Goal: Complete application form

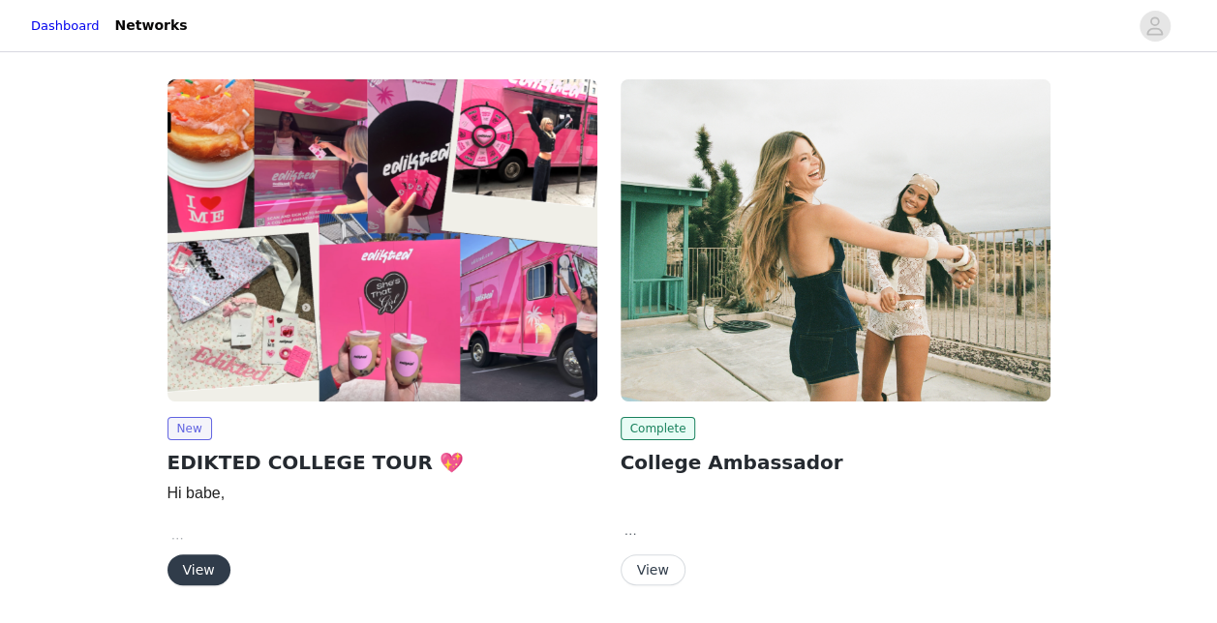
click at [179, 555] on button "View" at bounding box center [198, 570] width 63 height 31
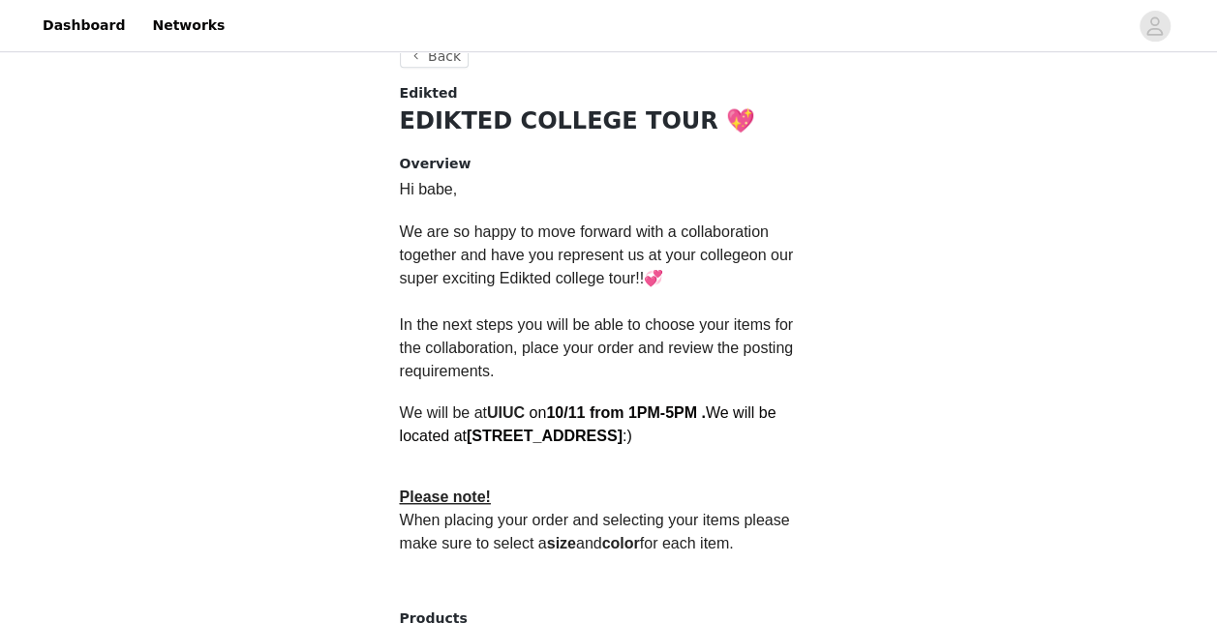
scroll to position [413, 0]
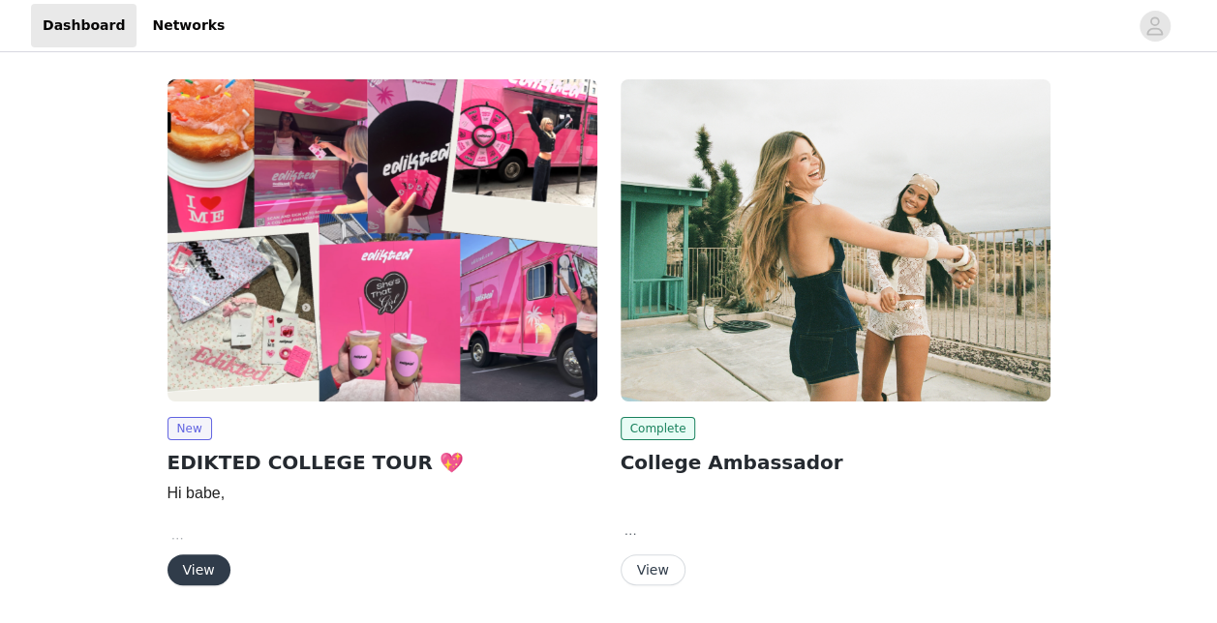
click at [195, 563] on button "View" at bounding box center [198, 570] width 63 height 31
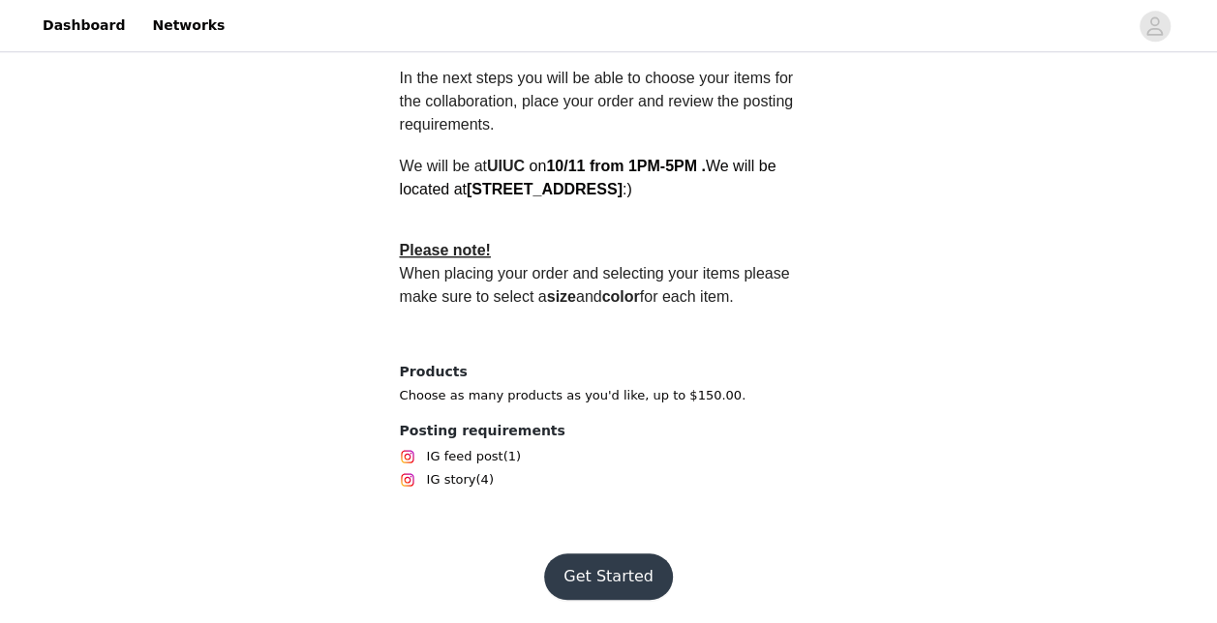
scroll to position [645, 0]
click at [592, 567] on button "Get Started" at bounding box center [608, 577] width 129 height 46
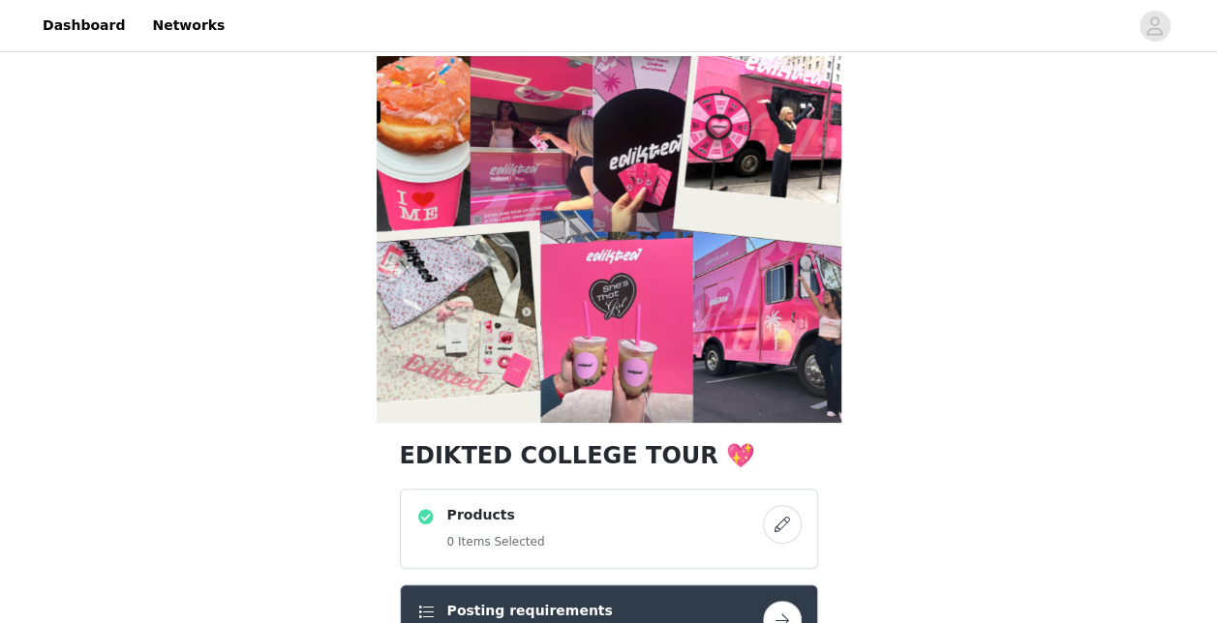
click at [773, 528] on button "button" at bounding box center [782, 524] width 39 height 39
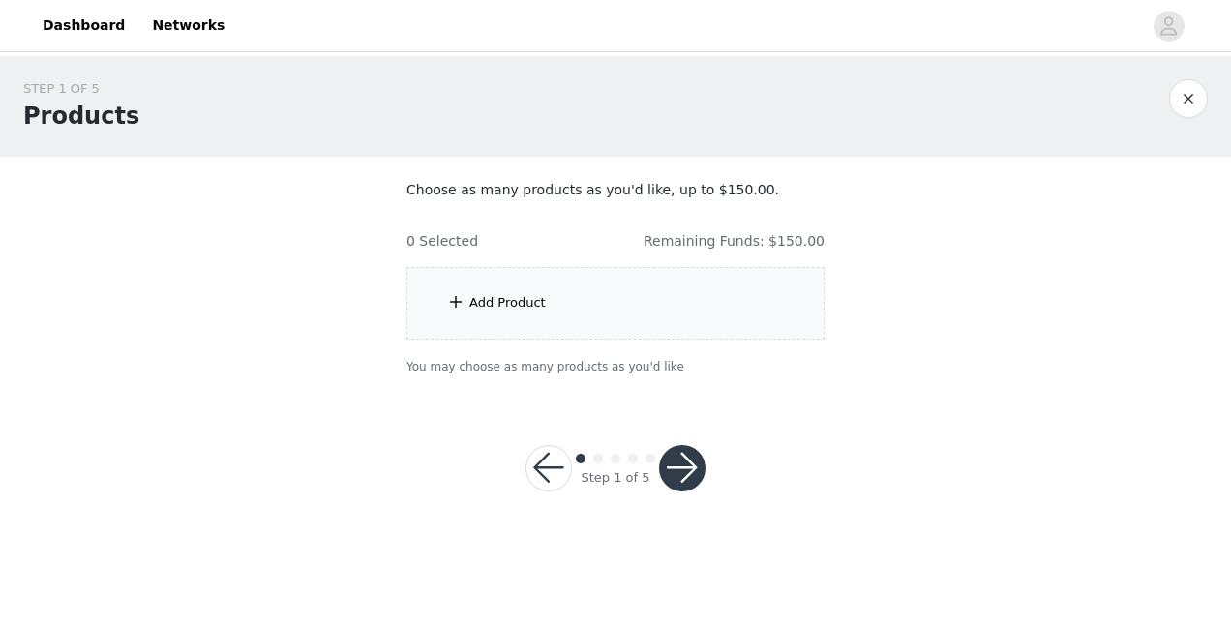
click at [598, 321] on div "Add Product" at bounding box center [616, 303] width 418 height 73
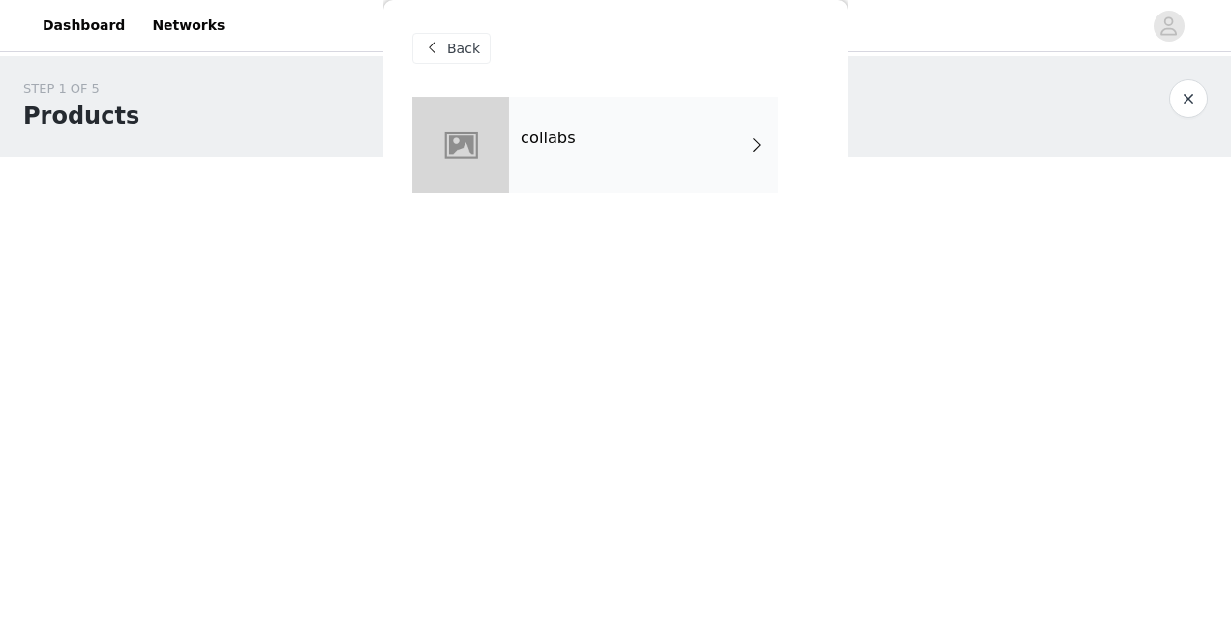
click at [639, 167] on div "collabs" at bounding box center [643, 145] width 269 height 97
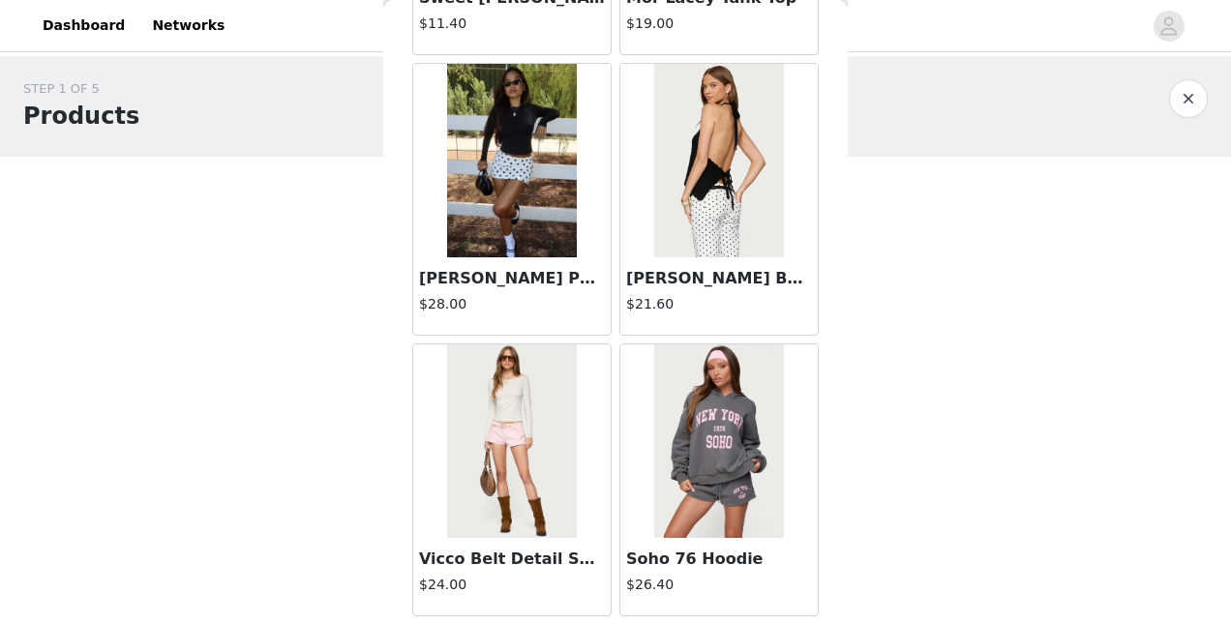
scroll to position [2332, 0]
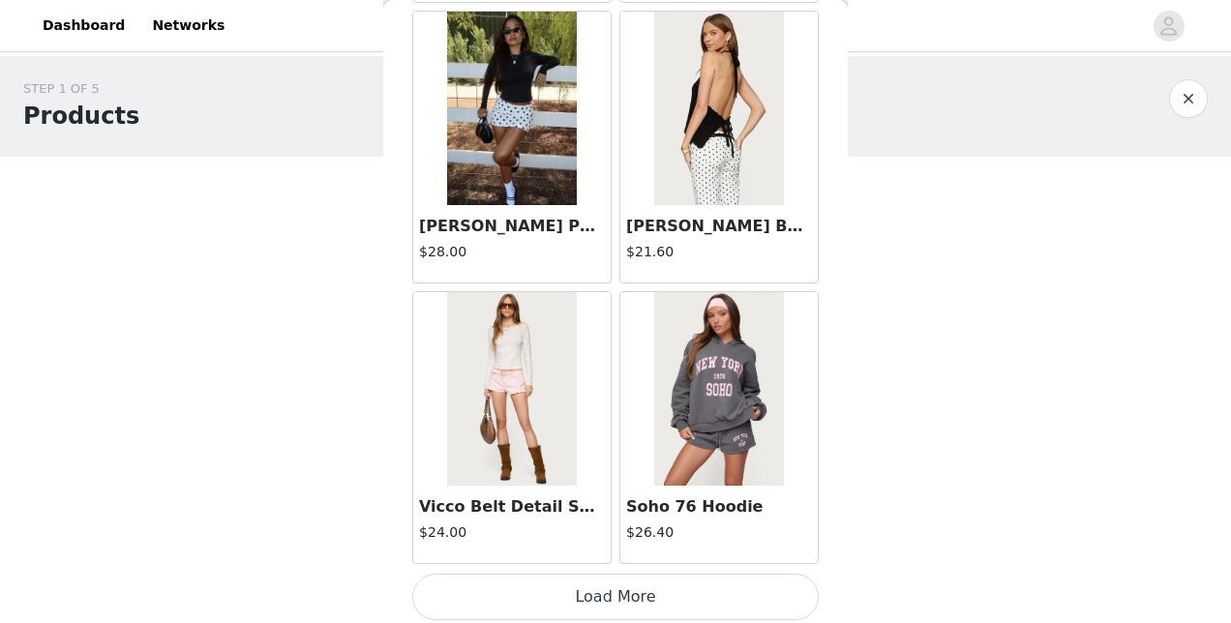
click at [594, 590] on button "Load More" at bounding box center [615, 597] width 407 height 46
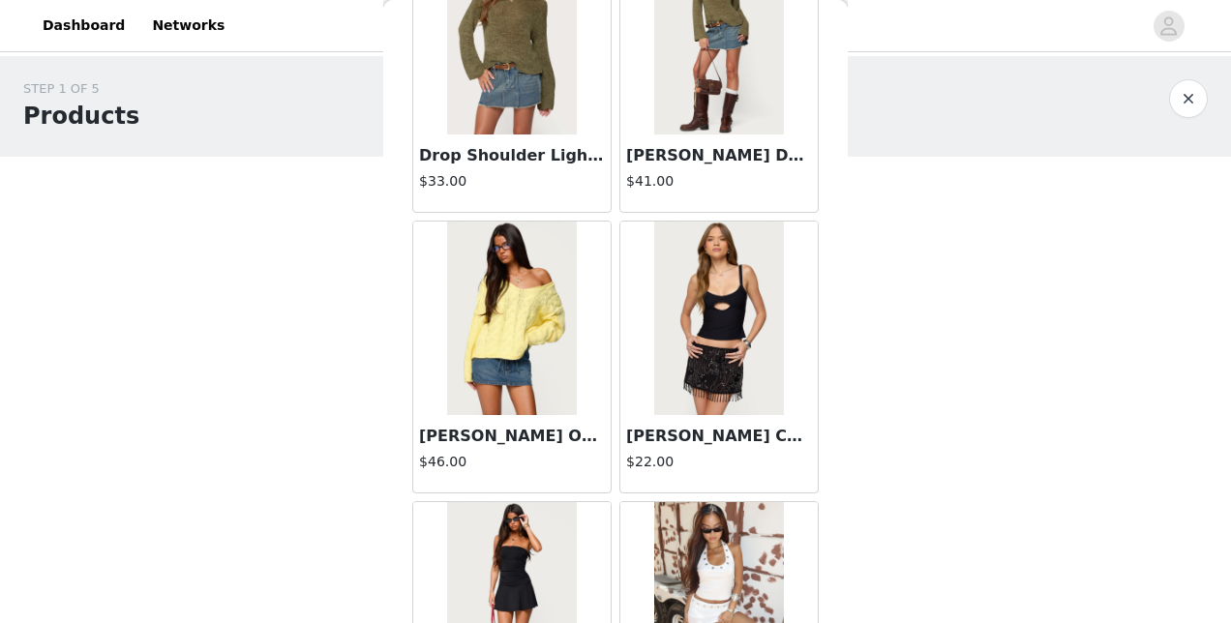
scroll to position [5132, 0]
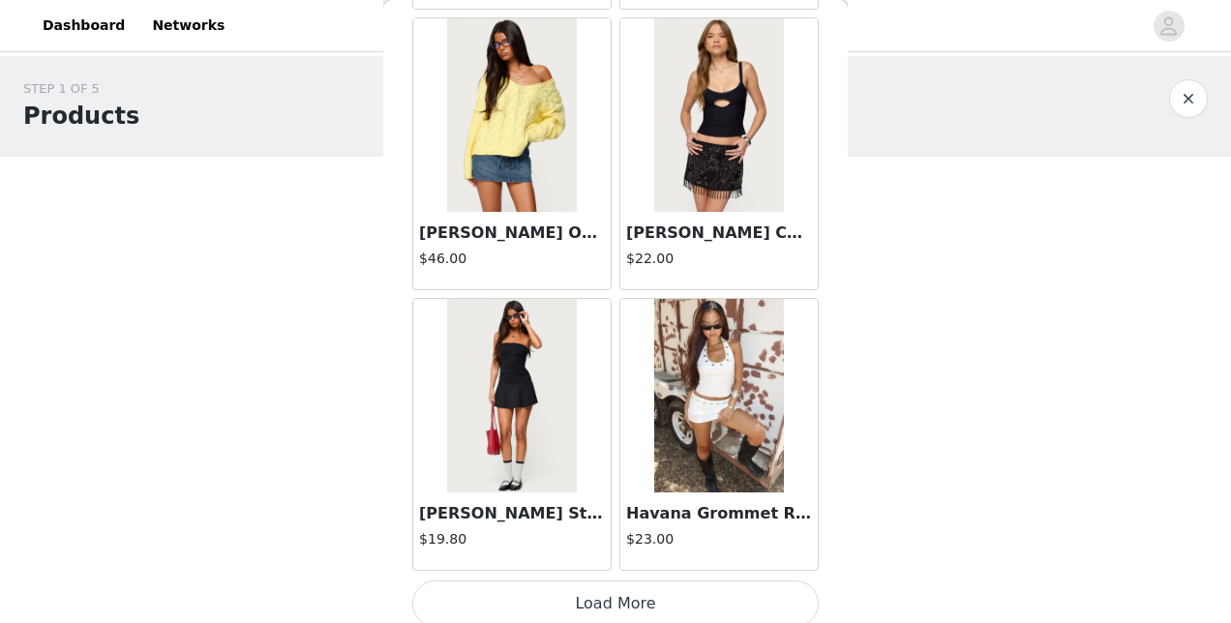
click at [594, 590] on button "Load More" at bounding box center [615, 604] width 407 height 46
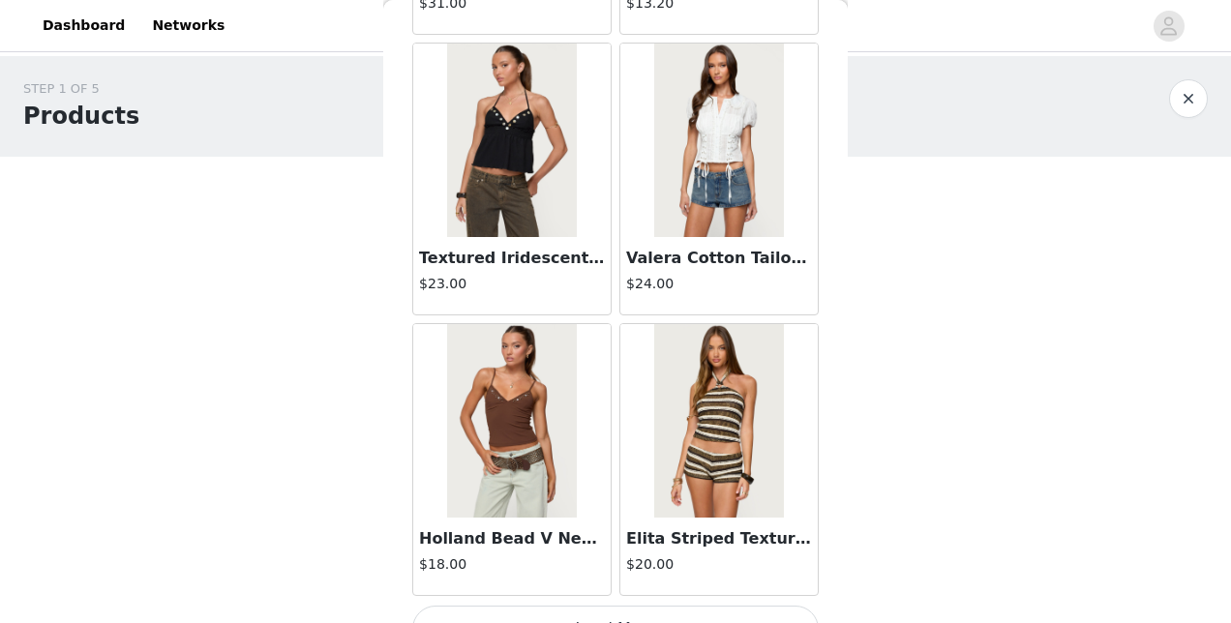
scroll to position [7933, 0]
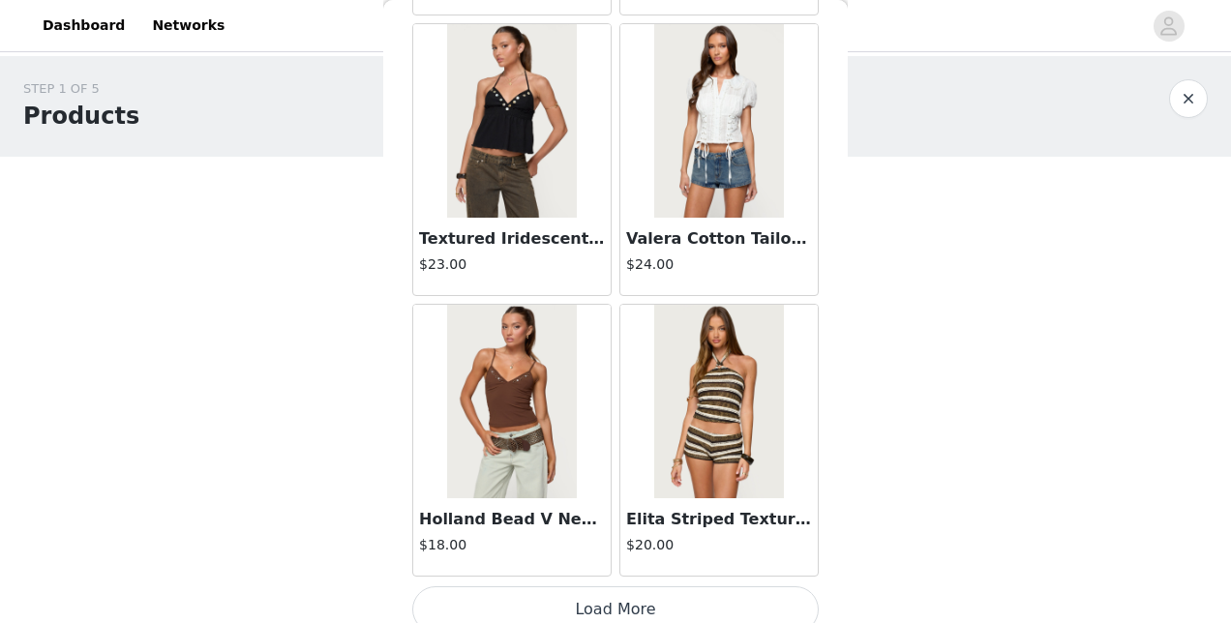
click at [564, 590] on button "Load More" at bounding box center [615, 610] width 407 height 46
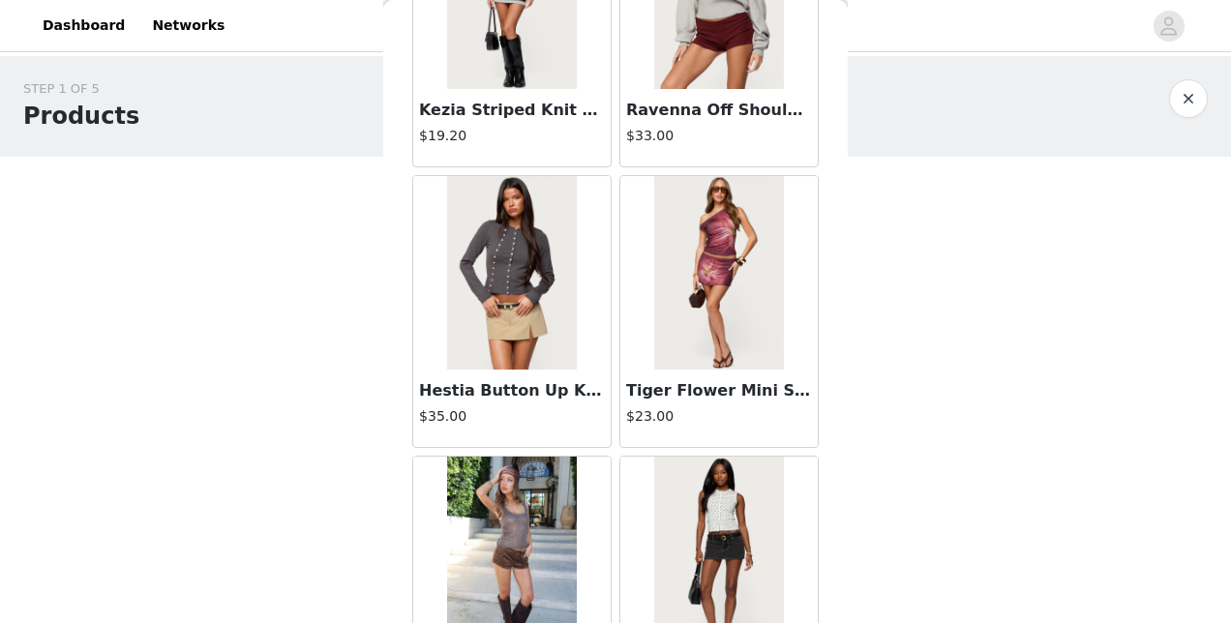
scroll to position [10733, 0]
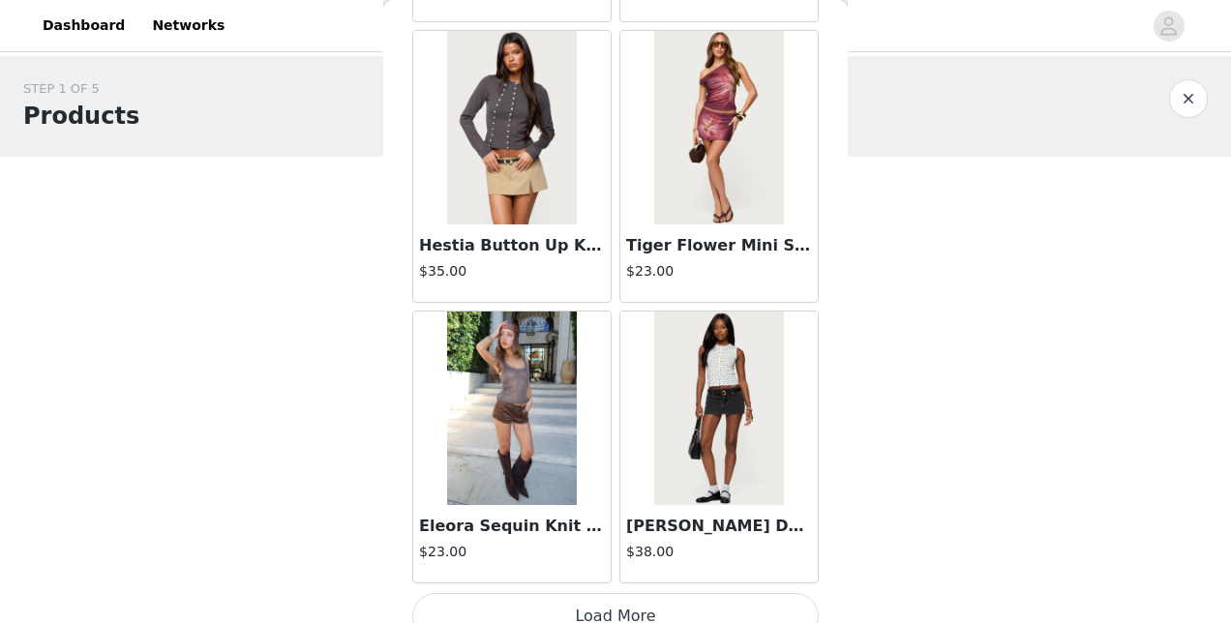
click at [688, 412] on img at bounding box center [718, 409] width 129 height 194
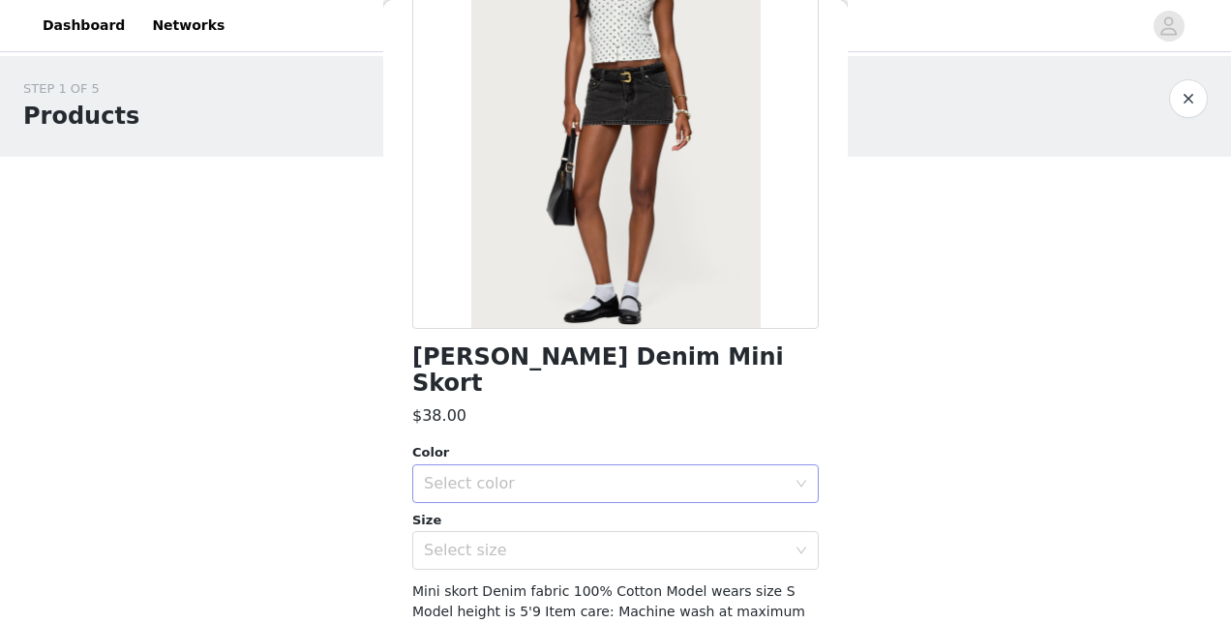
scroll to position [202, 0]
click at [465, 475] on div "Select color" at bounding box center [605, 484] width 362 height 19
click at [465, 499] on li "BLACK WASHED" at bounding box center [608, 500] width 392 height 31
click at [467, 542] on div "Select size" at bounding box center [605, 551] width 362 height 19
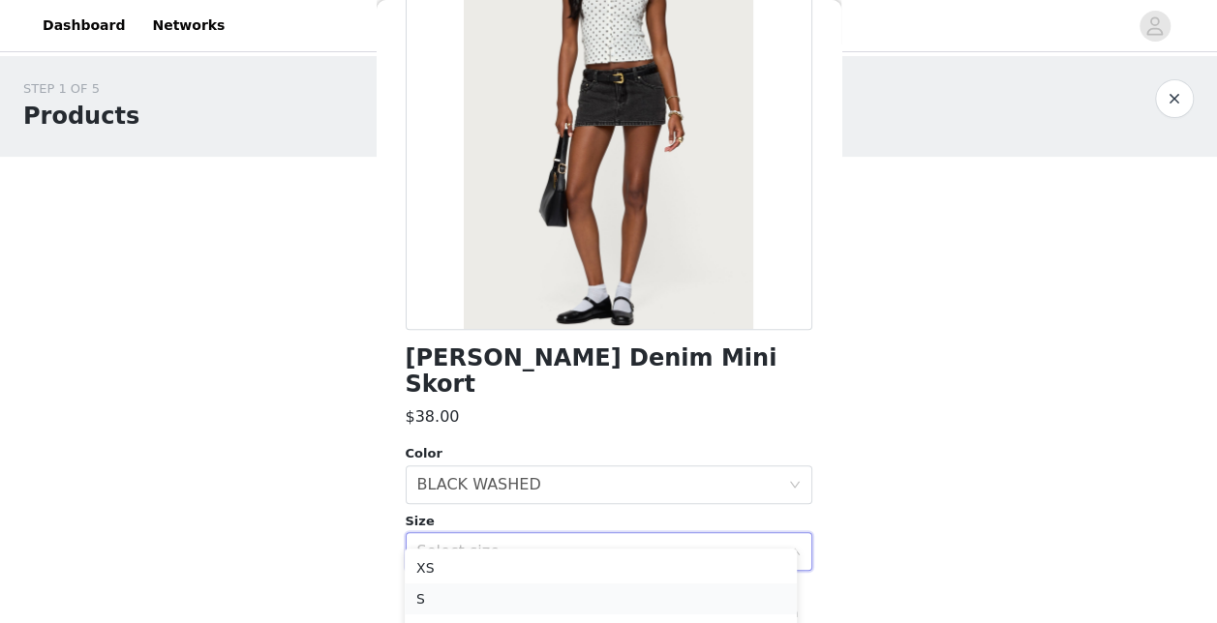
click at [443, 600] on li "S" at bounding box center [601, 599] width 392 height 31
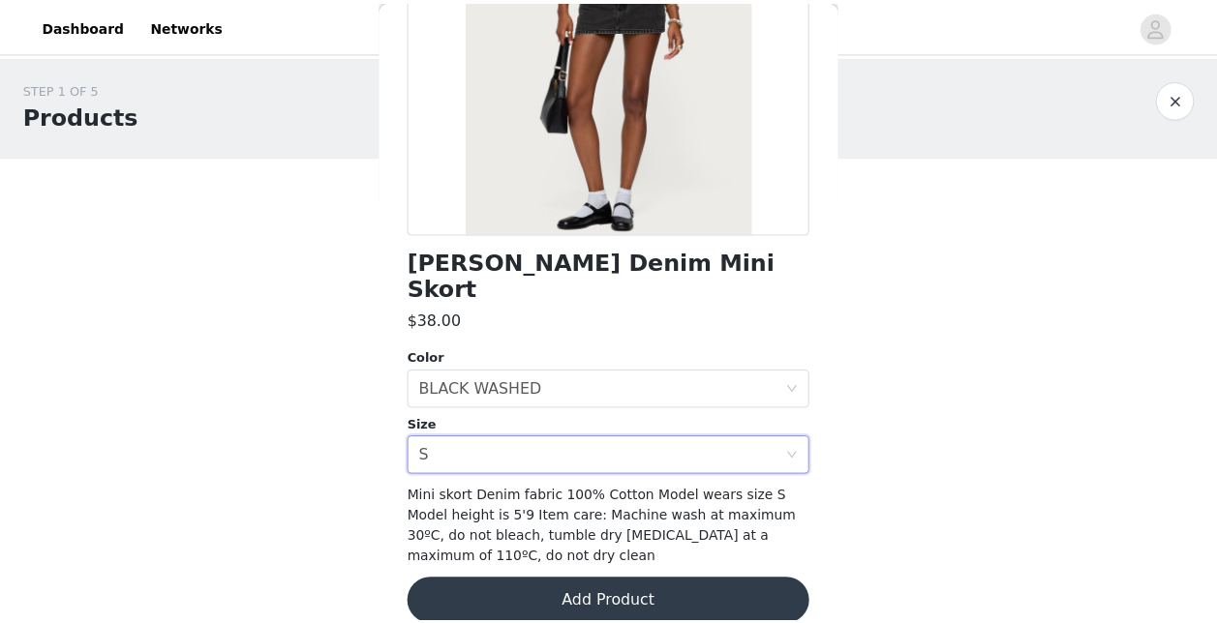
scroll to position [297, 0]
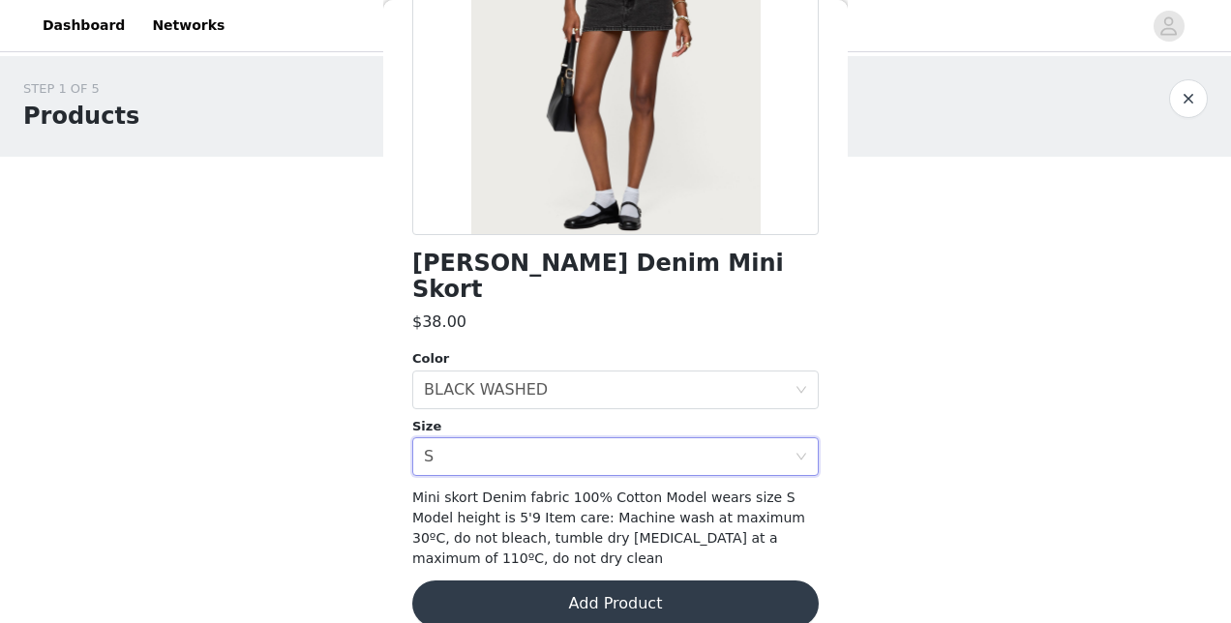
click at [490, 581] on button "Add Product" at bounding box center [615, 604] width 407 height 46
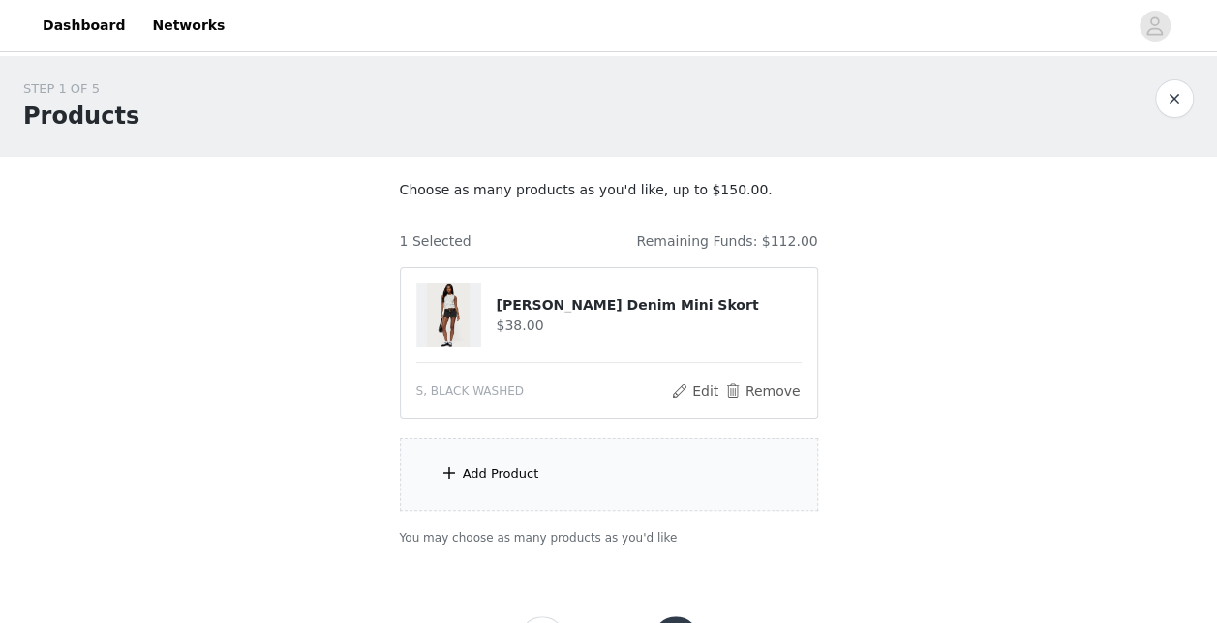
click at [478, 486] on div "Add Product" at bounding box center [609, 474] width 418 height 73
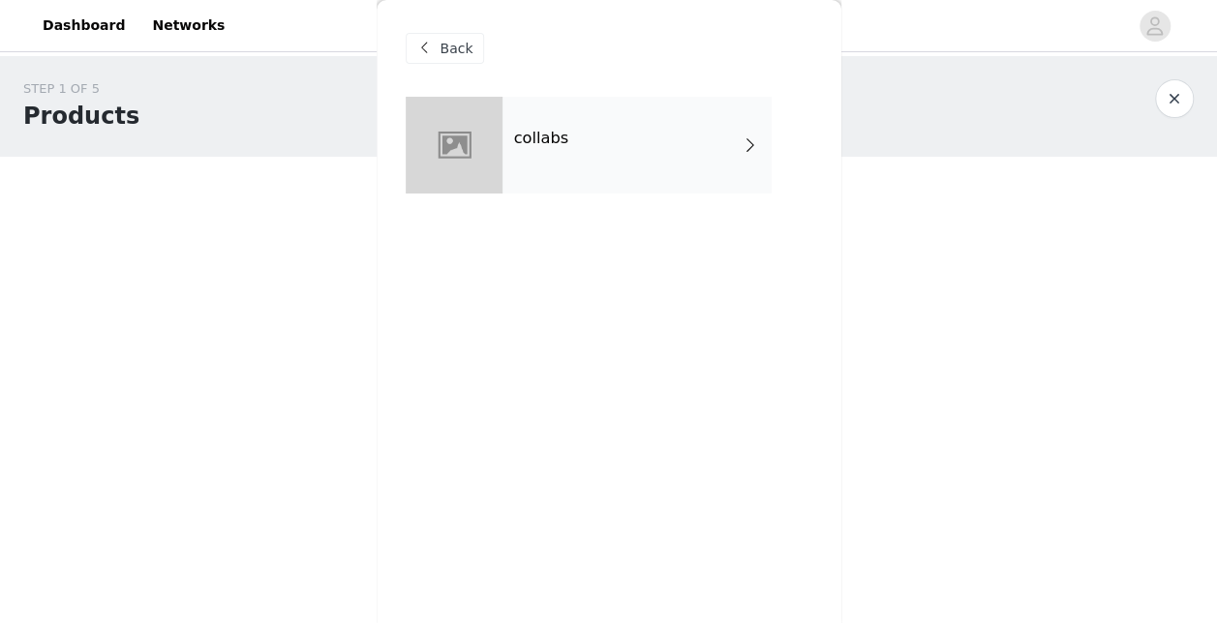
click at [608, 147] on div "collabs" at bounding box center [636, 145] width 269 height 97
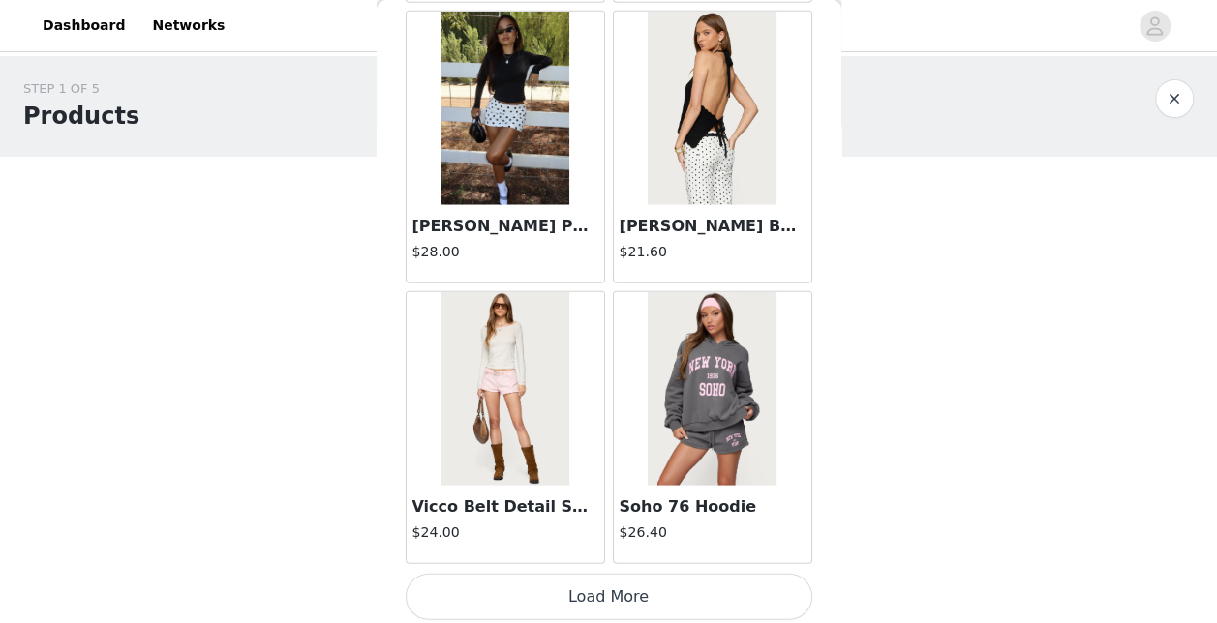
scroll to position [85, 0]
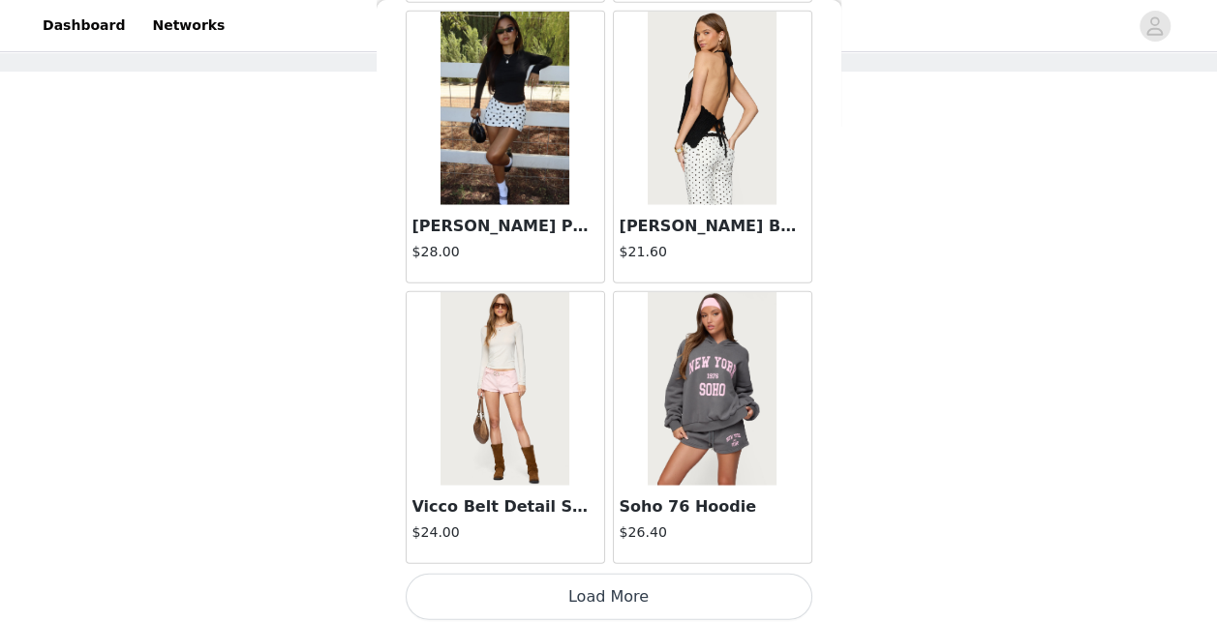
click at [588, 582] on button "Load More" at bounding box center [609, 597] width 407 height 46
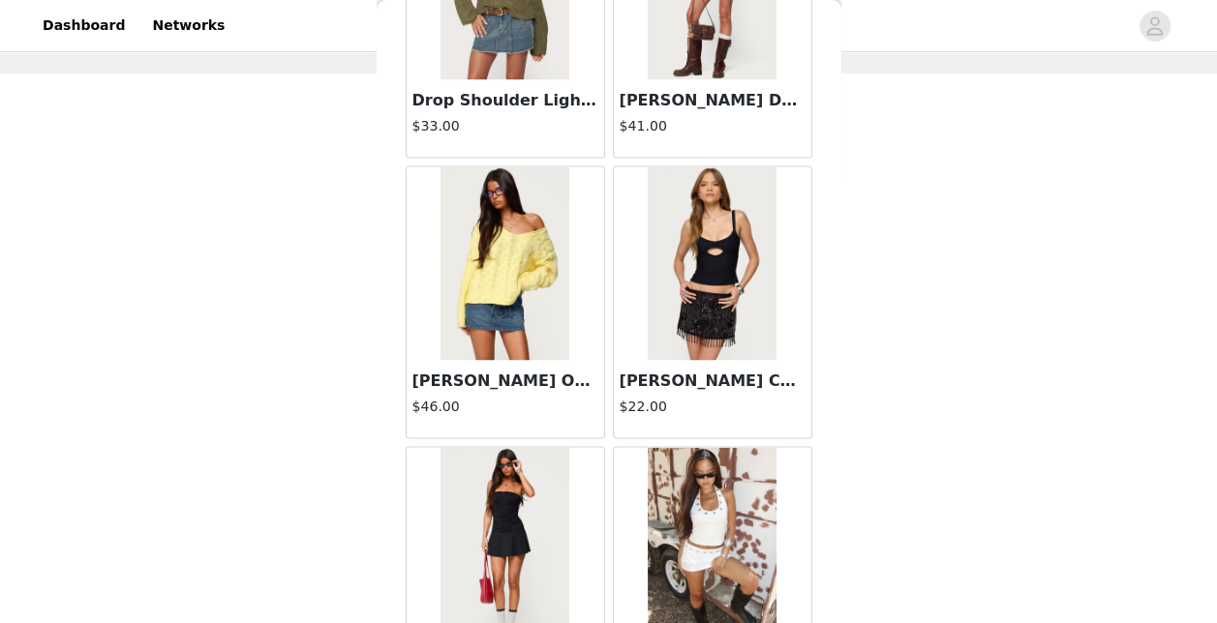
scroll to position [4985, 0]
click at [697, 255] on img at bounding box center [712, 263] width 129 height 194
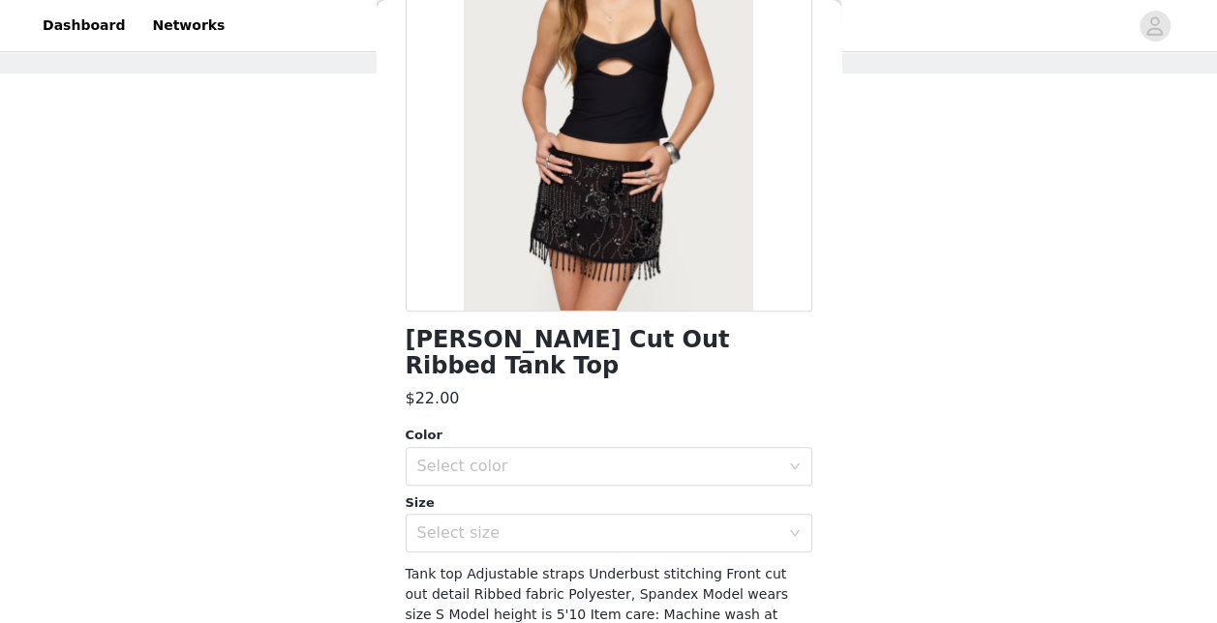
scroll to position [267, 0]
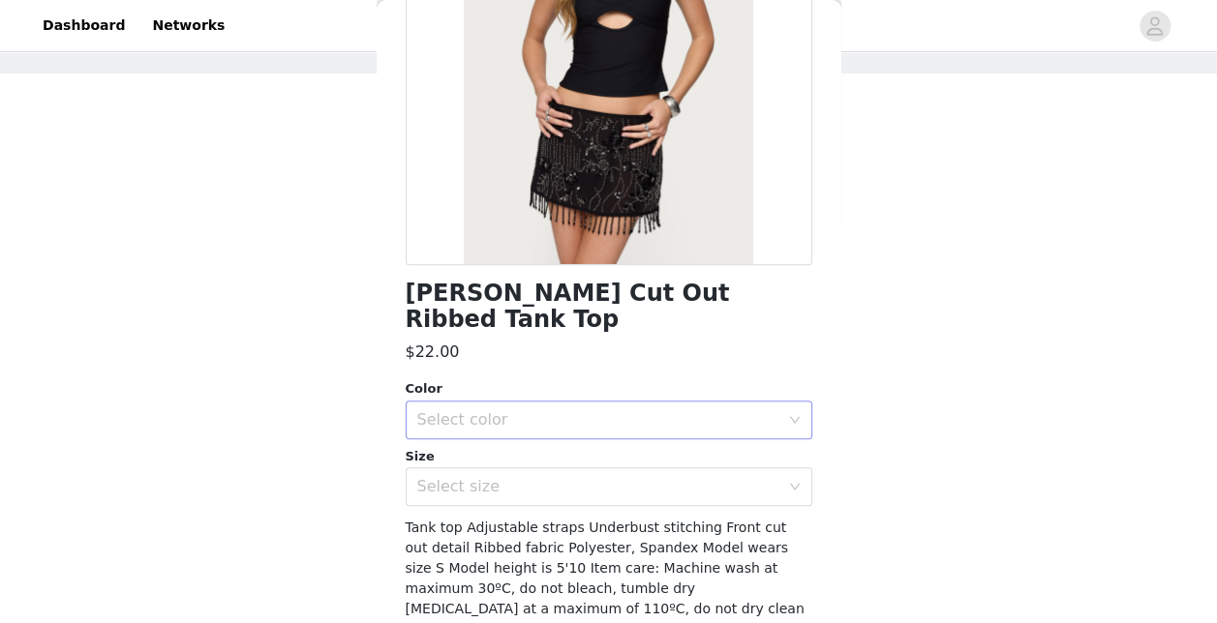
click at [511, 410] on div "Select color" at bounding box center [598, 419] width 362 height 19
click at [461, 437] on li "BLACK" at bounding box center [601, 436] width 392 height 31
click at [457, 477] on div "Select size" at bounding box center [598, 486] width 362 height 19
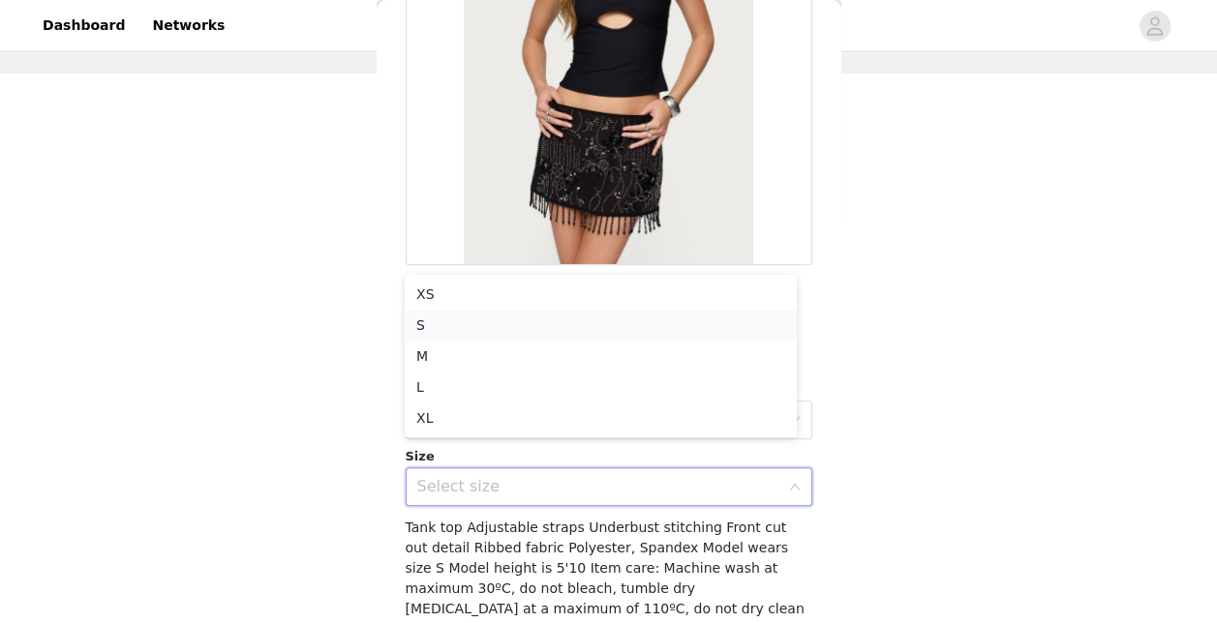
click at [417, 317] on li "S" at bounding box center [601, 325] width 392 height 31
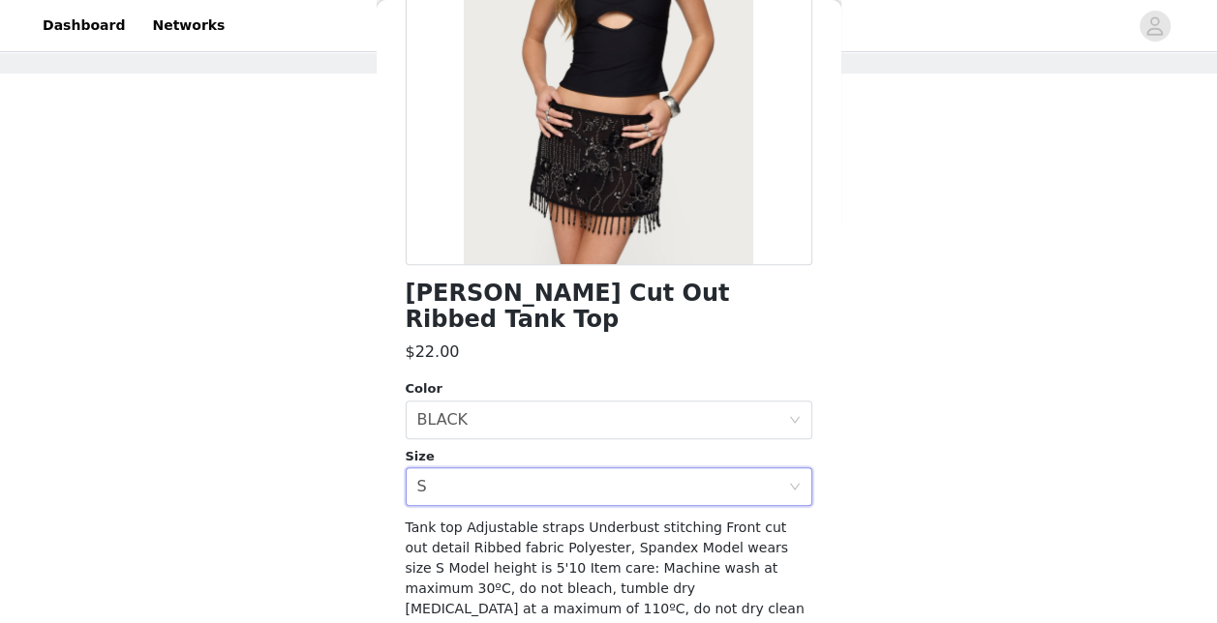
scroll to position [318, 0]
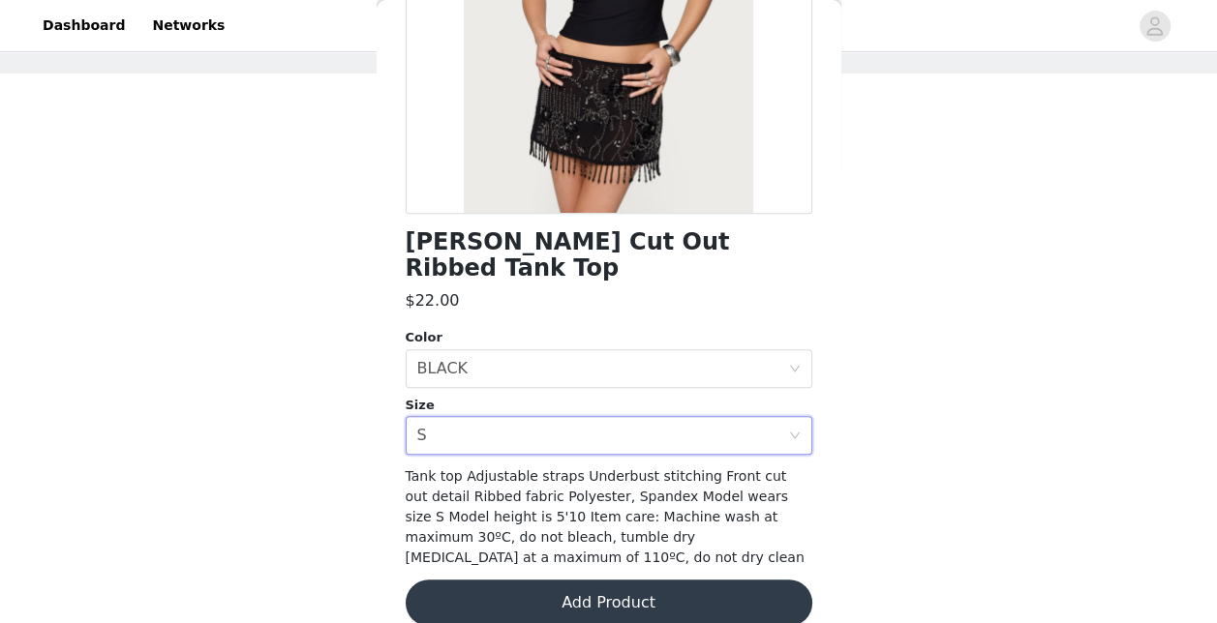
click at [575, 583] on button "Add Product" at bounding box center [609, 603] width 407 height 46
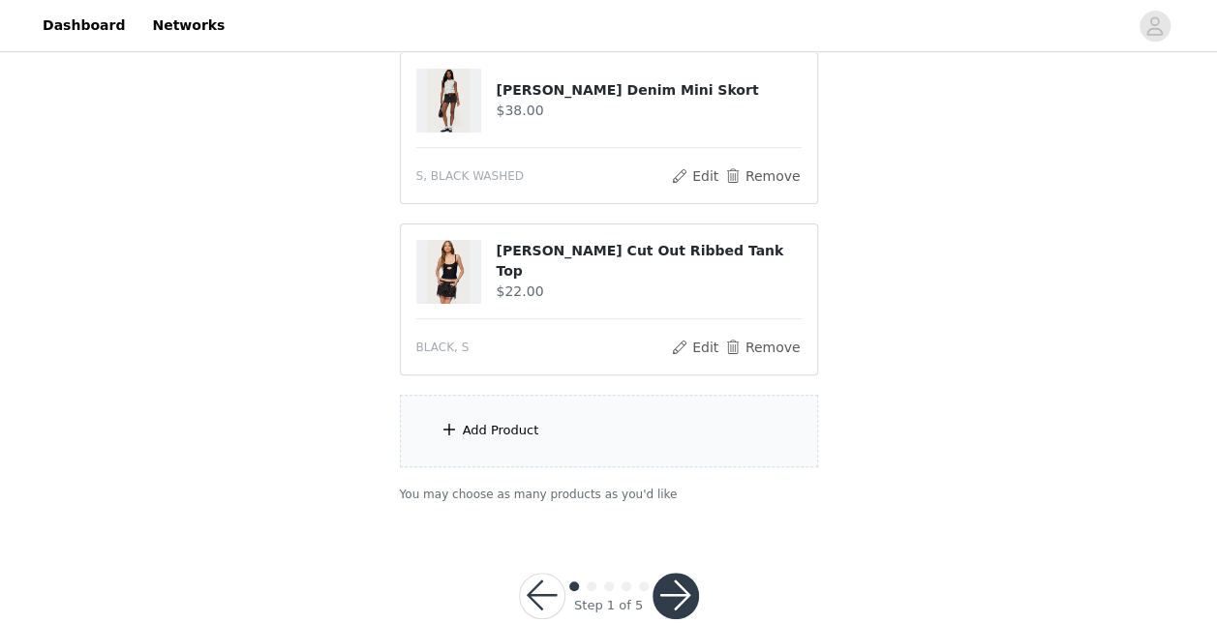
scroll to position [214, 0]
click at [574, 459] on div "Add Product" at bounding box center [609, 432] width 418 height 73
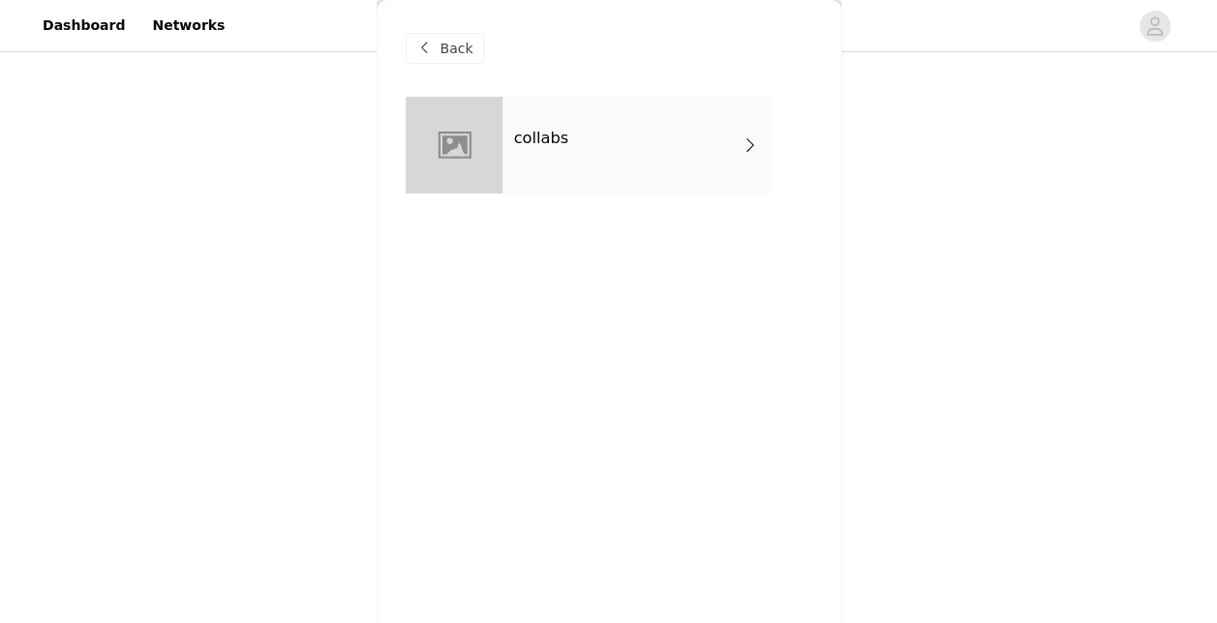
click at [609, 145] on div "collabs" at bounding box center [636, 145] width 269 height 97
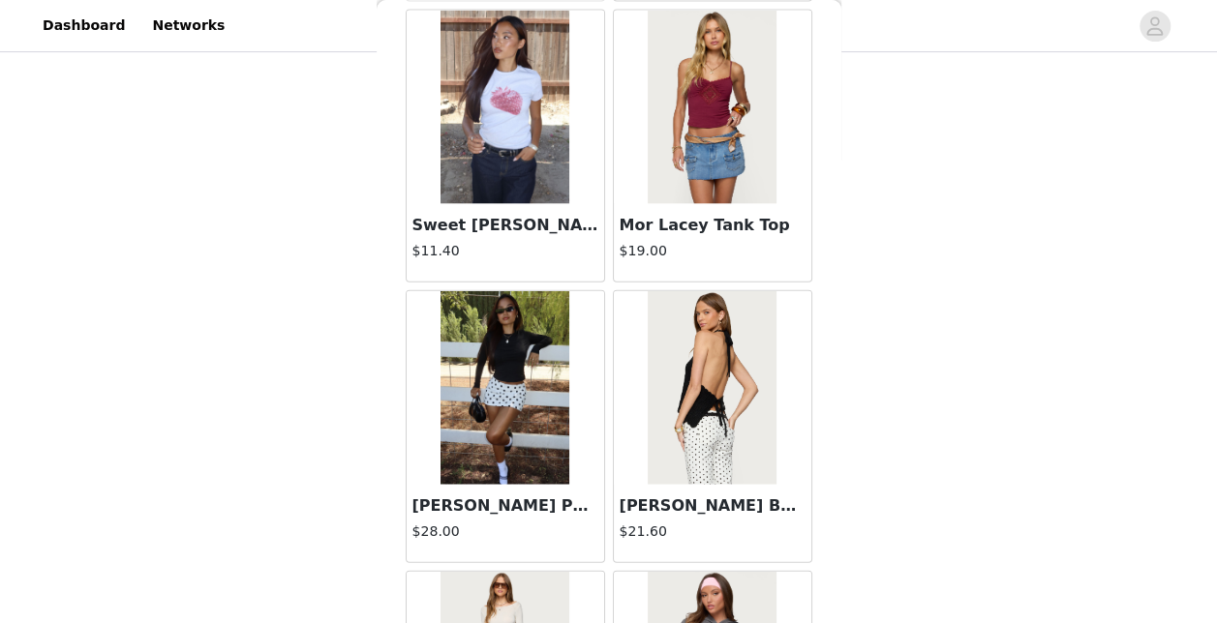
scroll to position [2332, 0]
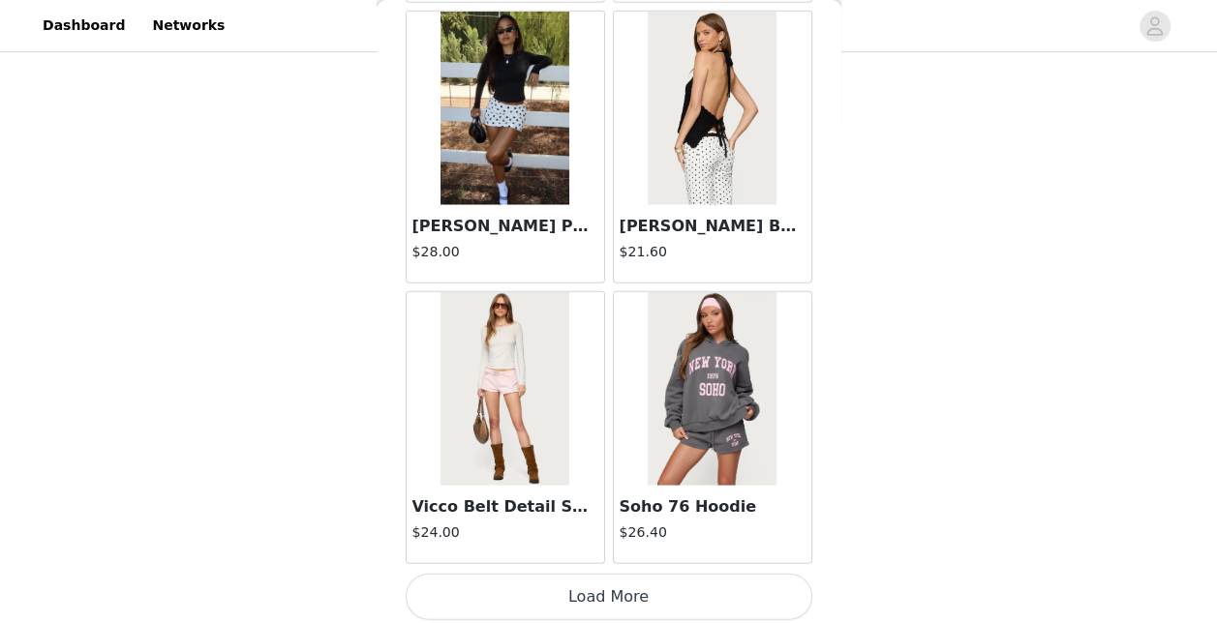
click at [588, 600] on button "Load More" at bounding box center [609, 597] width 407 height 46
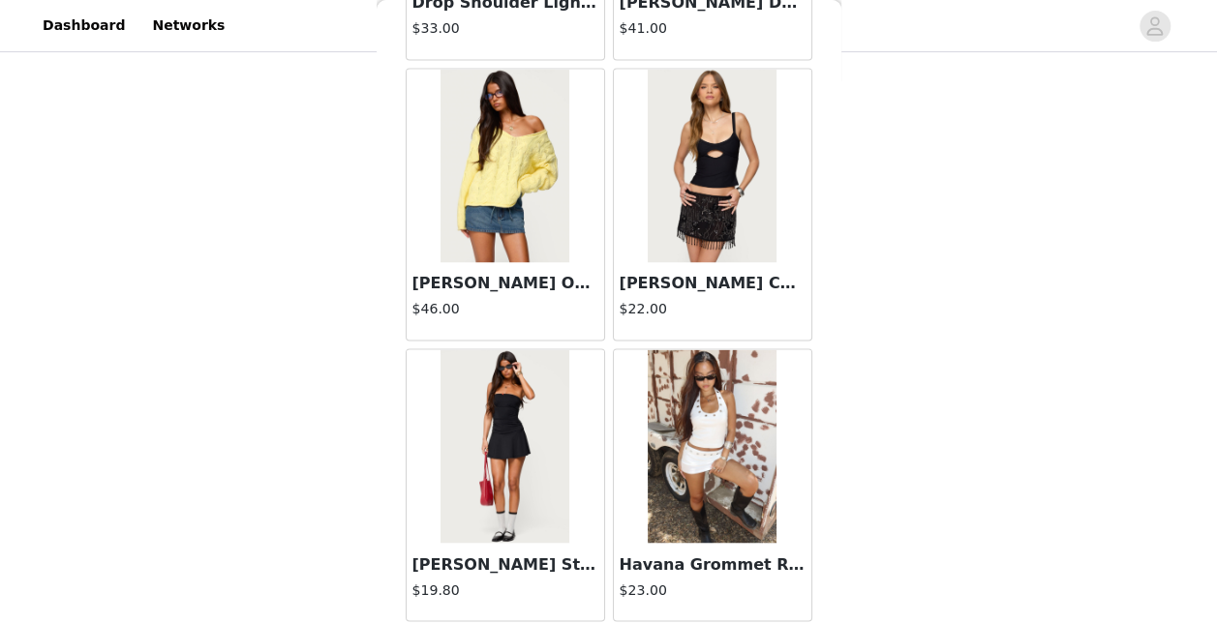
scroll to position [5132, 0]
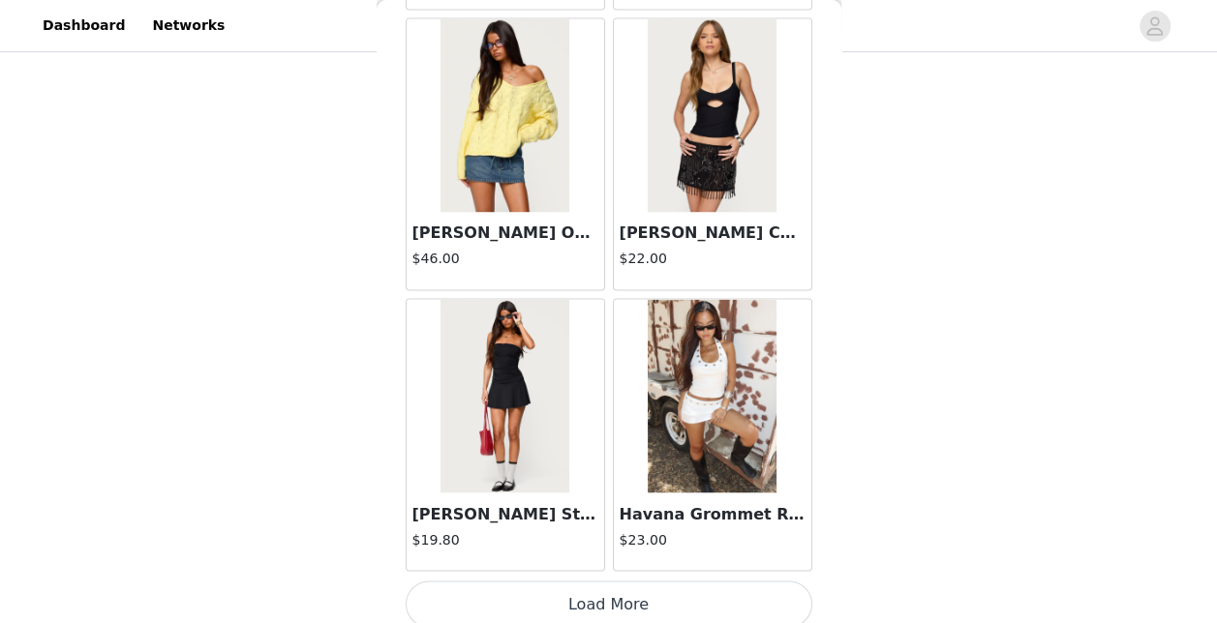
click at [592, 585] on button "Load More" at bounding box center [609, 604] width 407 height 46
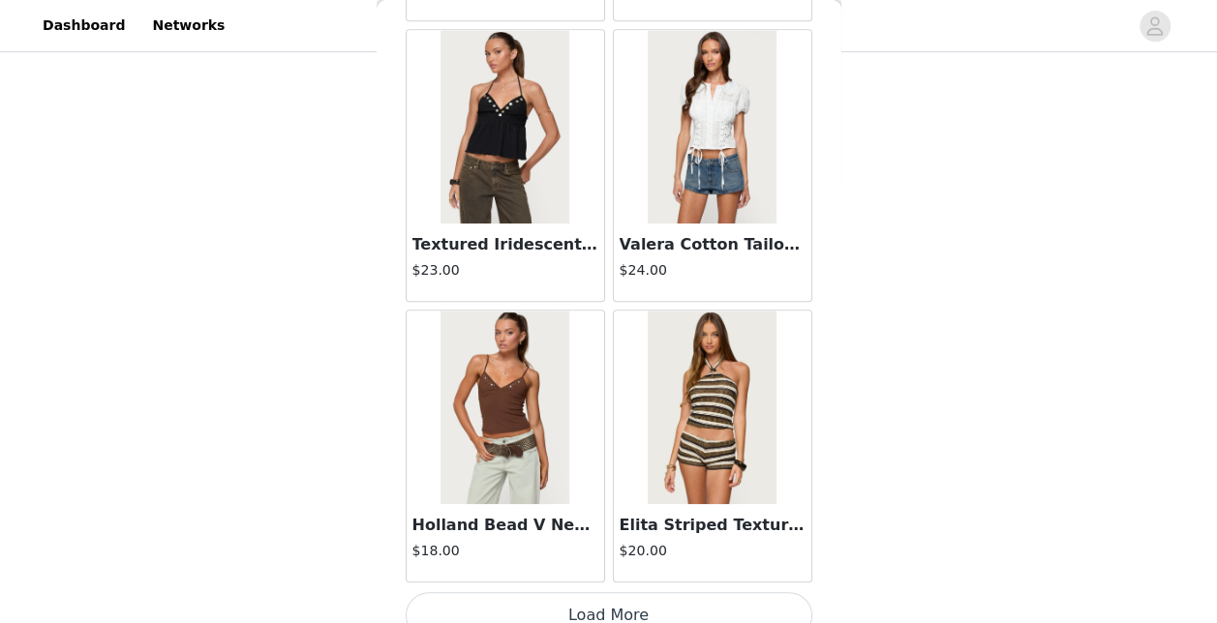
scroll to position [7933, 0]
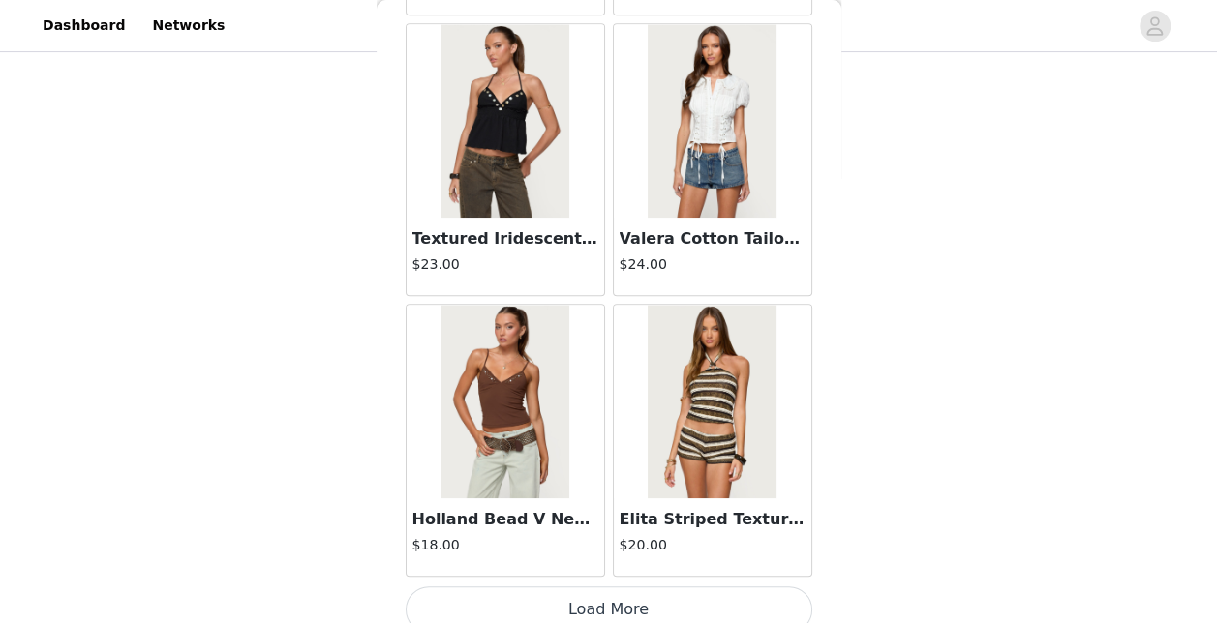
click at [550, 596] on button "Load More" at bounding box center [609, 610] width 407 height 46
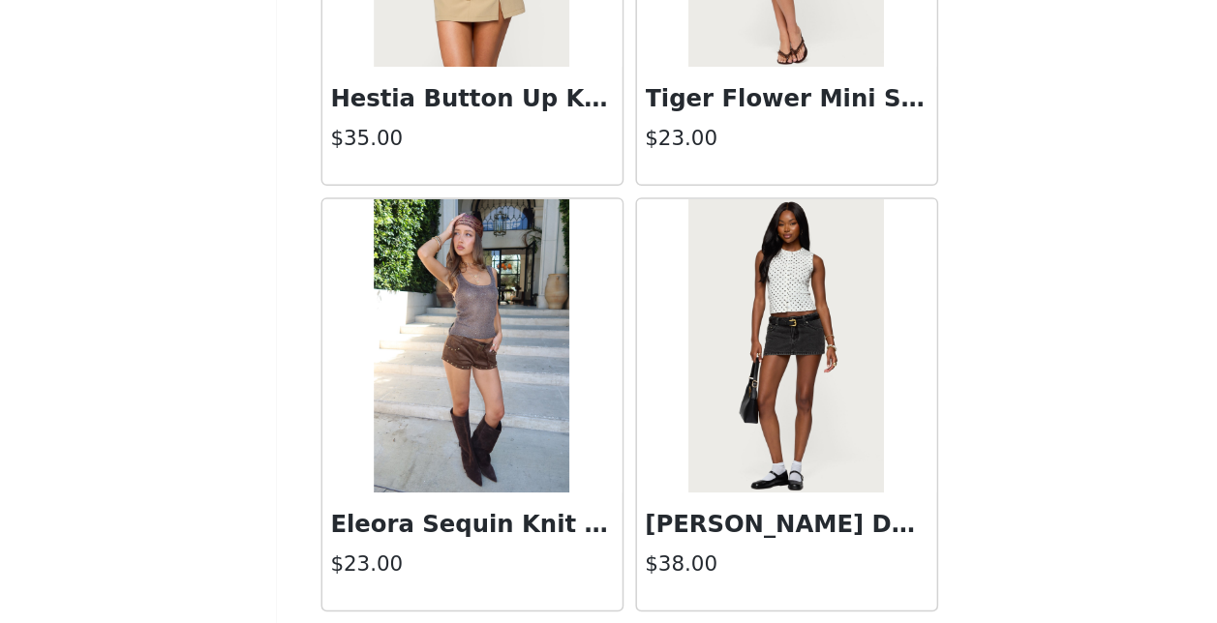
scroll to position [10733, 0]
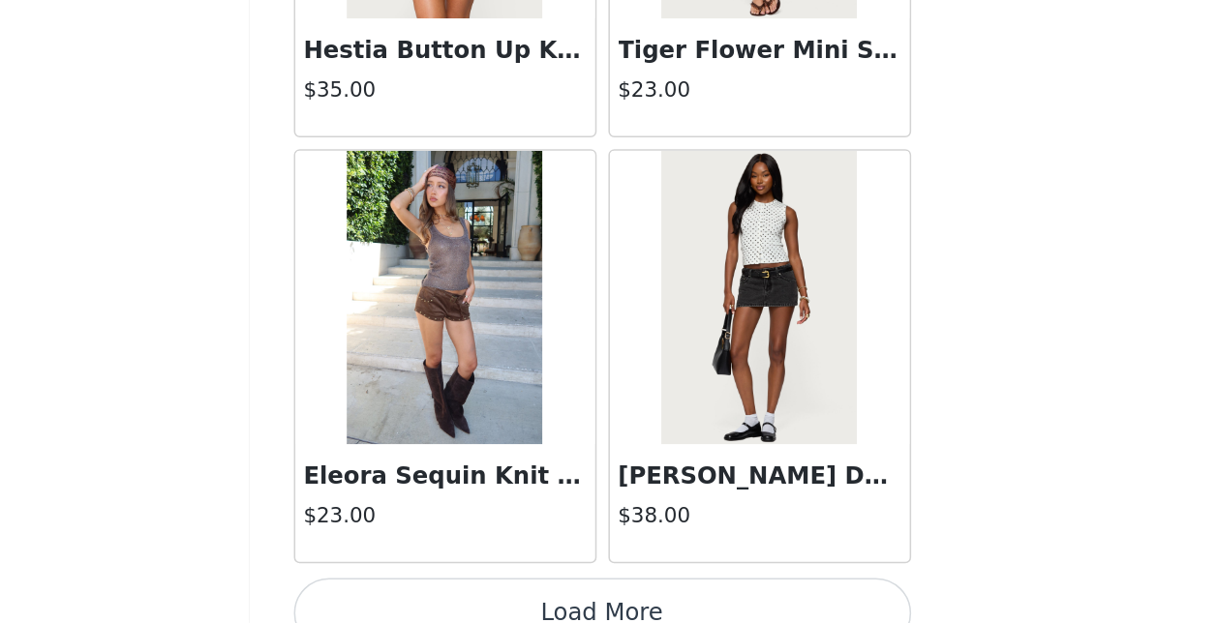
click at [598, 593] on button "Load More" at bounding box center [609, 616] width 407 height 46
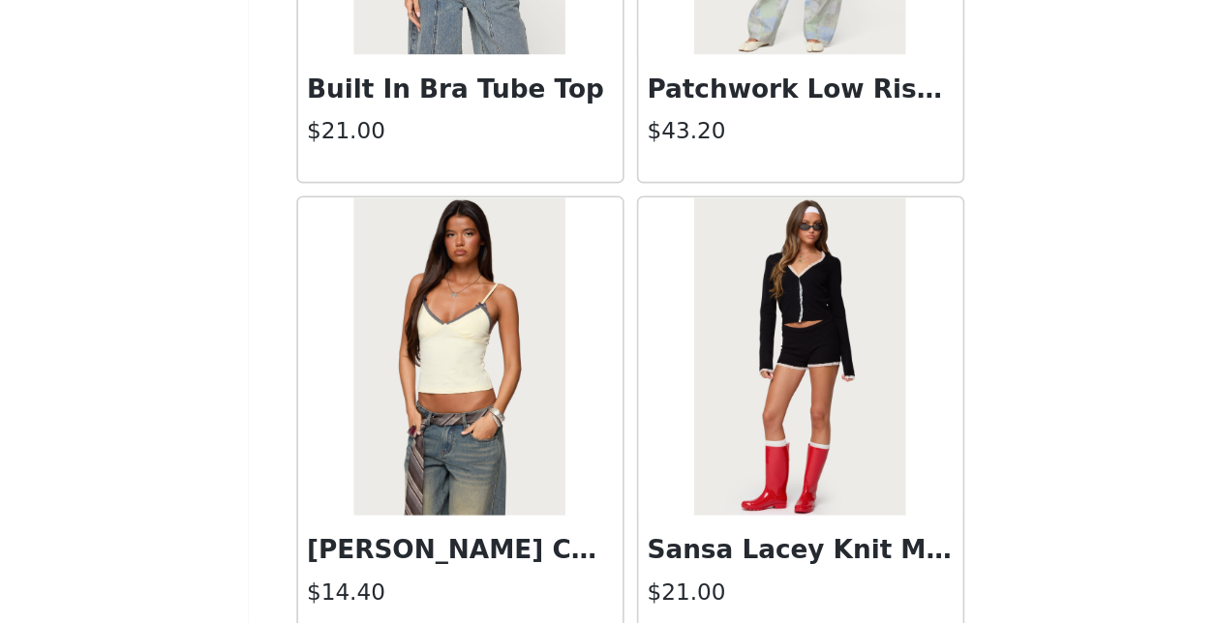
scroll to position [256, 0]
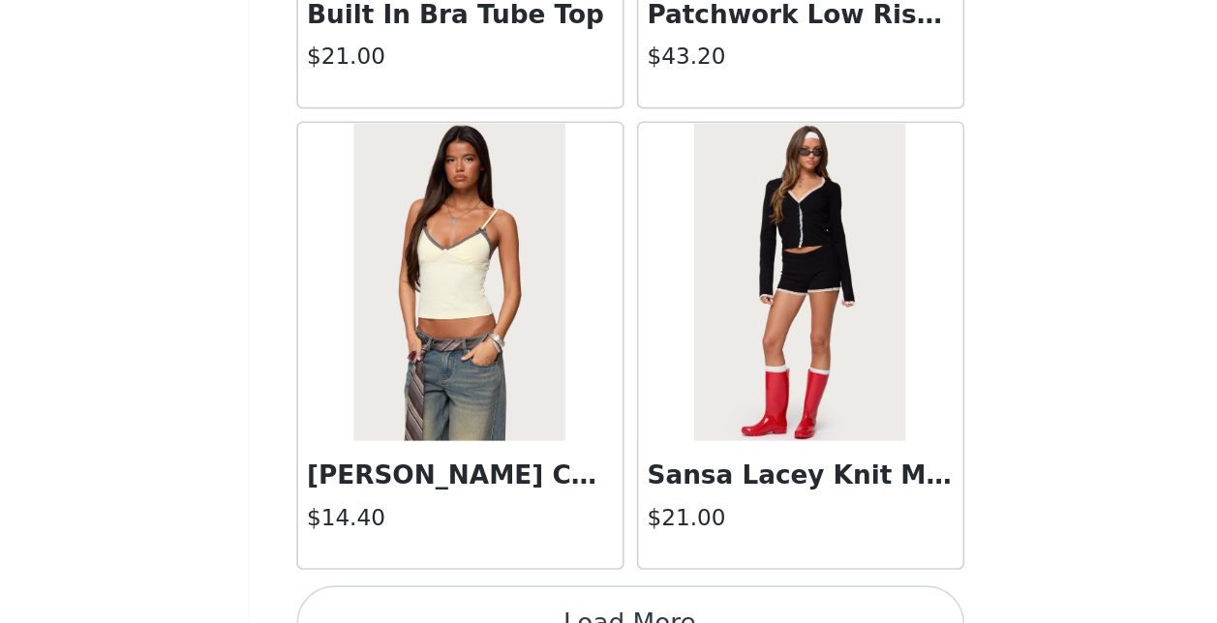
click at [590, 600] on button "Load More" at bounding box center [609, 623] width 407 height 46
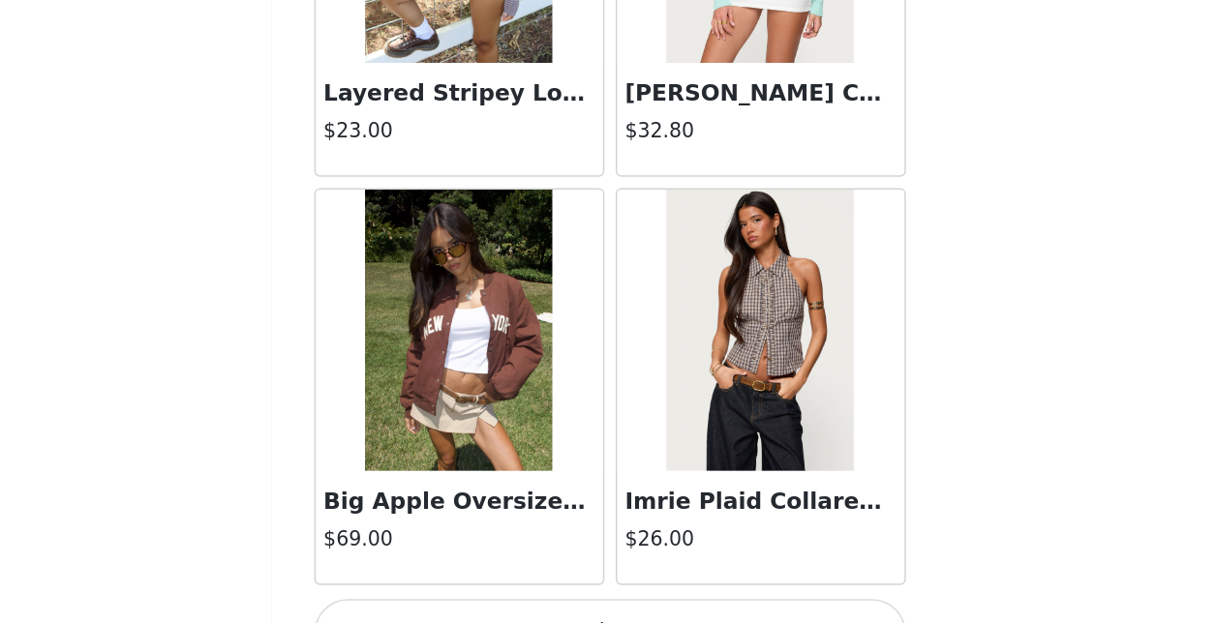
scroll to position [16333, 0]
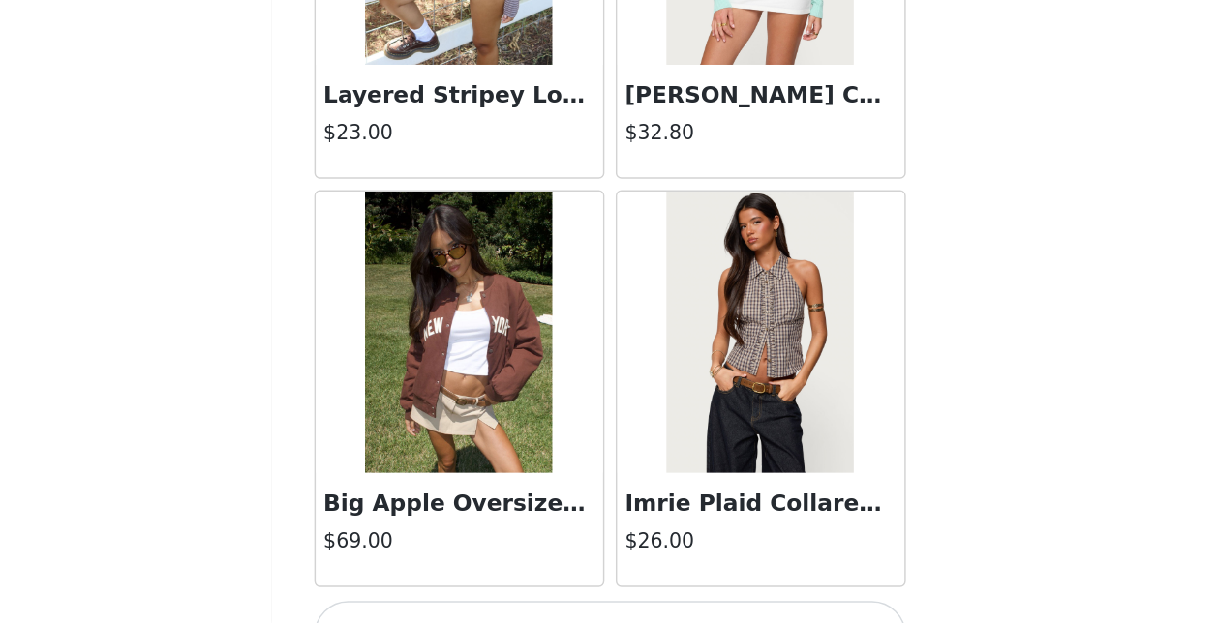
click at [604, 608] on button "Load More" at bounding box center [609, 631] width 407 height 46
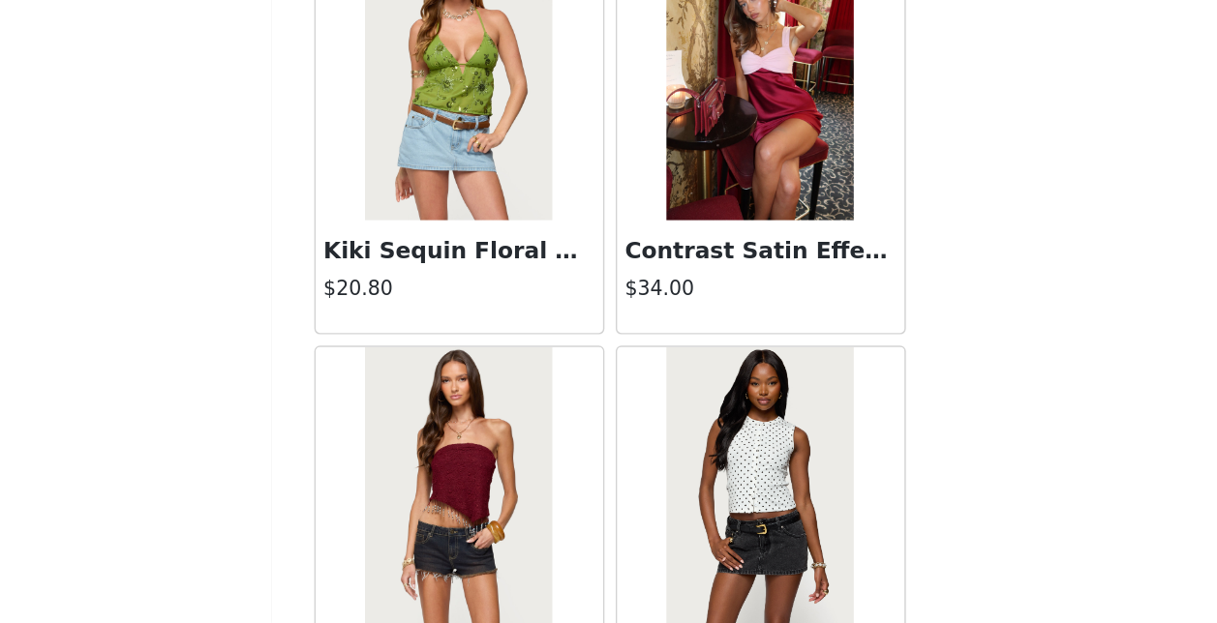
scroll to position [19135, 0]
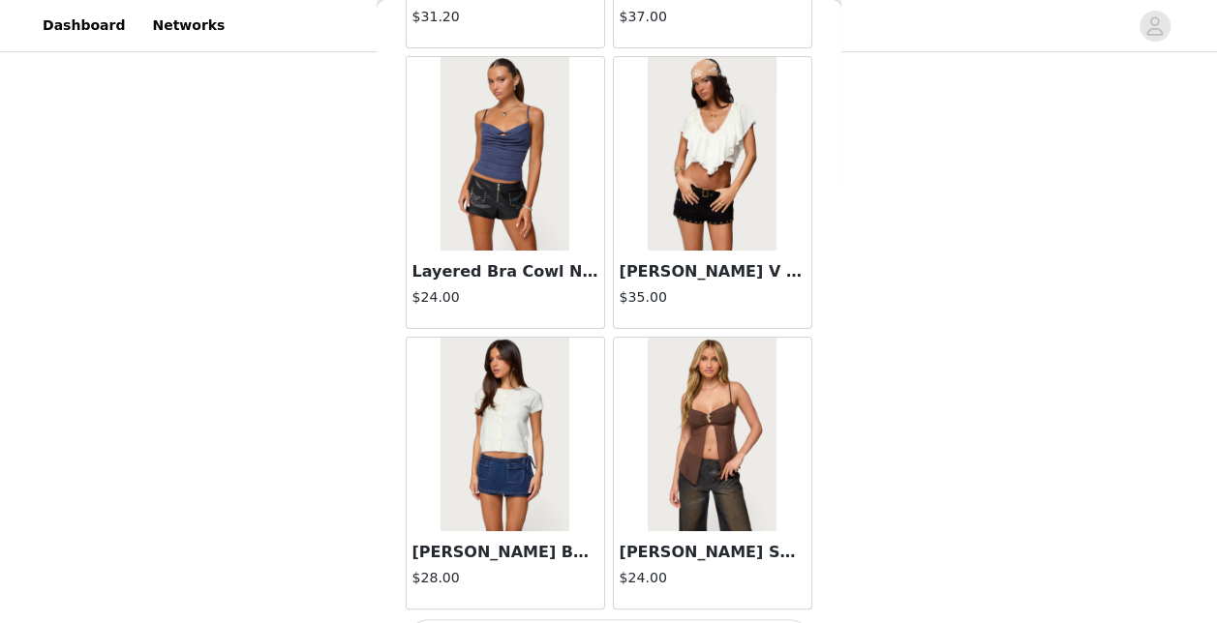
scroll to position [256, 0]
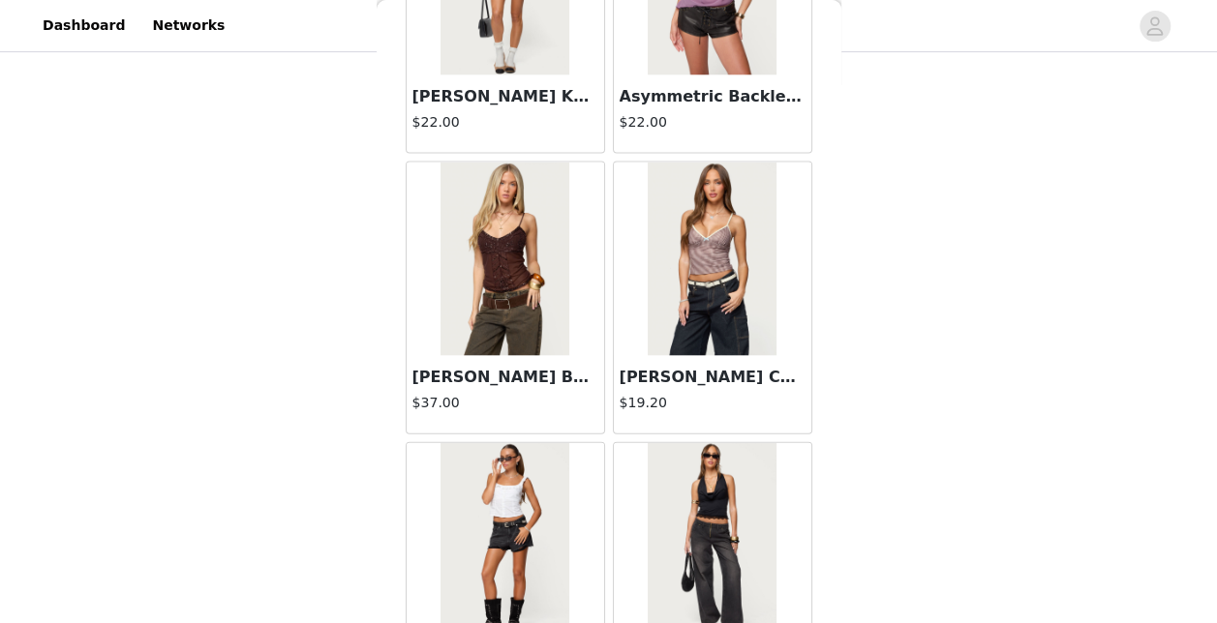
scroll to position [27536, 0]
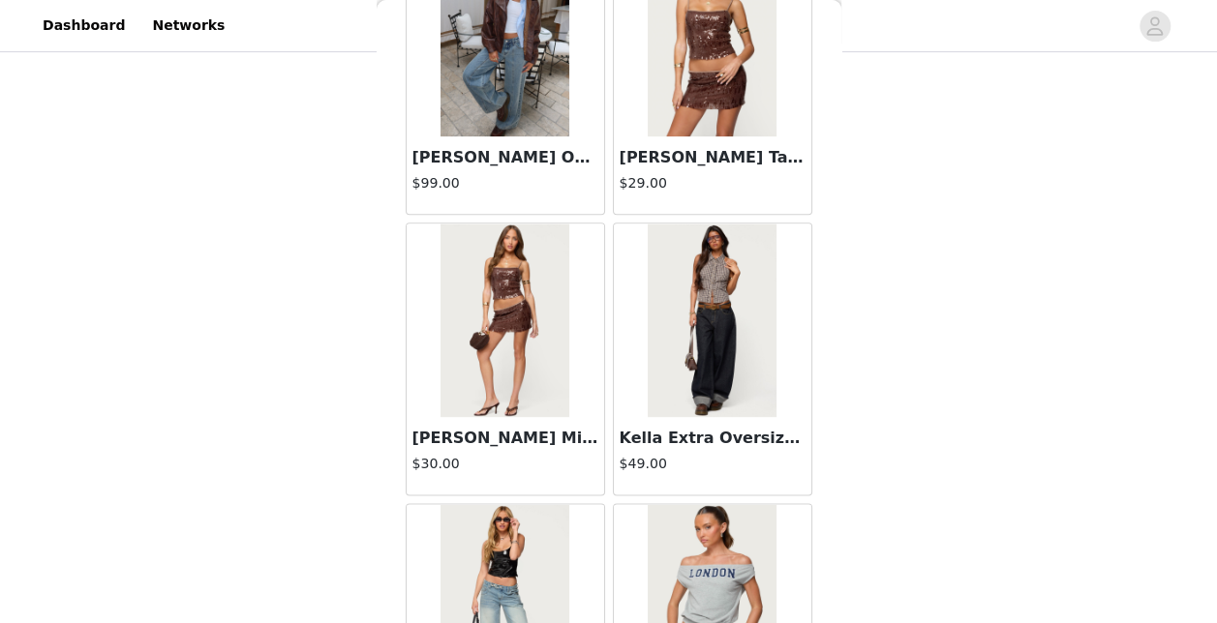
scroll to position [30336, 0]
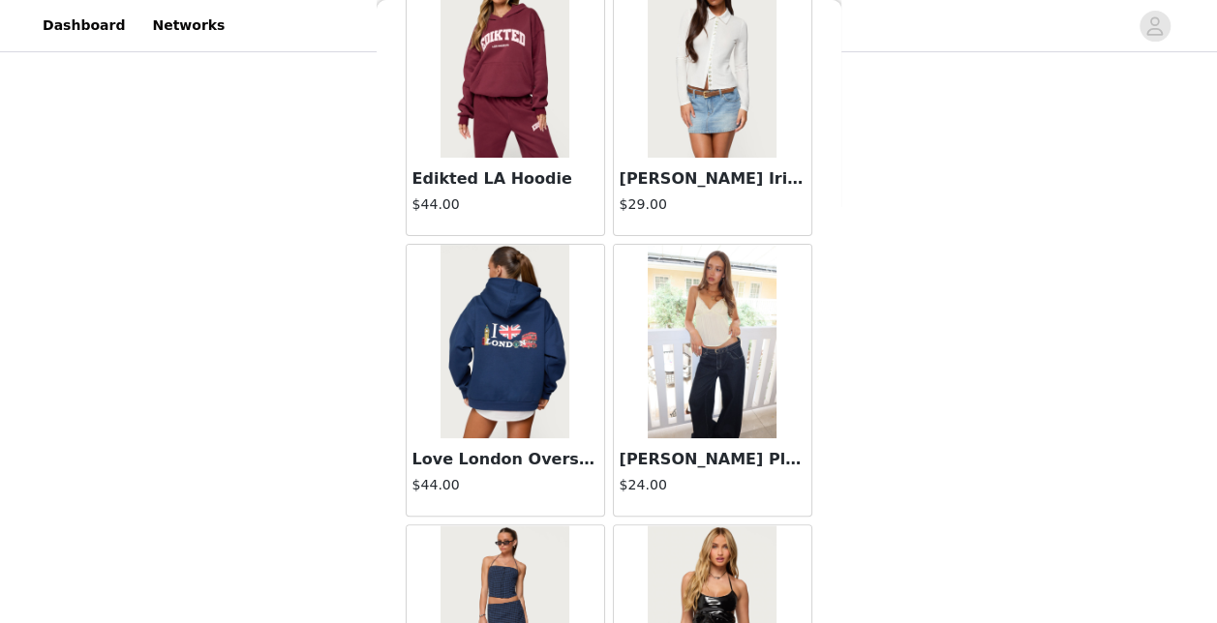
scroll to position [33138, 0]
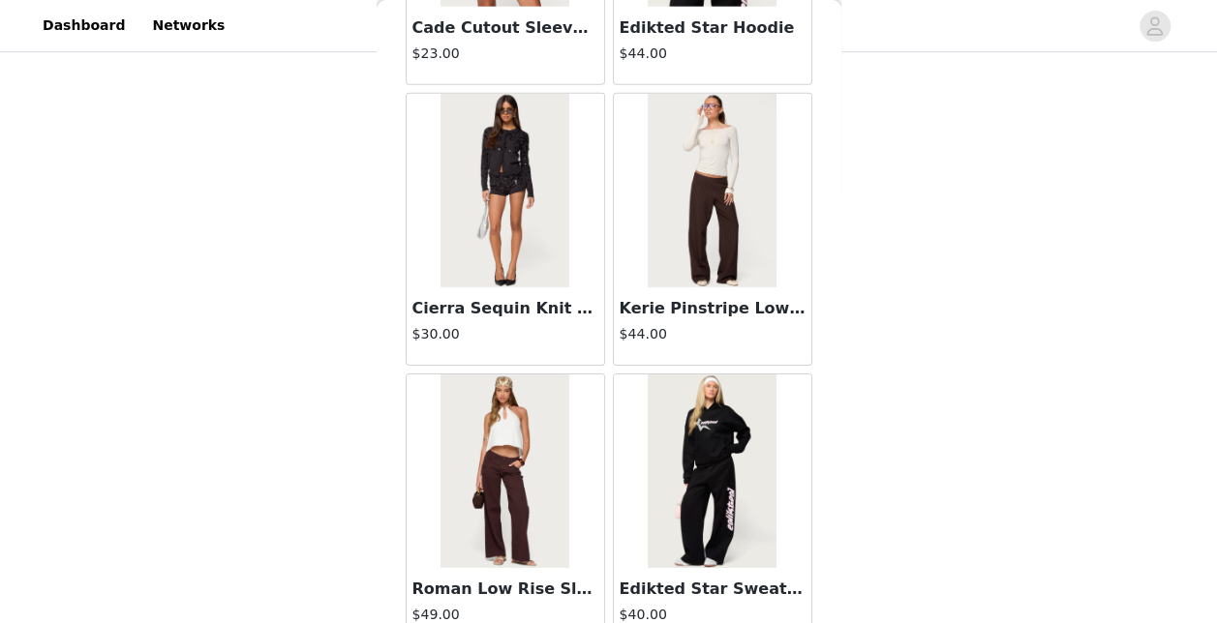
scroll to position [35938, 0]
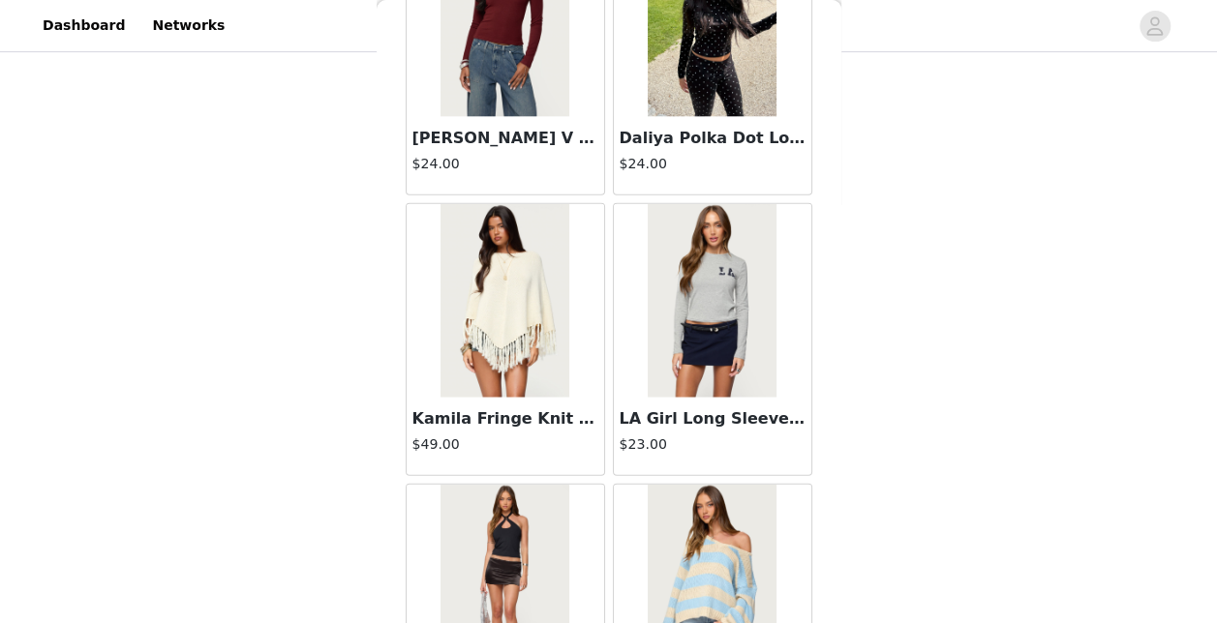
scroll to position [38738, 0]
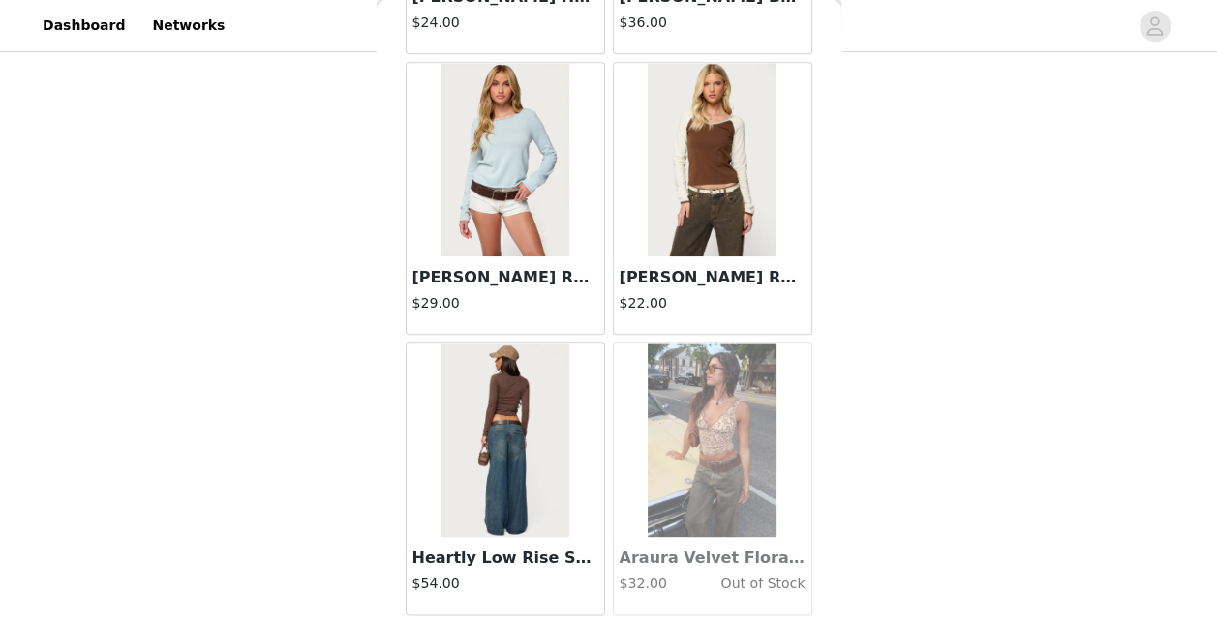
scroll to position [41539, 0]
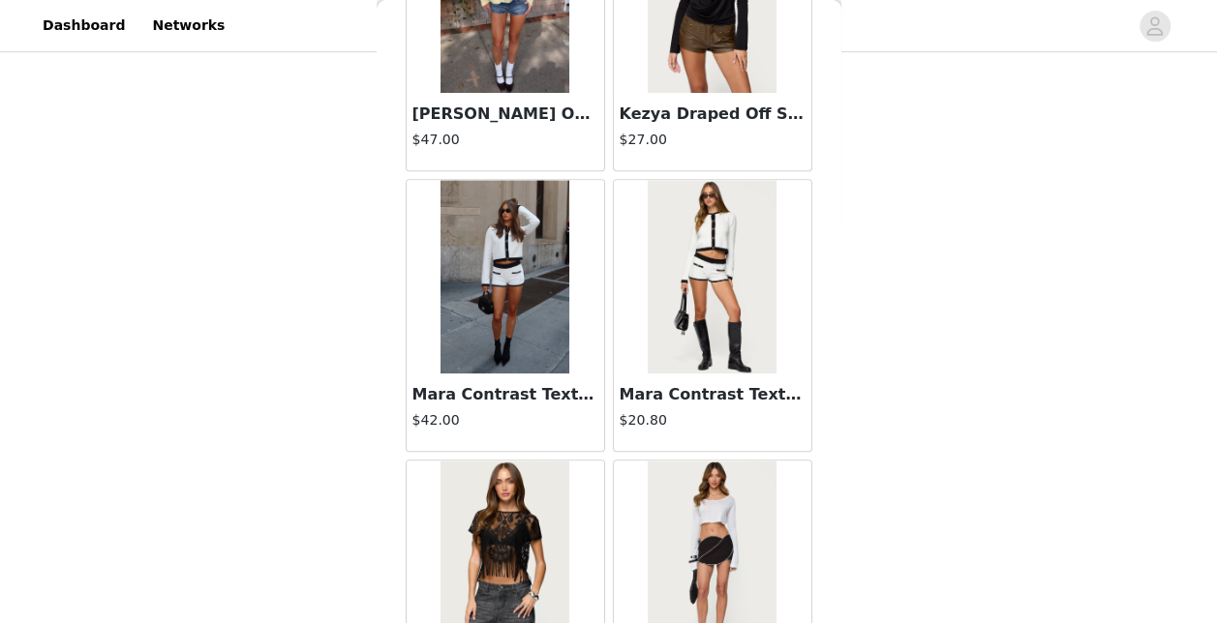
scroll to position [44339, 0]
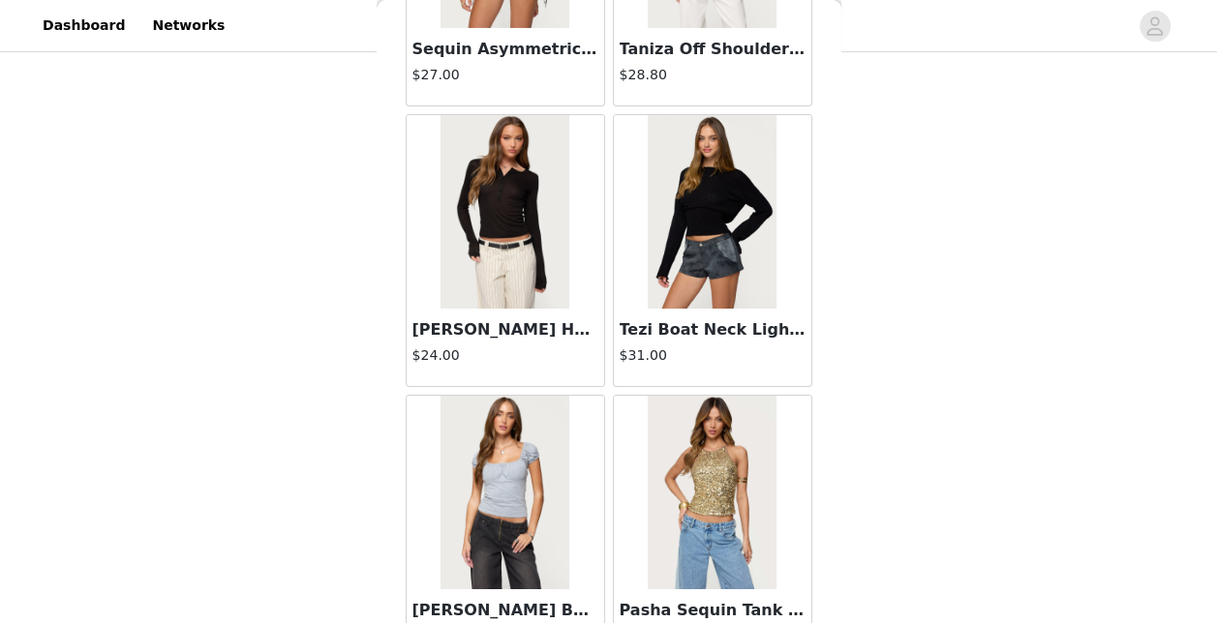
scroll to position [47137, 0]
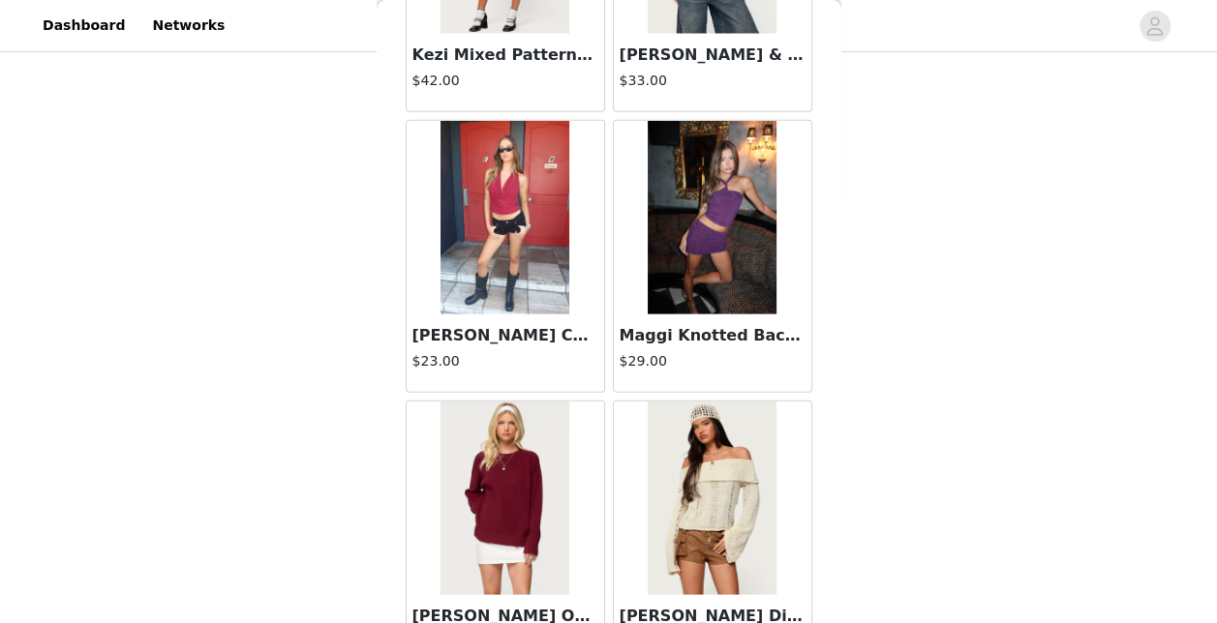
scroll to position [49939, 0]
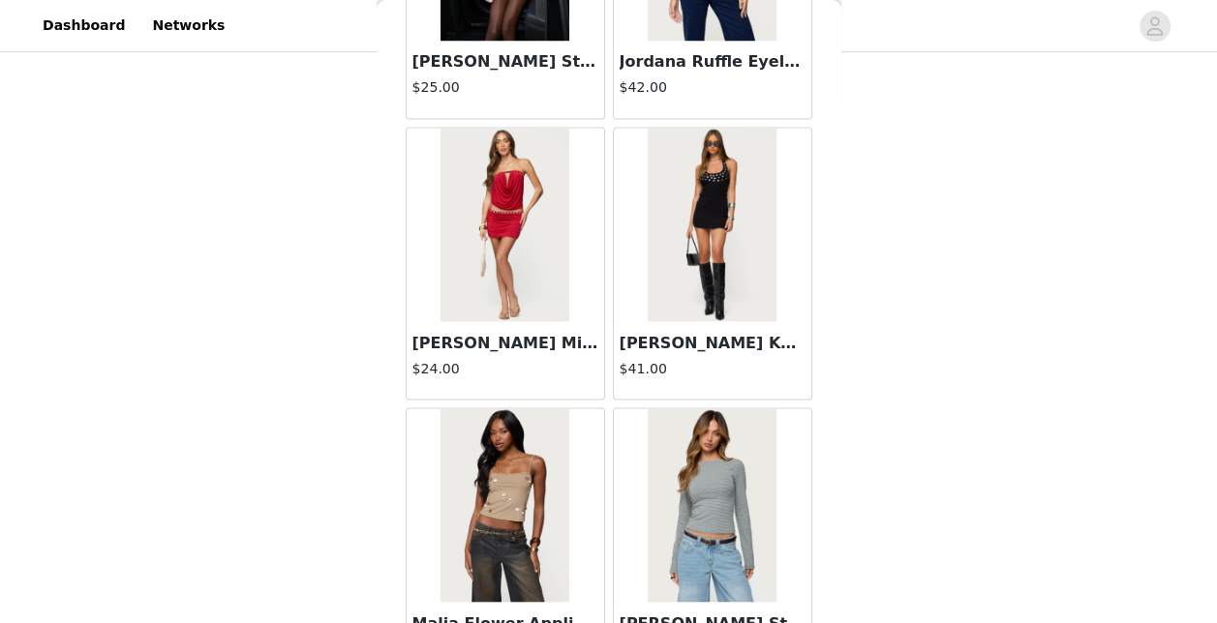
scroll to position [52739, 0]
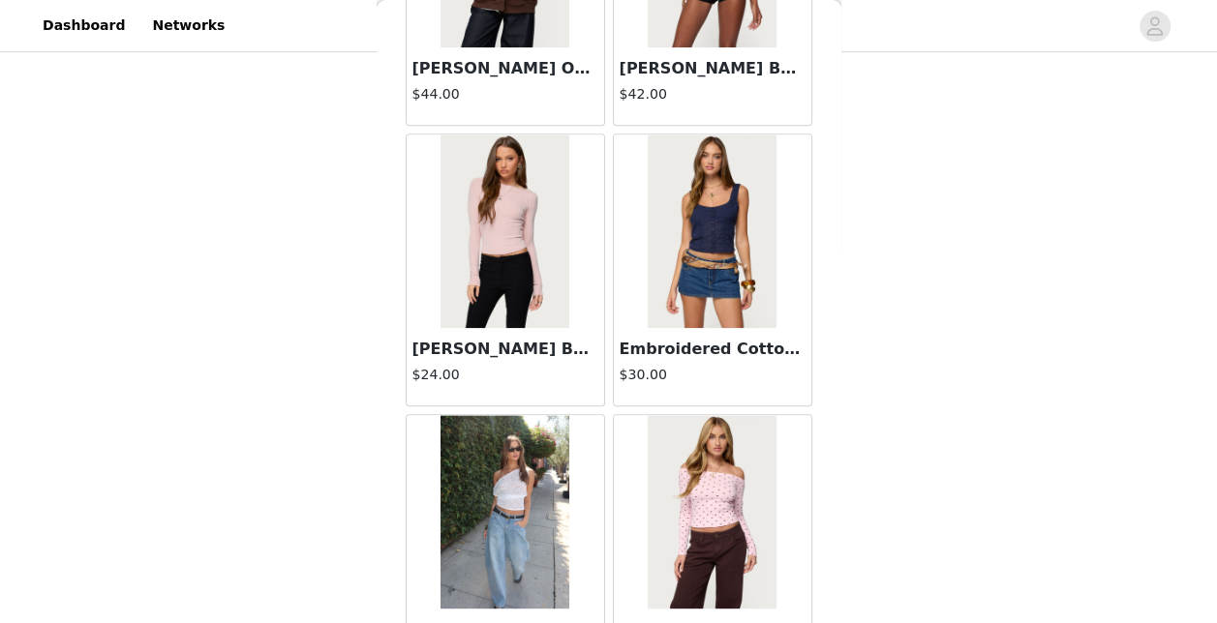
scroll to position [55541, 0]
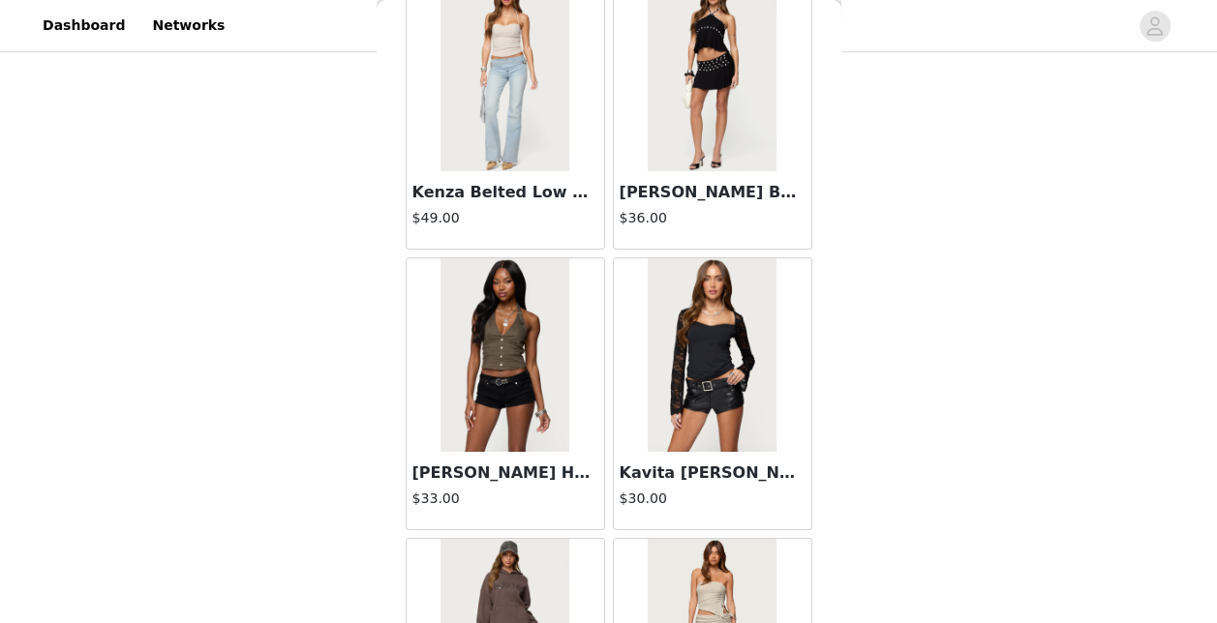
scroll to position [58342, 0]
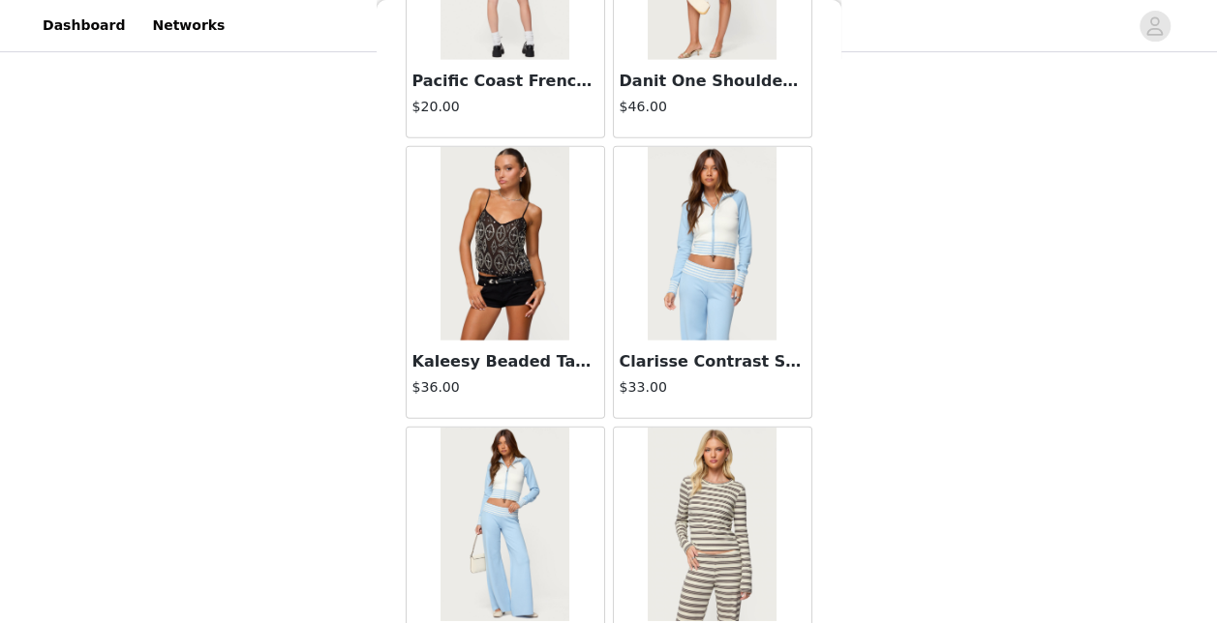
scroll to position [61141, 0]
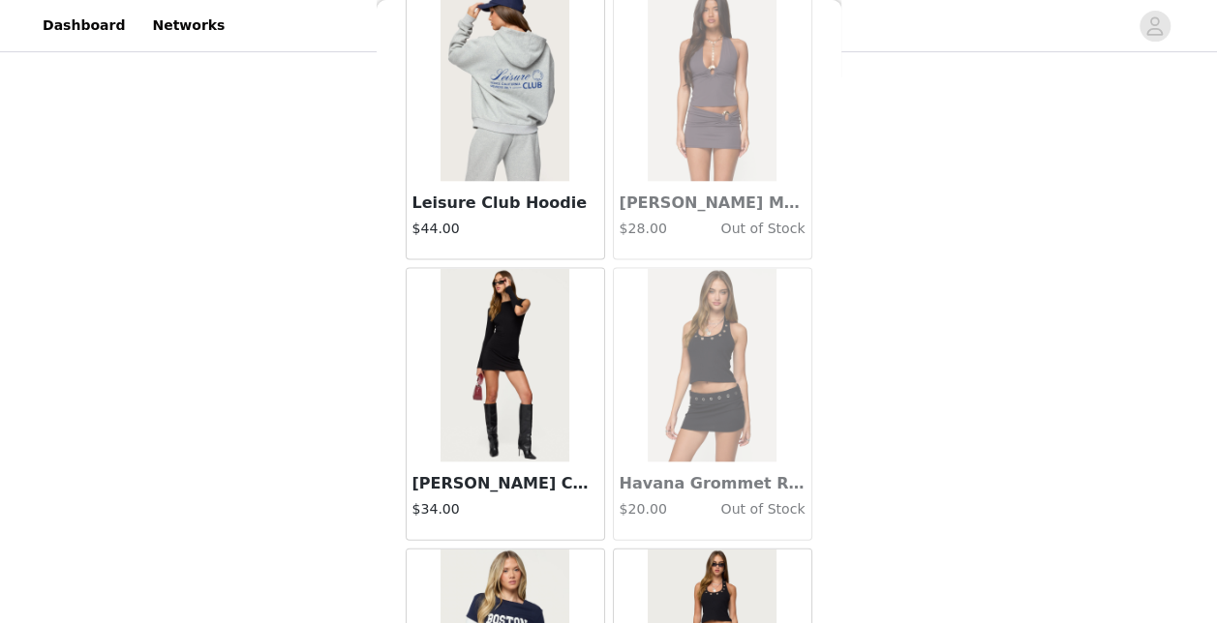
scroll to position [63942, 0]
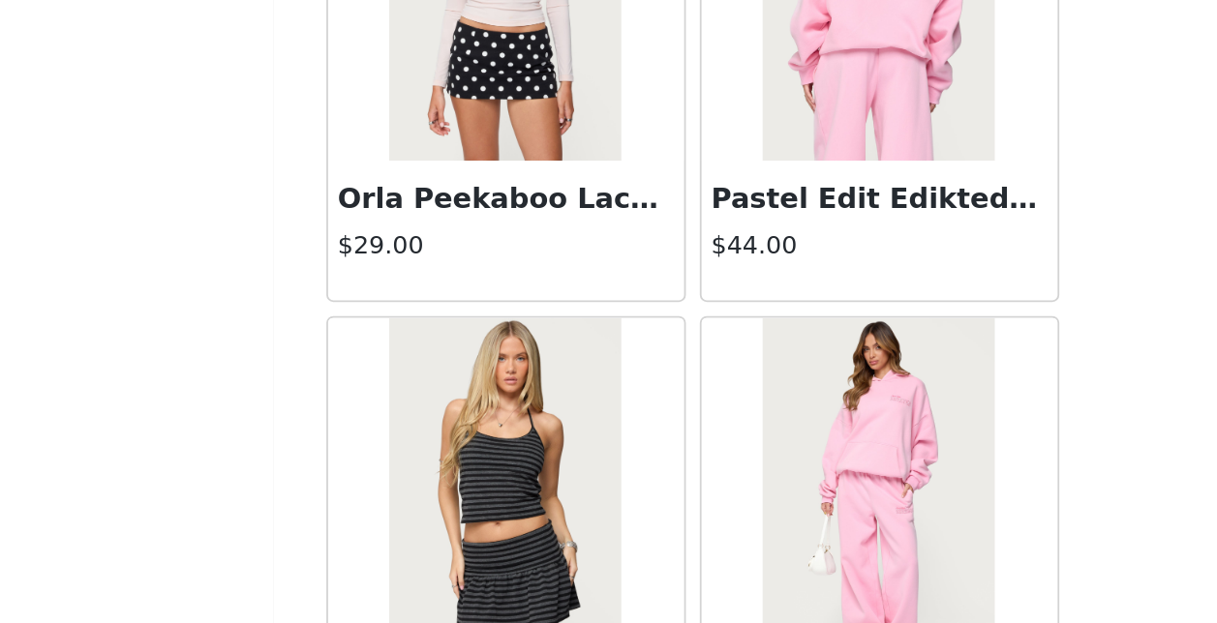
scroll to position [256, 0]
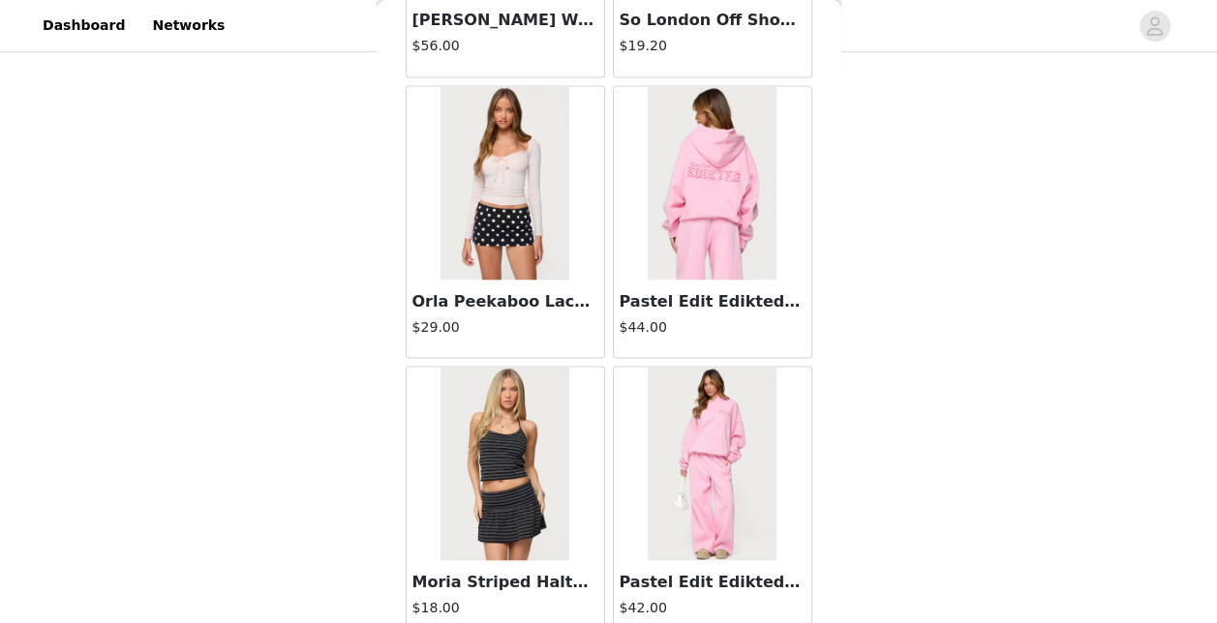
click at [504, 428] on img at bounding box center [504, 464] width 129 height 194
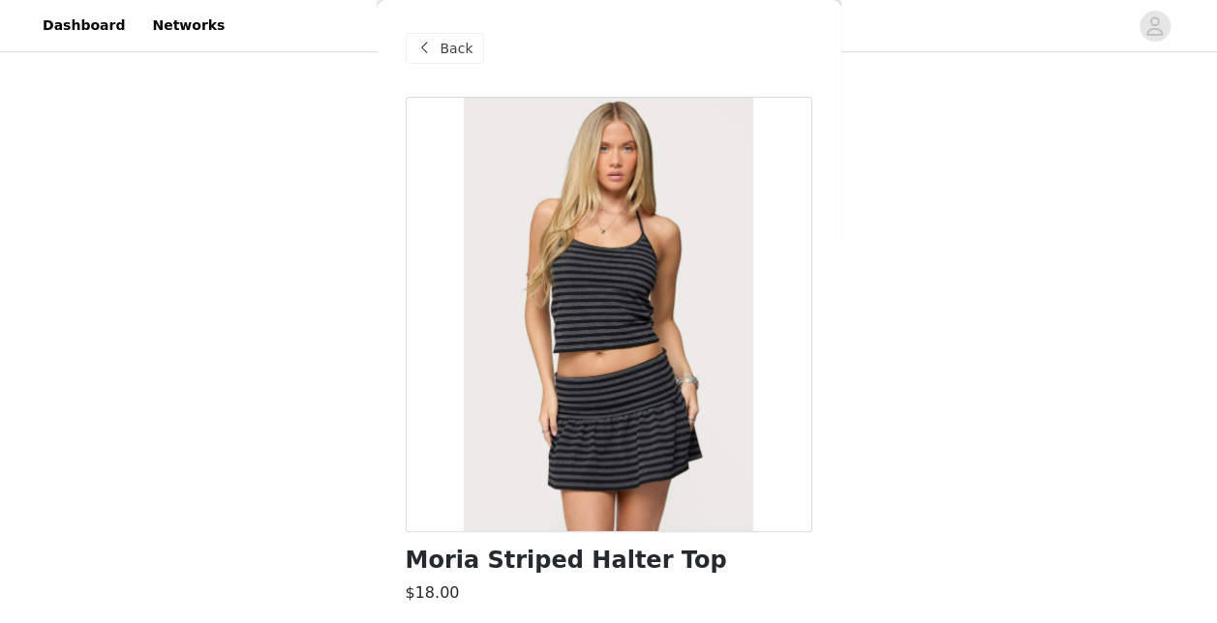
scroll to position [298, 0]
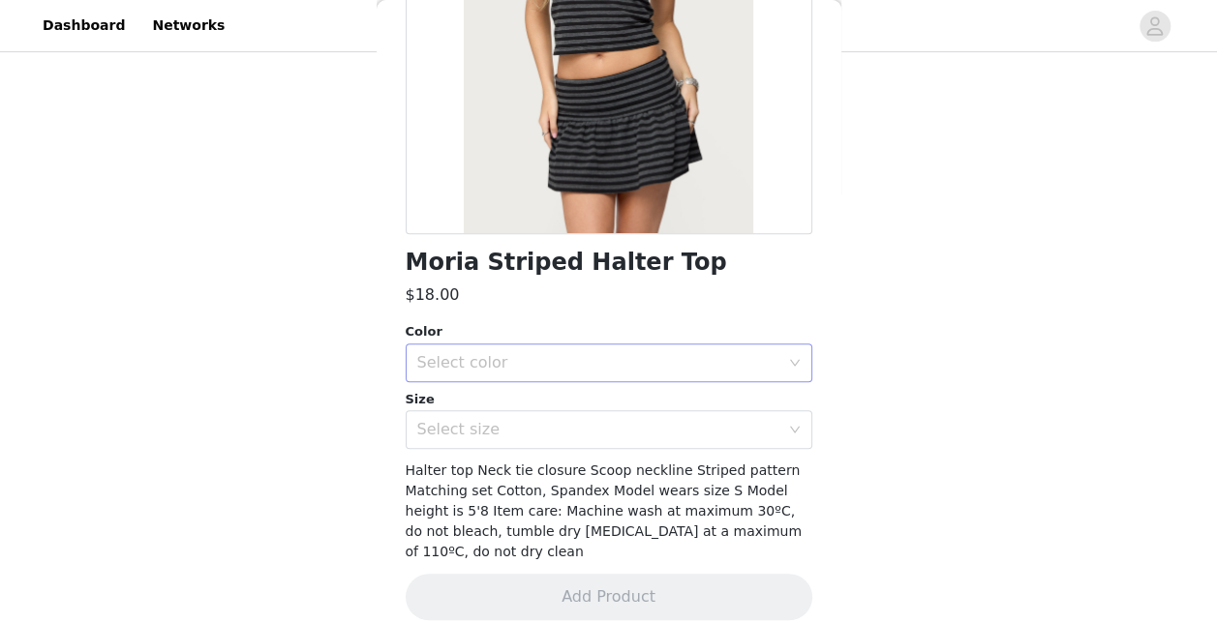
click at [453, 356] on div "Select color" at bounding box center [598, 362] width 362 height 19
click at [470, 399] on li "BLACK AND GRAY" at bounding box center [601, 405] width 392 height 31
click at [468, 432] on div "Select size" at bounding box center [598, 429] width 362 height 19
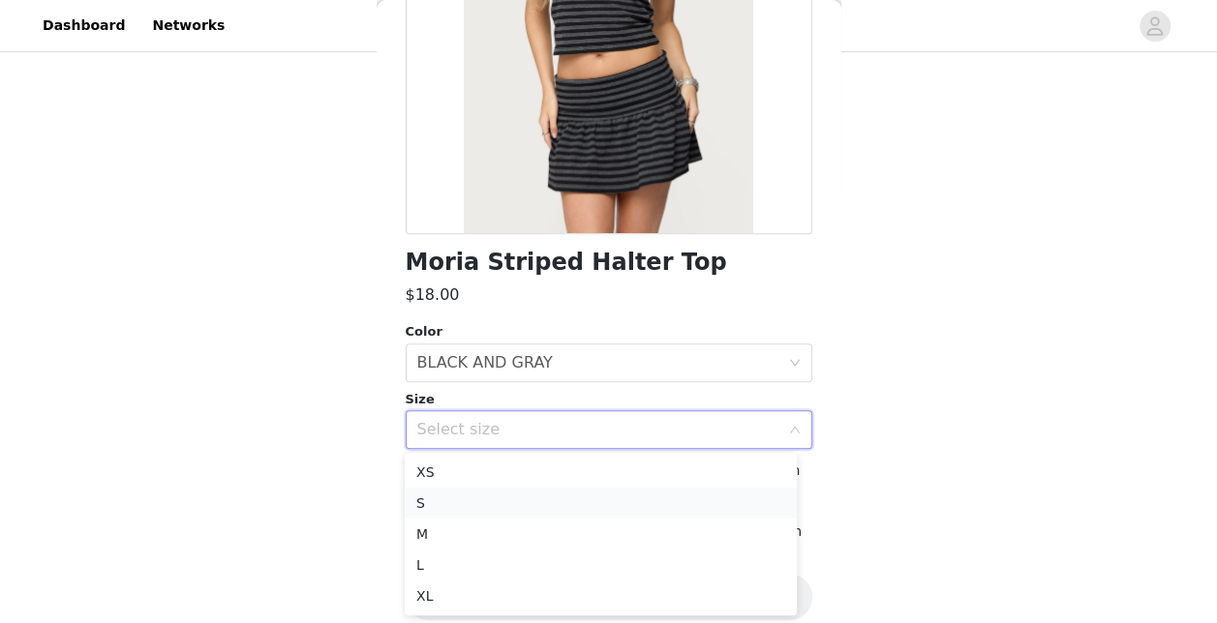
click at [430, 514] on li "S" at bounding box center [601, 503] width 392 height 31
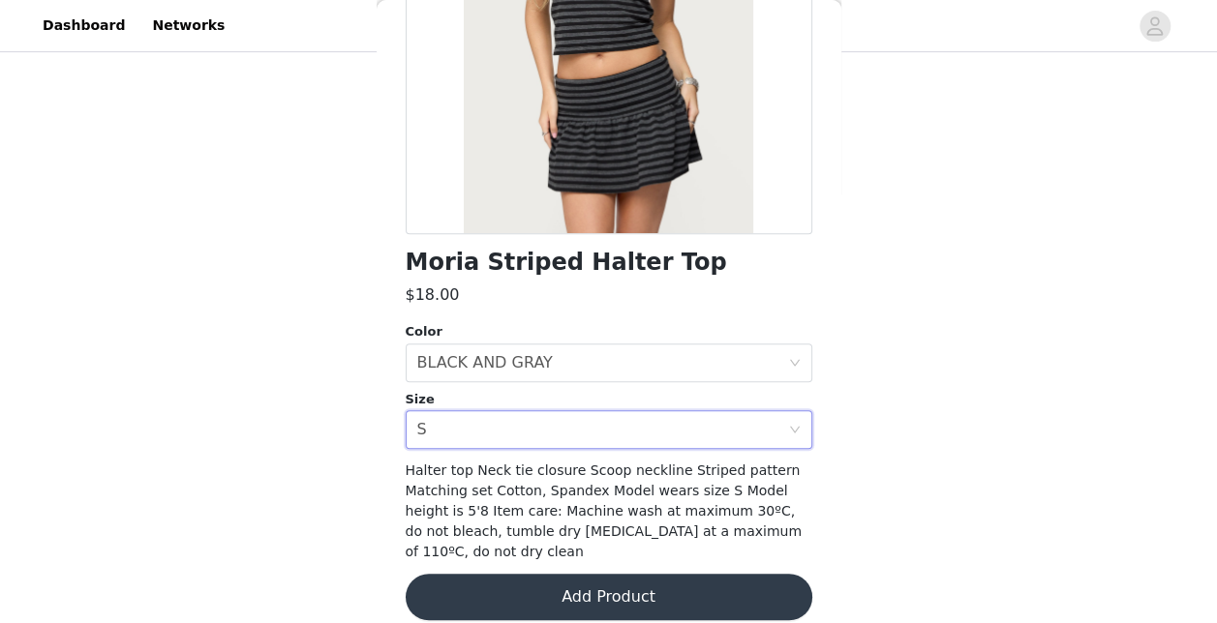
click at [519, 574] on button "Add Product" at bounding box center [609, 597] width 407 height 46
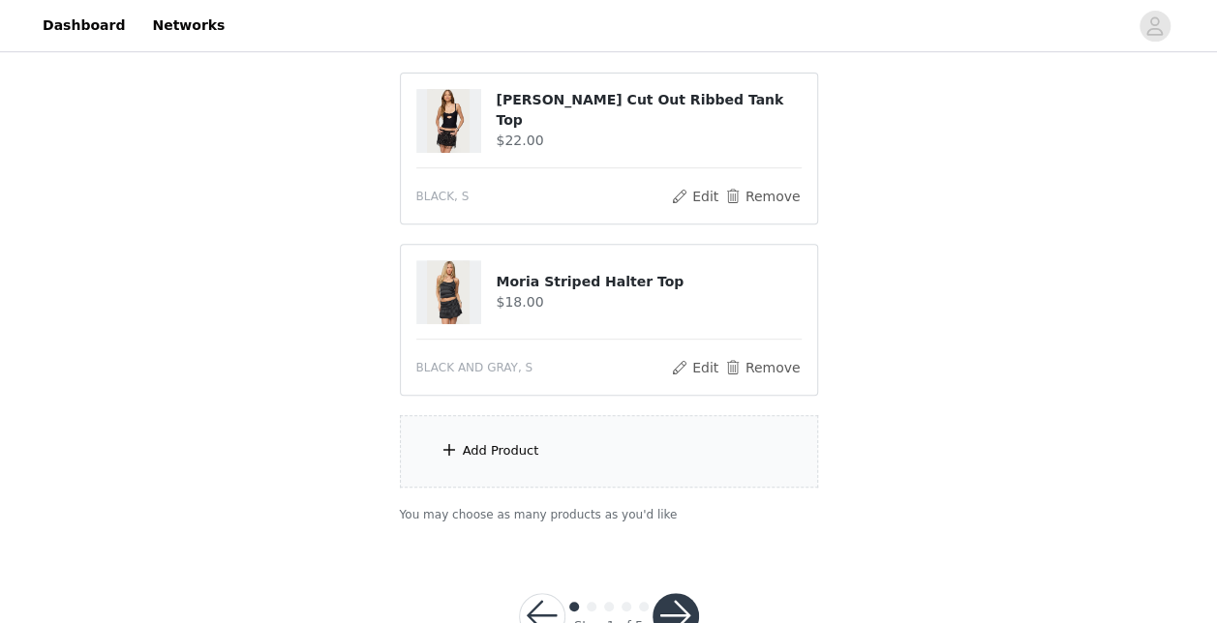
scroll to position [397, 0]
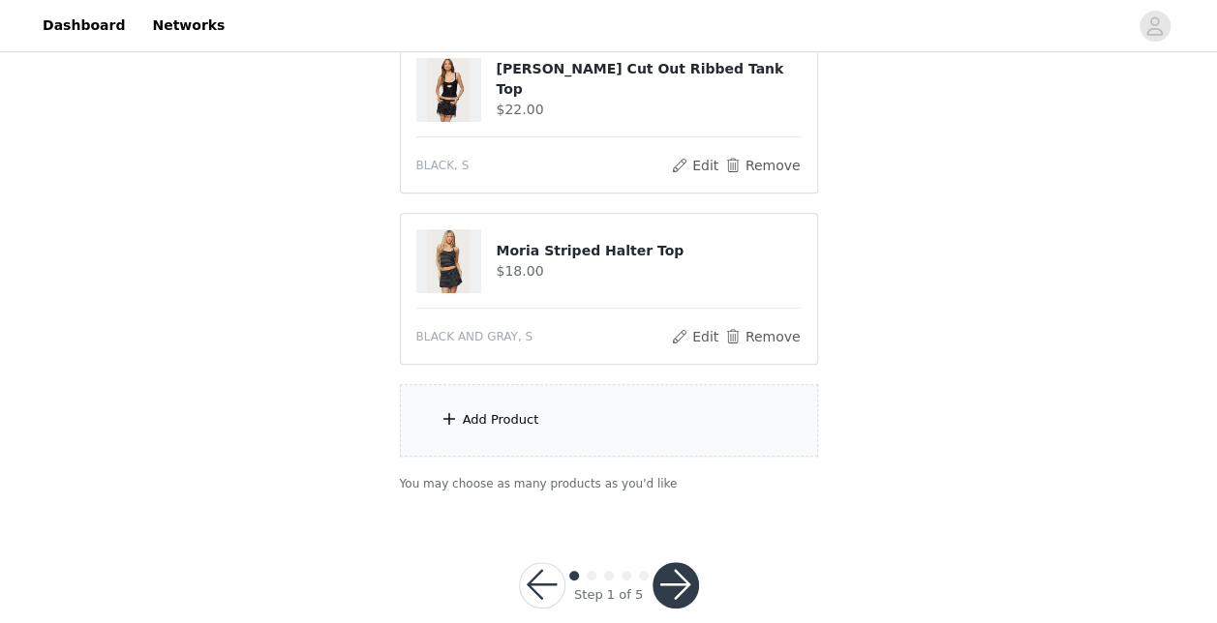
click at [457, 421] on span at bounding box center [448, 418] width 19 height 23
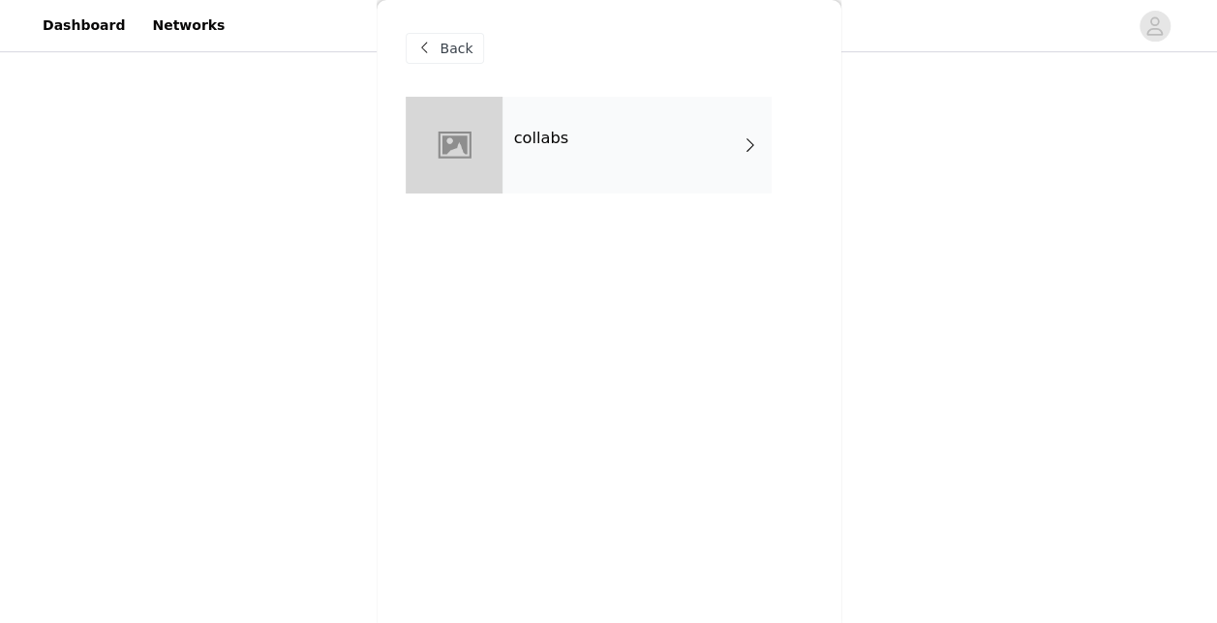
click at [618, 151] on div "collabs" at bounding box center [636, 145] width 269 height 97
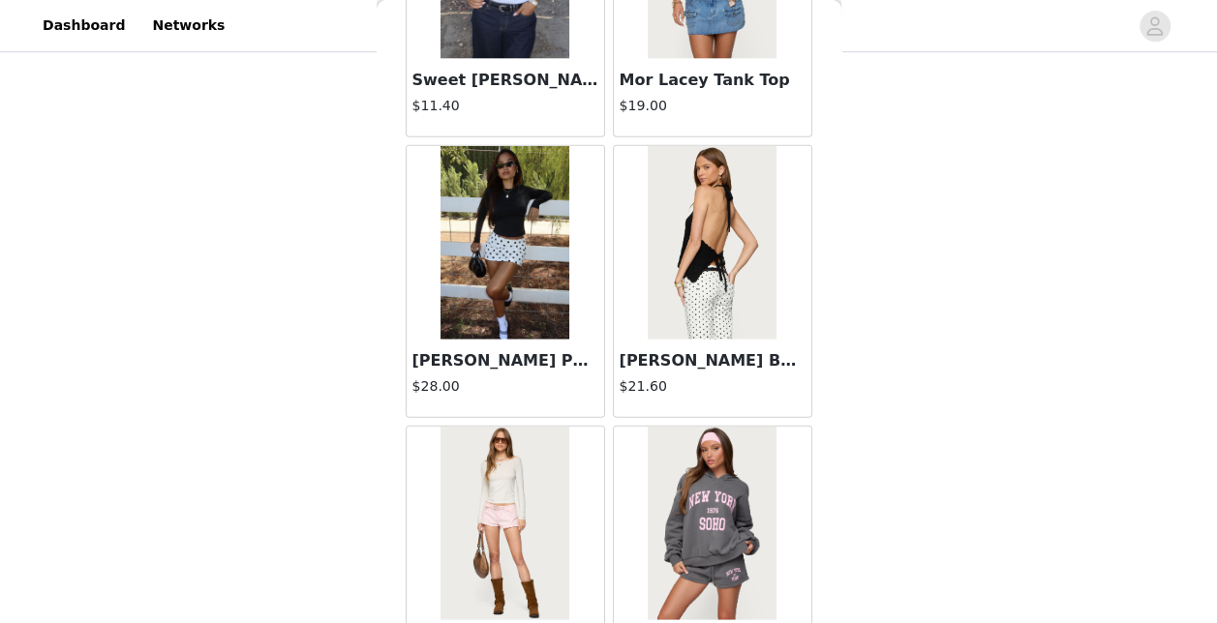
scroll to position [2332, 0]
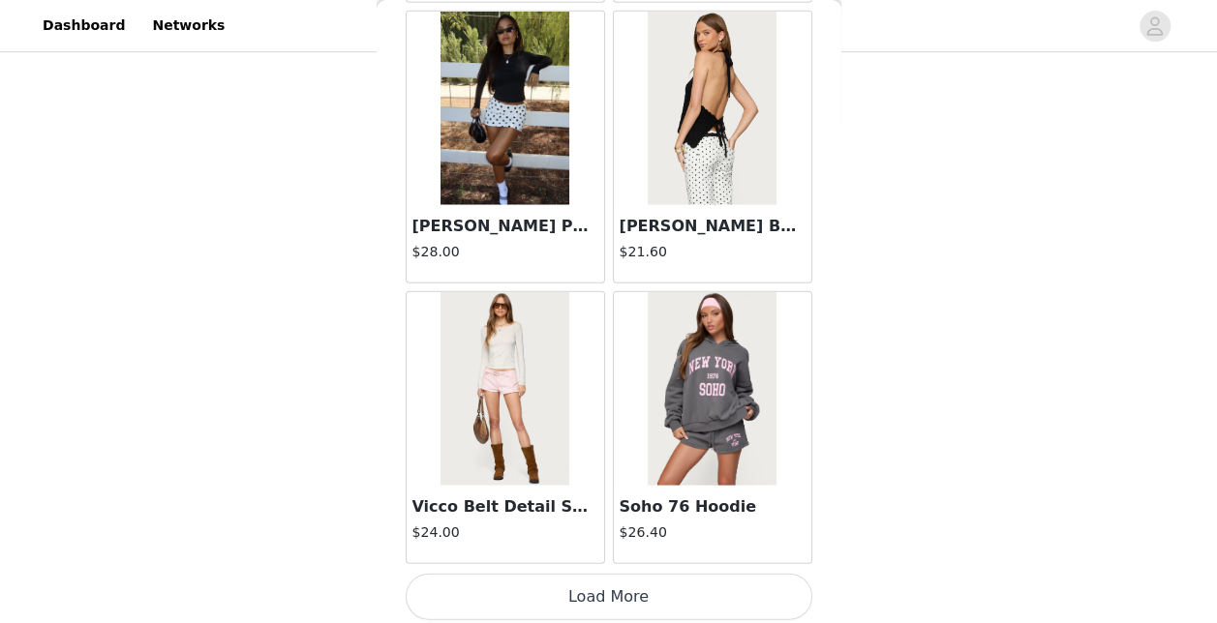
click at [598, 601] on button "Load More" at bounding box center [609, 597] width 407 height 46
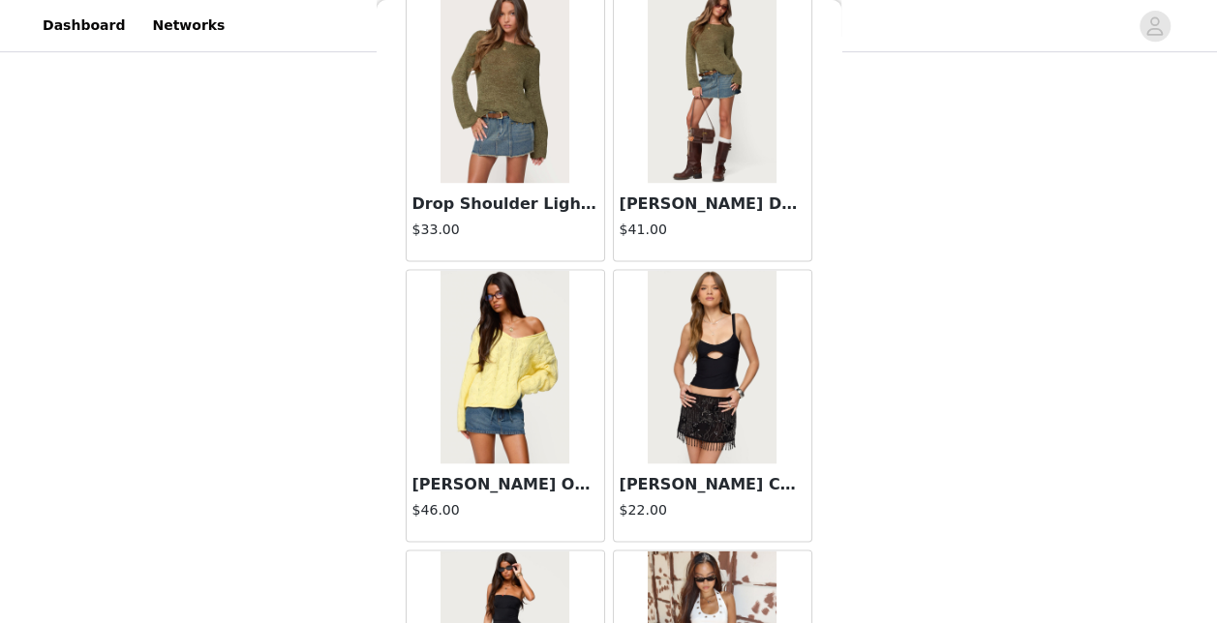
scroll to position [5132, 0]
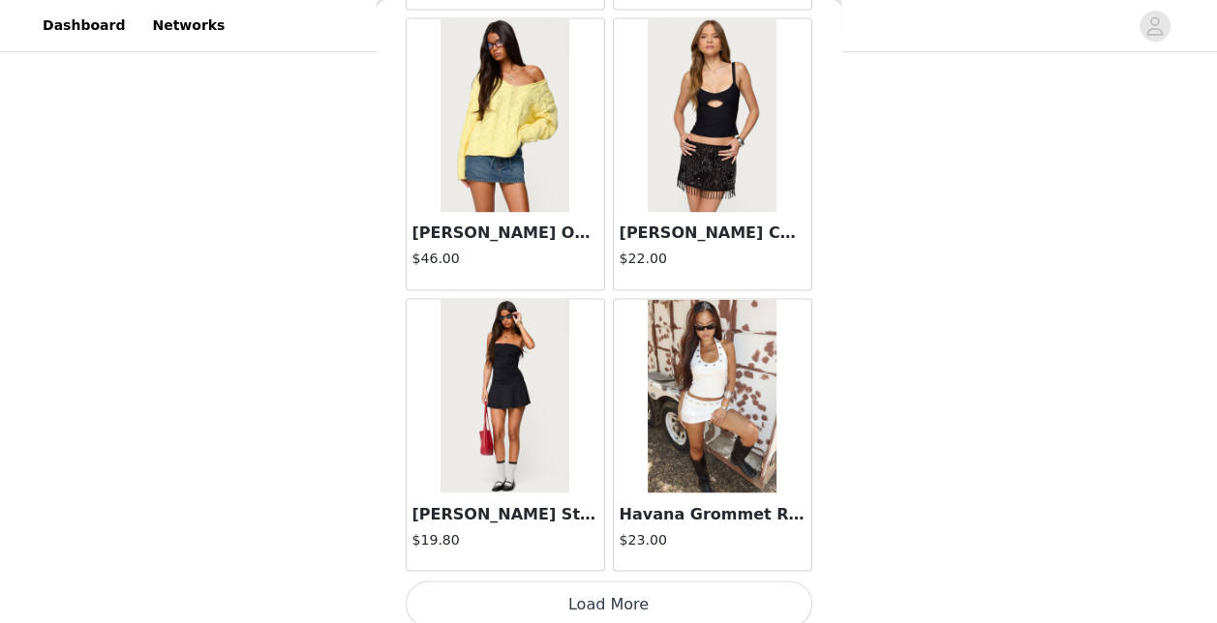
click at [588, 586] on button "Load More" at bounding box center [609, 604] width 407 height 46
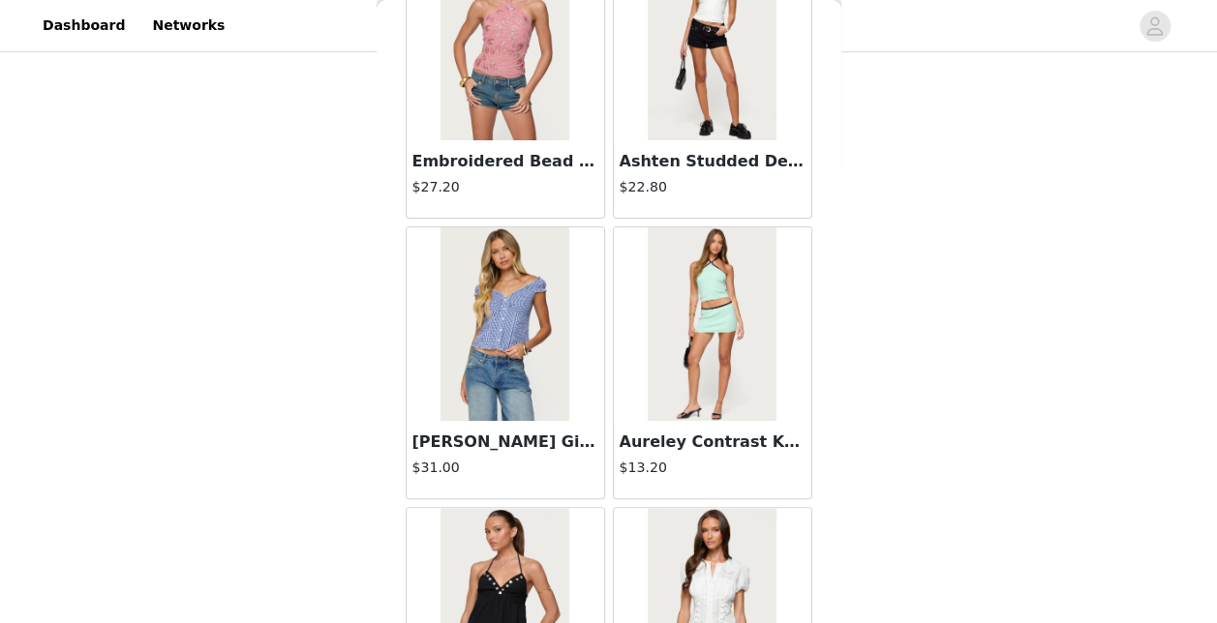
scroll to position [7933, 0]
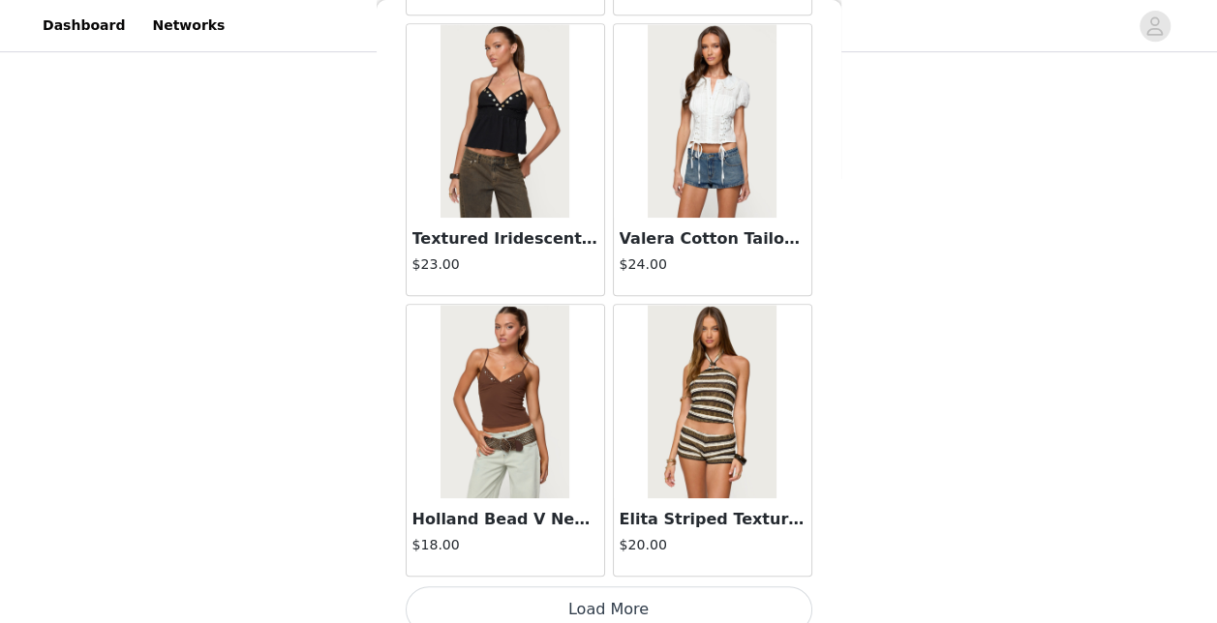
click at [572, 587] on button "Load More" at bounding box center [609, 610] width 407 height 46
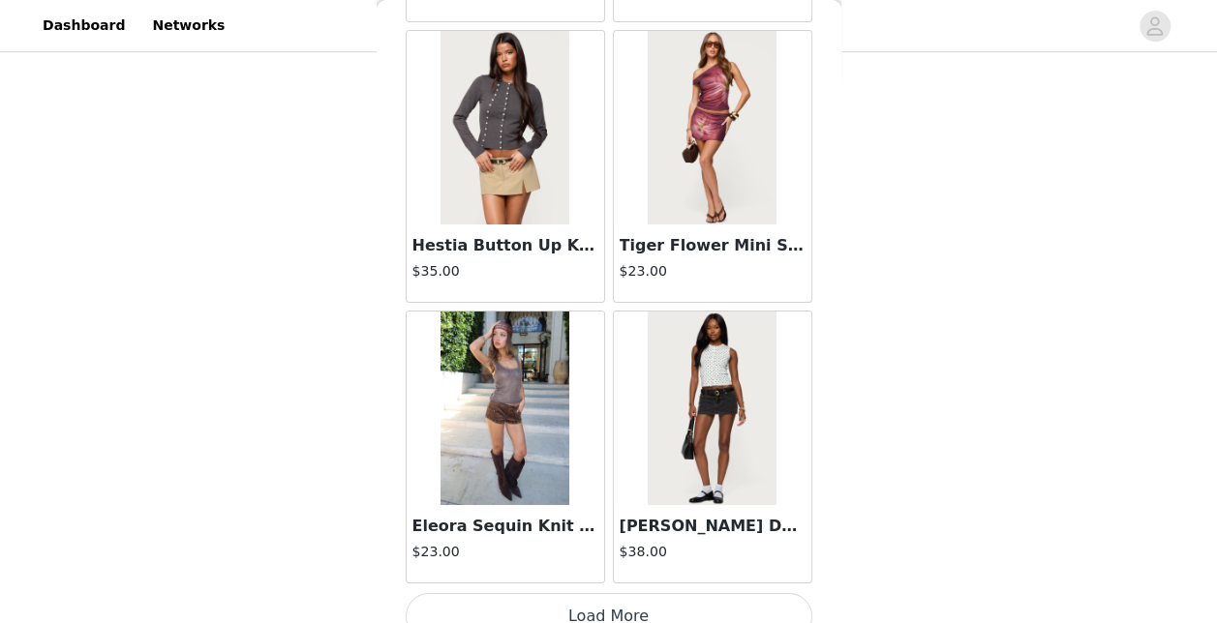
scroll to position [10732, 0]
click at [565, 594] on button "Load More" at bounding box center [609, 617] width 407 height 46
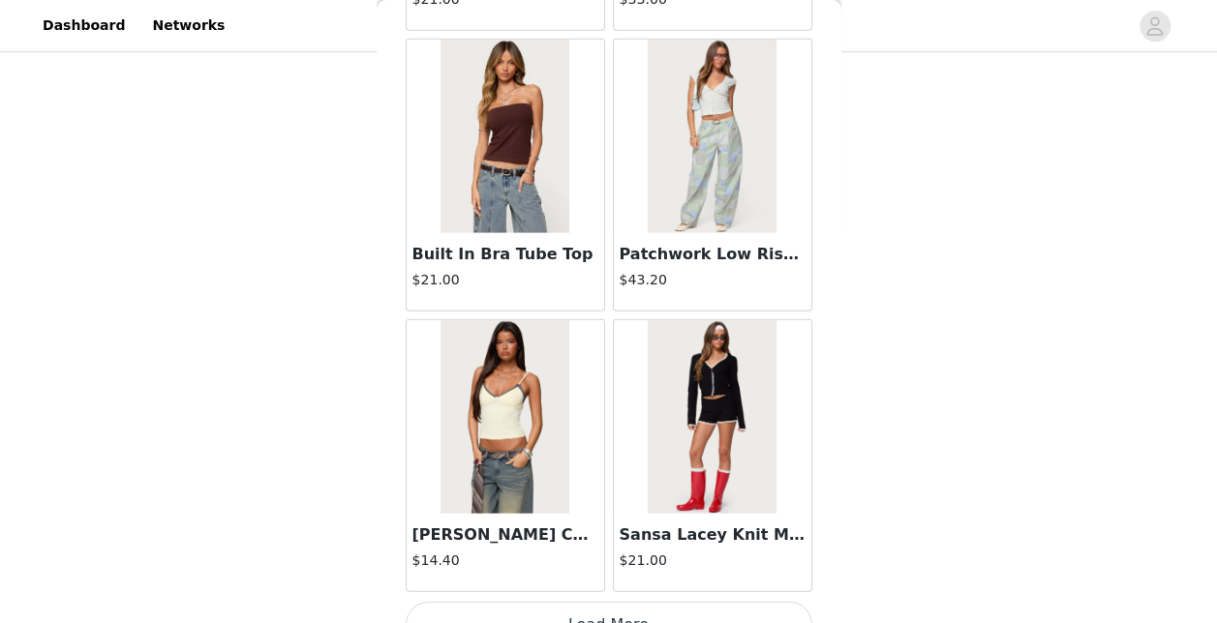
click at [569, 602] on button "Load More" at bounding box center [609, 625] width 407 height 46
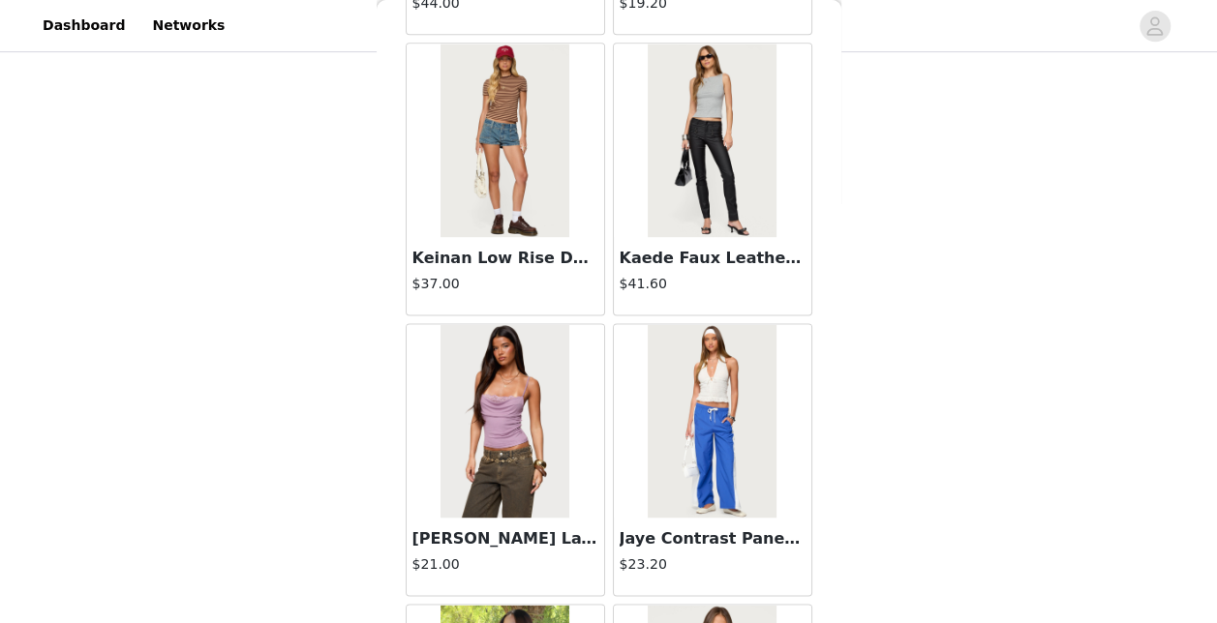
scroll to position [16335, 0]
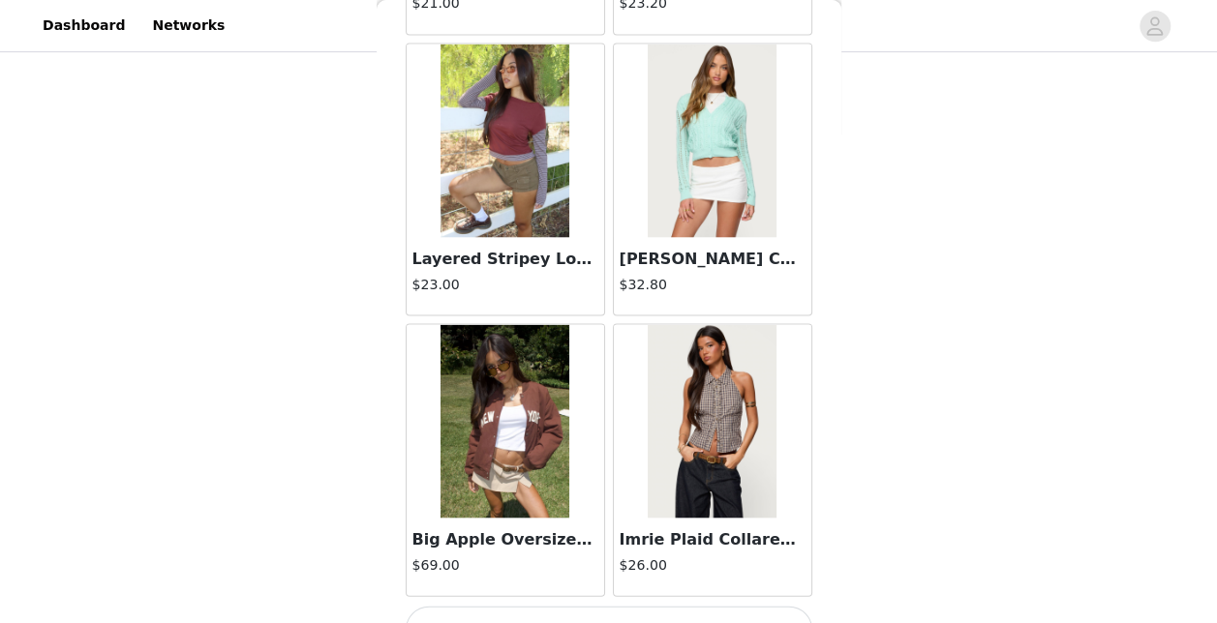
click at [567, 606] on button "Load More" at bounding box center [609, 629] width 407 height 46
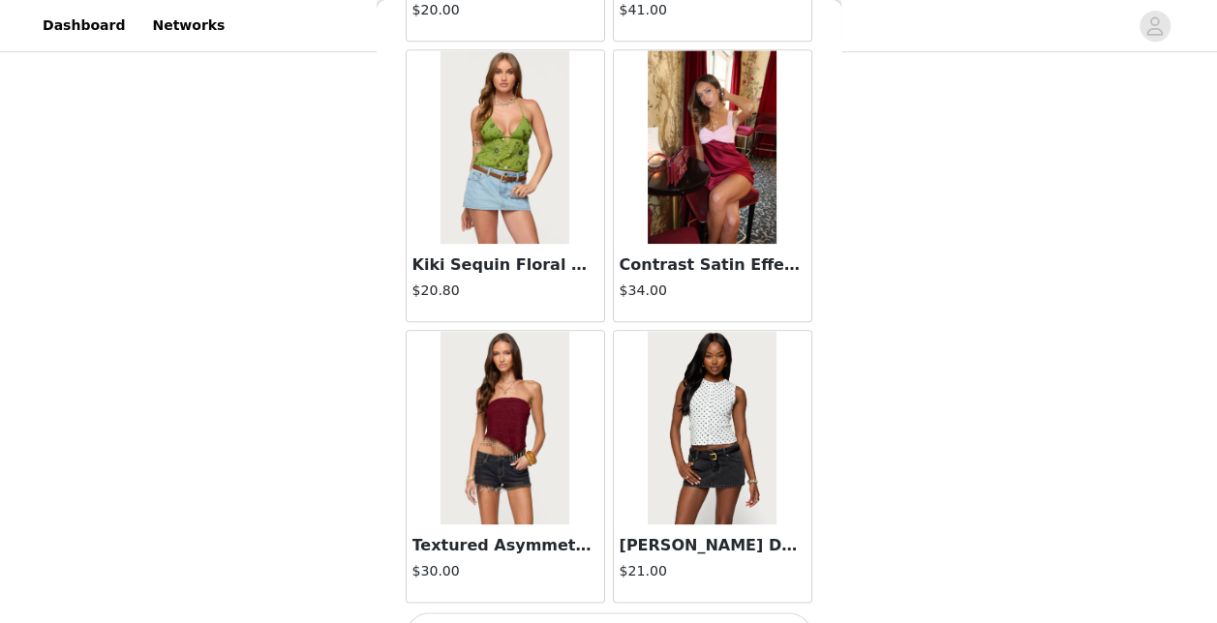
scroll to position [19134, 0]
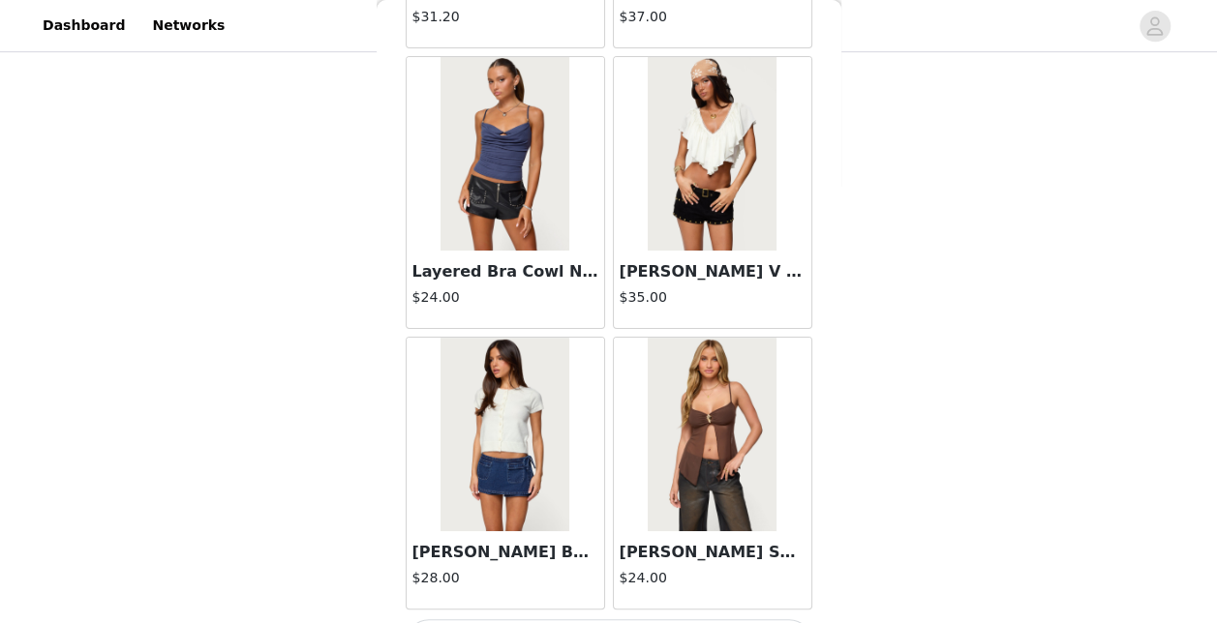
scroll to position [21933, 0]
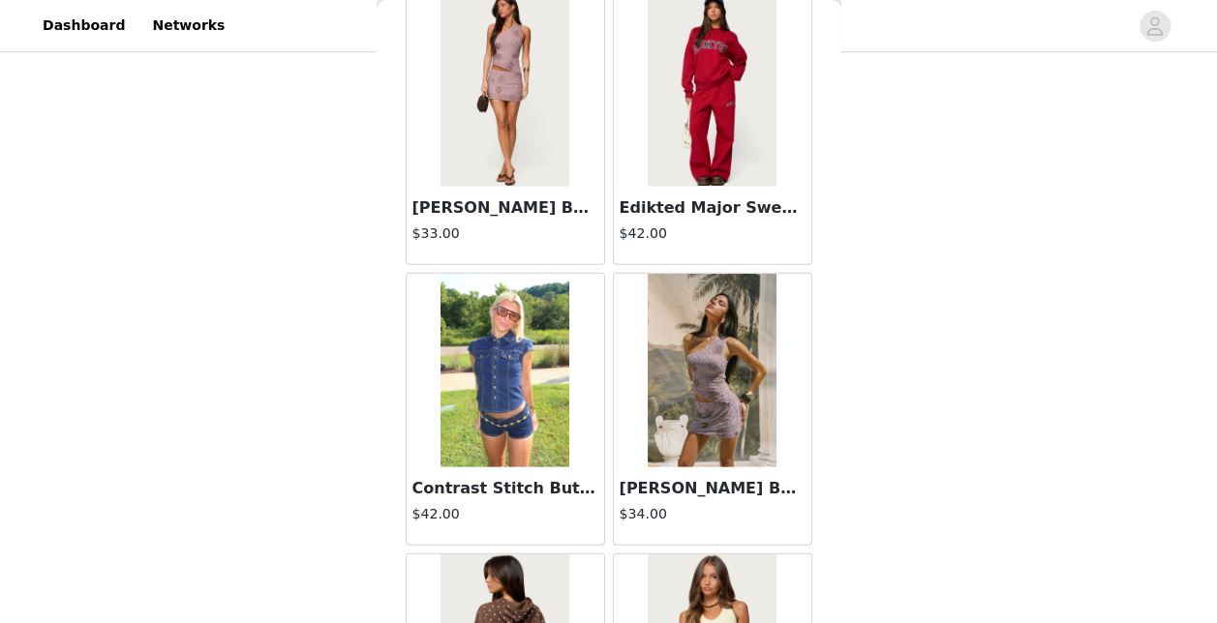
scroll to position [24736, 0]
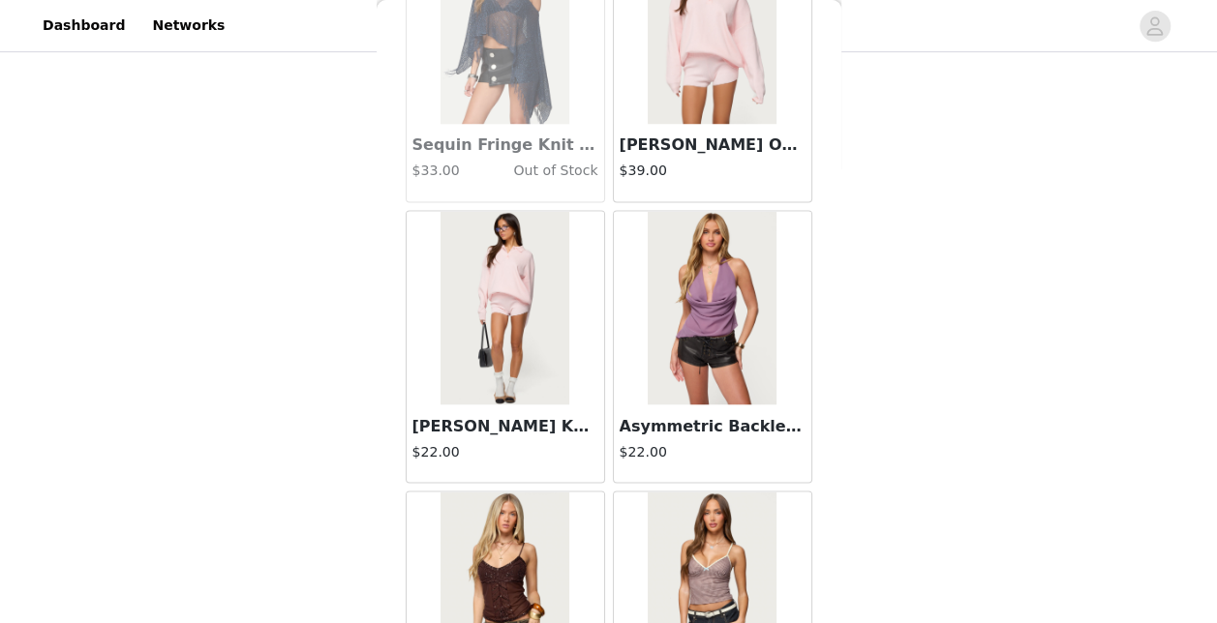
scroll to position [27536, 0]
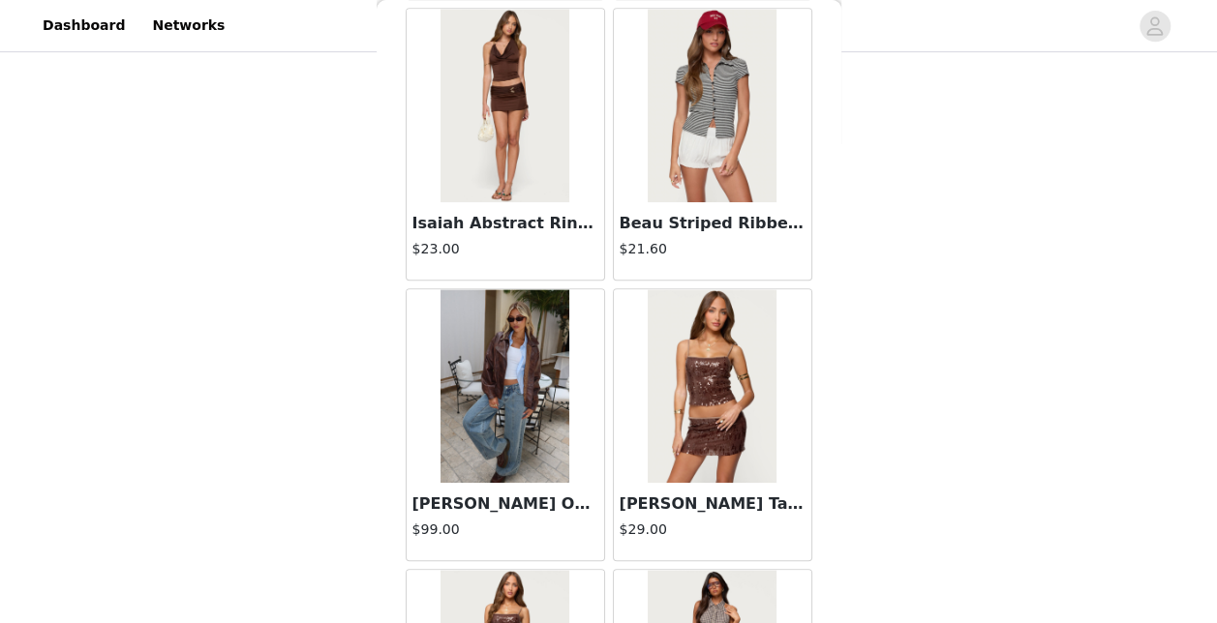
scroll to position [30336, 0]
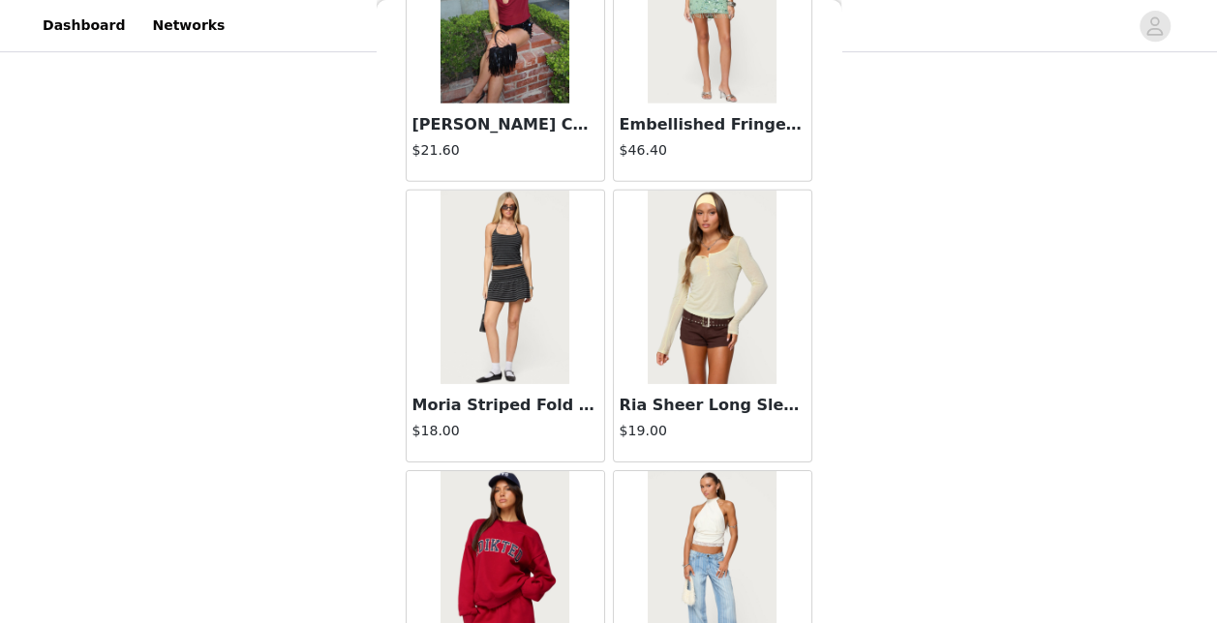
scroll to position [32187, 0]
drag, startPoint x: 494, startPoint y: 237, endPoint x: 299, endPoint y: 236, distance: 194.6
click at [299, 236] on div "STEP 1 OF 5 Products Choose as many products as you'd like, up to $150.00. 3 Se…" at bounding box center [608, 58] width 1217 height 857
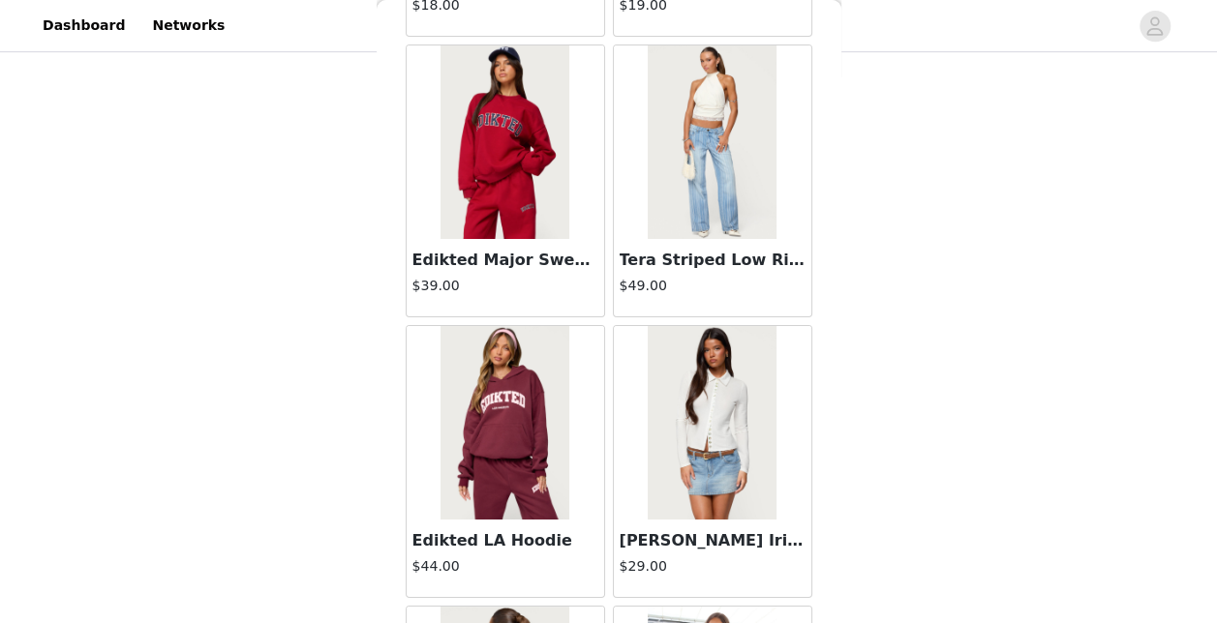
scroll to position [33138, 0]
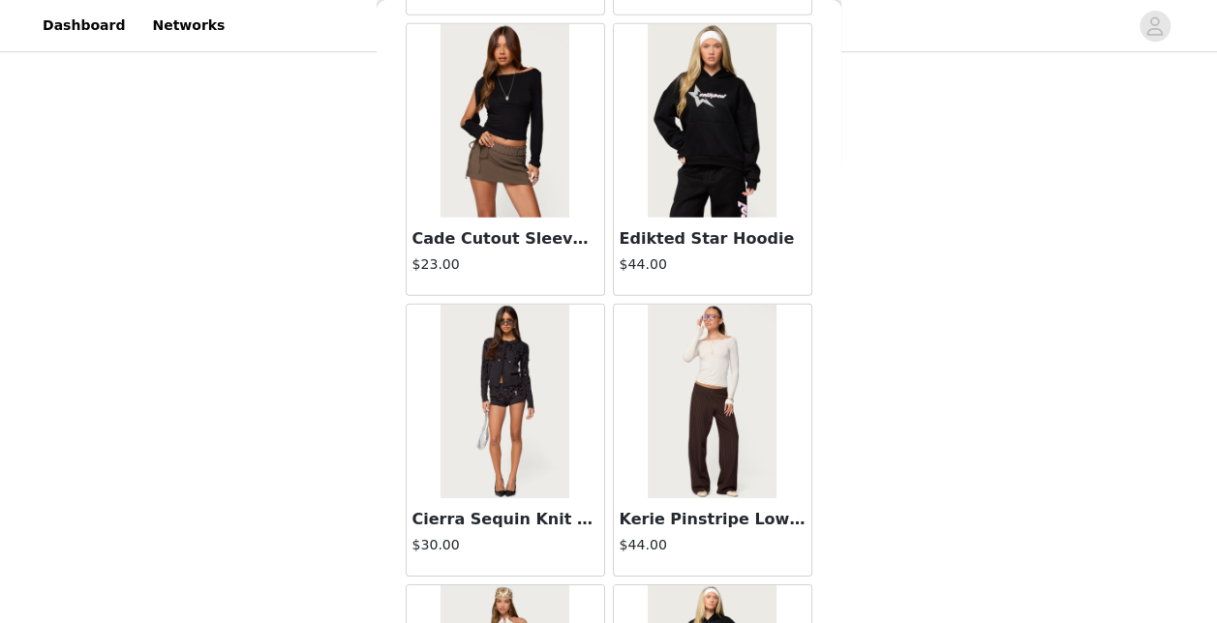
scroll to position [35938, 0]
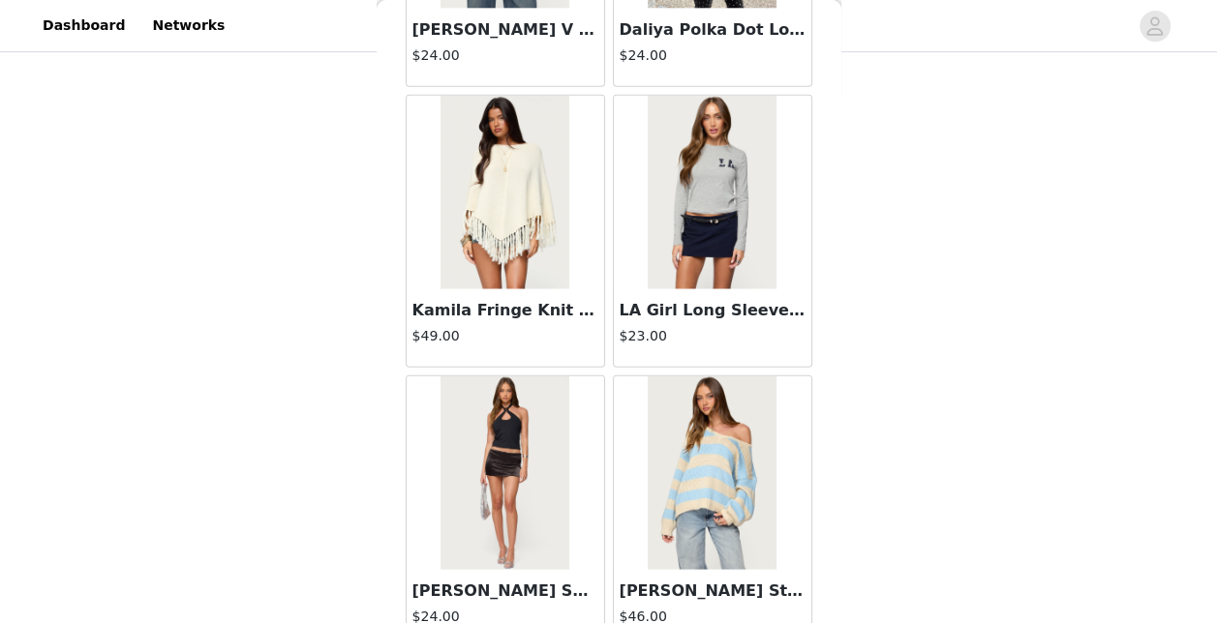
scroll to position [38738, 0]
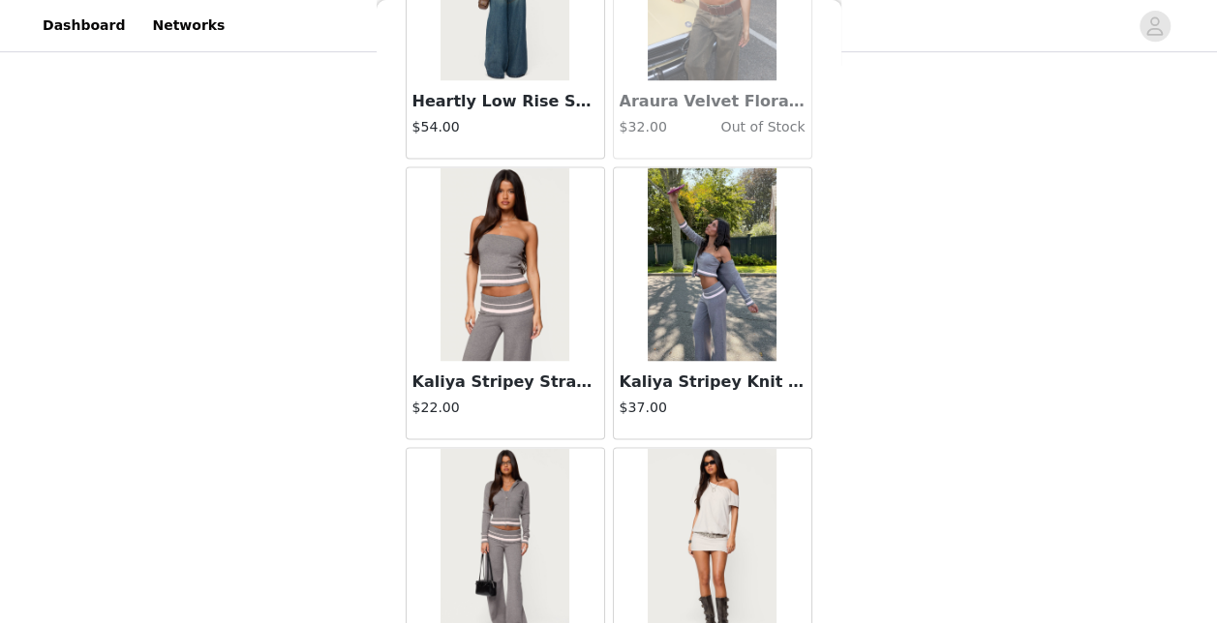
scroll to position [41539, 0]
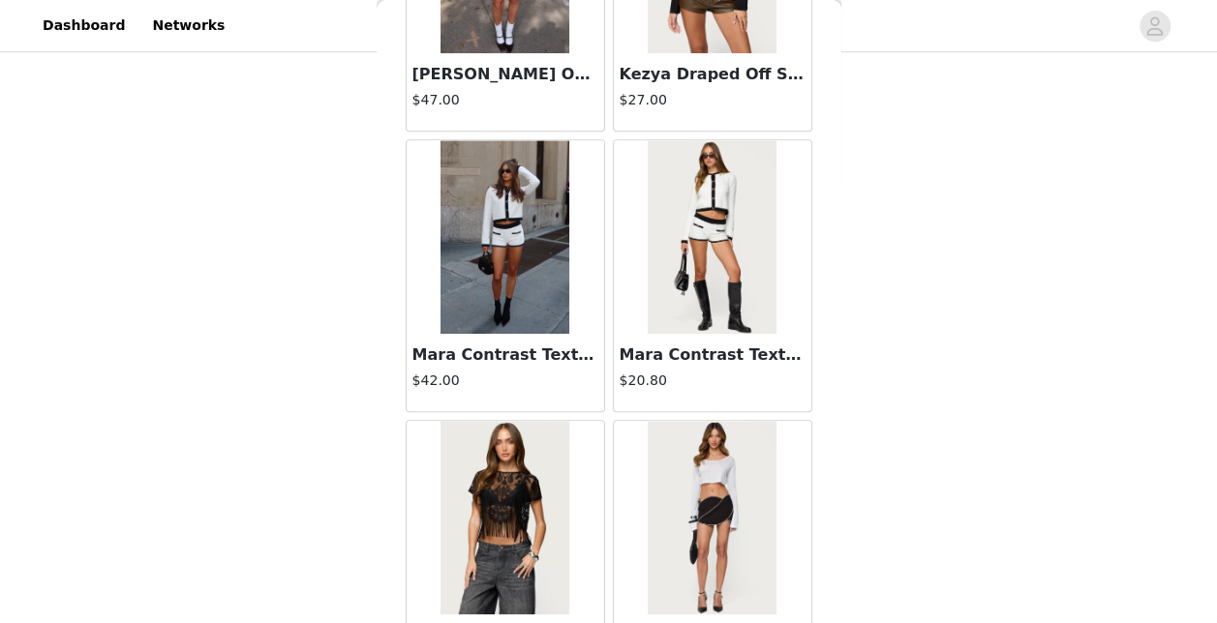
scroll to position [44308, 0]
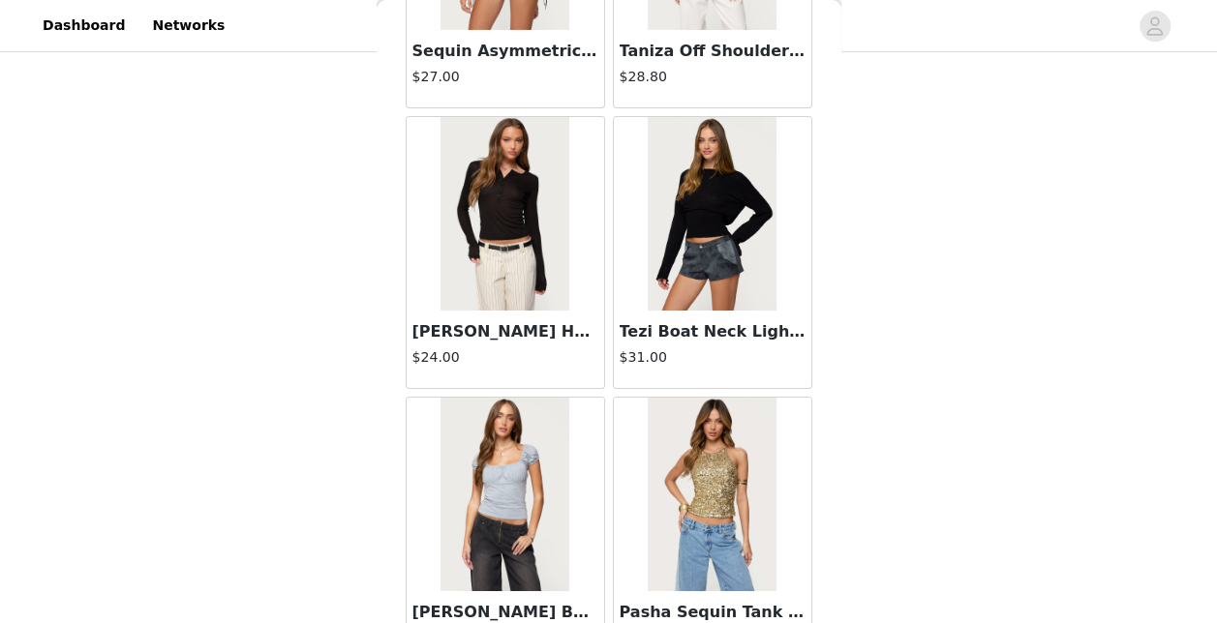
scroll to position [47139, 0]
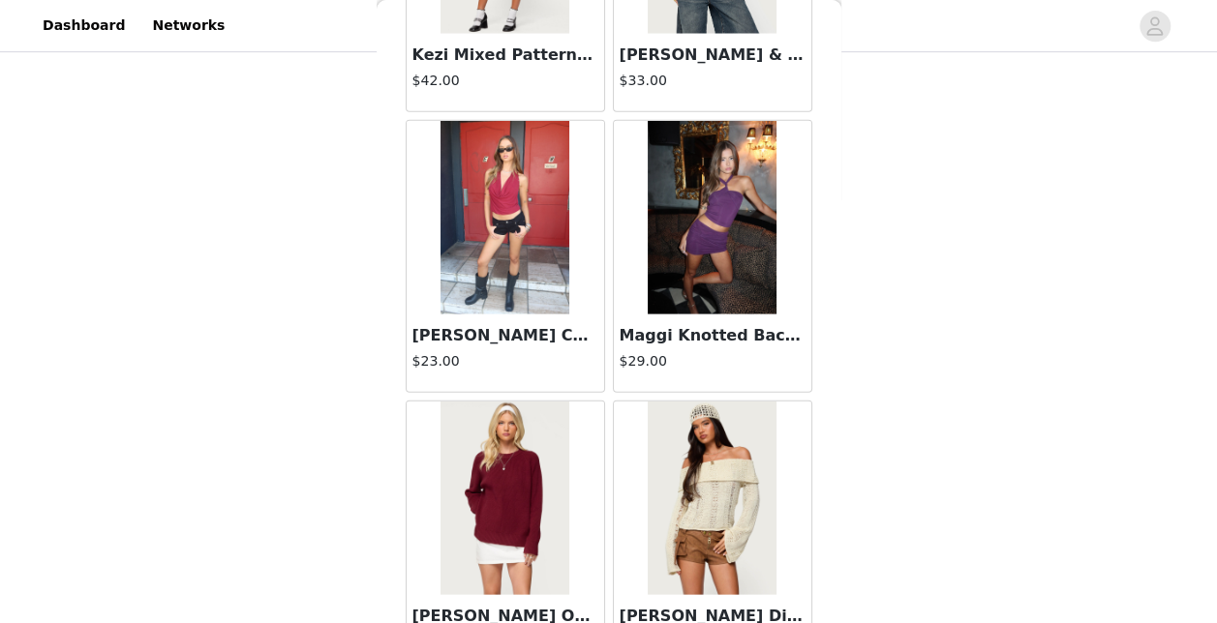
scroll to position [49940, 0]
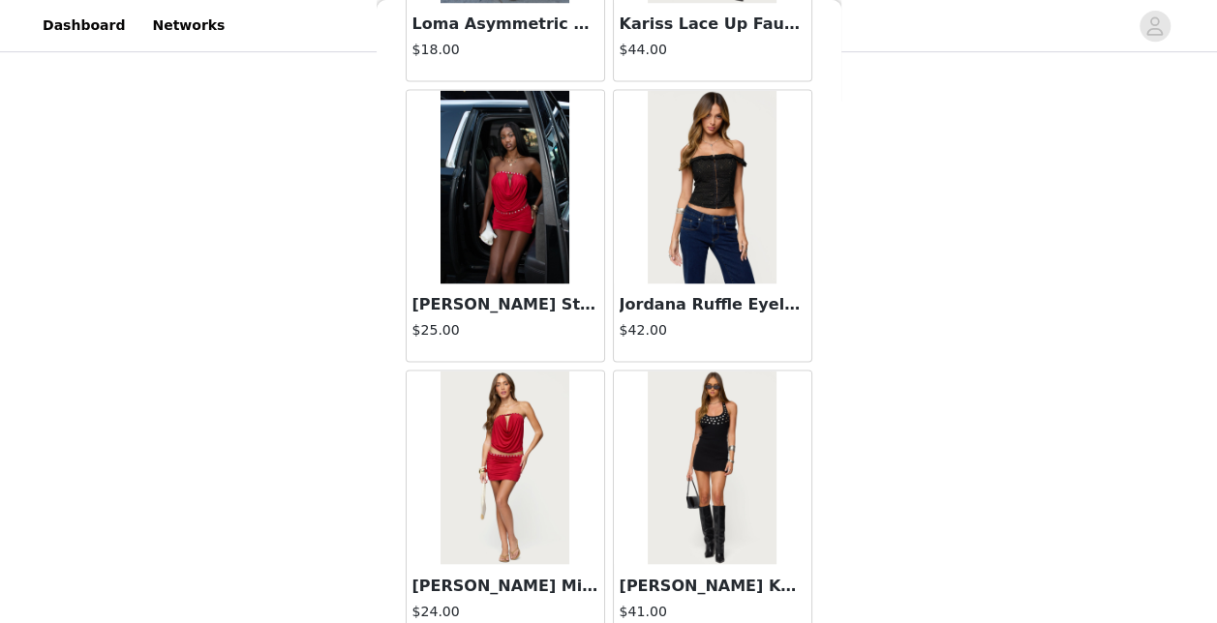
scroll to position [52741, 0]
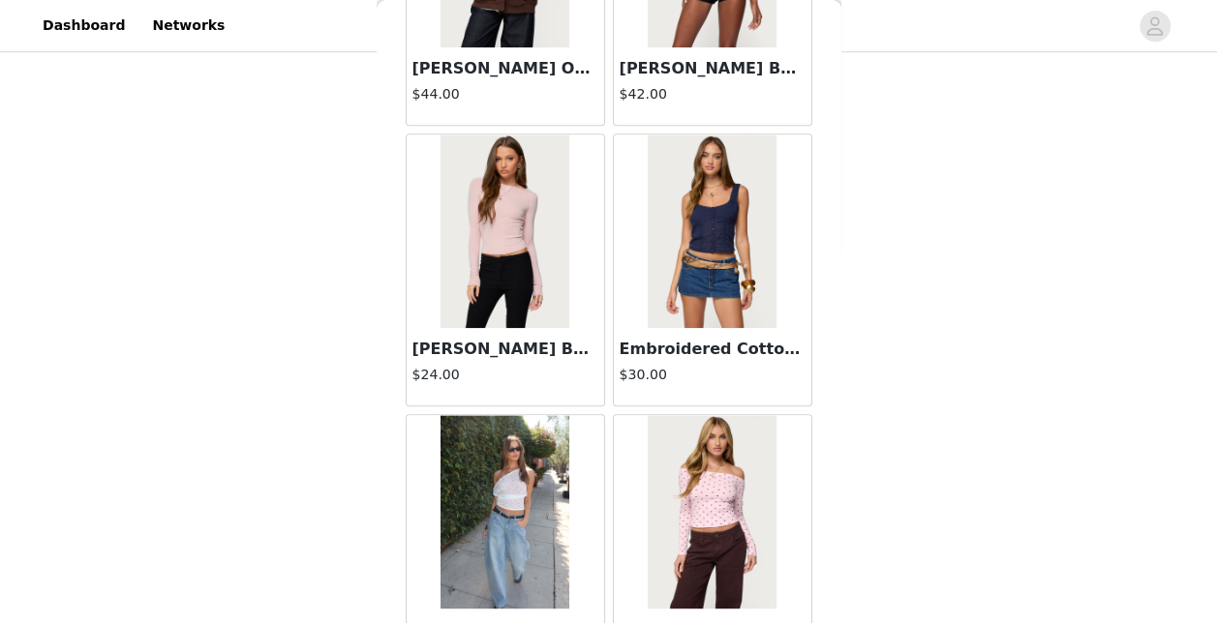
scroll to position [55541, 0]
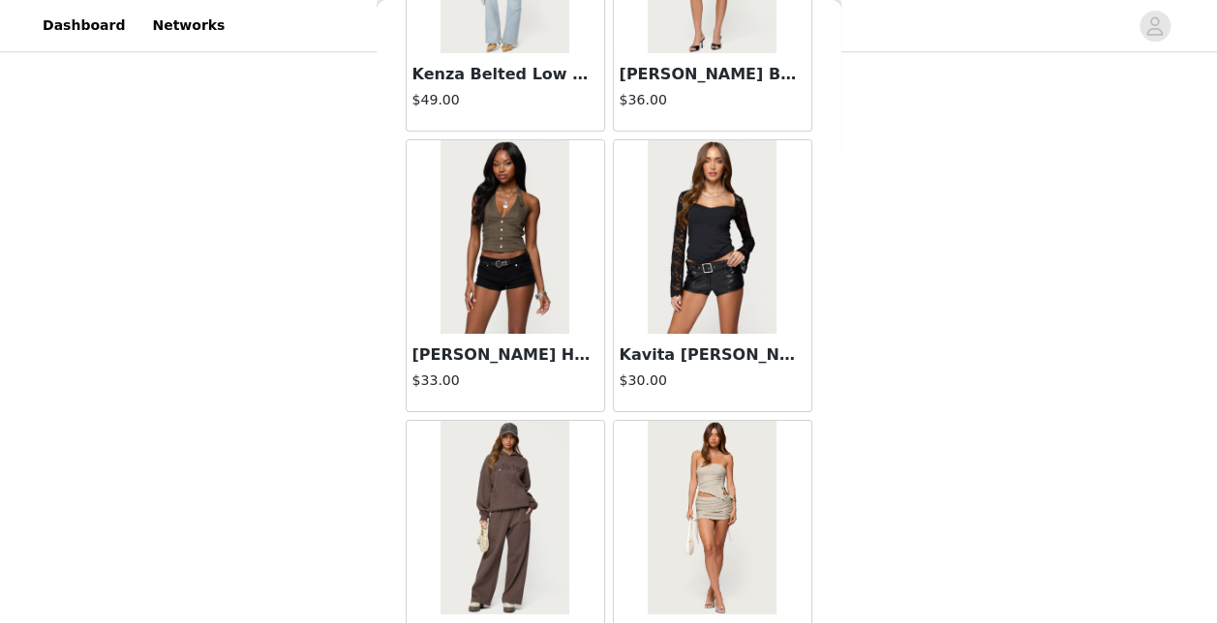
scroll to position [58341, 0]
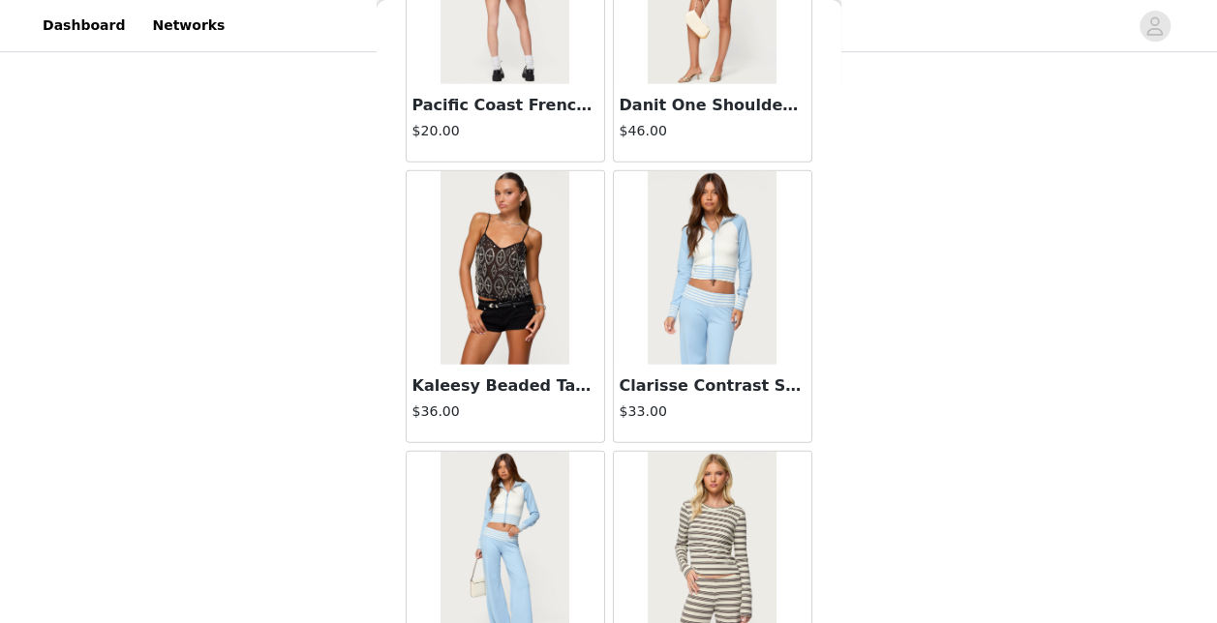
scroll to position [61142, 0]
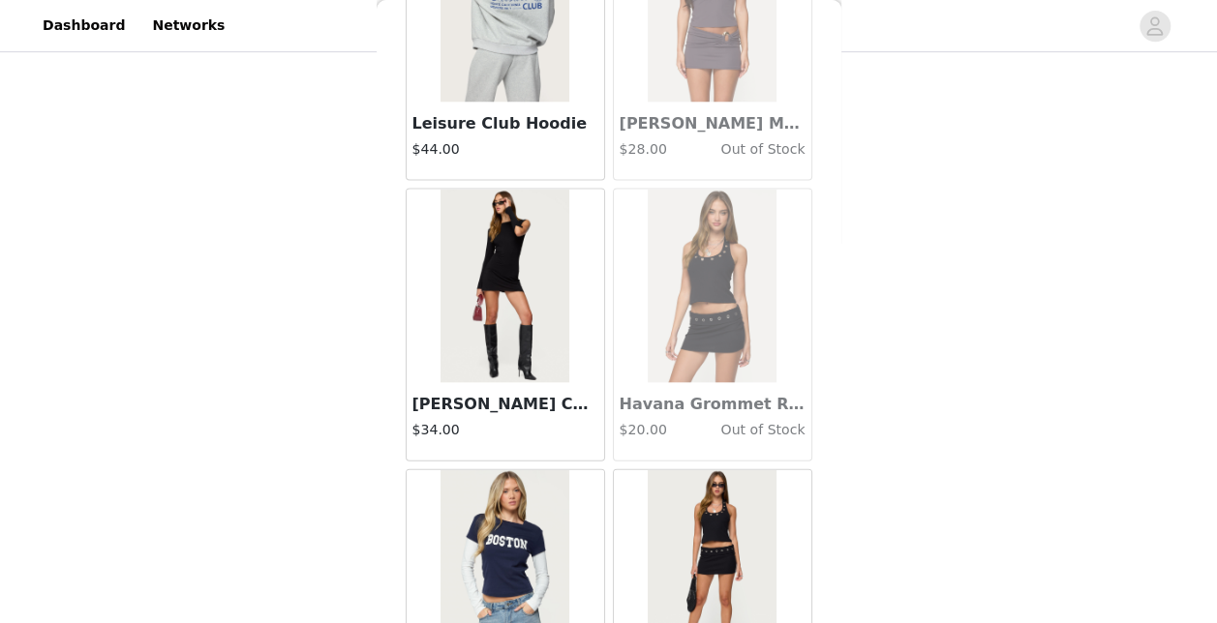
scroll to position [63942, 0]
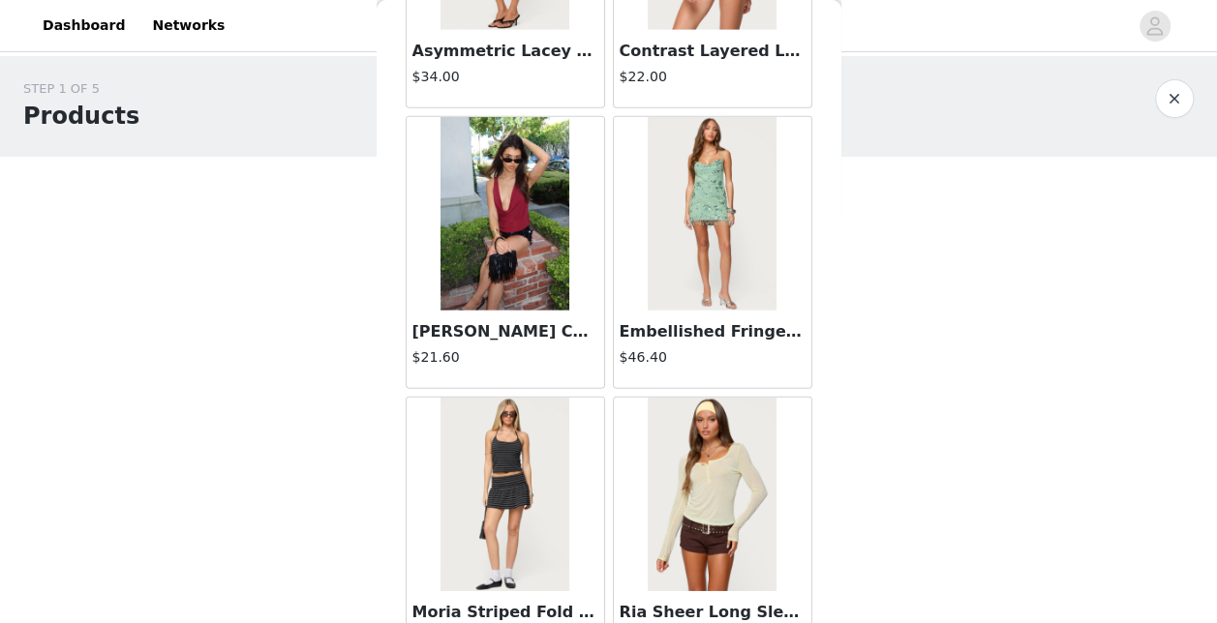
scroll to position [32129, 0]
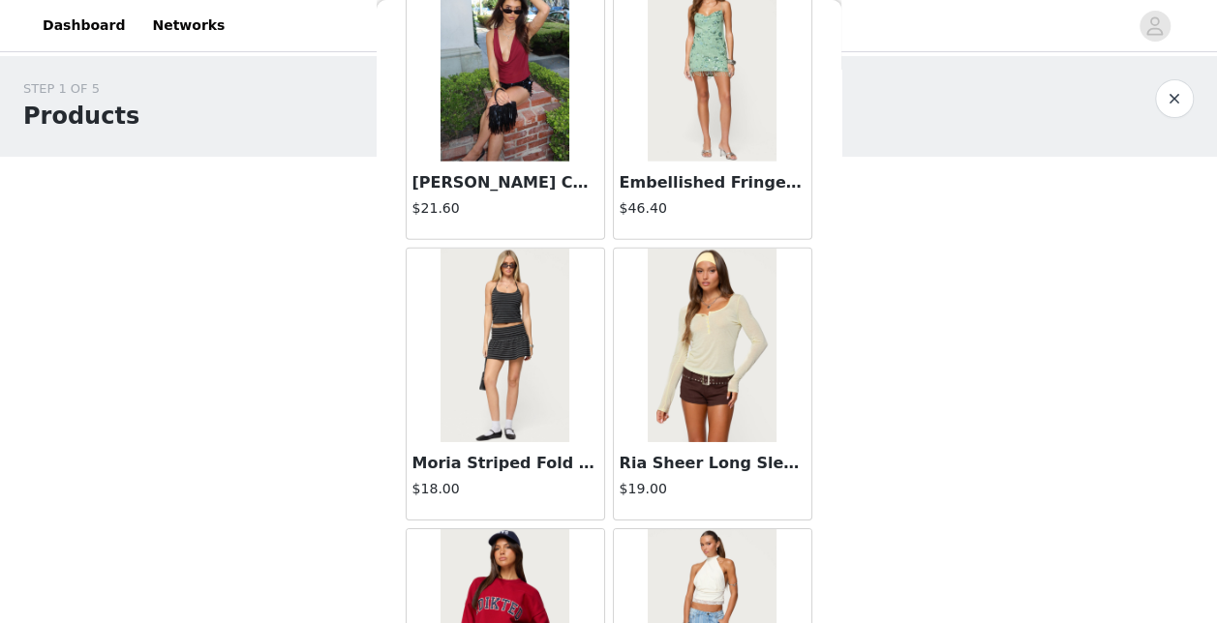
click at [519, 289] on img at bounding box center [504, 346] width 129 height 194
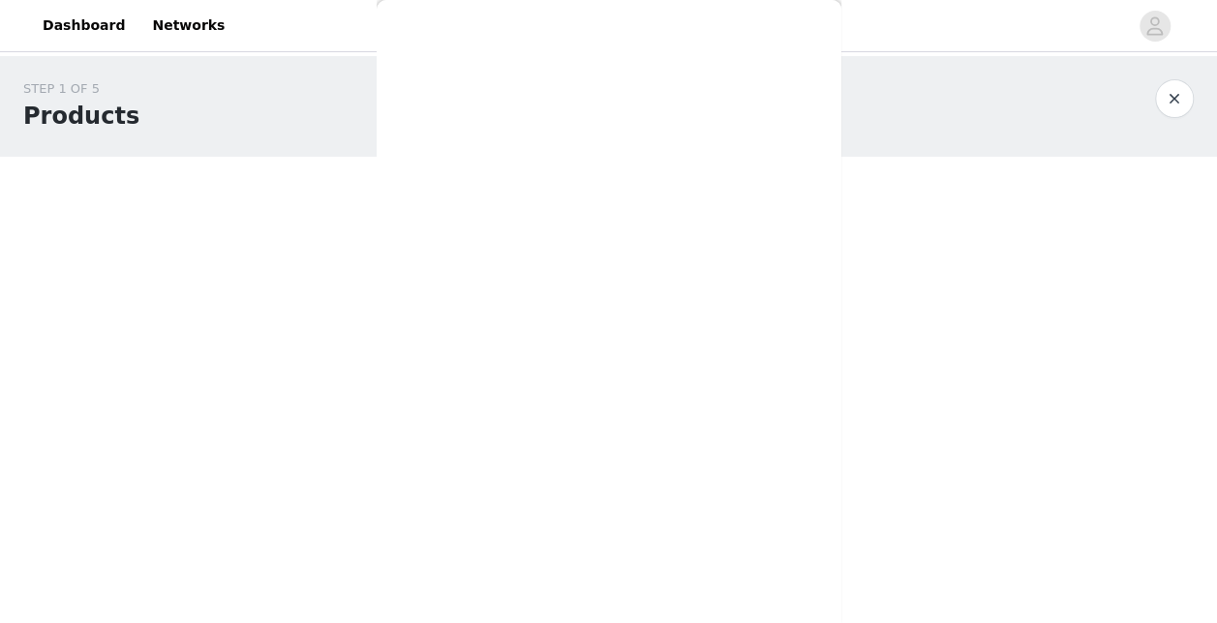
scroll to position [298, 0]
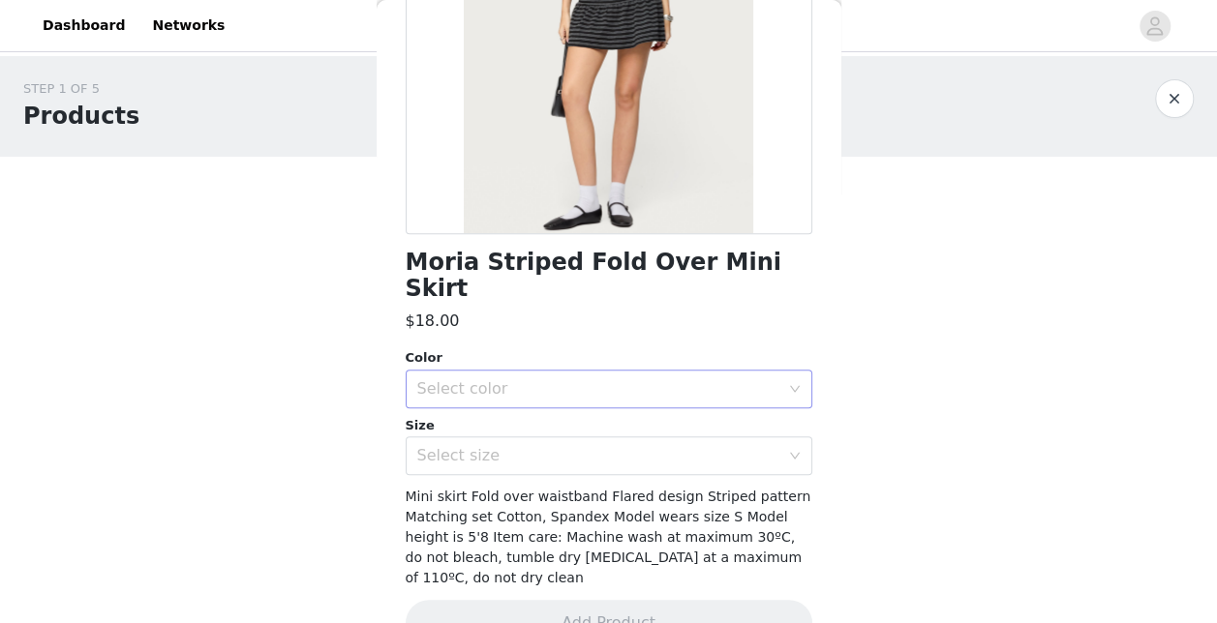
click at [515, 376] on div "Select color" at bounding box center [602, 389] width 371 height 37
click at [506, 409] on li "BLACK AND GRAY" at bounding box center [601, 405] width 392 height 31
click at [504, 446] on div "Select size" at bounding box center [598, 455] width 362 height 19
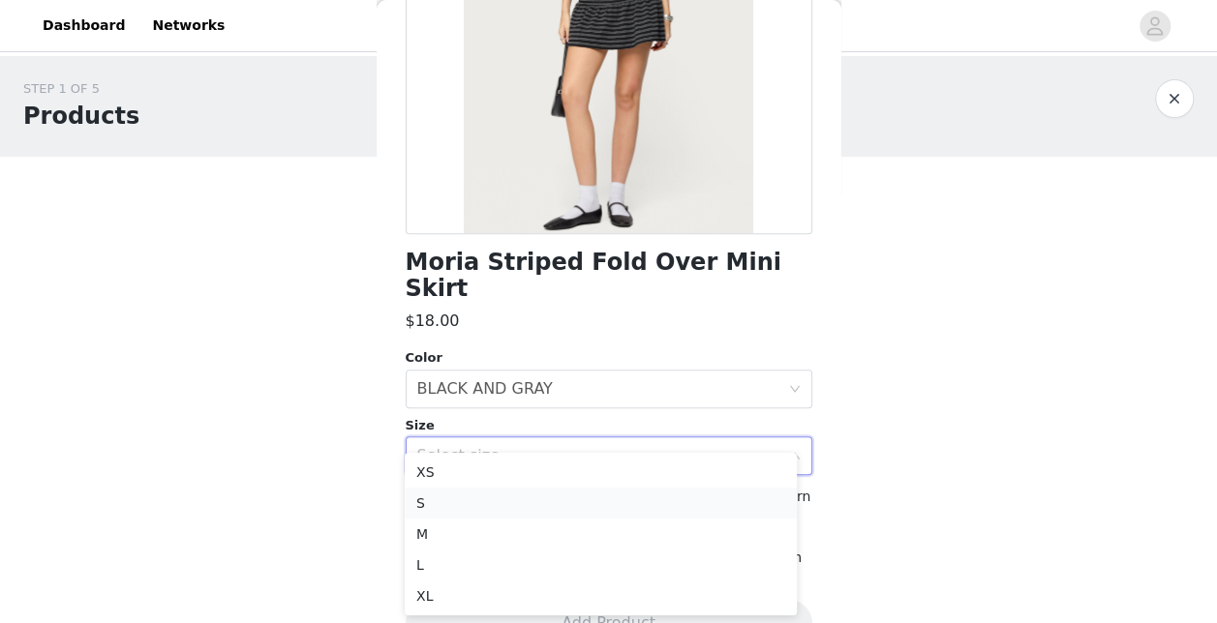
click at [479, 512] on li "S" at bounding box center [601, 503] width 392 height 31
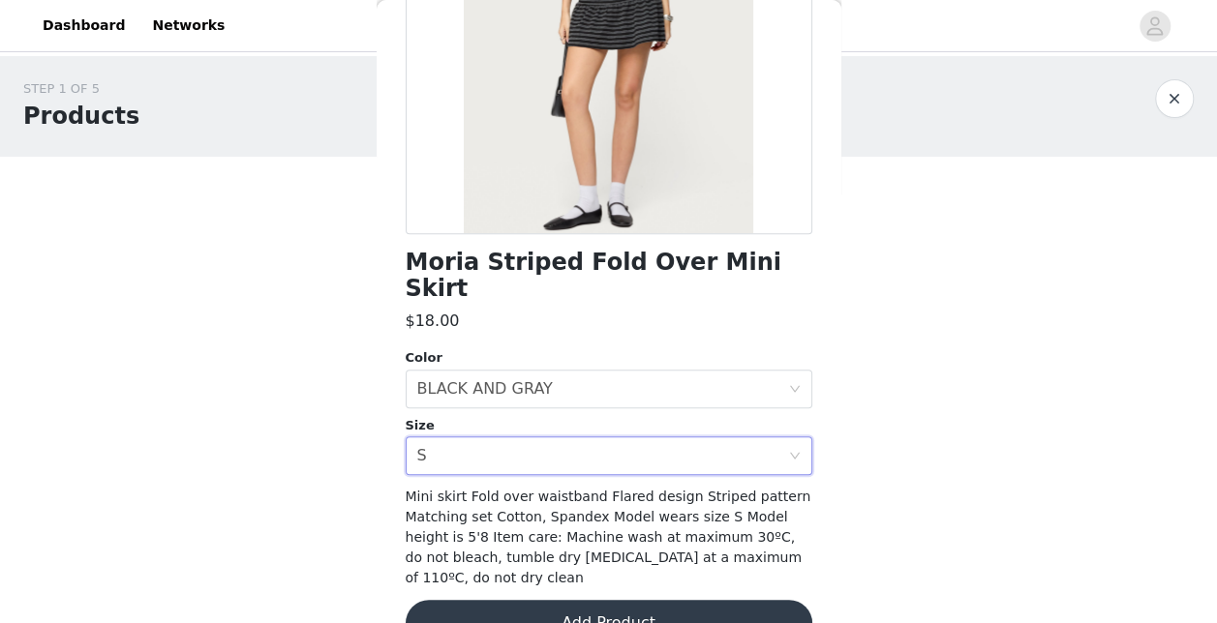
click at [543, 600] on button "Add Product" at bounding box center [609, 623] width 407 height 46
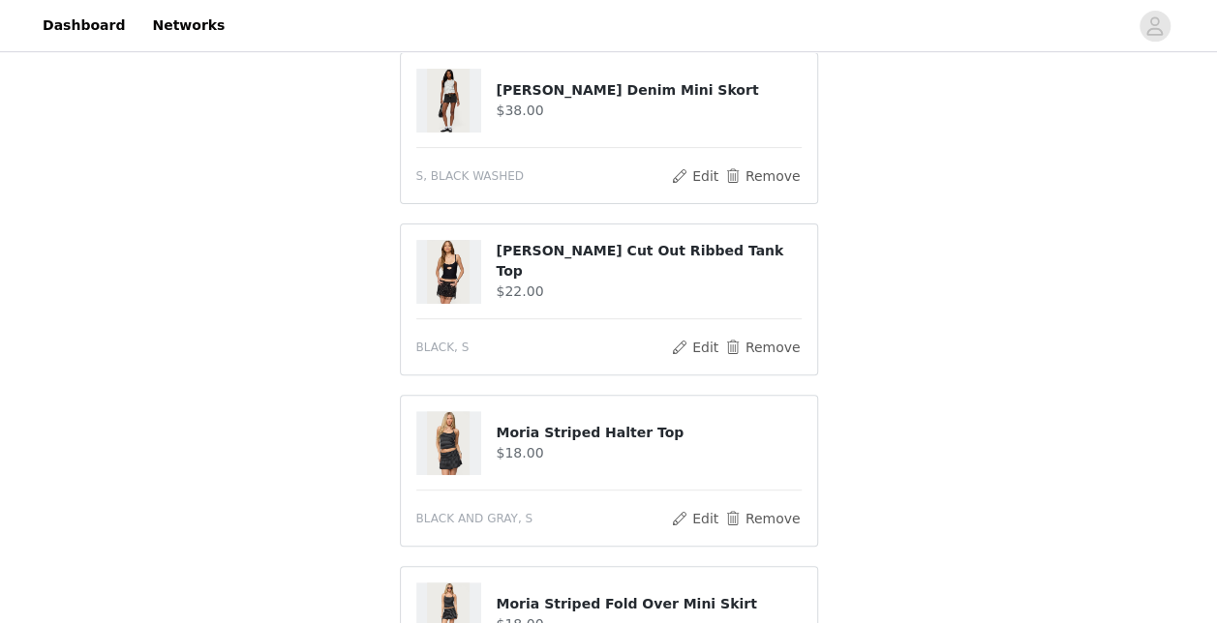
scroll to position [597, 0]
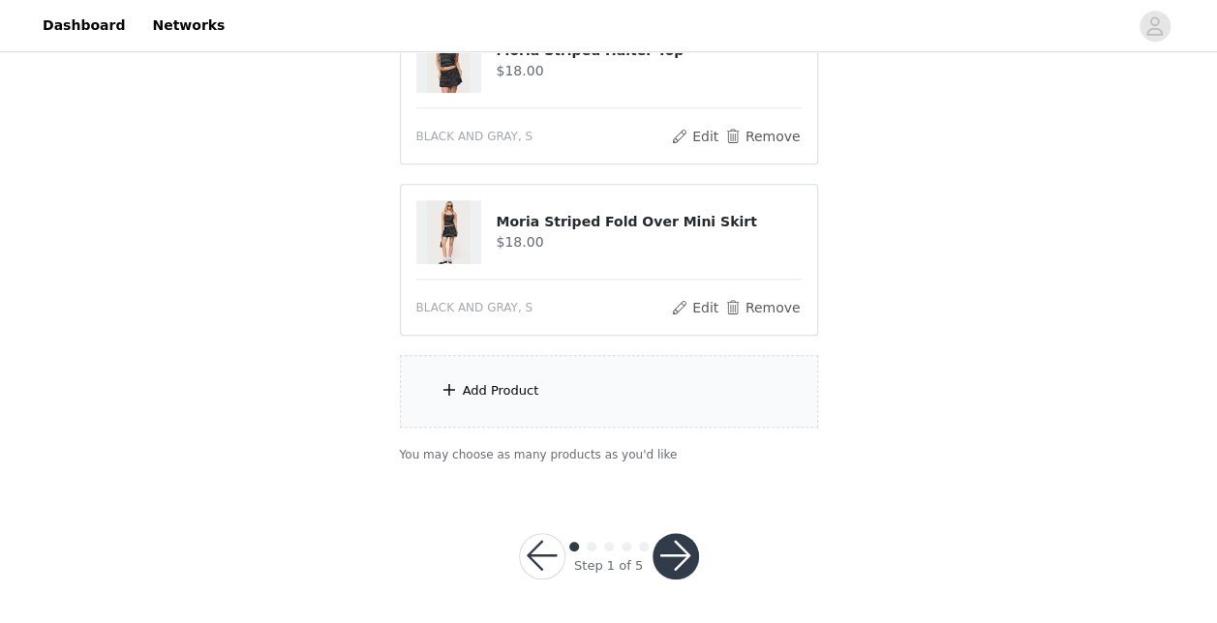
click at [453, 381] on span at bounding box center [448, 389] width 19 height 23
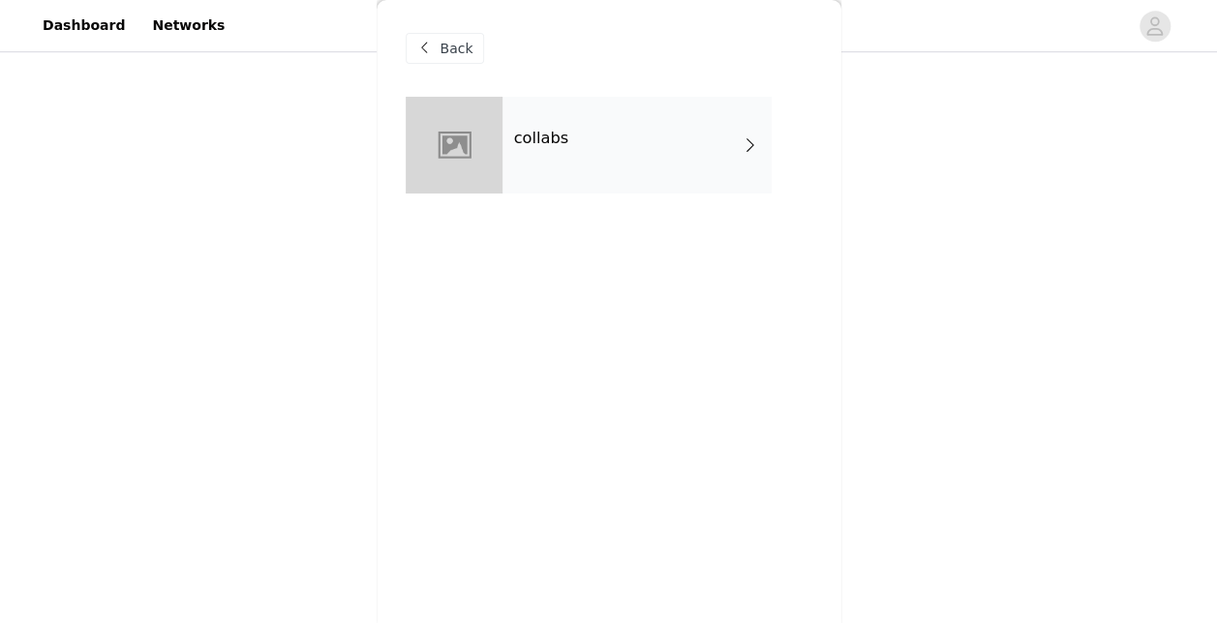
click at [616, 124] on div "collabs" at bounding box center [636, 145] width 269 height 97
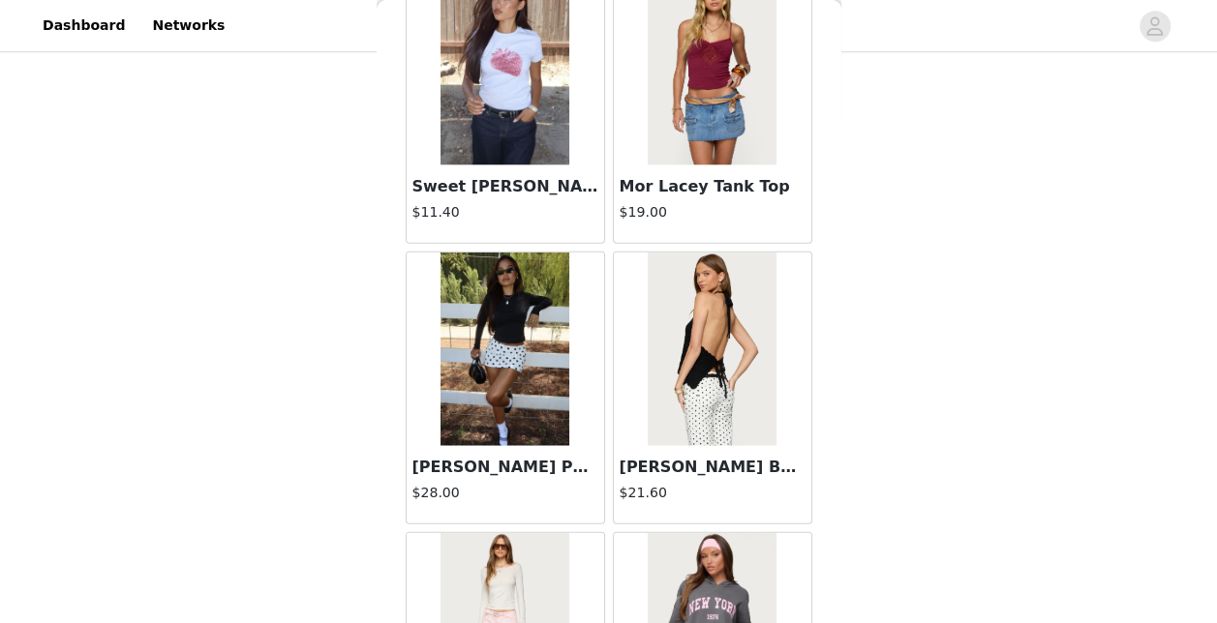
scroll to position [2332, 0]
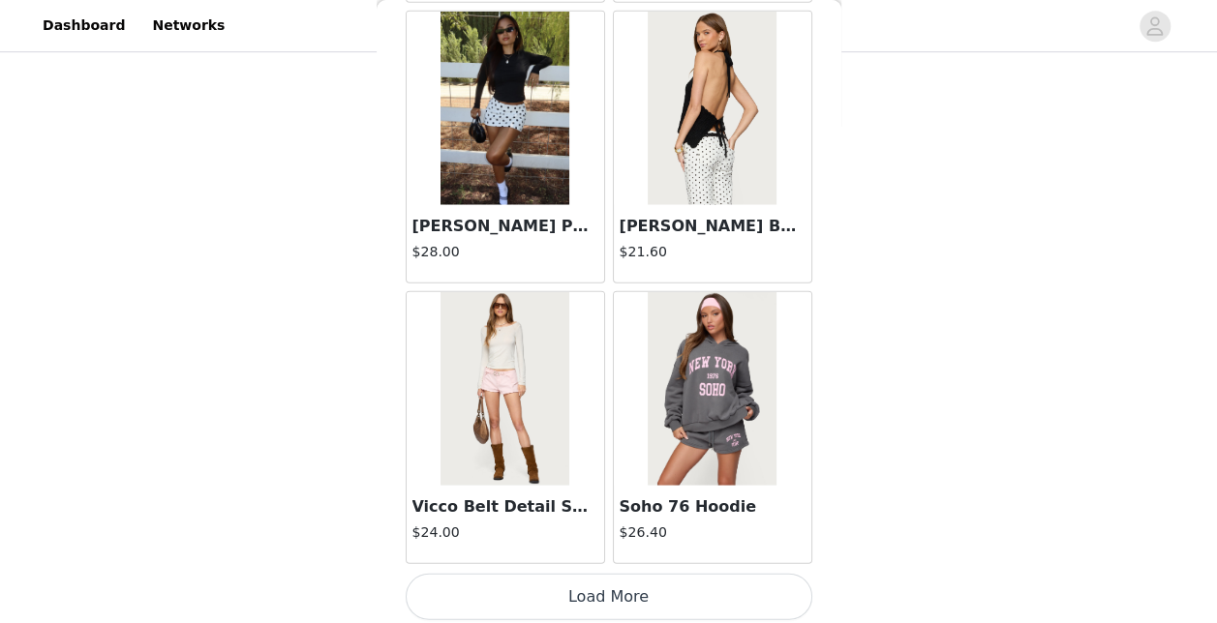
click at [598, 581] on button "Load More" at bounding box center [609, 597] width 407 height 46
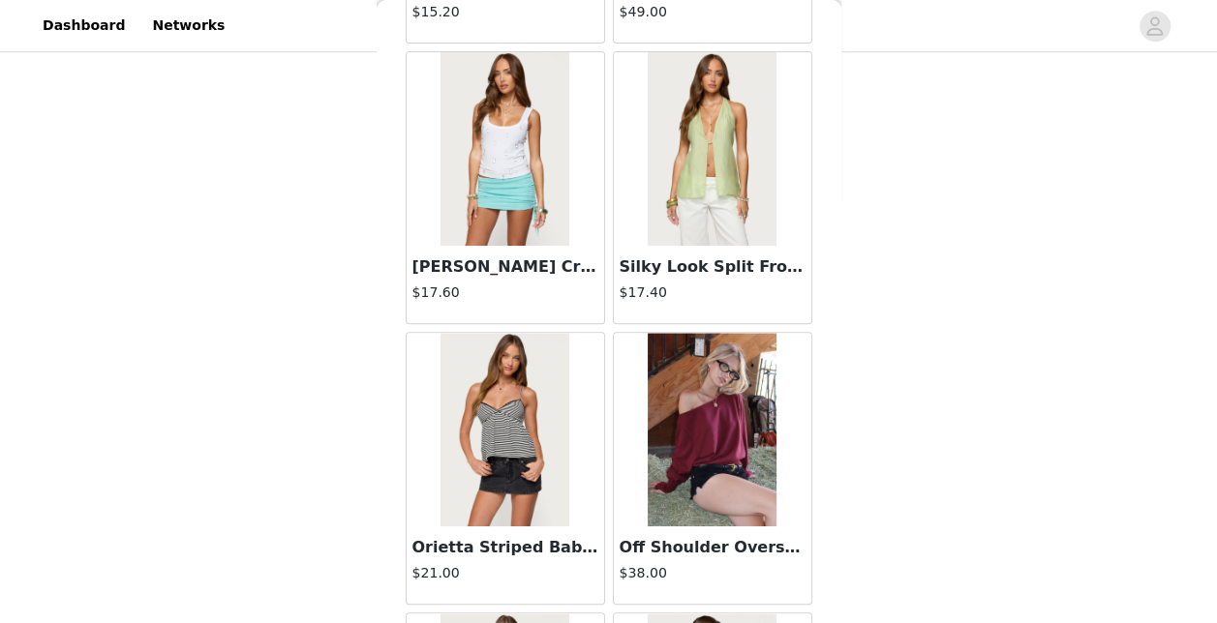
scroll to position [5132, 0]
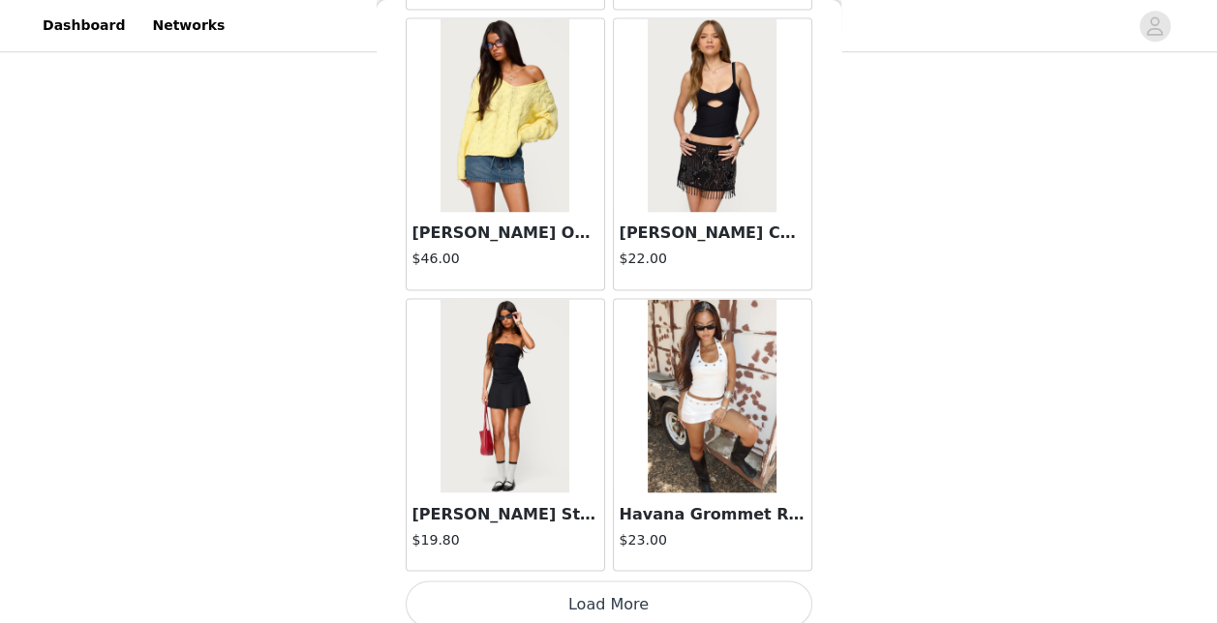
click at [489, 157] on img at bounding box center [504, 115] width 129 height 194
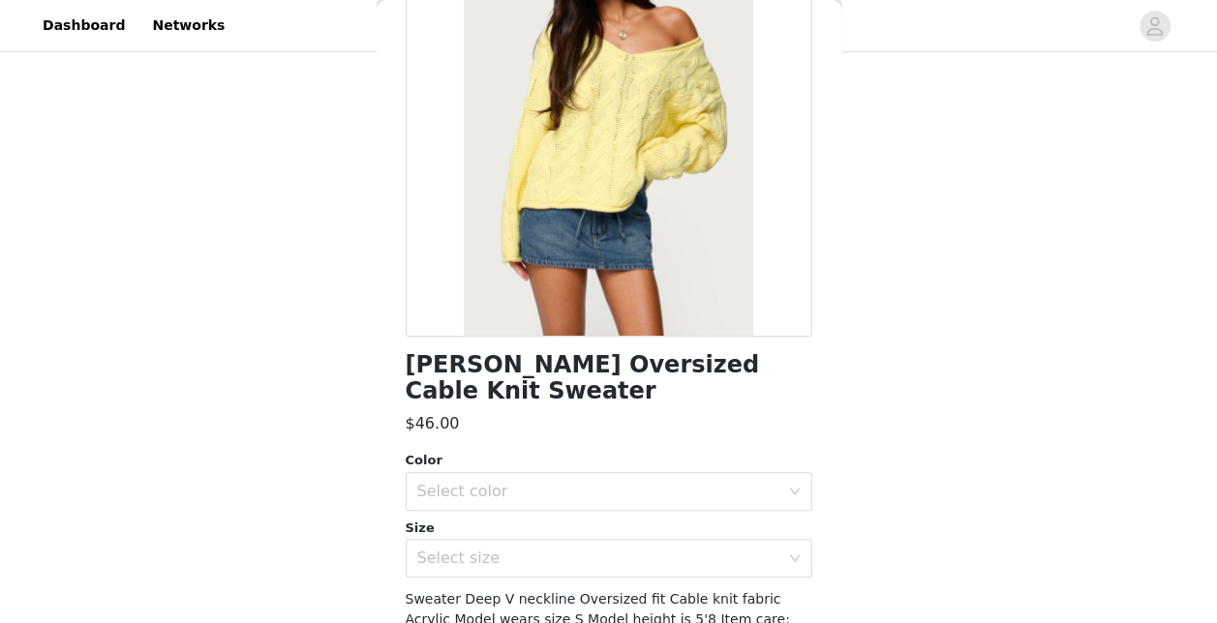
scroll to position [229, 0]
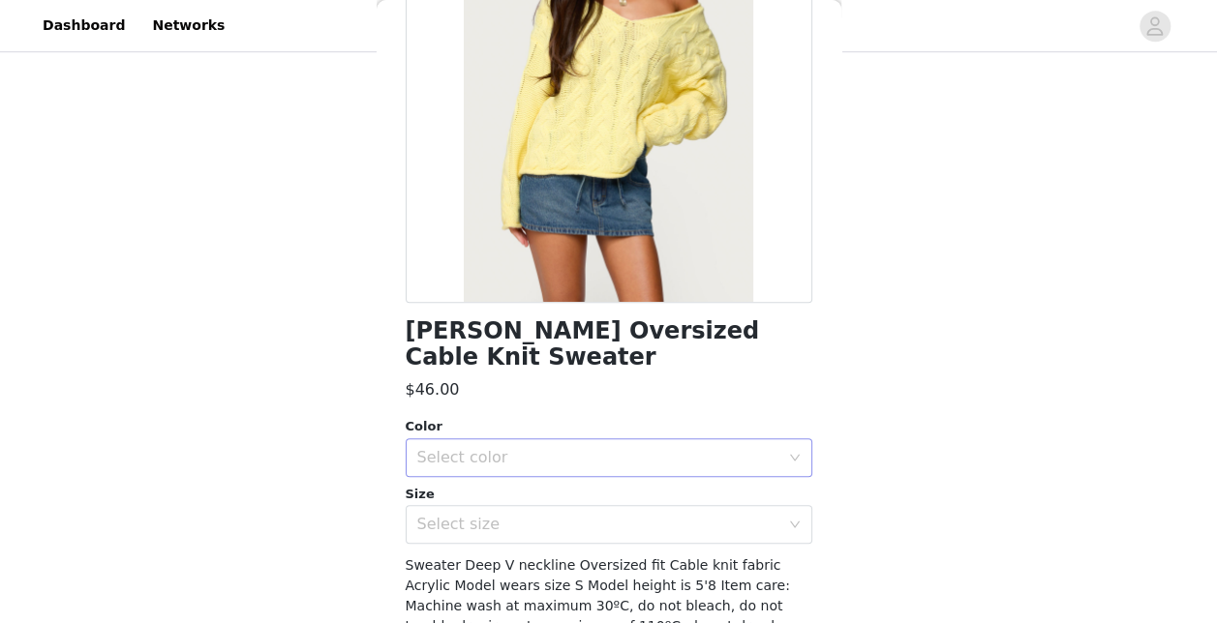
click at [524, 448] on div "Select color" at bounding box center [598, 457] width 362 height 19
click at [507, 481] on li "YELLOW" at bounding box center [601, 474] width 392 height 31
click at [509, 515] on div "Select size" at bounding box center [598, 524] width 362 height 19
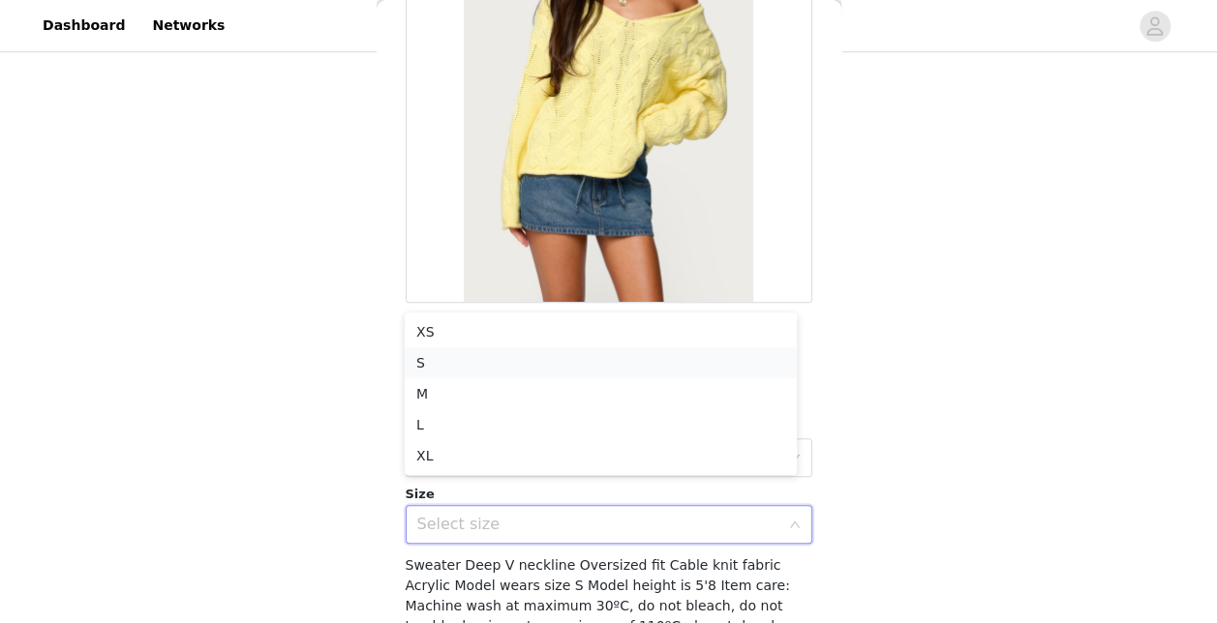
click at [422, 368] on li "S" at bounding box center [601, 362] width 392 height 31
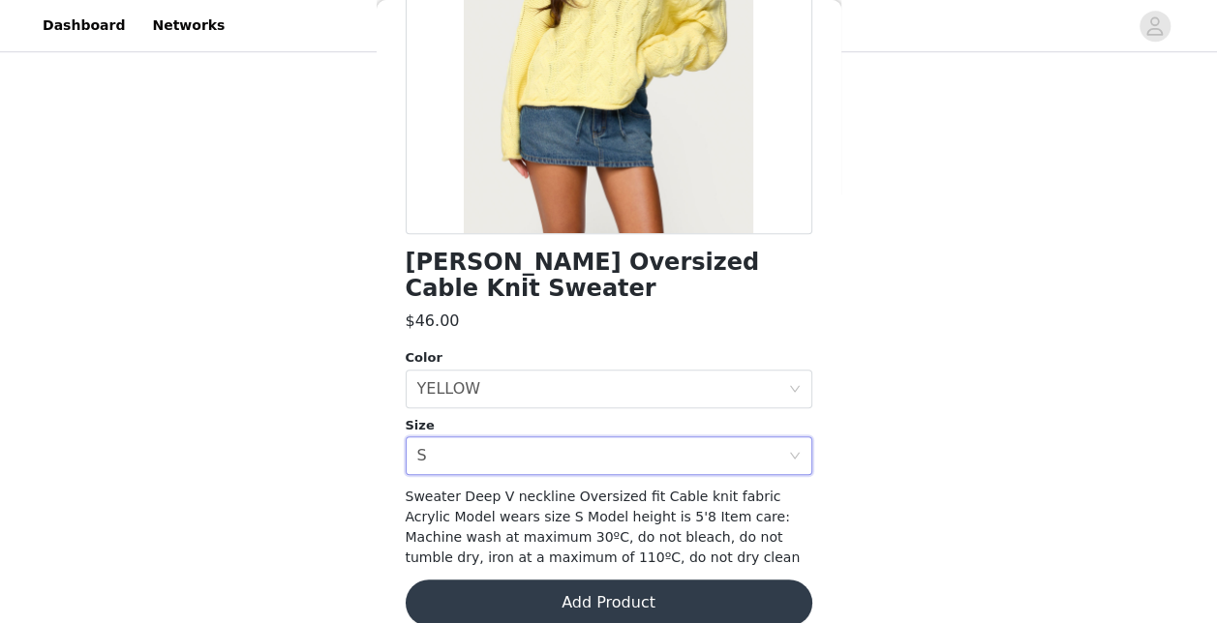
scroll to position [297, 0]
click at [525, 581] on button "Add Product" at bounding box center [609, 604] width 407 height 46
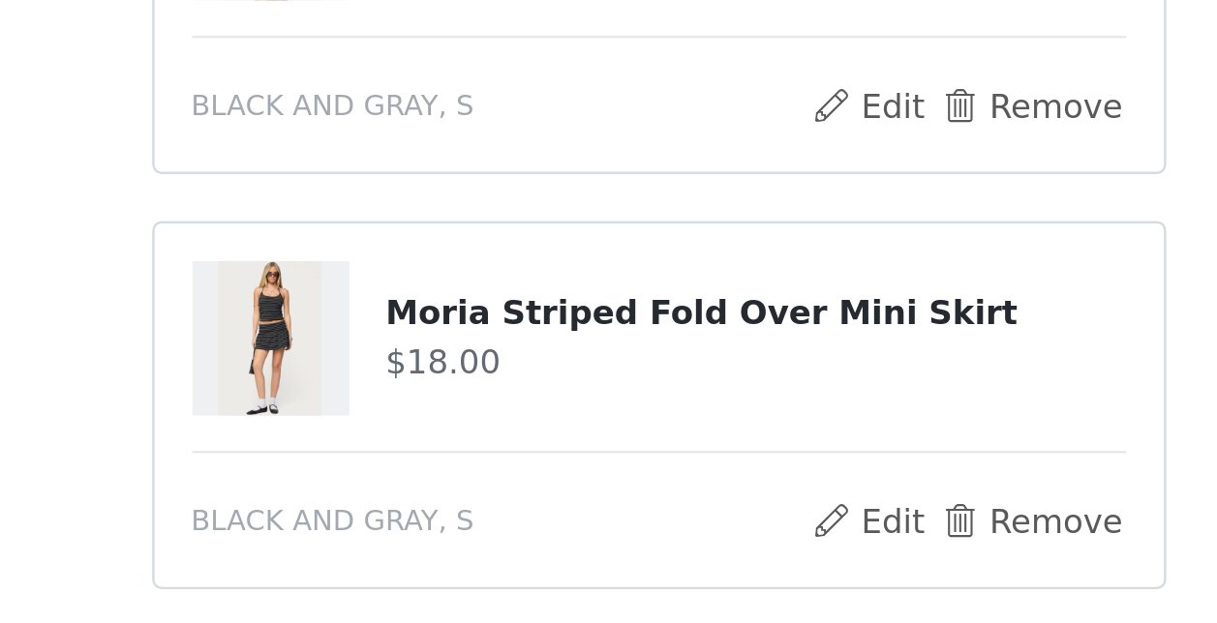
scroll to position [520, 0]
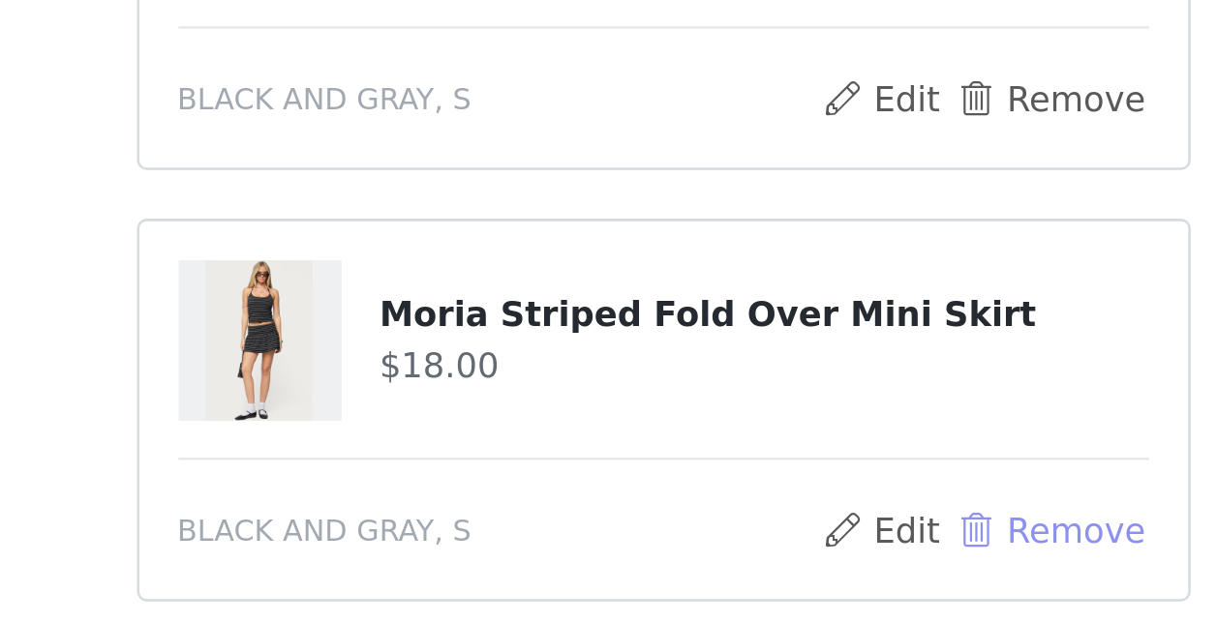
click at [761, 385] on button "Remove" at bounding box center [761, 384] width 77 height 23
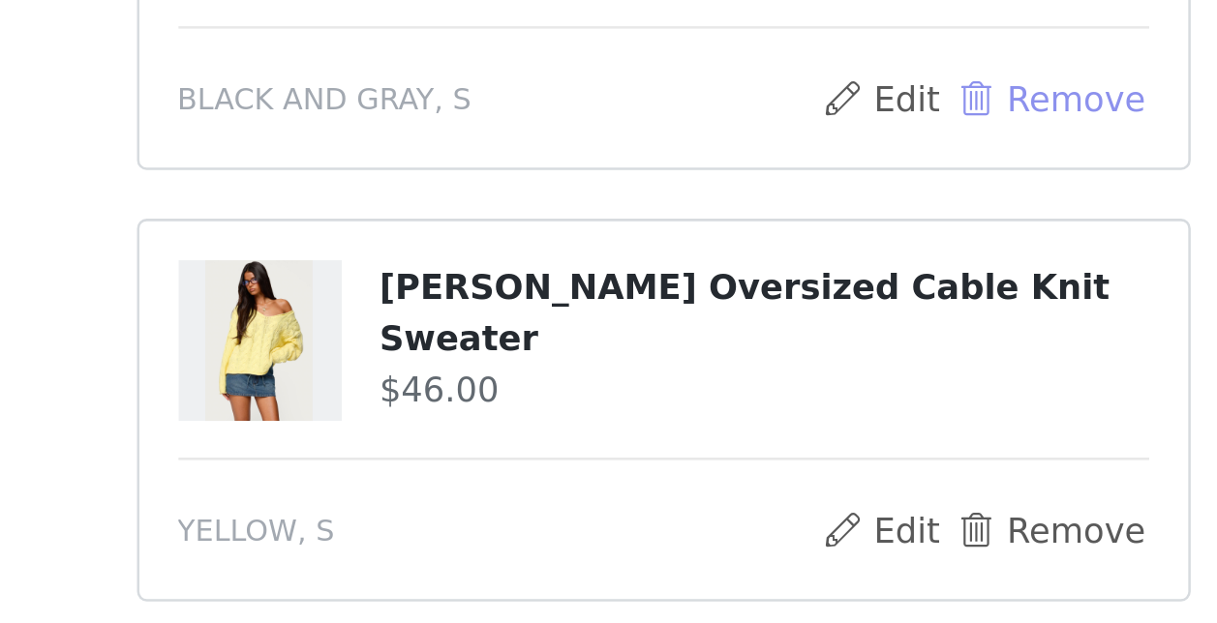
click at [741, 216] on button "Remove" at bounding box center [761, 212] width 77 height 23
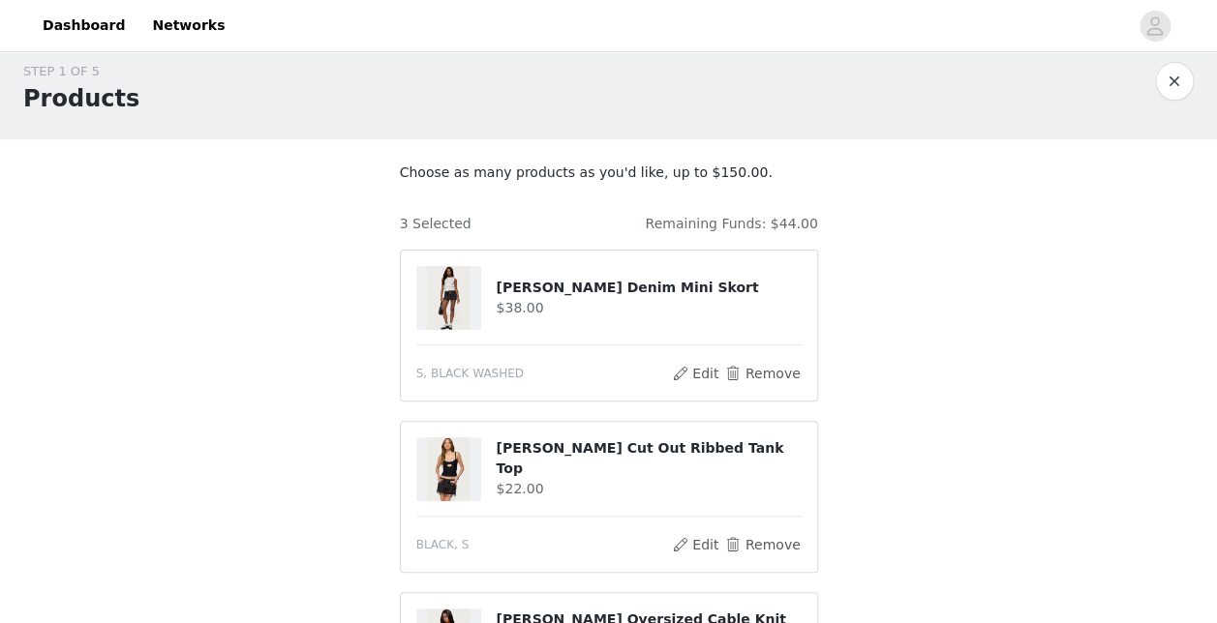
scroll to position [426, 0]
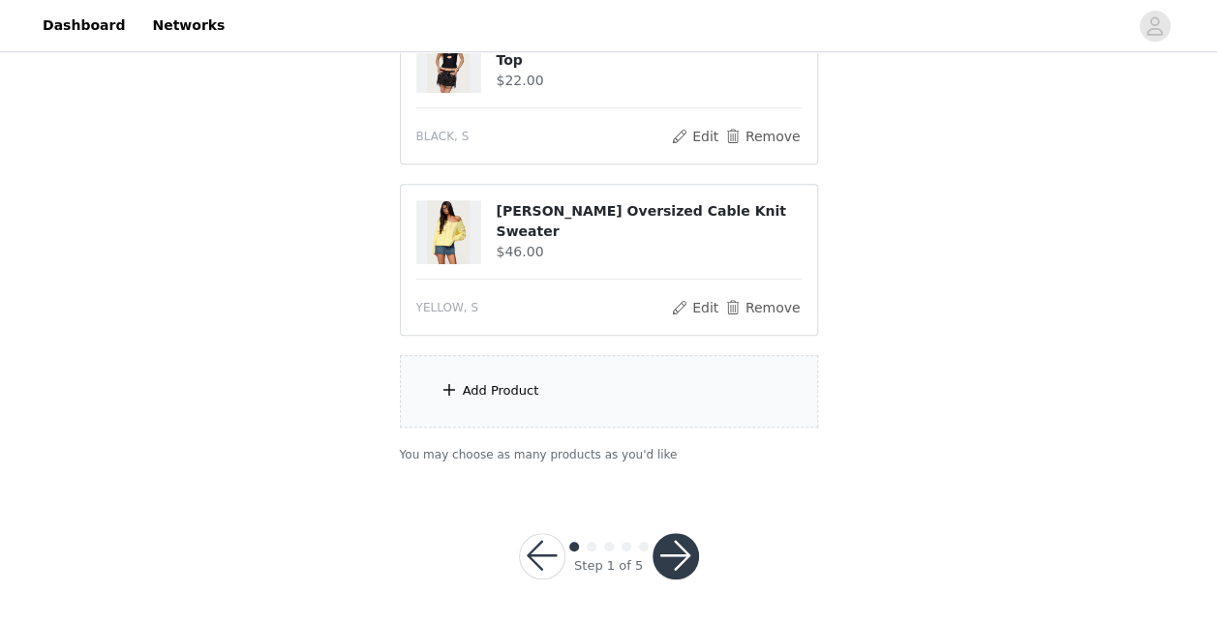
click at [528, 386] on div "Add Product" at bounding box center [501, 390] width 76 height 19
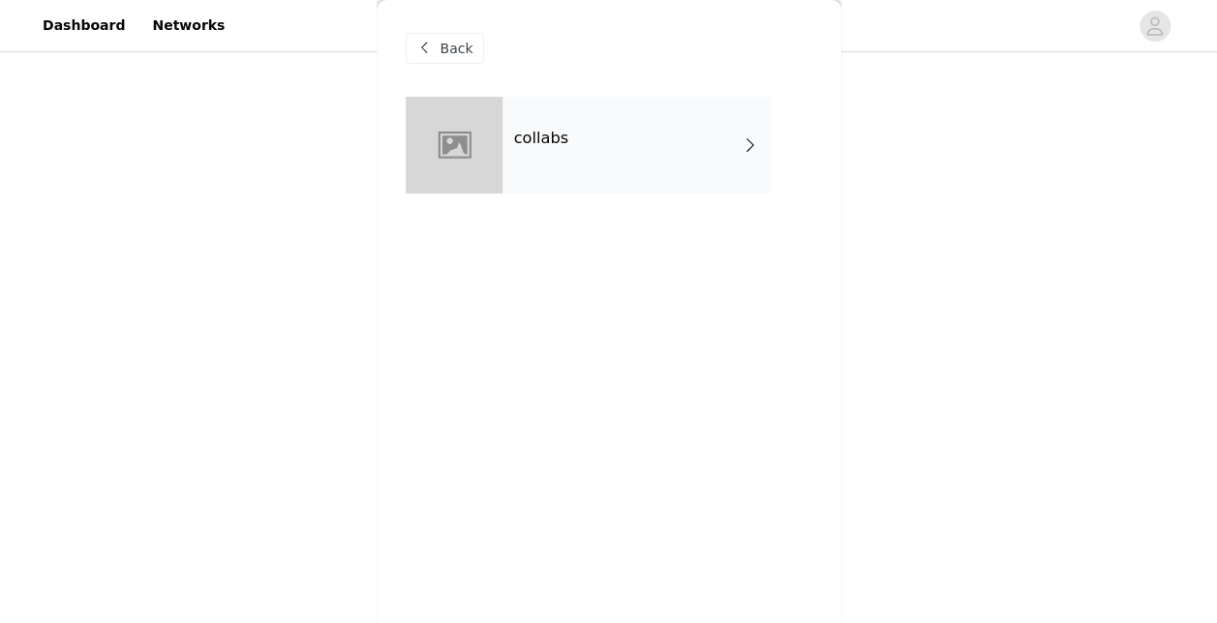
click at [583, 197] on div "collabs" at bounding box center [609, 160] width 407 height 126
click at [579, 175] on div "collabs" at bounding box center [636, 145] width 269 height 97
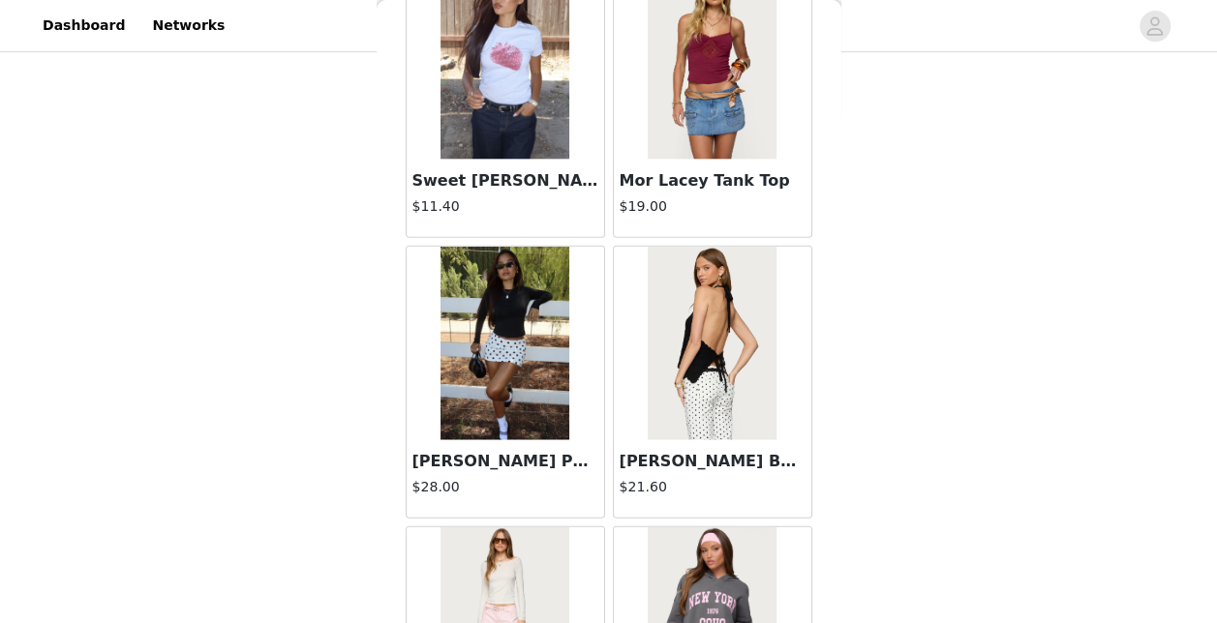
scroll to position [2332, 0]
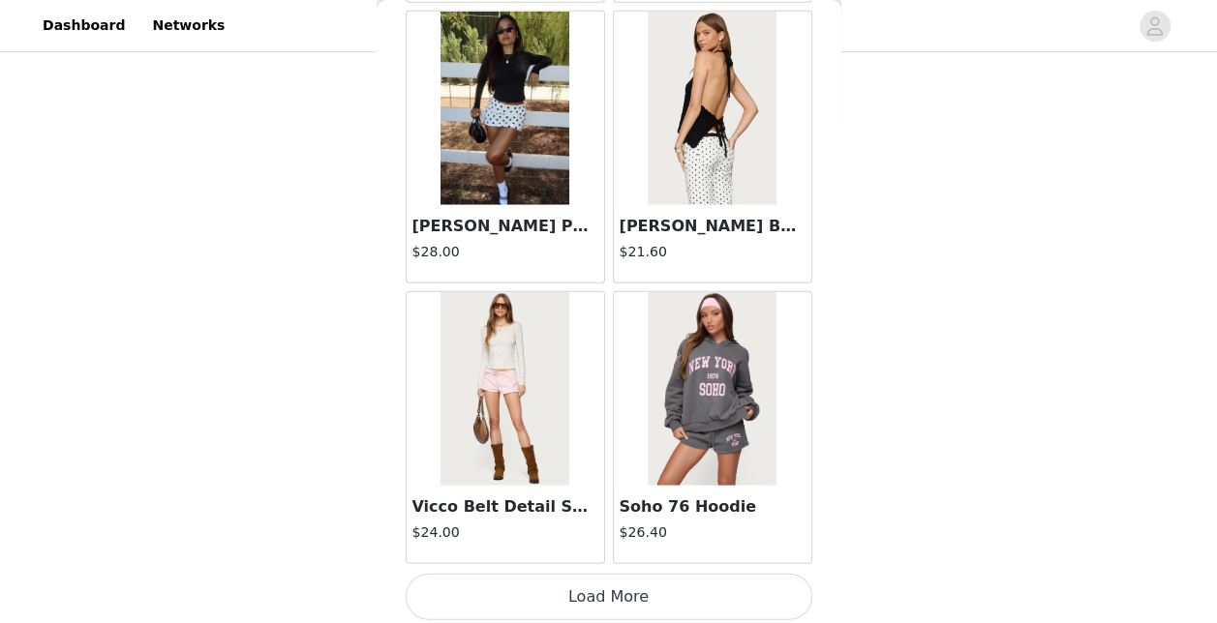
click at [582, 606] on button "Load More" at bounding box center [609, 597] width 407 height 46
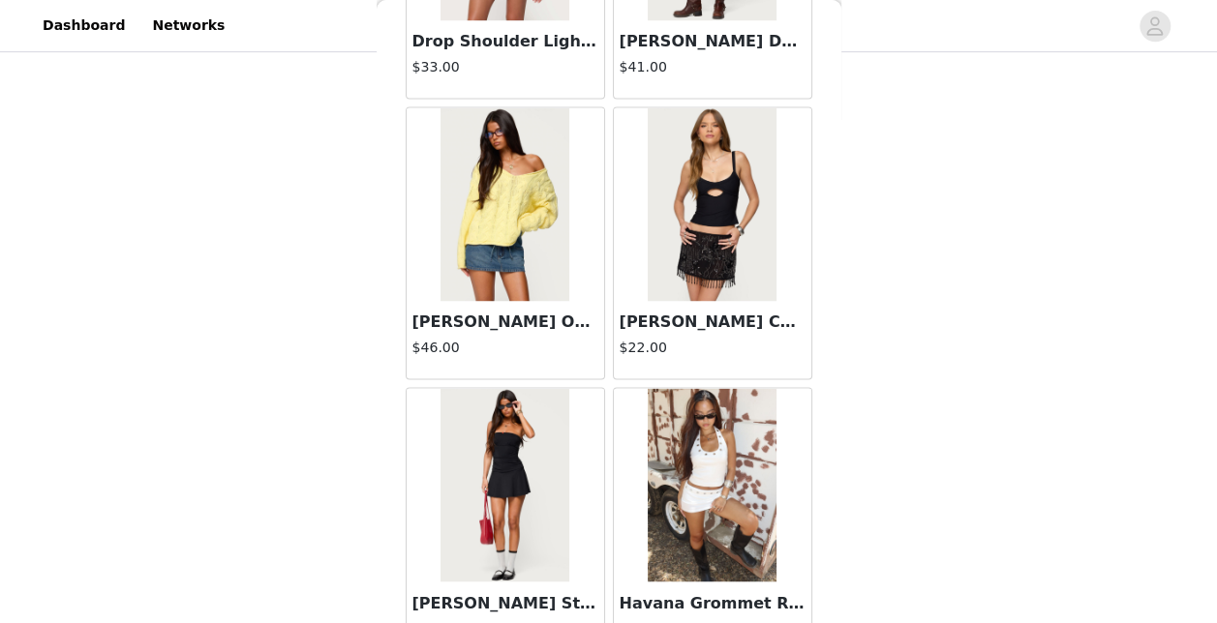
scroll to position [5044, 0]
click at [582, 618] on h4 "$19.80" at bounding box center [505, 628] width 186 height 20
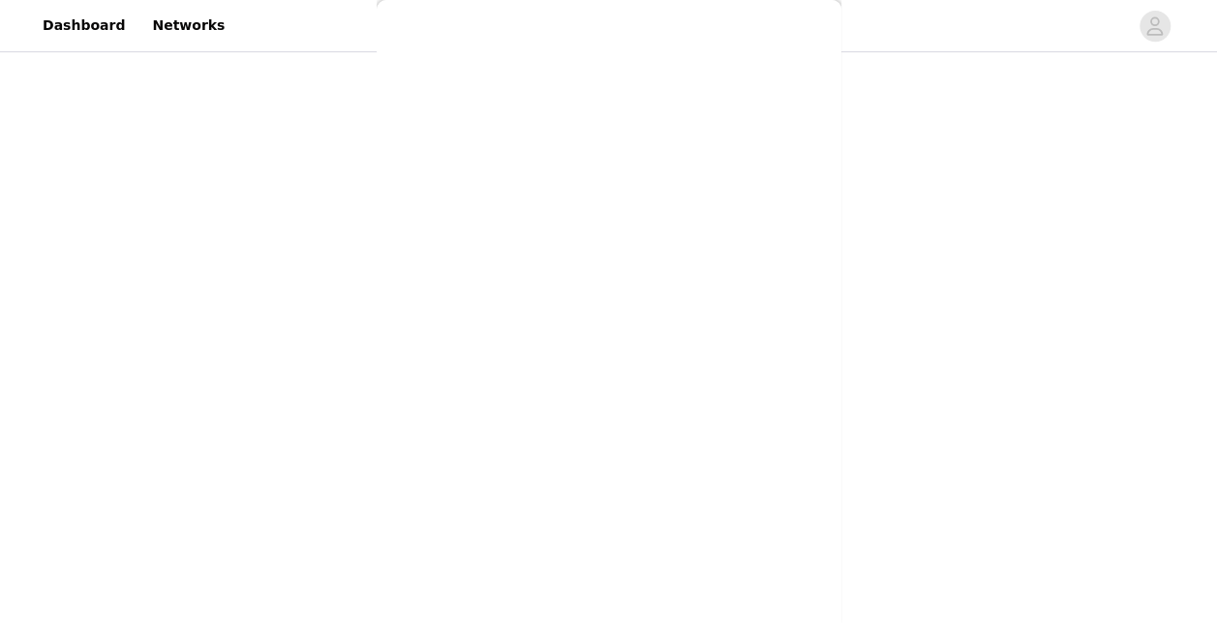
scroll to position [0, 0]
click at [582, 606] on div "Back" at bounding box center [609, 311] width 465 height 623
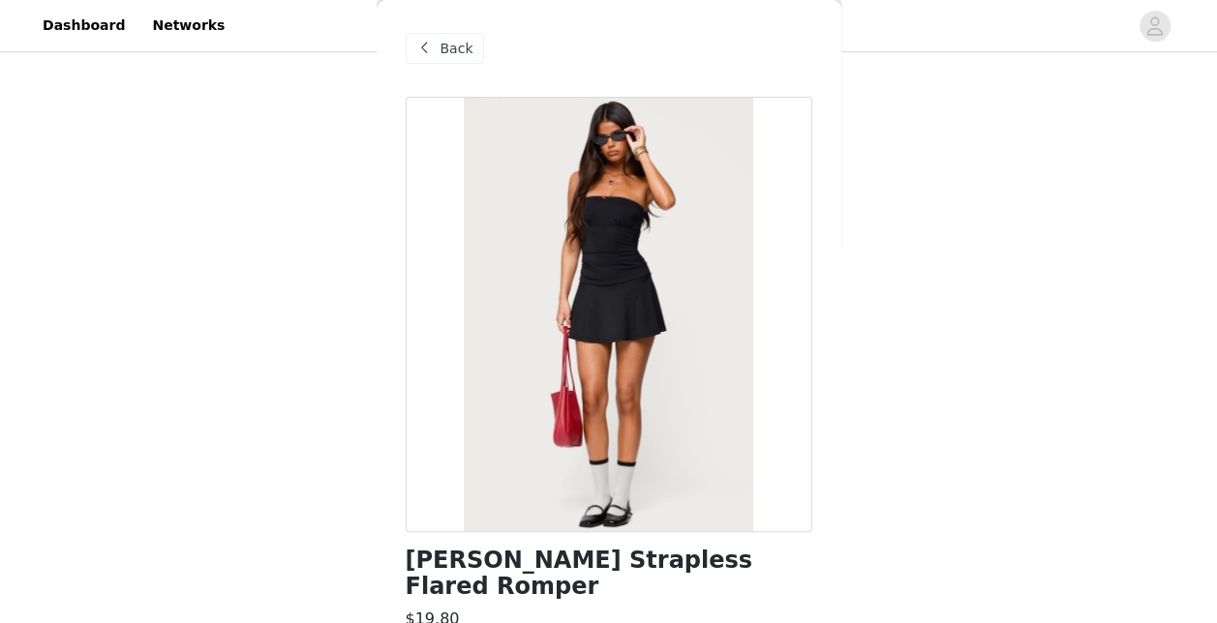
click at [428, 52] on span at bounding box center [424, 48] width 23 height 23
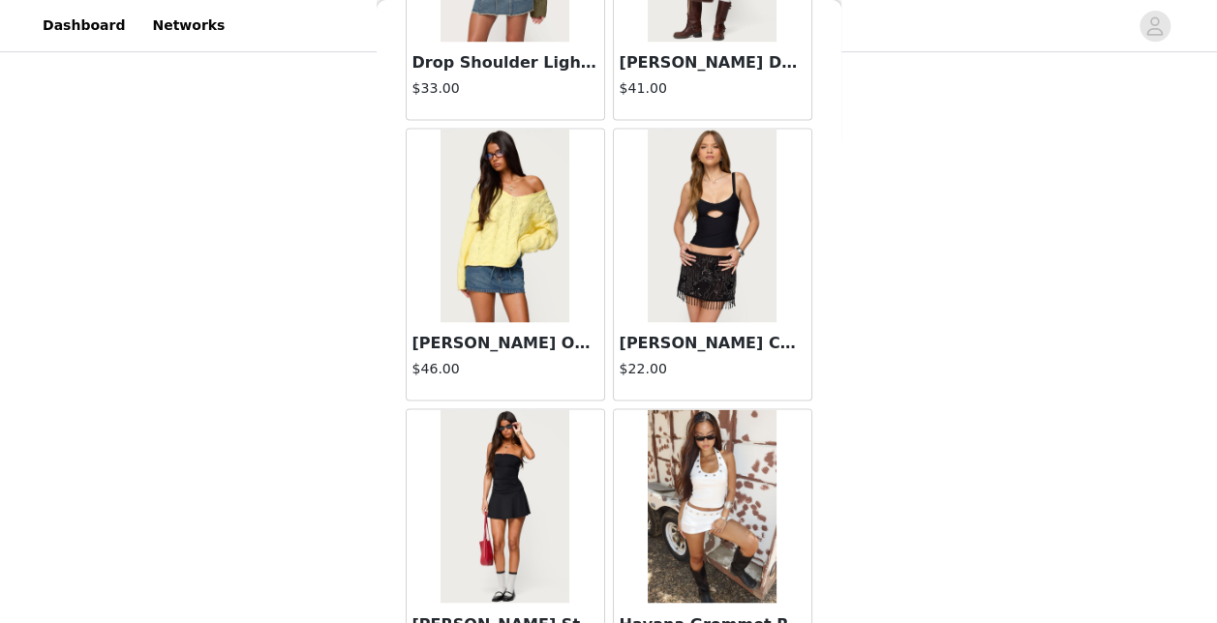
scroll to position [5132, 0]
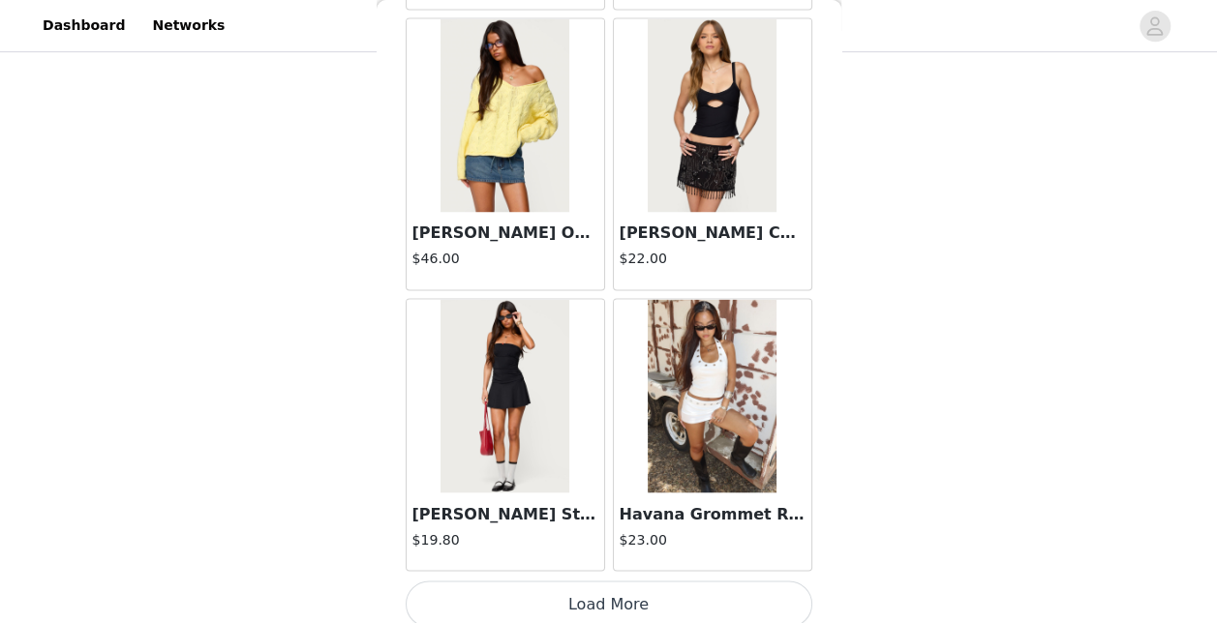
click at [680, 591] on button "Load More" at bounding box center [609, 604] width 407 height 46
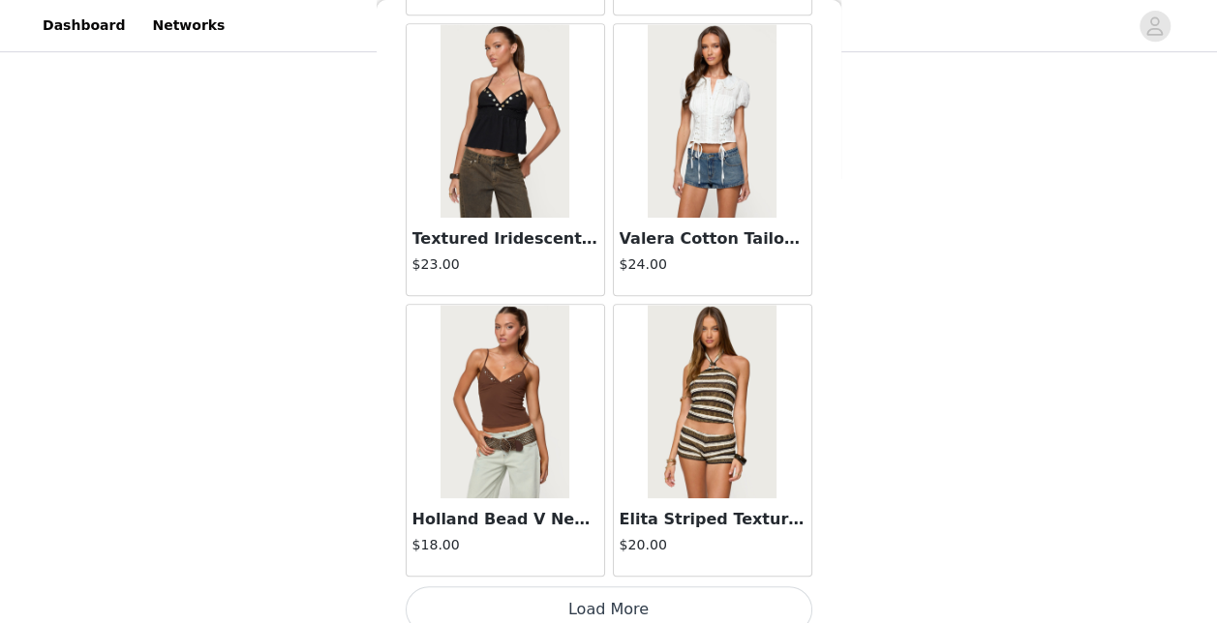
scroll to position [7932, 0]
click at [650, 594] on button "Load More" at bounding box center [609, 611] width 407 height 46
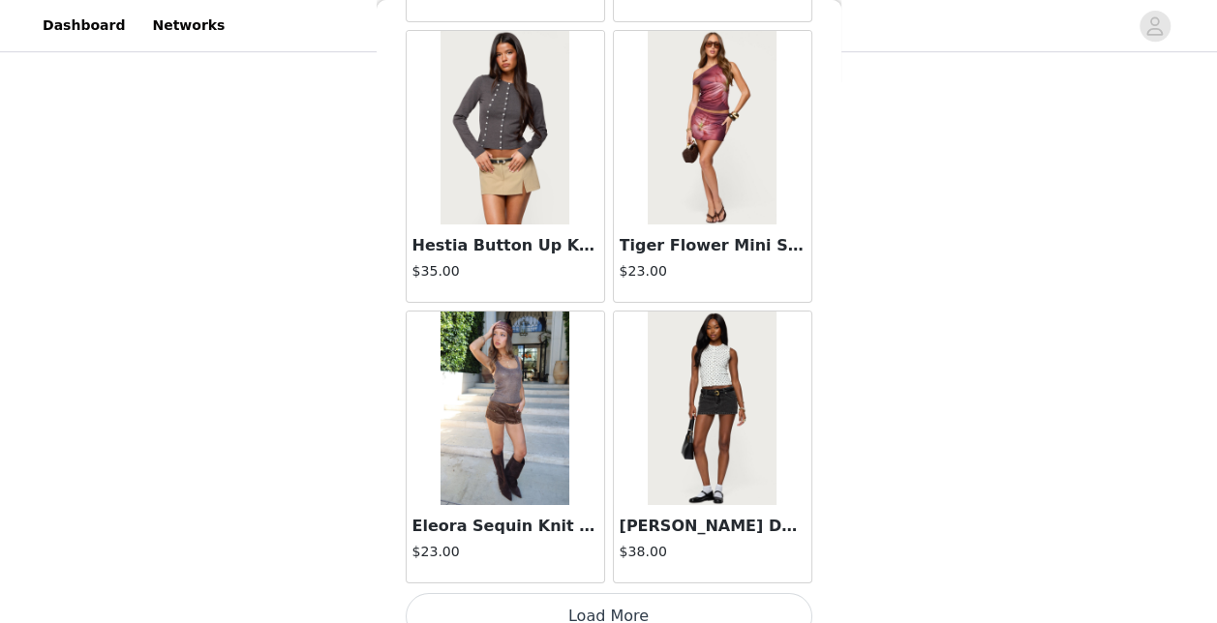
scroll to position [10732, 0]
click at [658, 594] on button "Load More" at bounding box center [609, 617] width 407 height 46
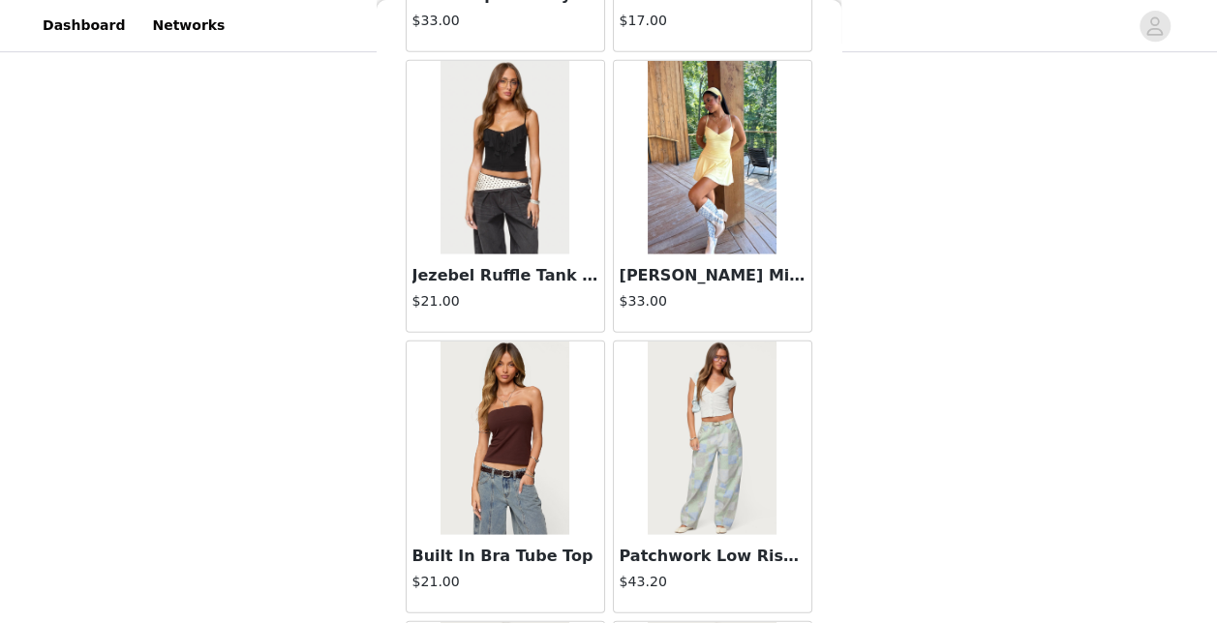
scroll to position [13533, 0]
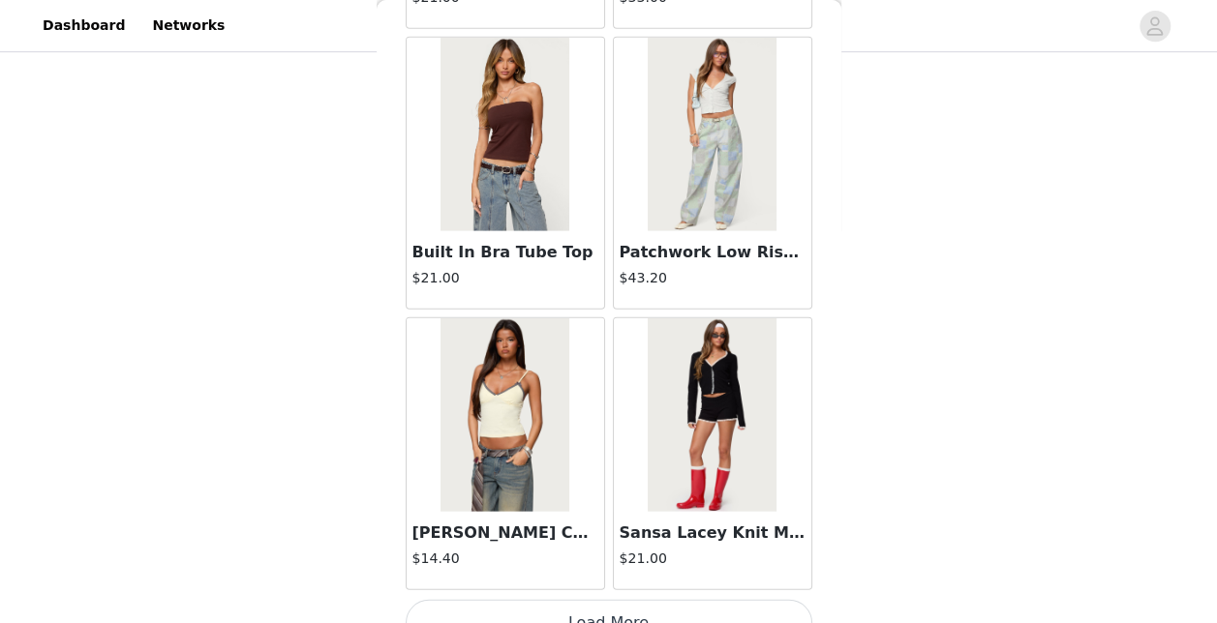
click at [669, 600] on button "Load More" at bounding box center [609, 623] width 407 height 46
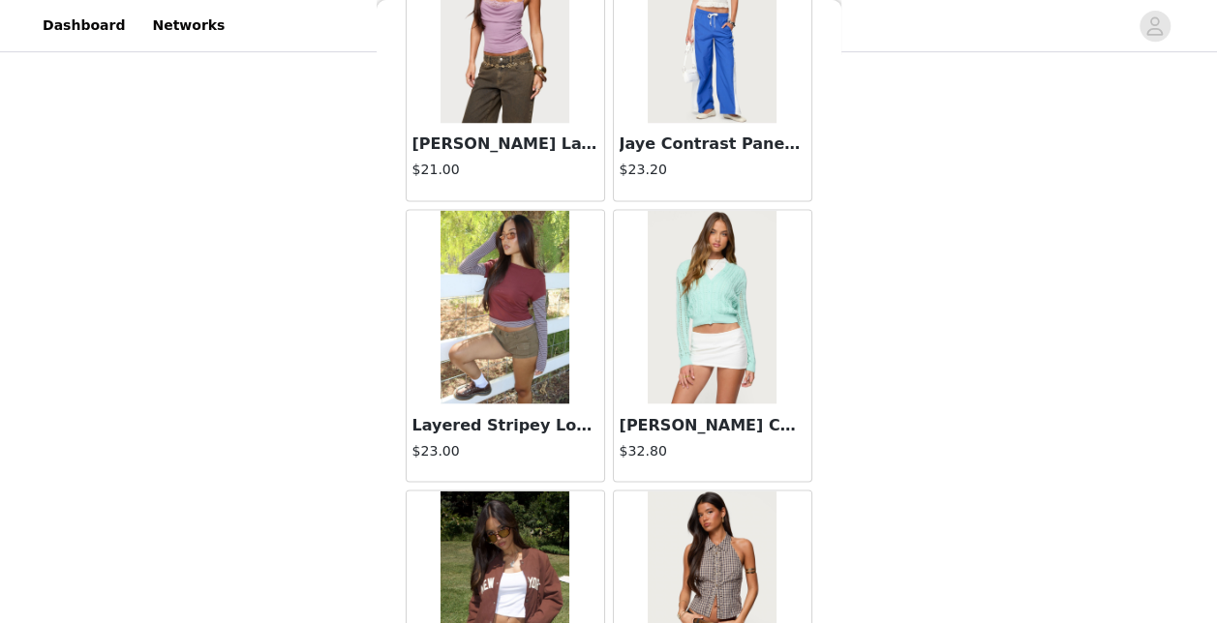
scroll to position [16335, 0]
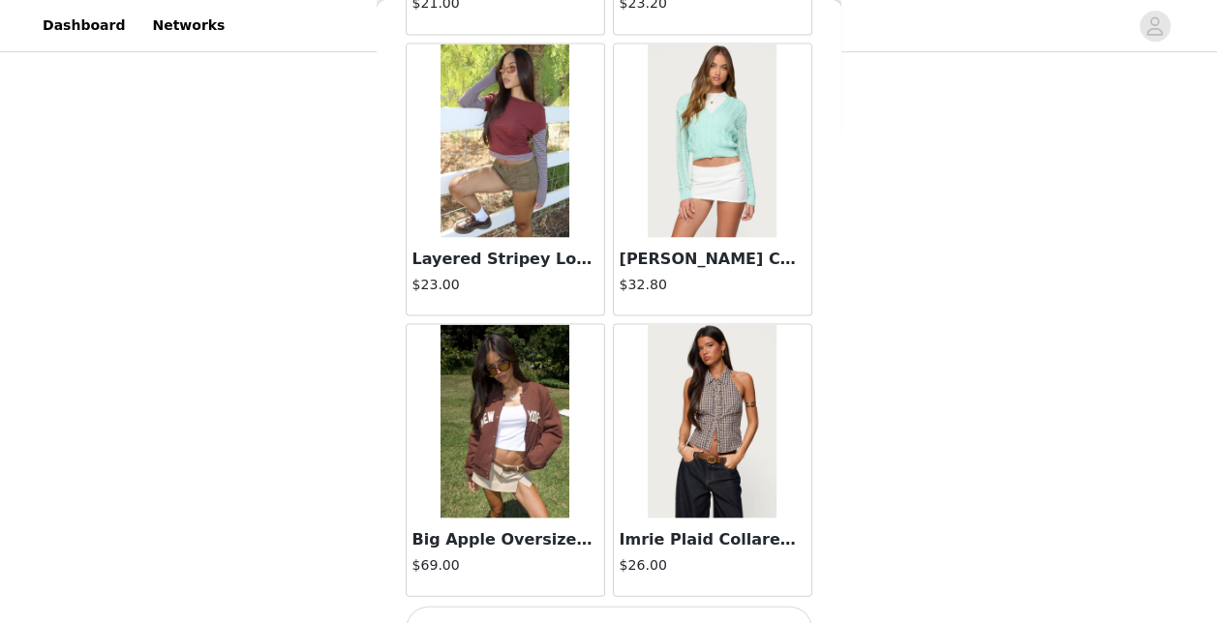
click at [528, 606] on button "Load More" at bounding box center [609, 629] width 407 height 46
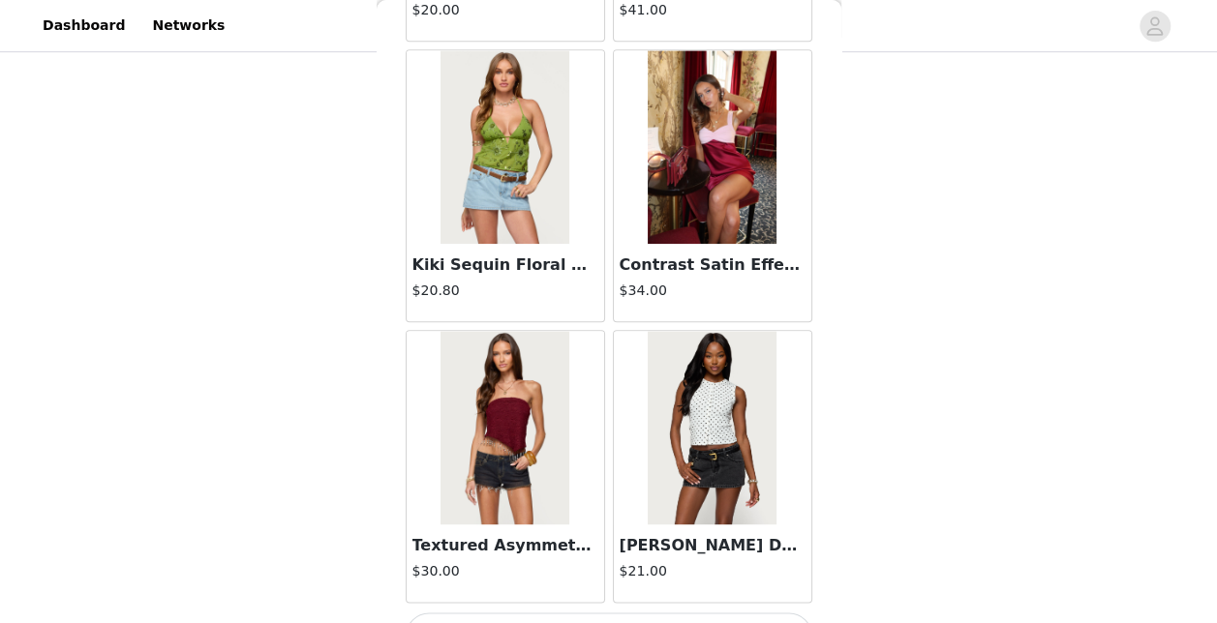
scroll to position [19134, 0]
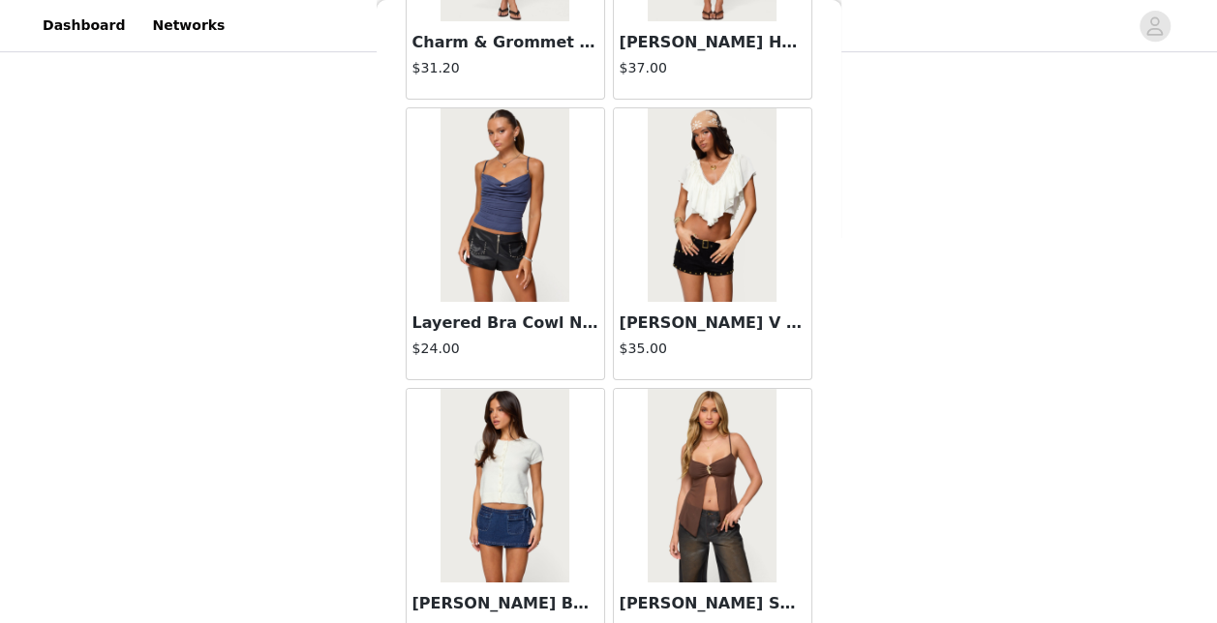
scroll to position [21935, 0]
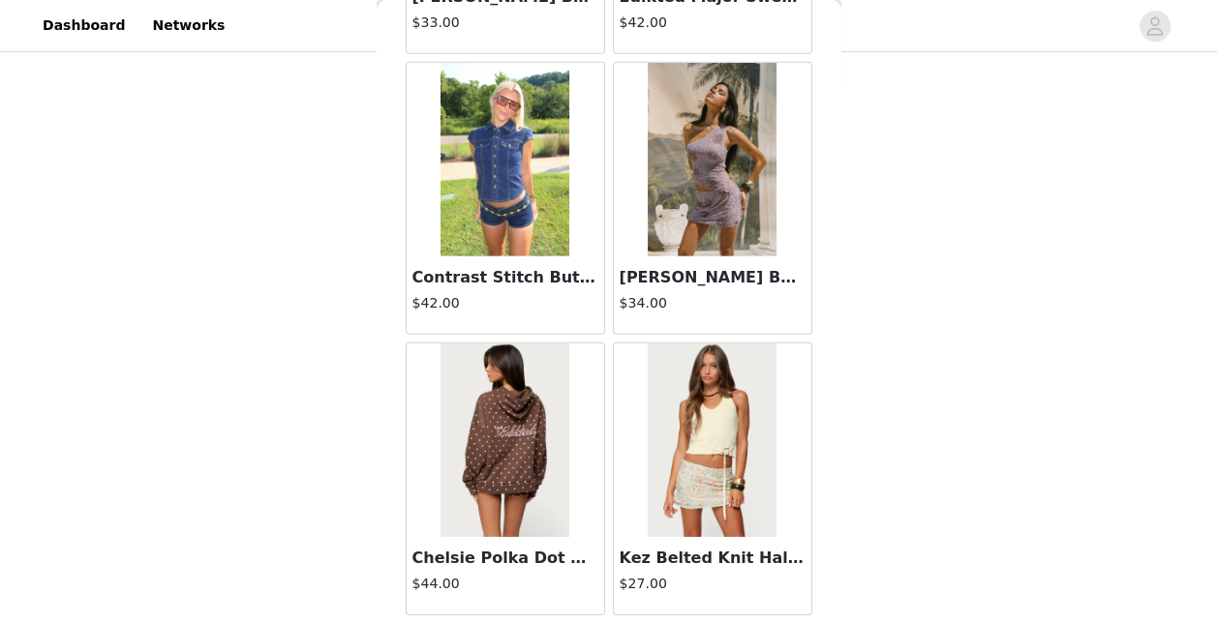
scroll to position [24735, 0]
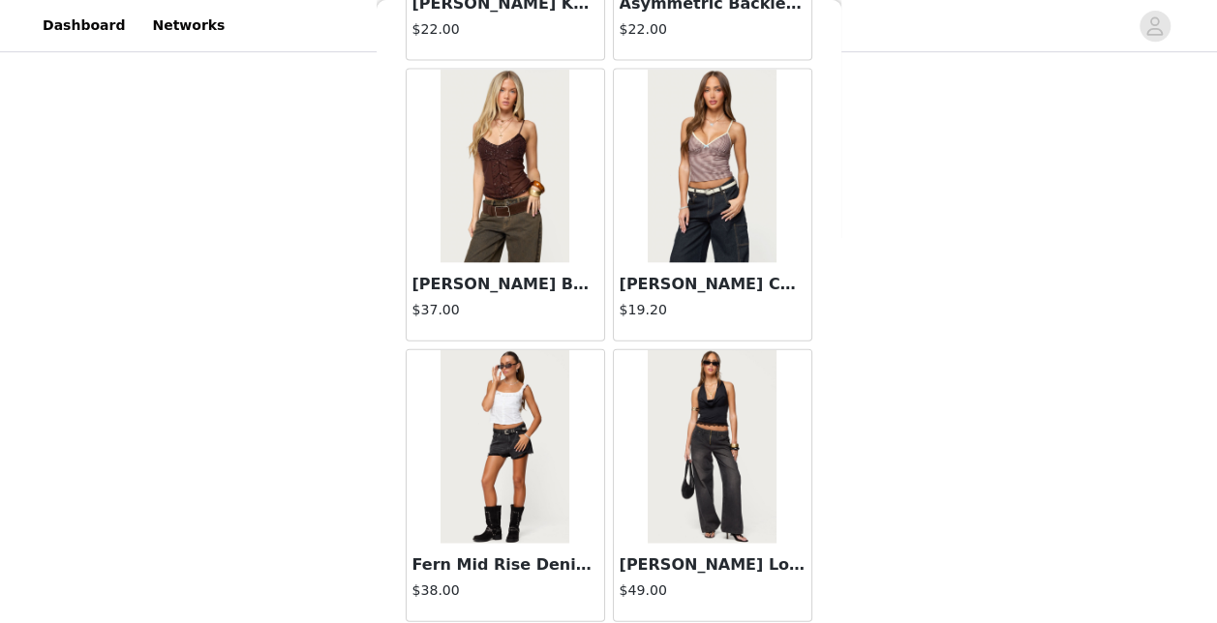
scroll to position [27534, 0]
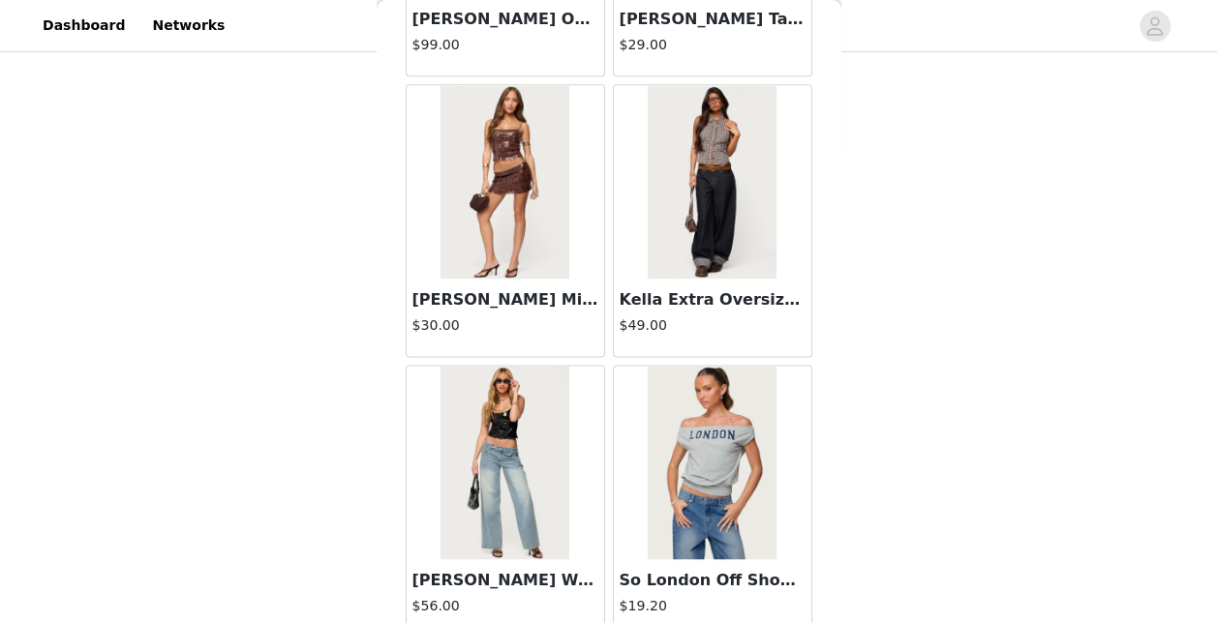
scroll to position [30336, 0]
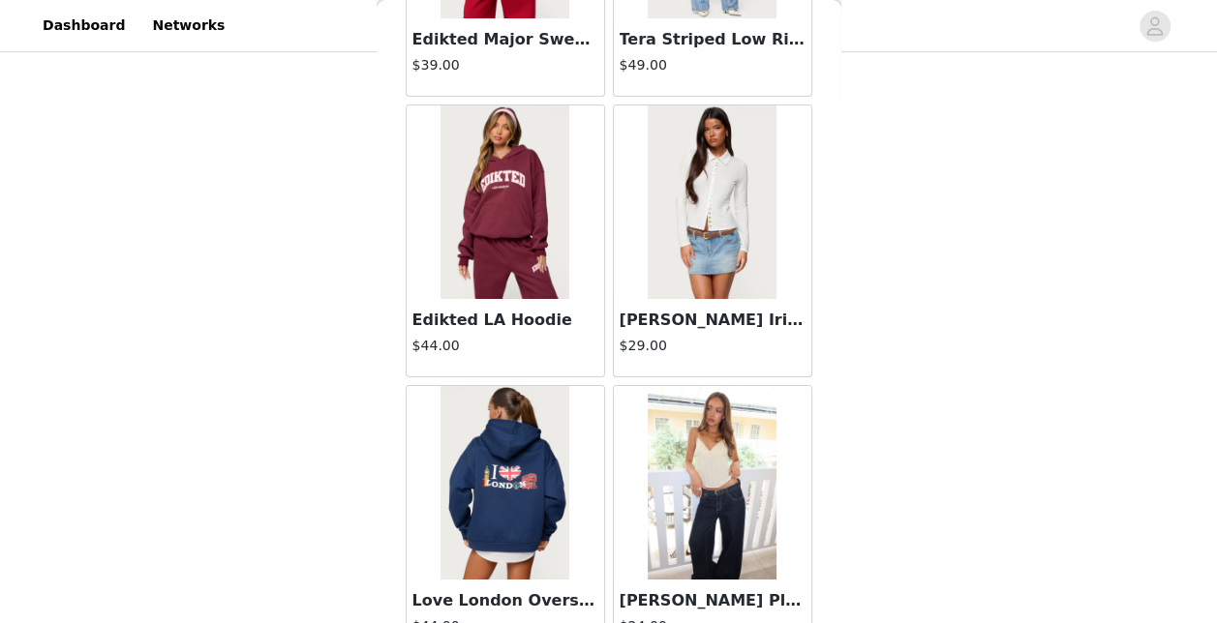
scroll to position [33138, 0]
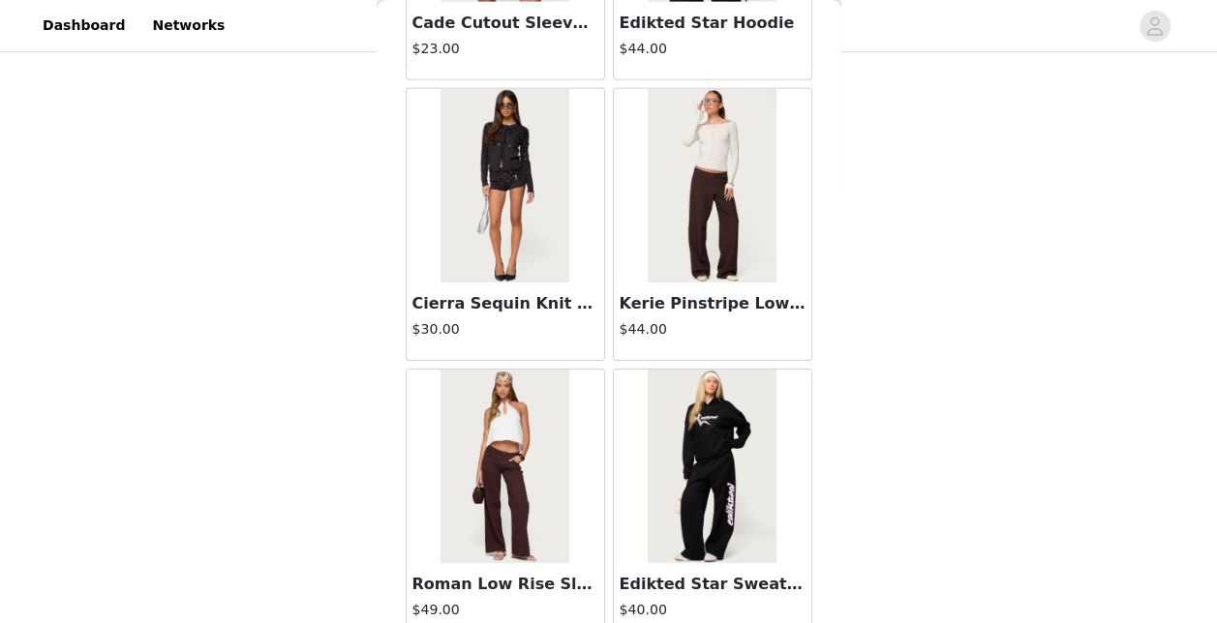
scroll to position [35936, 0]
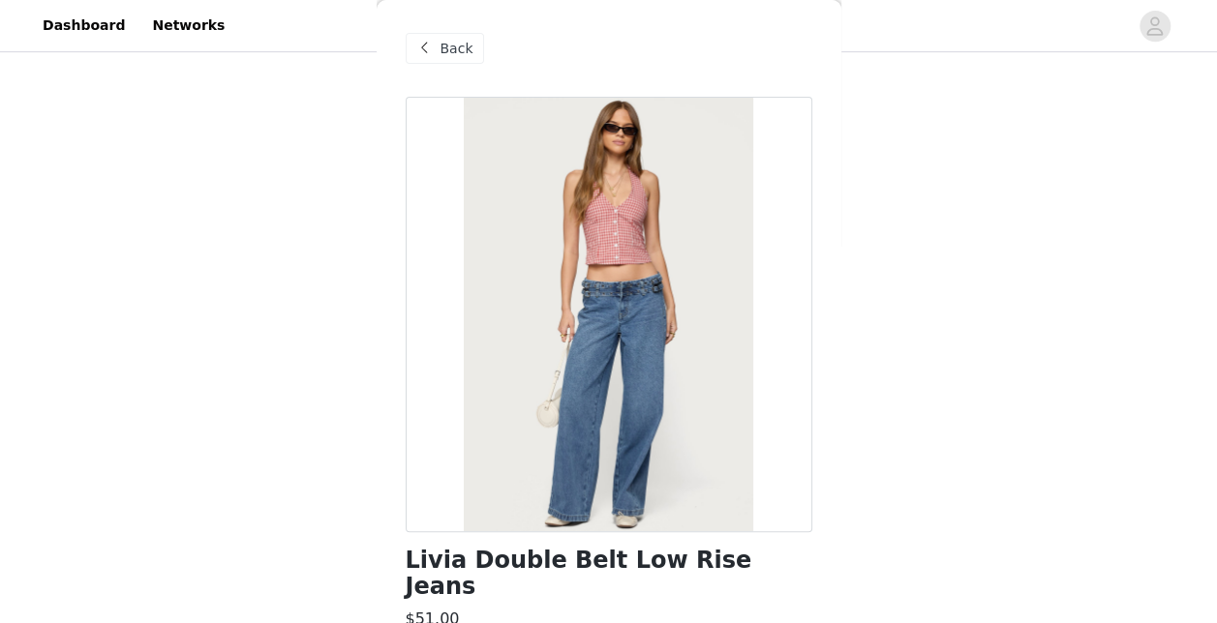
scroll to position [0, 0]
click at [431, 48] on span at bounding box center [424, 48] width 23 height 23
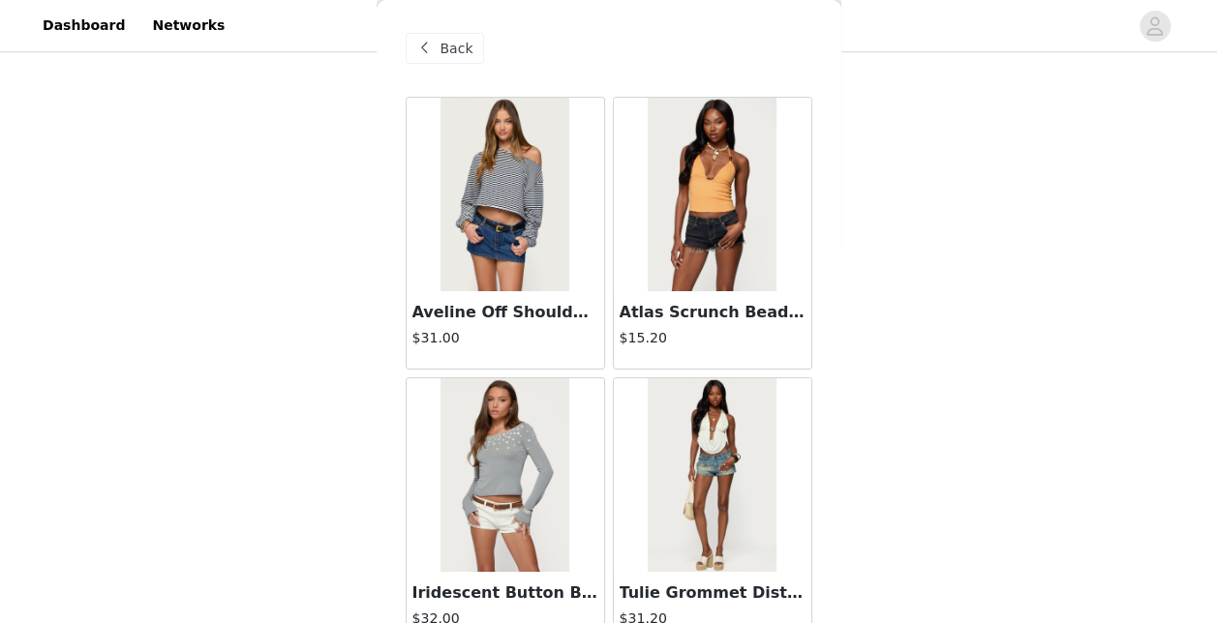
click at [437, 35] on div "Back" at bounding box center [445, 48] width 78 height 31
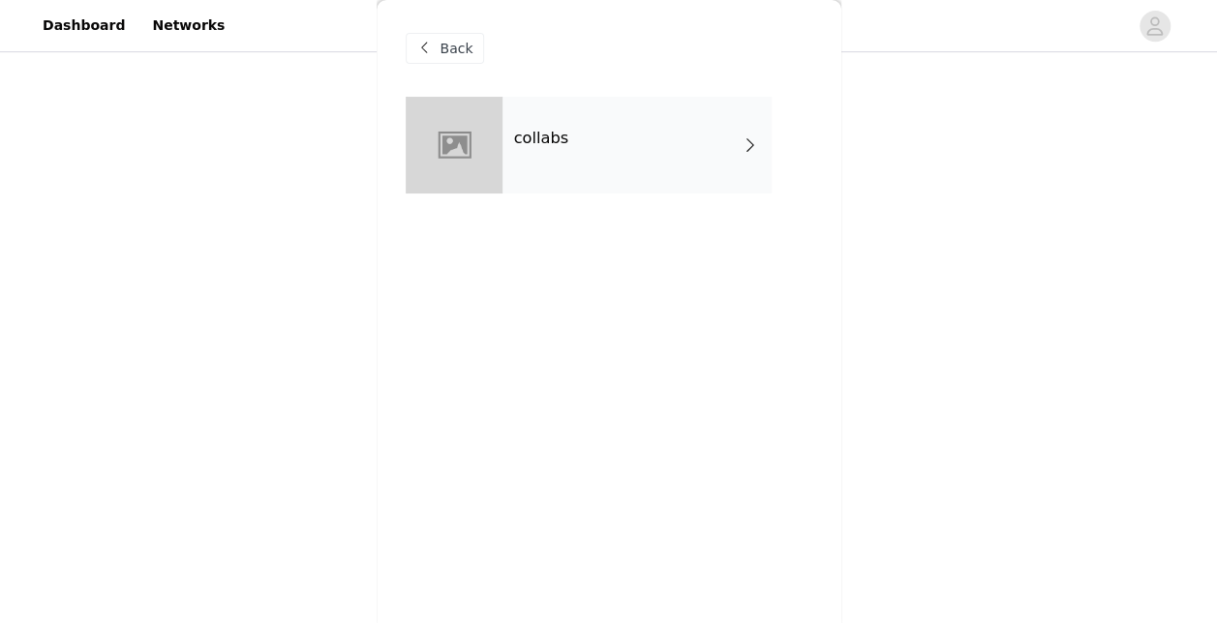
click at [443, 41] on div "Back" at bounding box center [445, 48] width 78 height 31
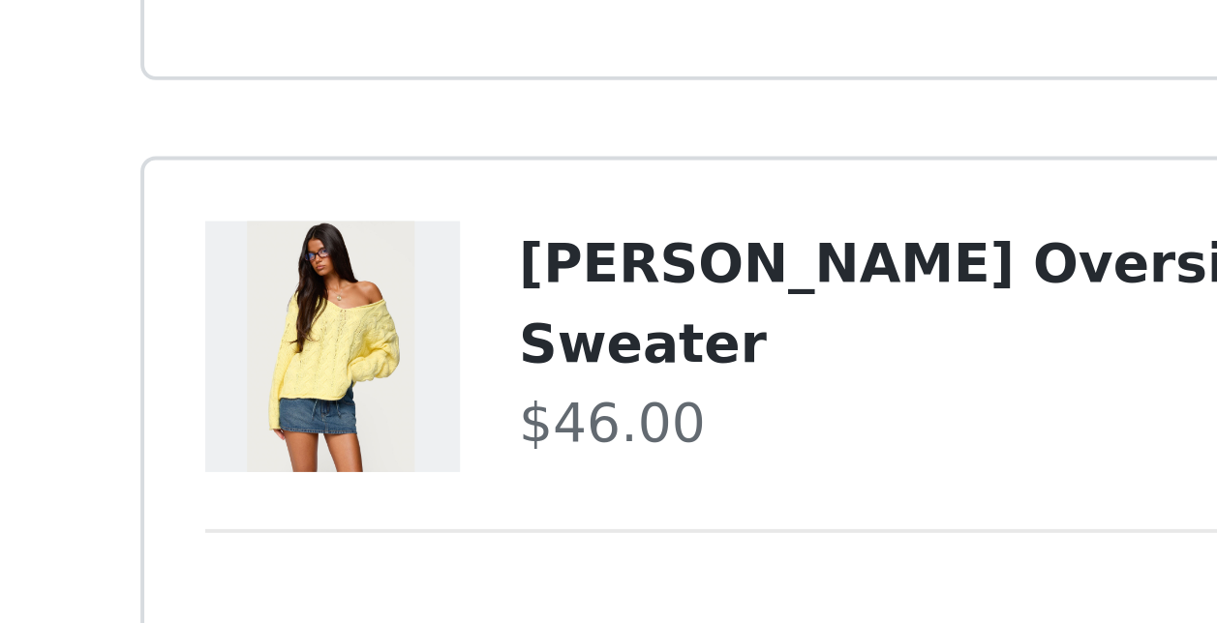
scroll to position [278, 0]
click at [488, 384] on div at bounding box center [456, 380] width 80 height 64
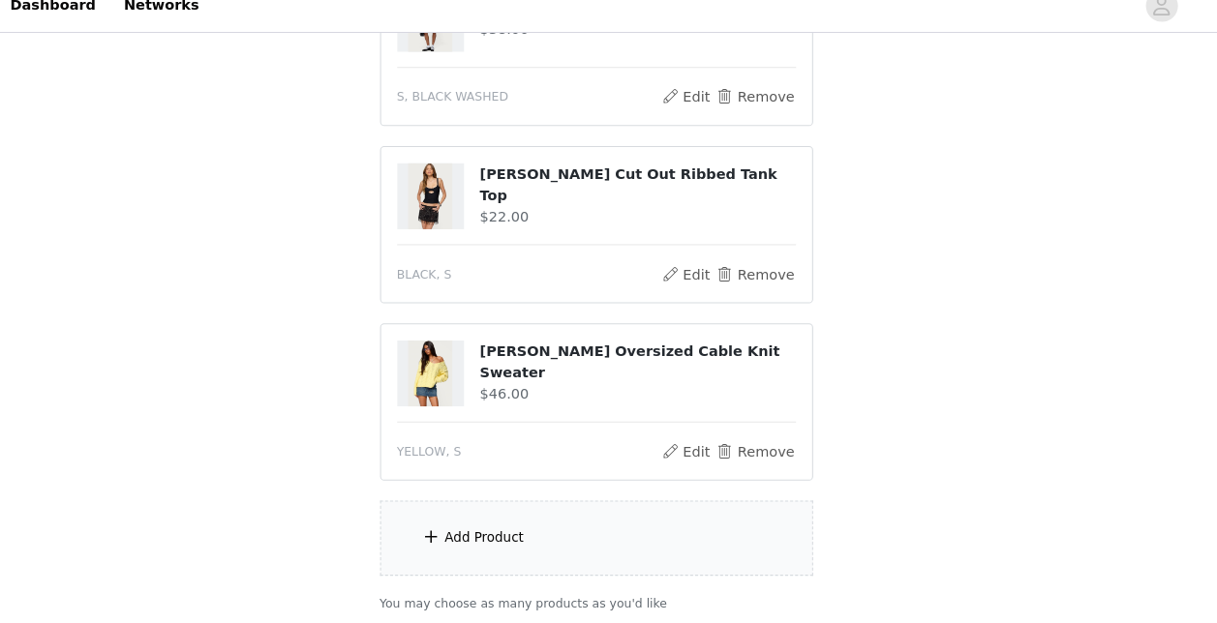
scroll to position [285, 0]
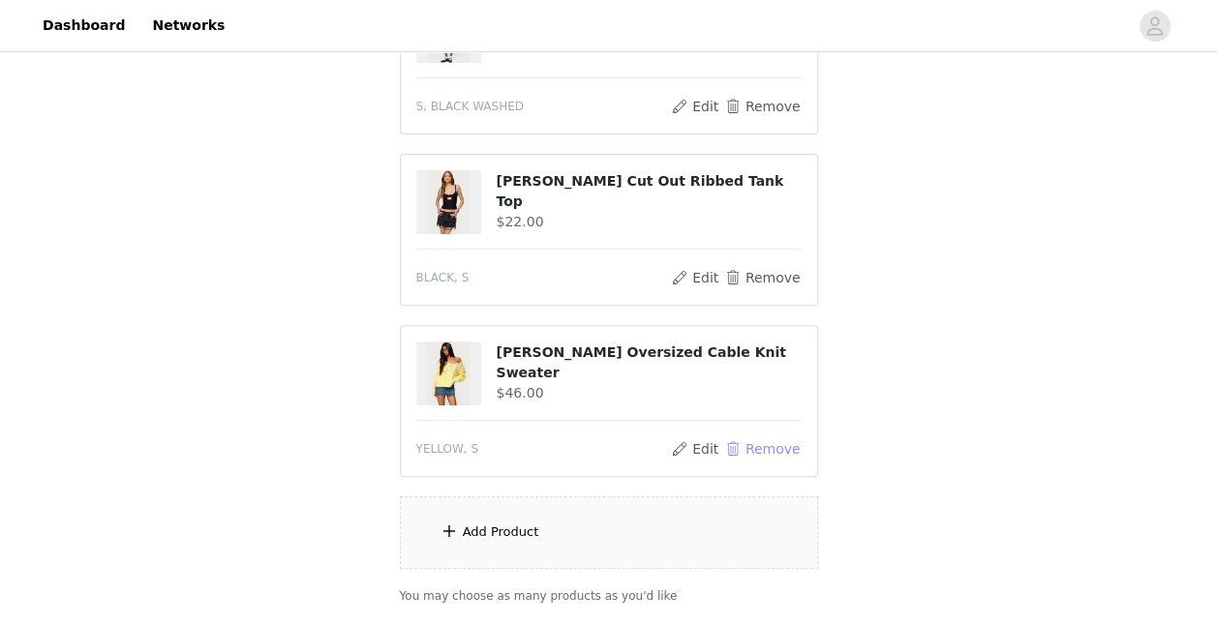
click at [755, 441] on button "Remove" at bounding box center [761, 448] width 77 height 23
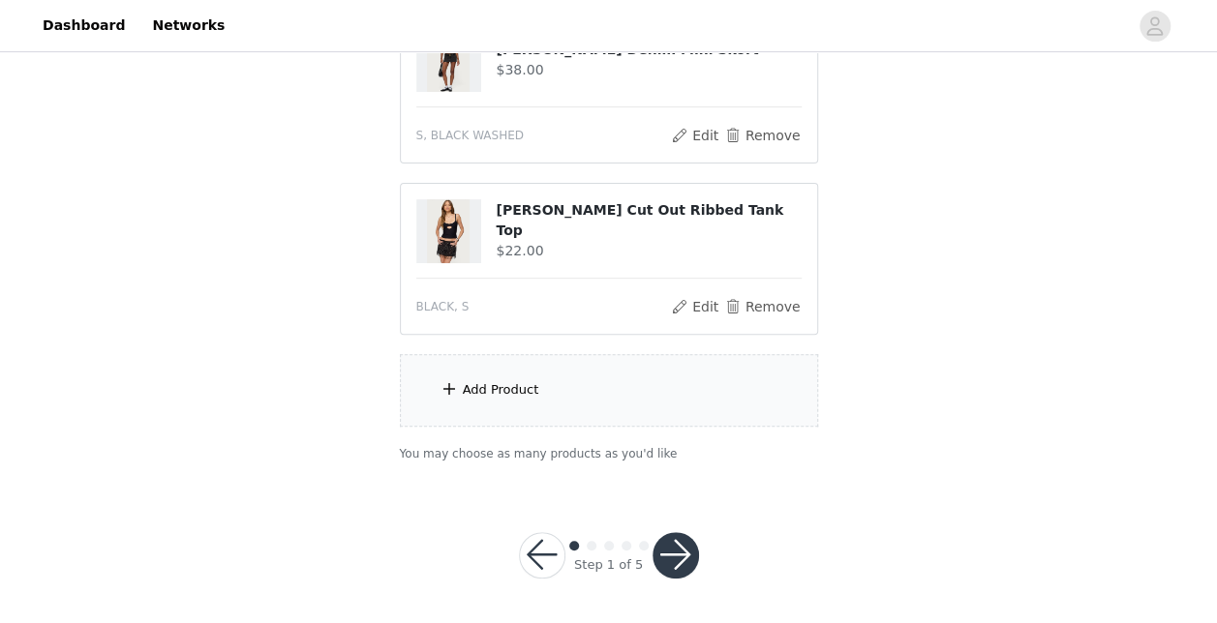
scroll to position [77, 0]
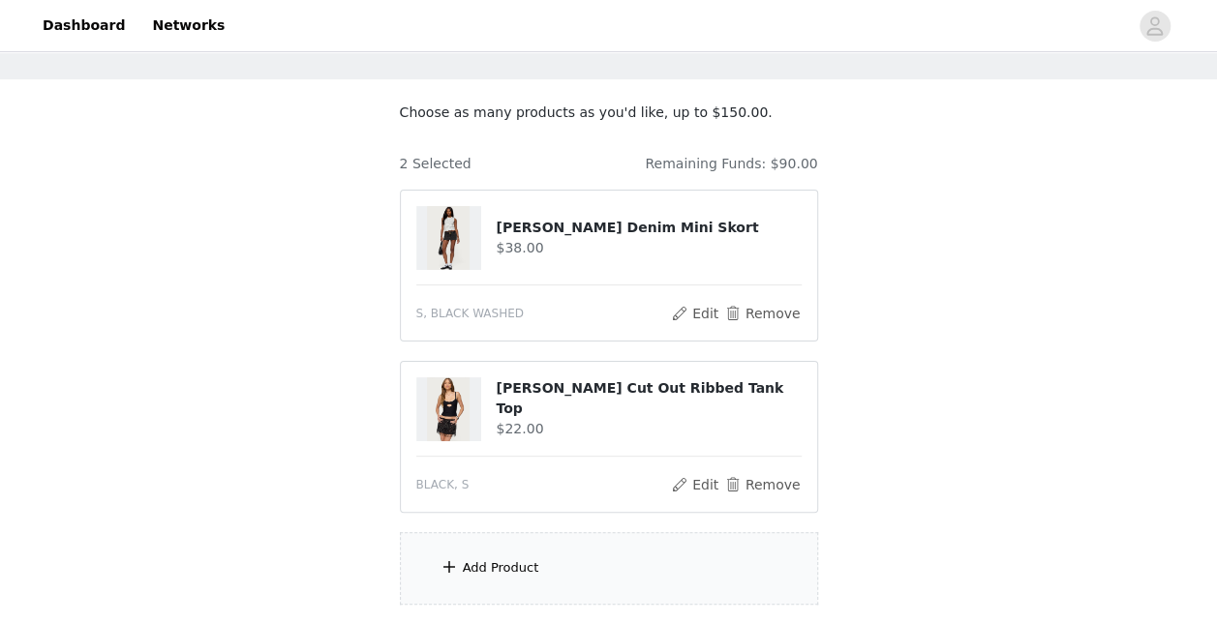
click at [459, 564] on div "Add Product" at bounding box center [609, 568] width 418 height 73
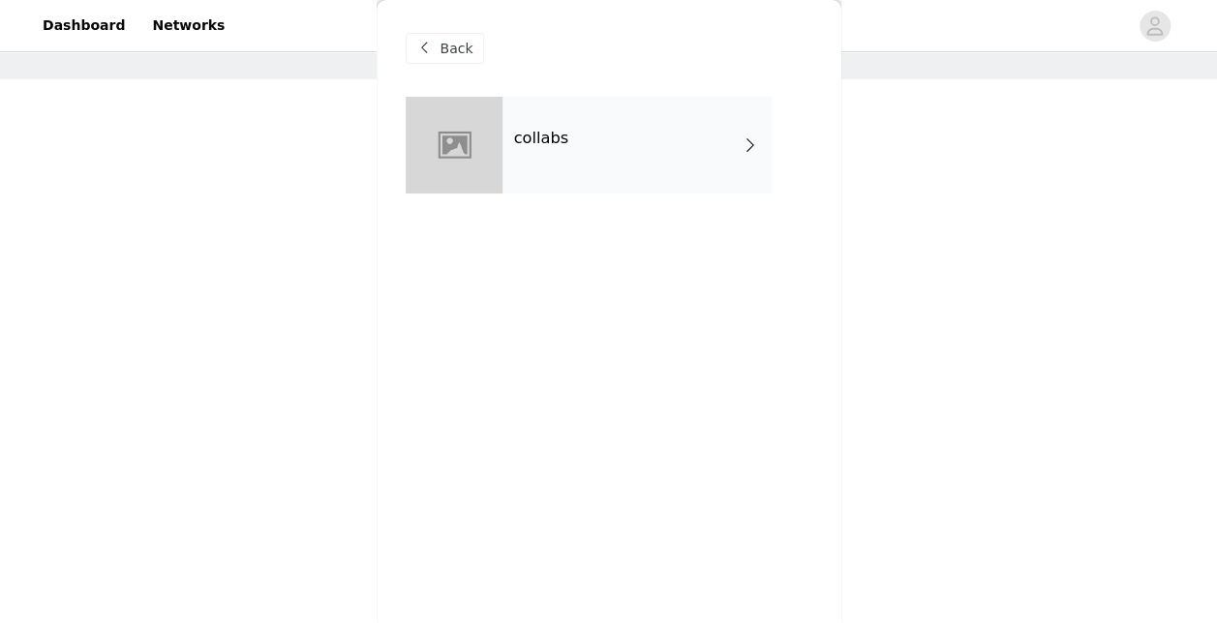
click at [434, 603] on div "Back collabs" at bounding box center [609, 311] width 465 height 623
click at [554, 133] on h4 "collabs" at bounding box center [541, 138] width 55 height 17
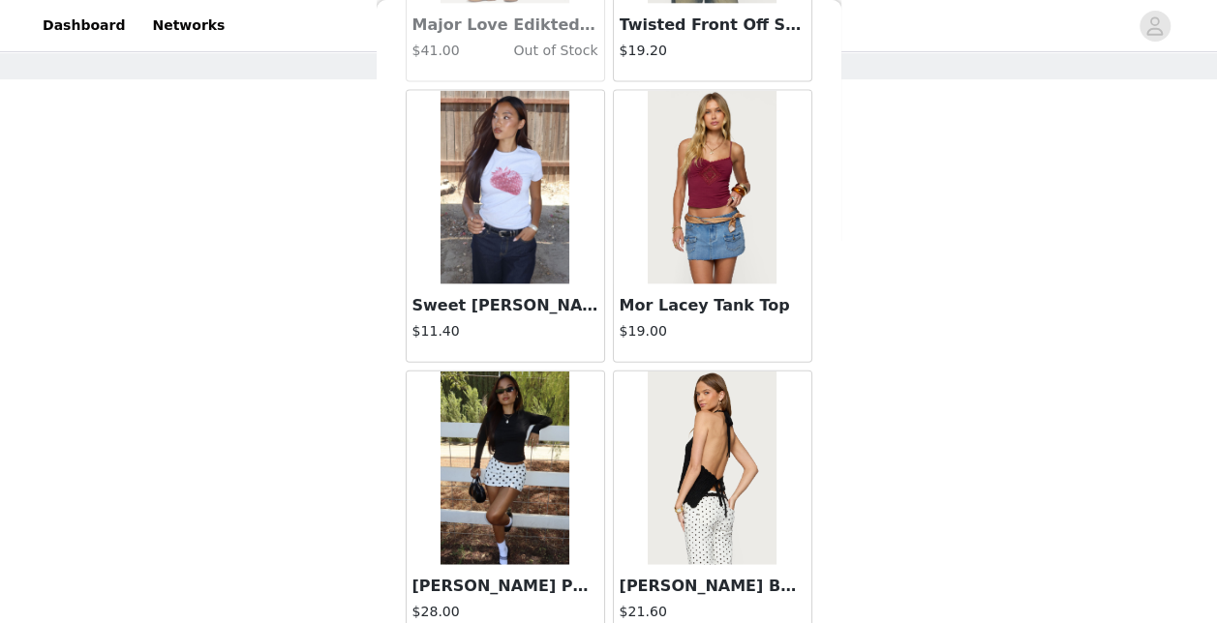
scroll to position [2332, 0]
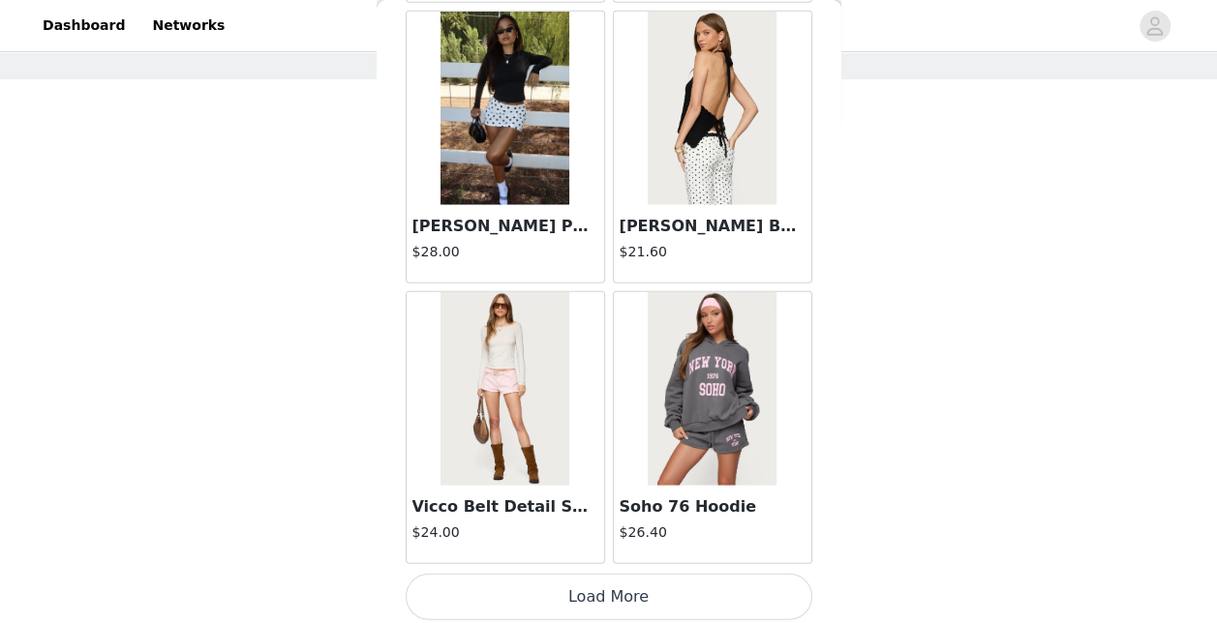
click at [594, 596] on button "Load More" at bounding box center [609, 597] width 407 height 46
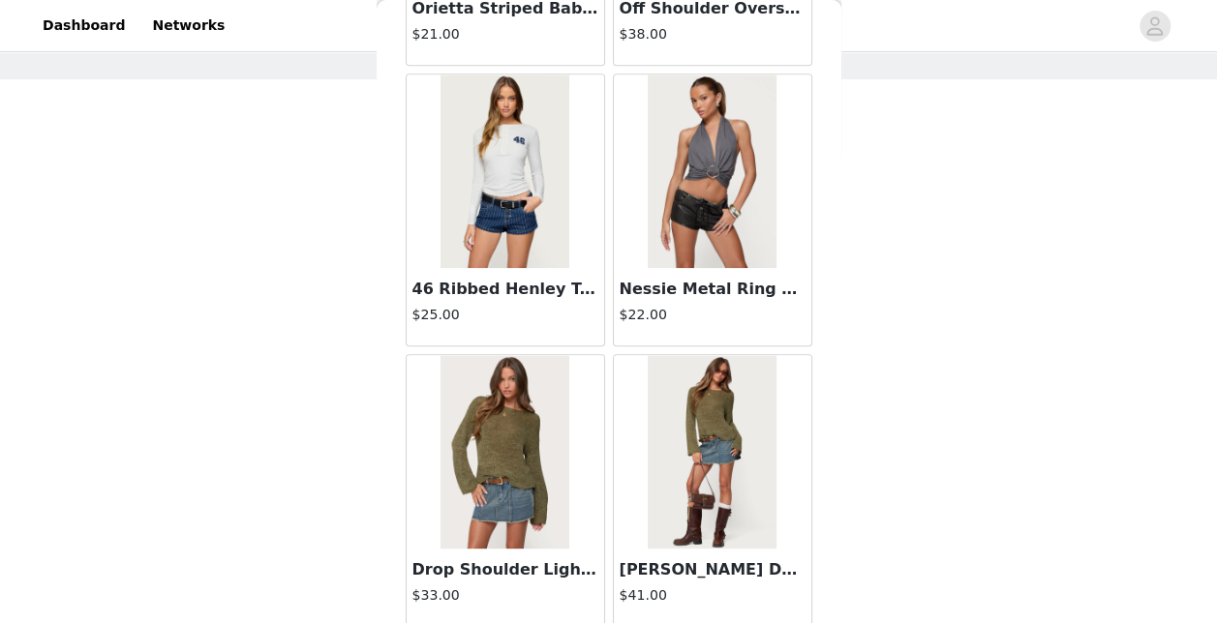
scroll to position [5132, 0]
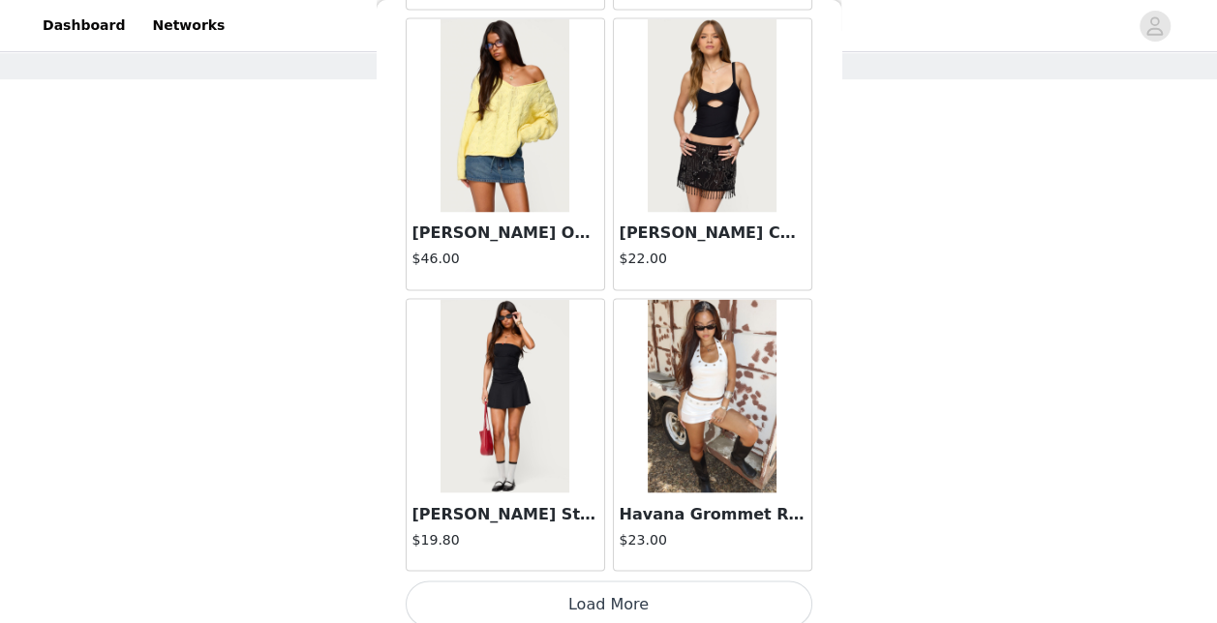
click at [587, 593] on button "Load More" at bounding box center [609, 604] width 407 height 46
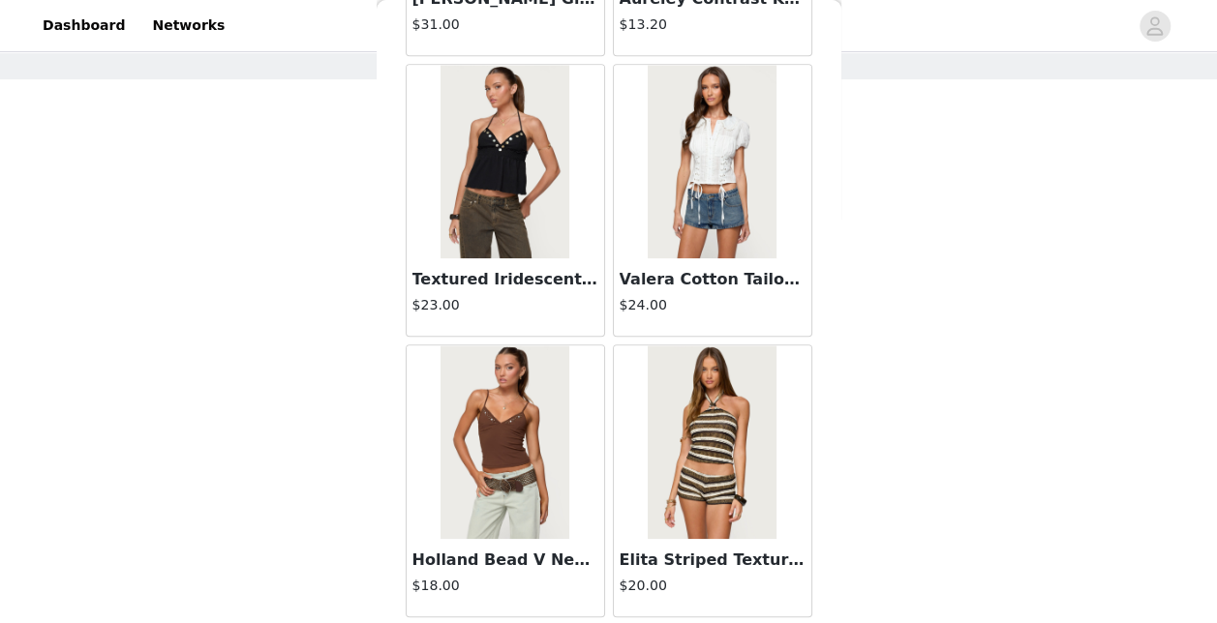
scroll to position [7933, 0]
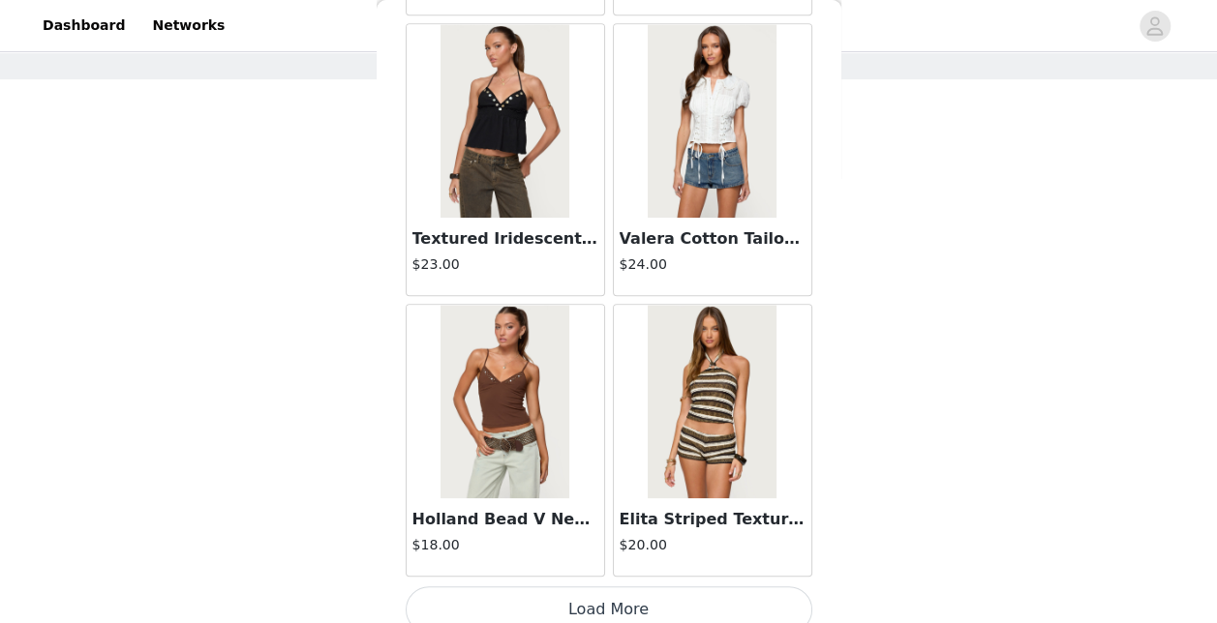
click at [587, 593] on button "Load More" at bounding box center [609, 610] width 407 height 46
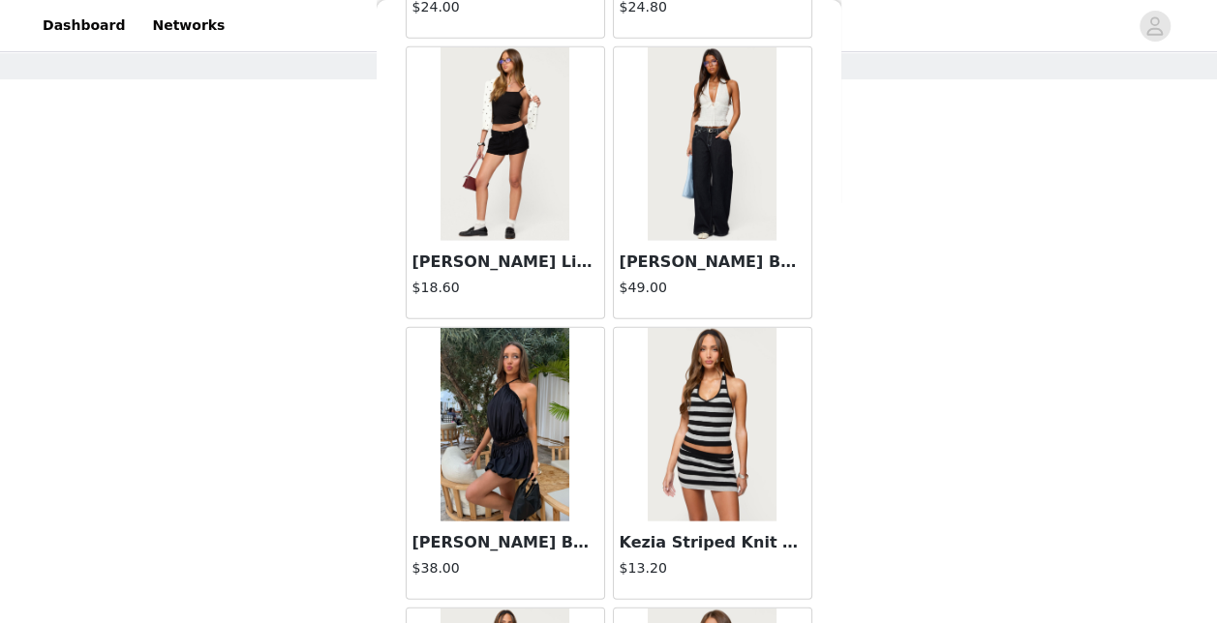
scroll to position [10733, 0]
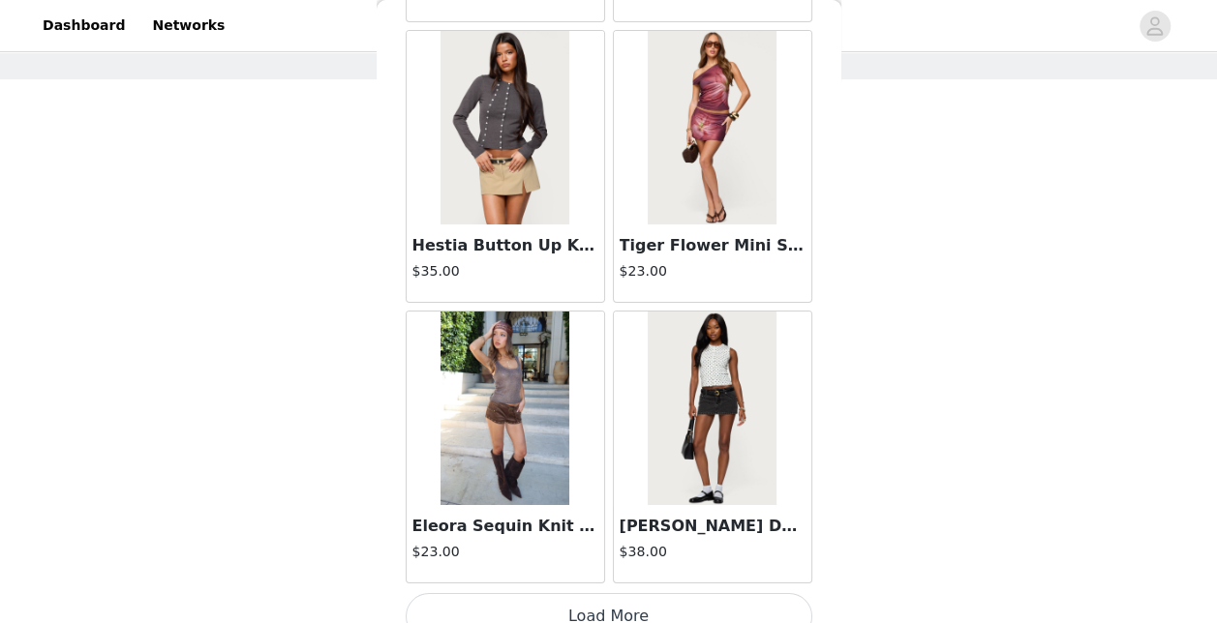
click at [587, 593] on button "Load More" at bounding box center [609, 616] width 407 height 46
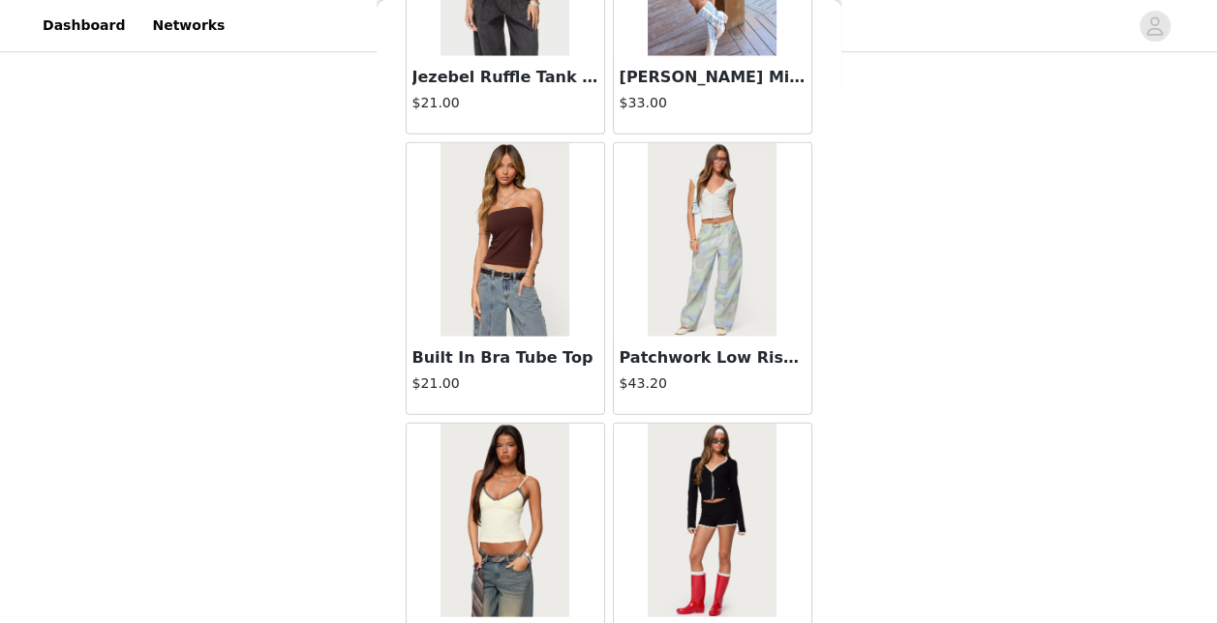
scroll to position [13533, 0]
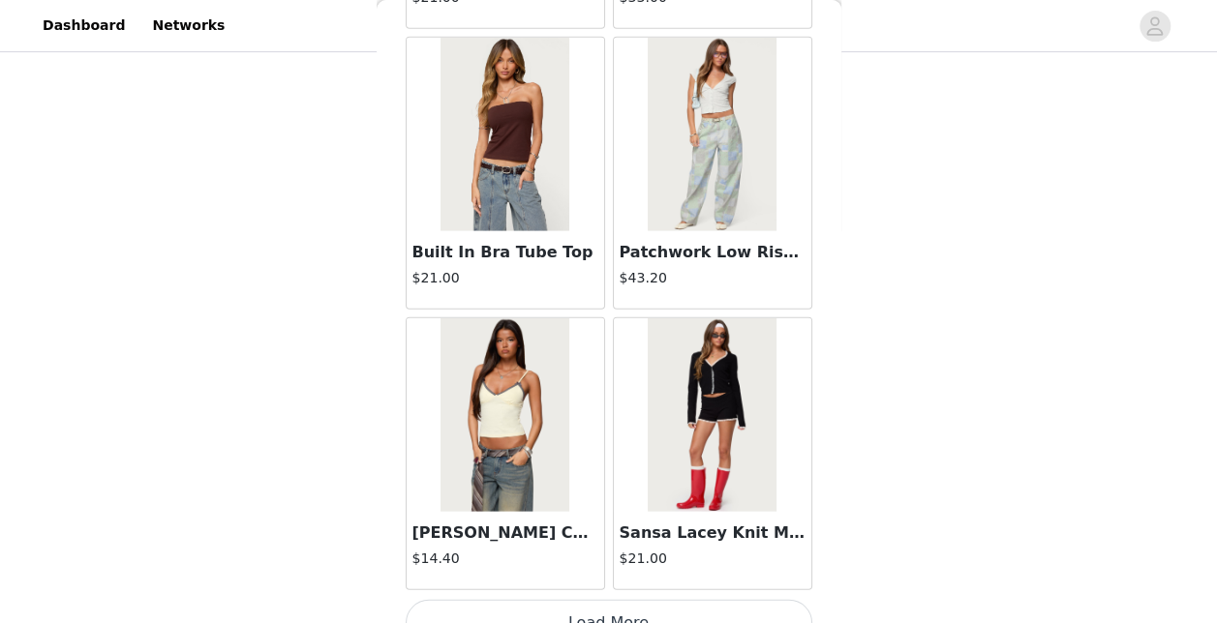
click at [587, 600] on button "Load More" at bounding box center [609, 623] width 407 height 46
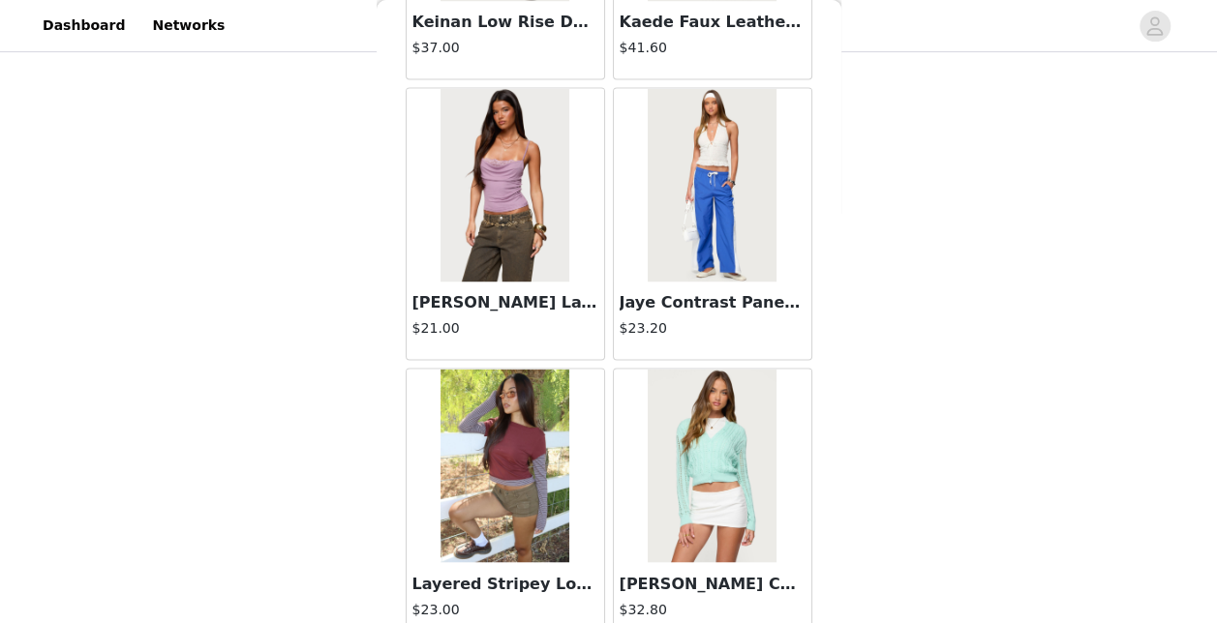
scroll to position [16335, 0]
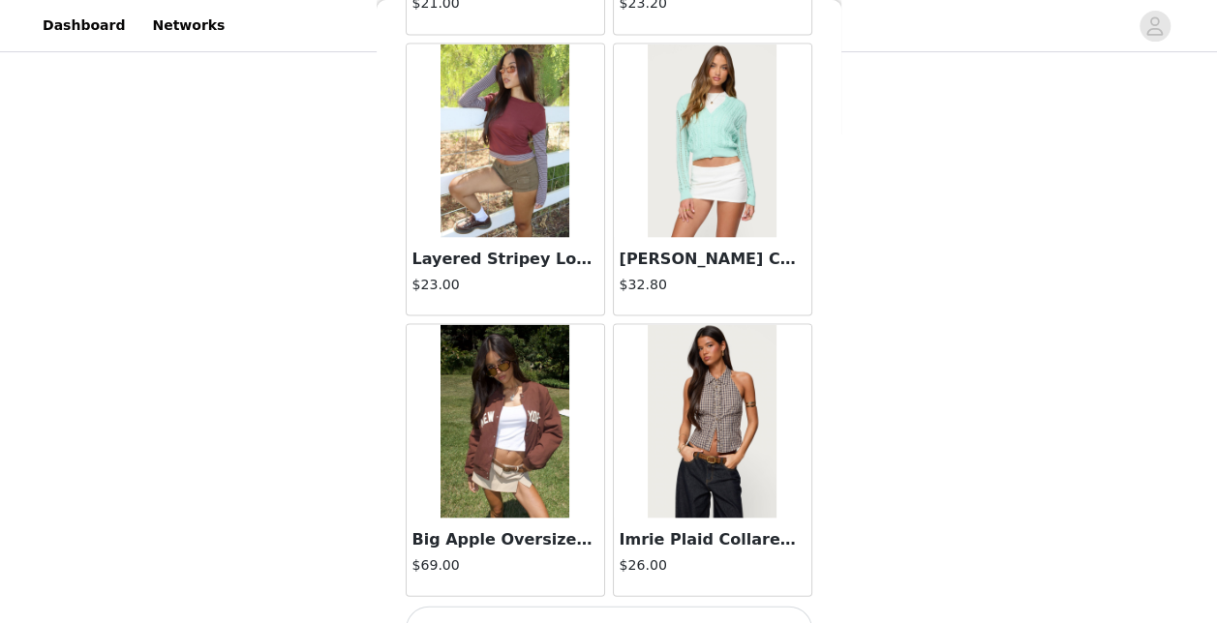
click at [587, 606] on button "Load More" at bounding box center [609, 629] width 407 height 46
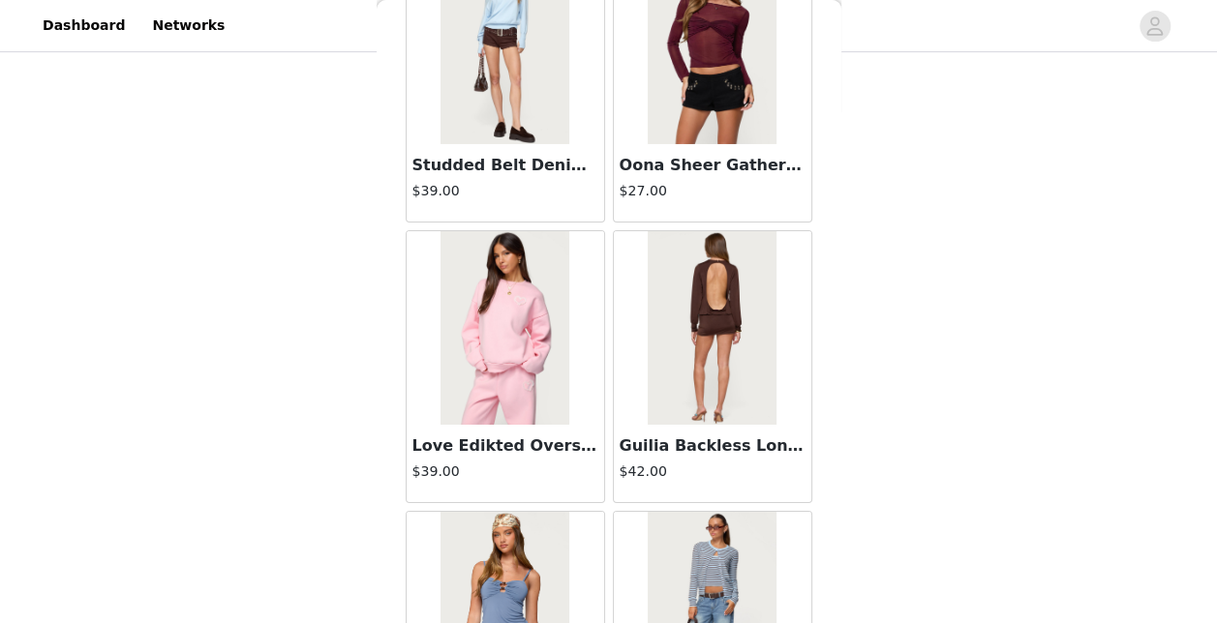
scroll to position [17832, 0]
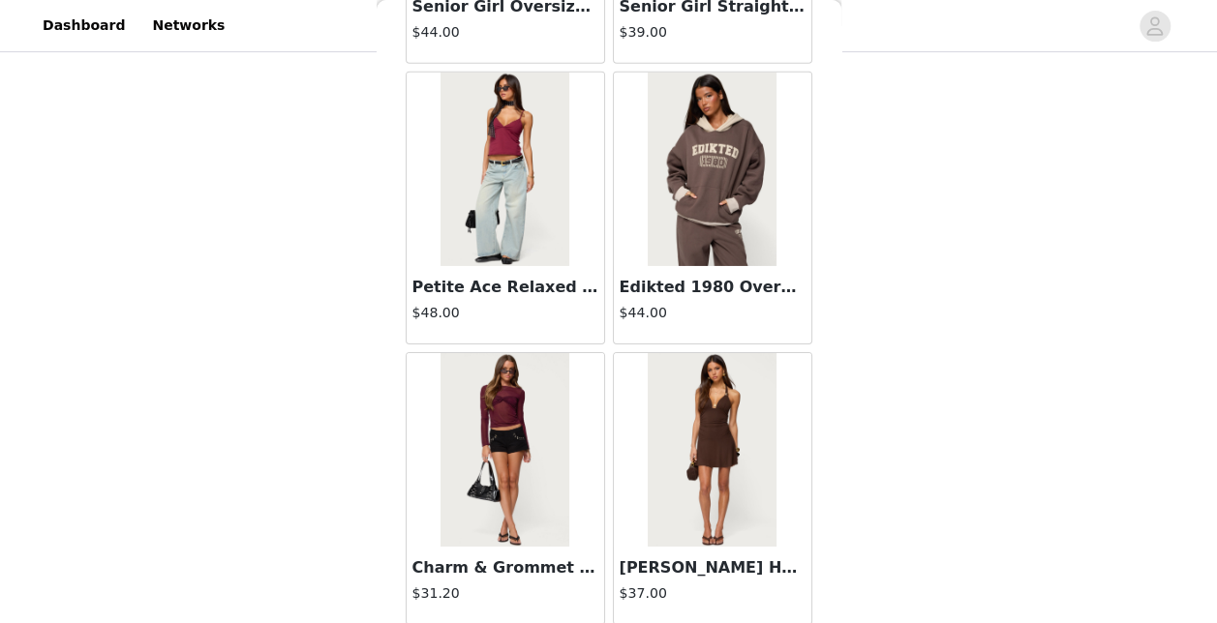
scroll to position [21935, 0]
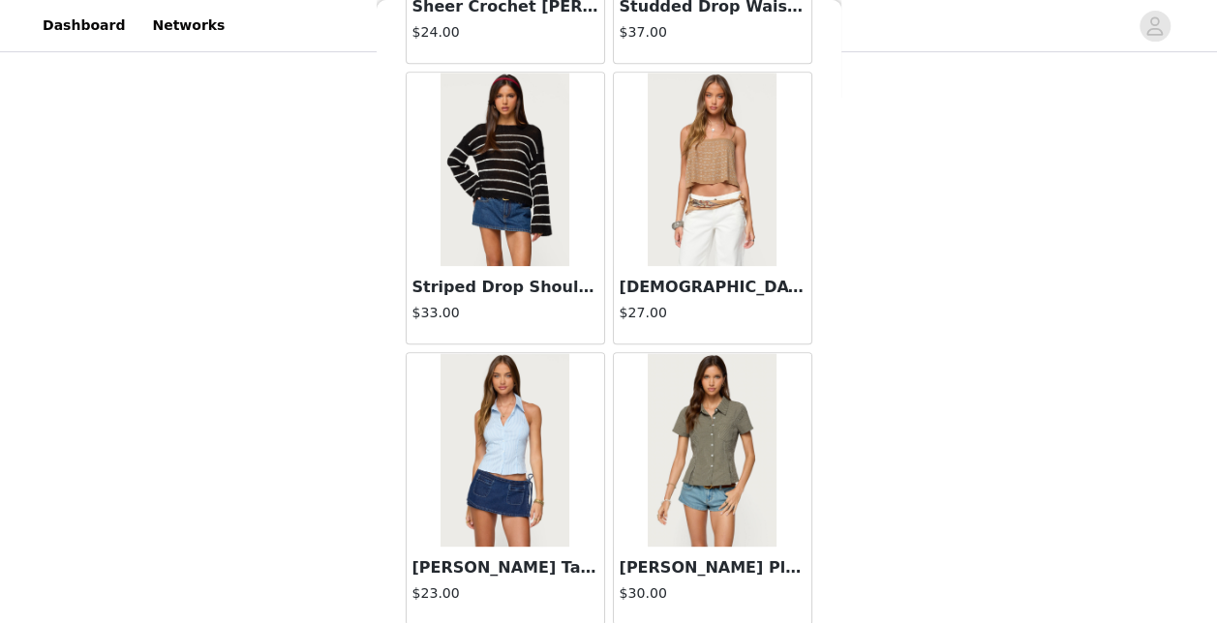
scroll to position [22761, 0]
click at [518, 159] on img at bounding box center [504, 170] width 129 height 194
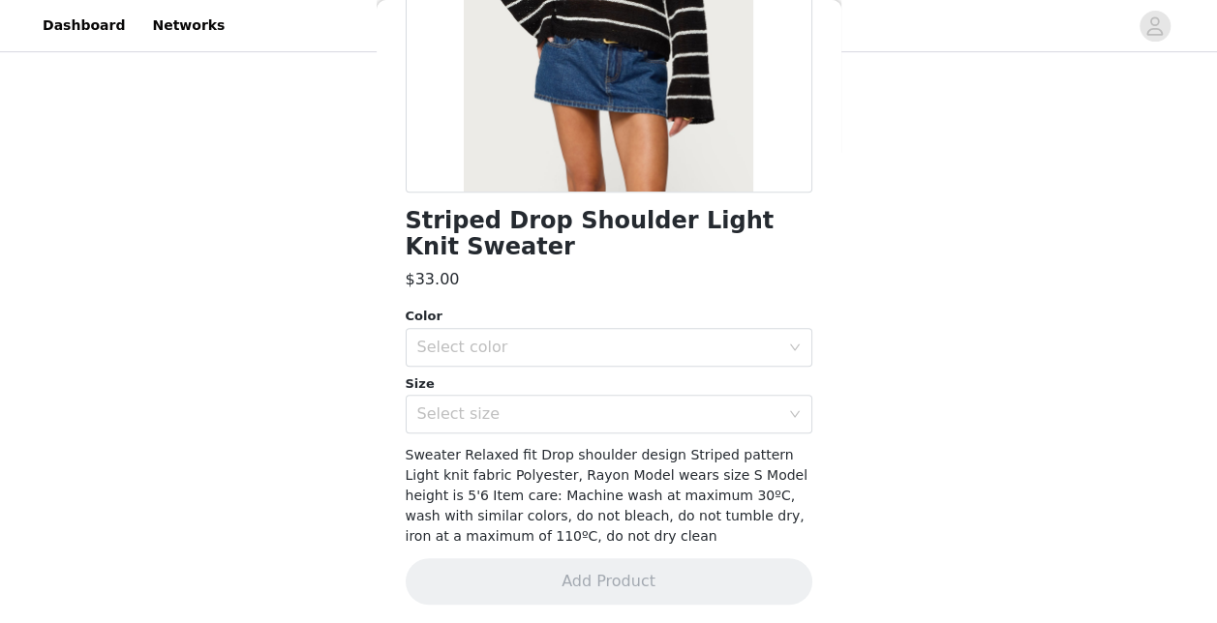
scroll to position [339, 0]
click at [487, 341] on div "Select color" at bounding box center [598, 348] width 362 height 19
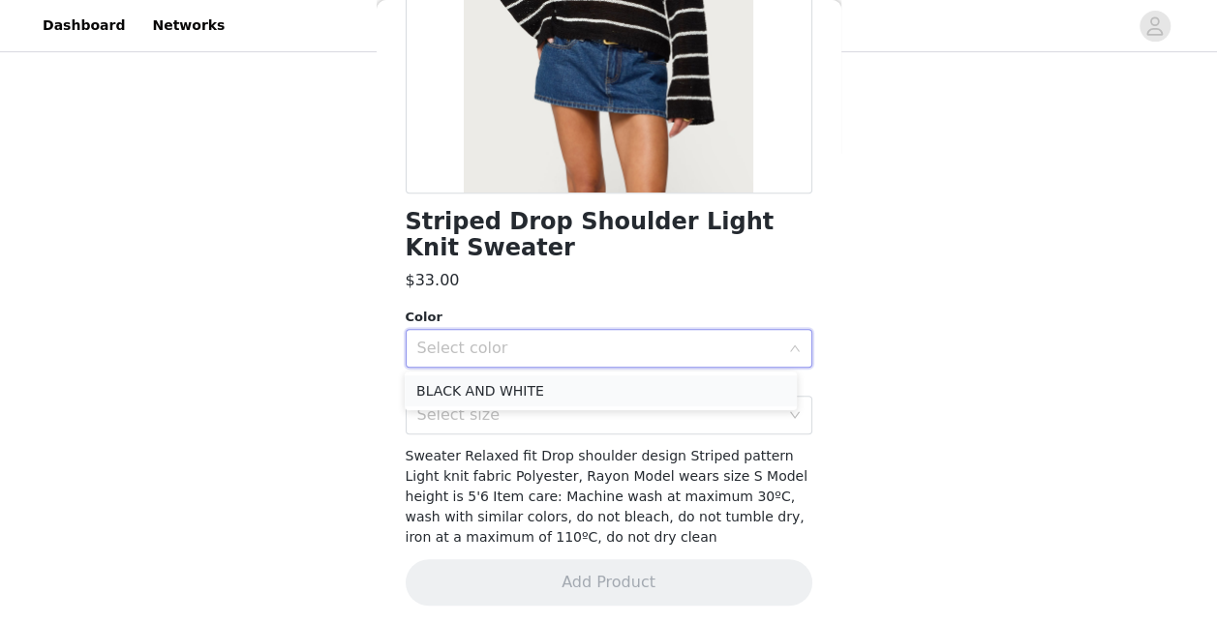
click at [483, 385] on li "BLACK AND WHITE" at bounding box center [601, 391] width 392 height 31
click at [480, 408] on div "Select size" at bounding box center [598, 415] width 362 height 19
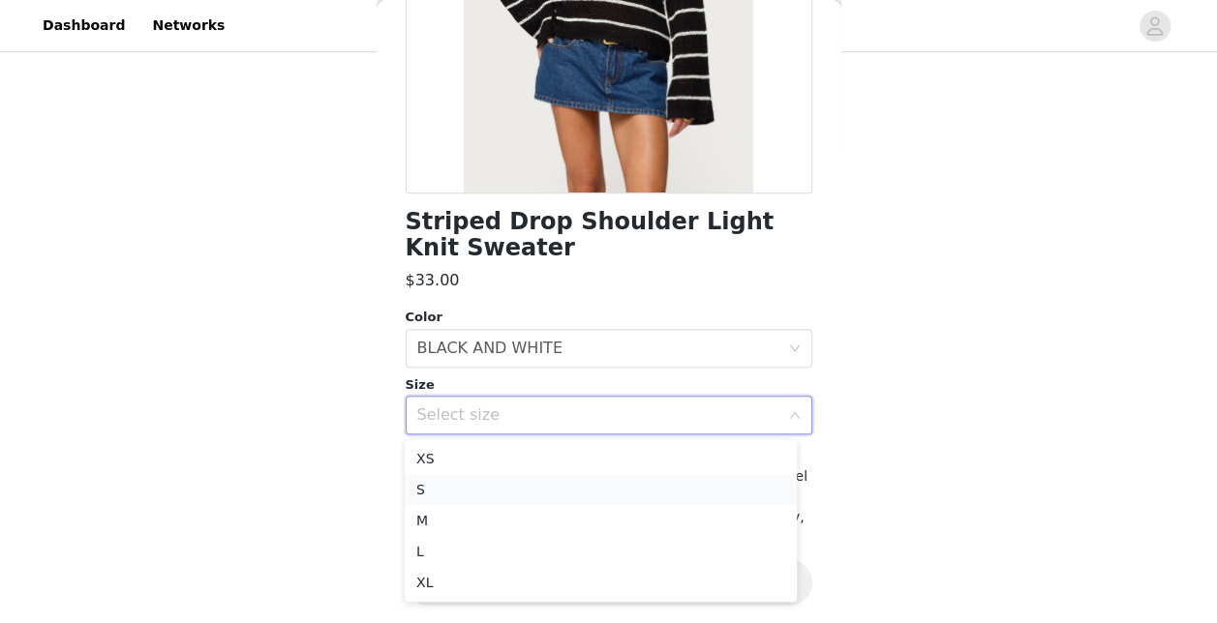
click at [462, 485] on li "S" at bounding box center [601, 489] width 392 height 31
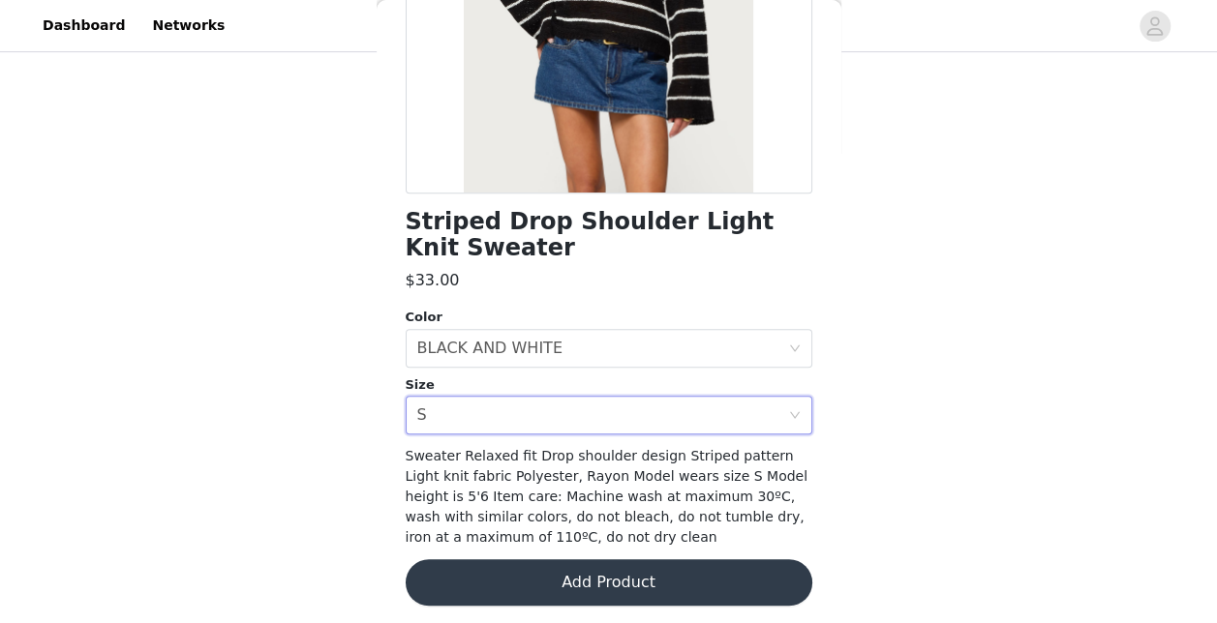
click at [540, 587] on button "Add Product" at bounding box center [609, 582] width 407 height 46
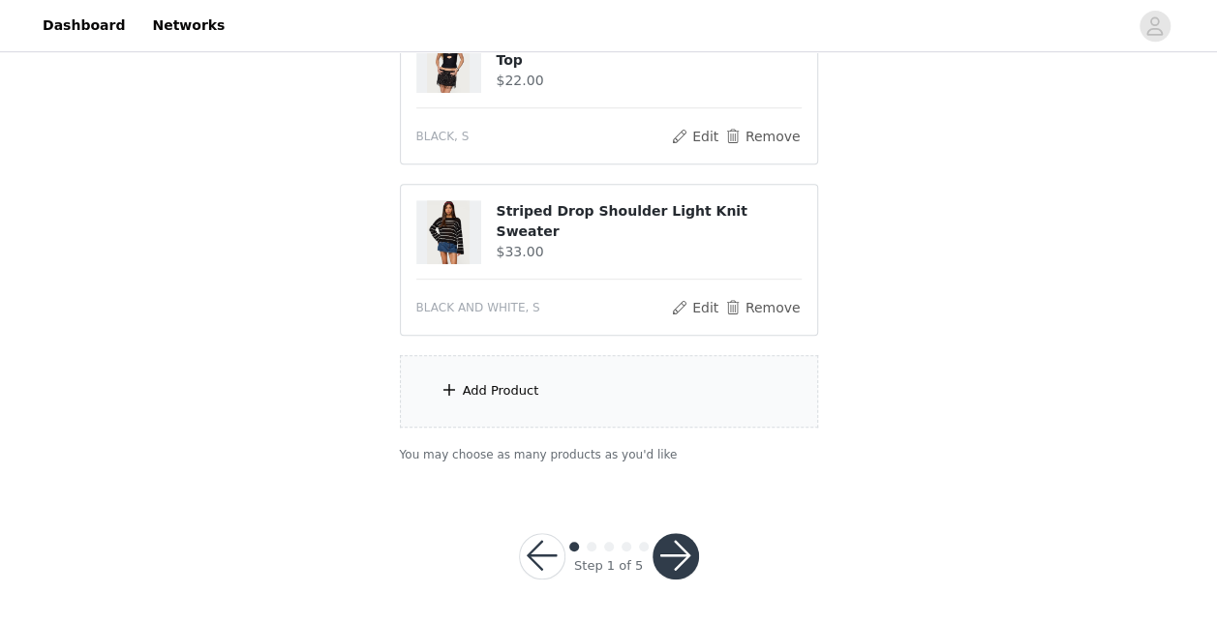
scroll to position [426, 0]
click at [522, 393] on div "Add Product" at bounding box center [501, 390] width 76 height 19
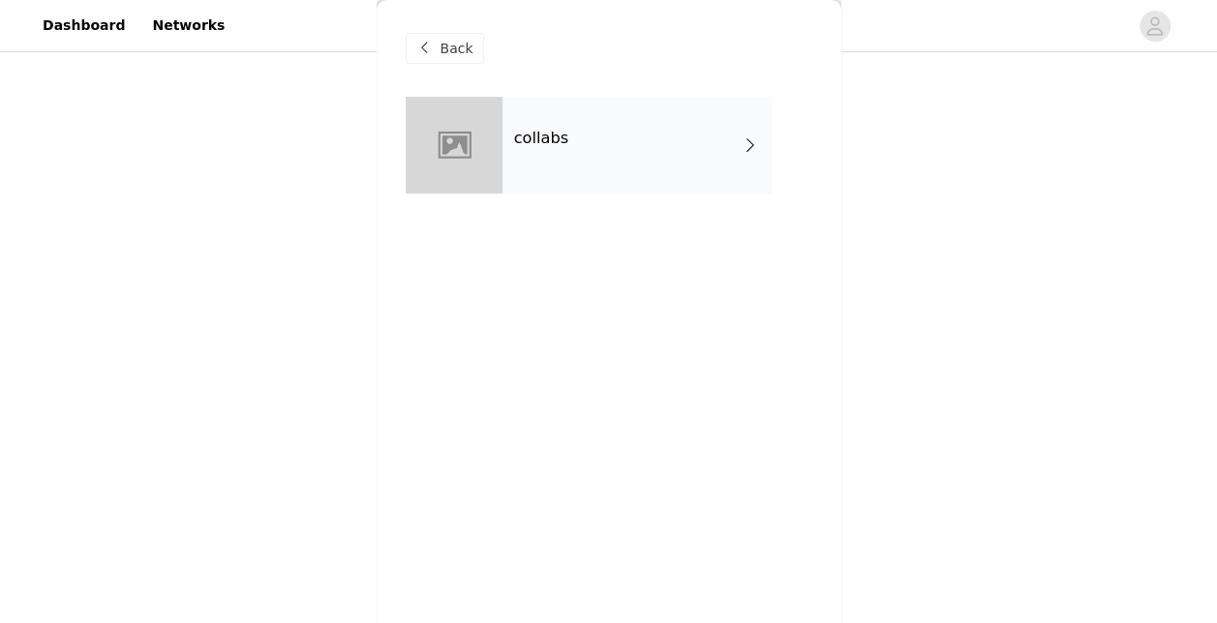
click at [540, 193] on div "collabs" at bounding box center [636, 145] width 269 height 97
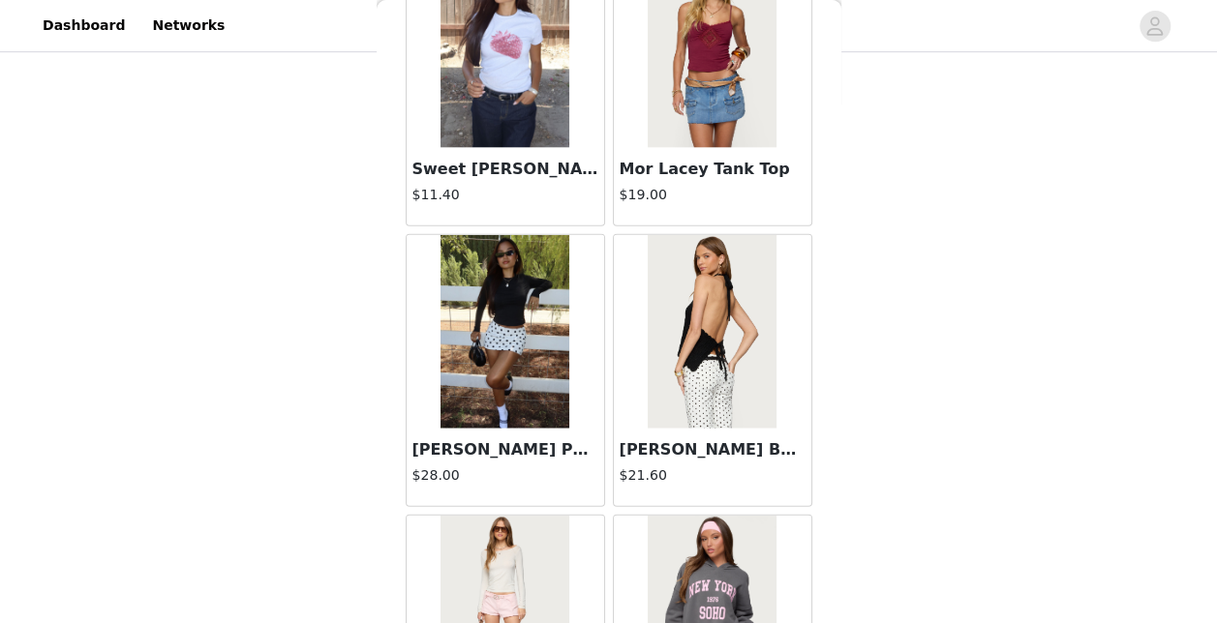
scroll to position [2332, 0]
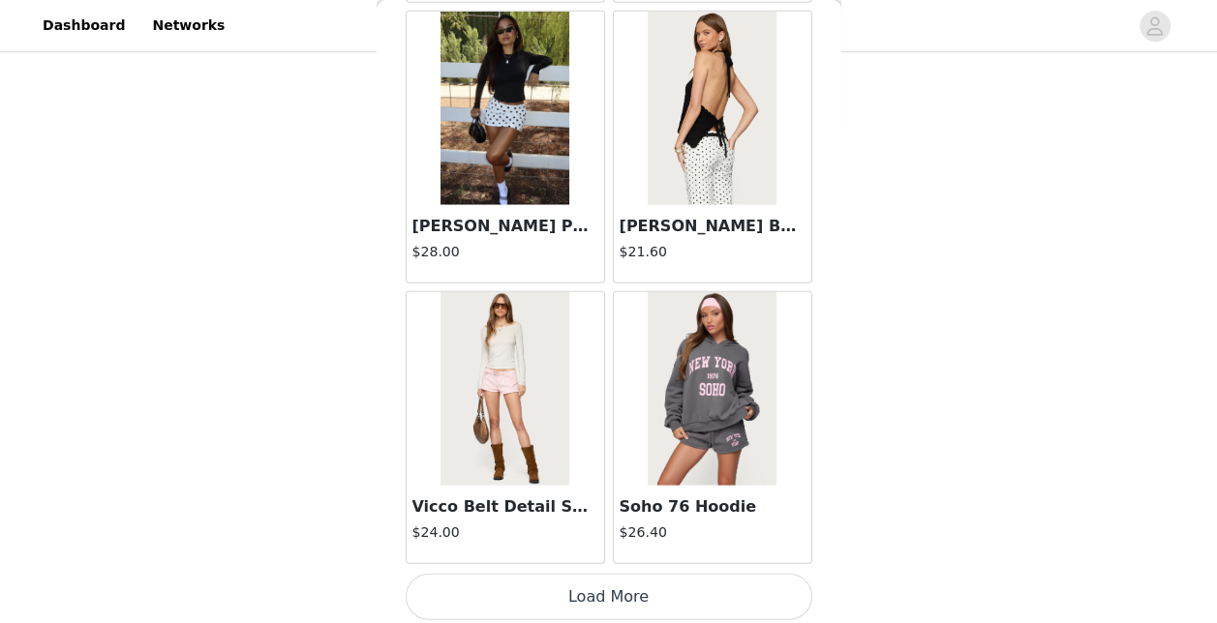
click at [571, 594] on button "Load More" at bounding box center [609, 597] width 407 height 46
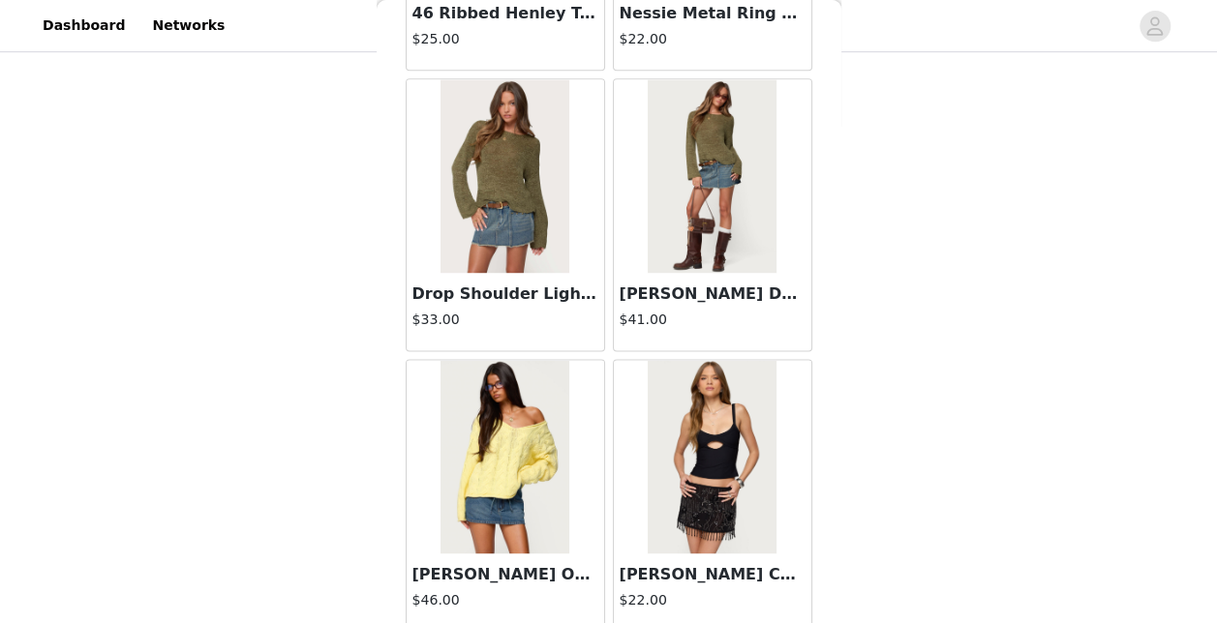
scroll to position [5132, 0]
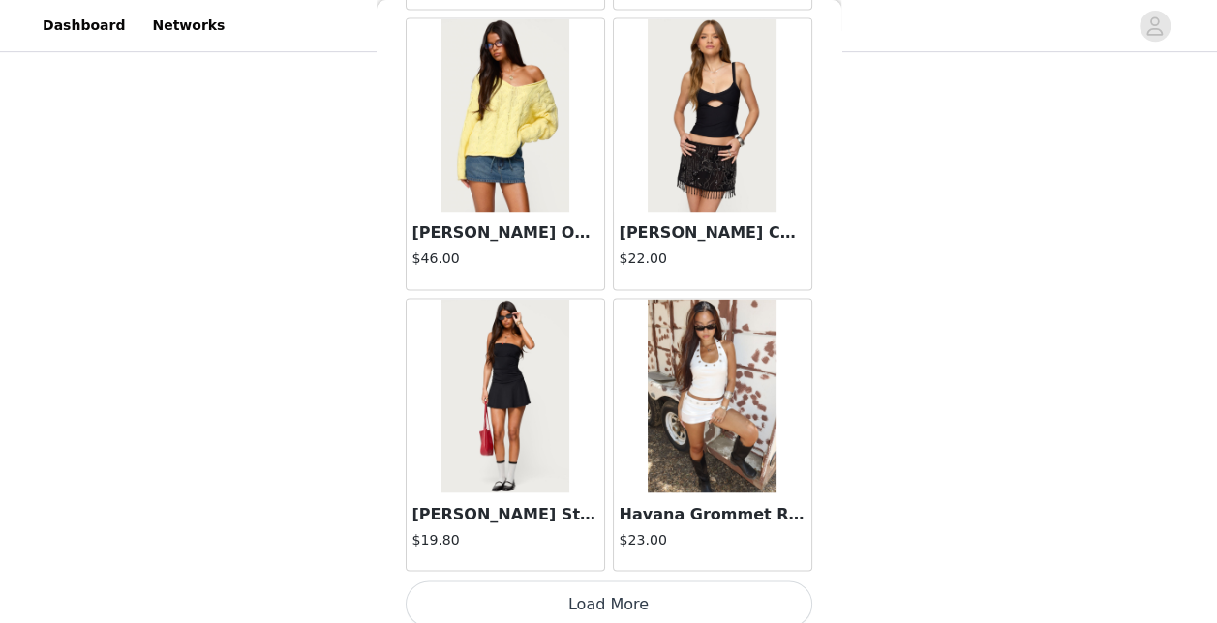
click at [587, 588] on button "Load More" at bounding box center [609, 604] width 407 height 46
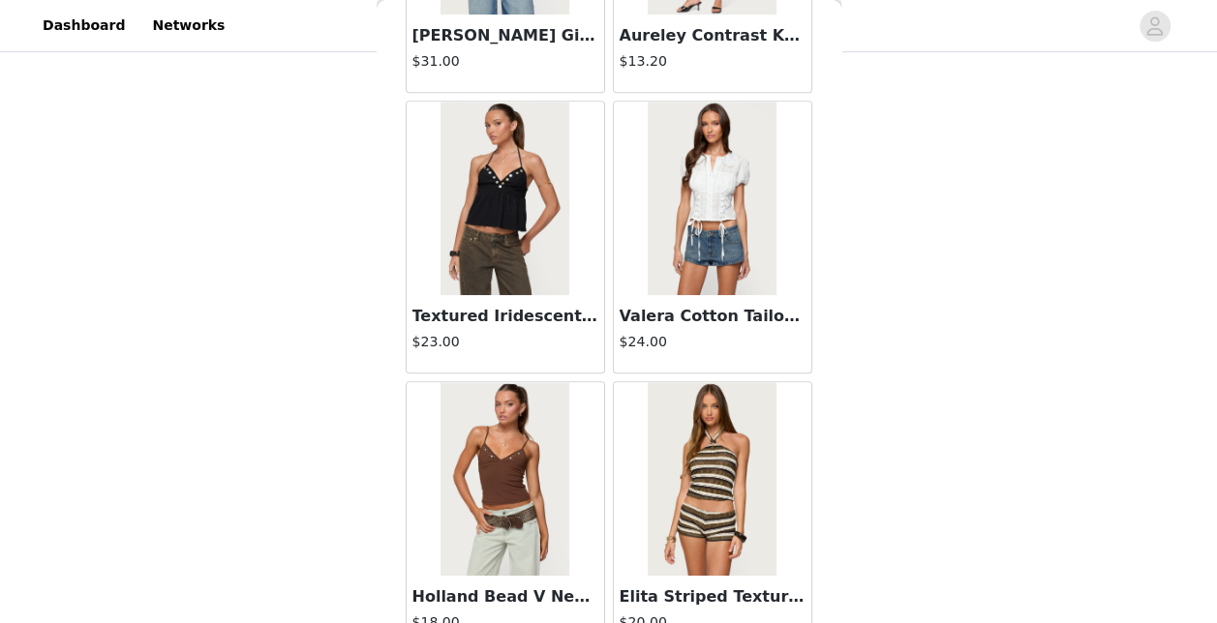
scroll to position [7933, 0]
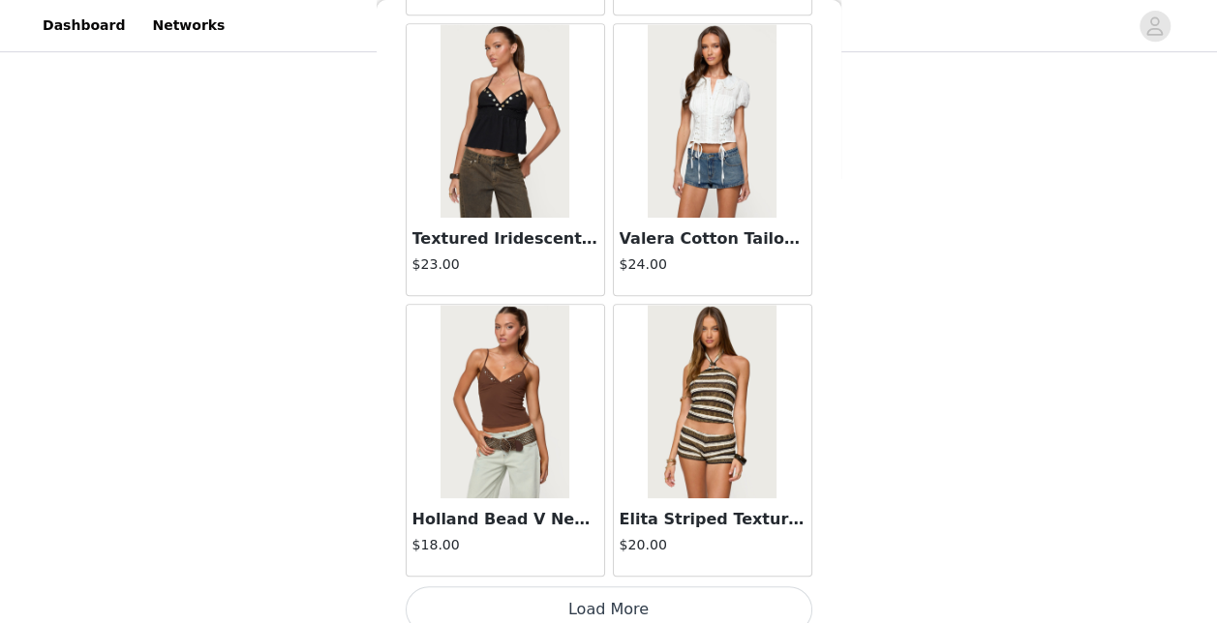
click at [598, 587] on button "Load More" at bounding box center [609, 610] width 407 height 46
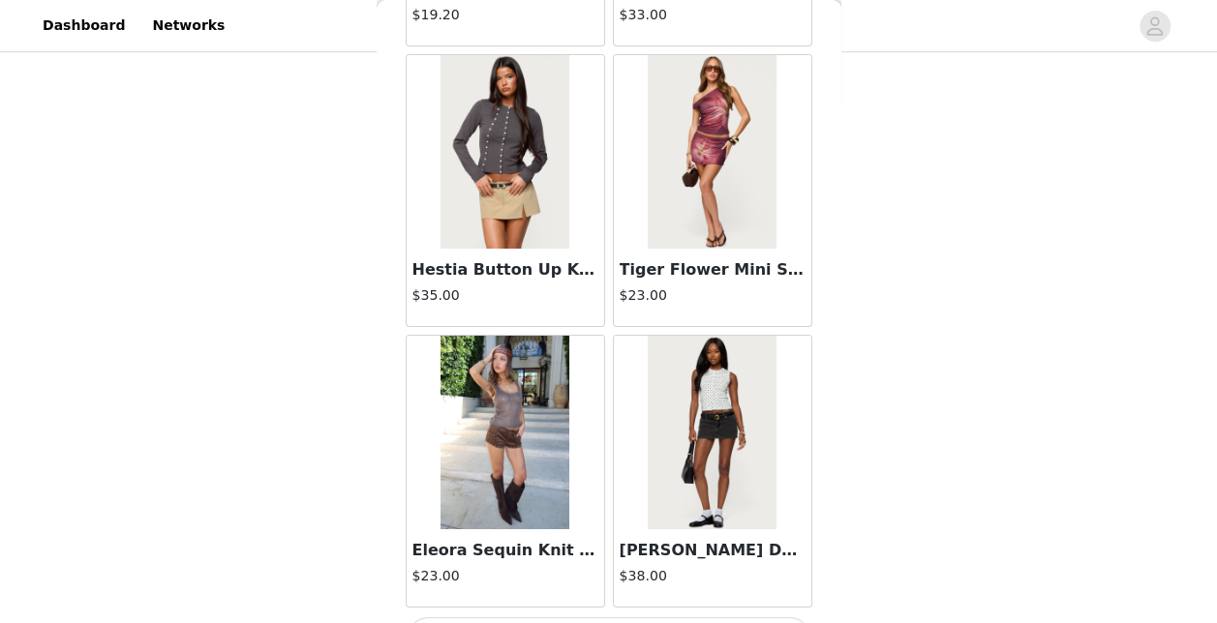
scroll to position [10733, 0]
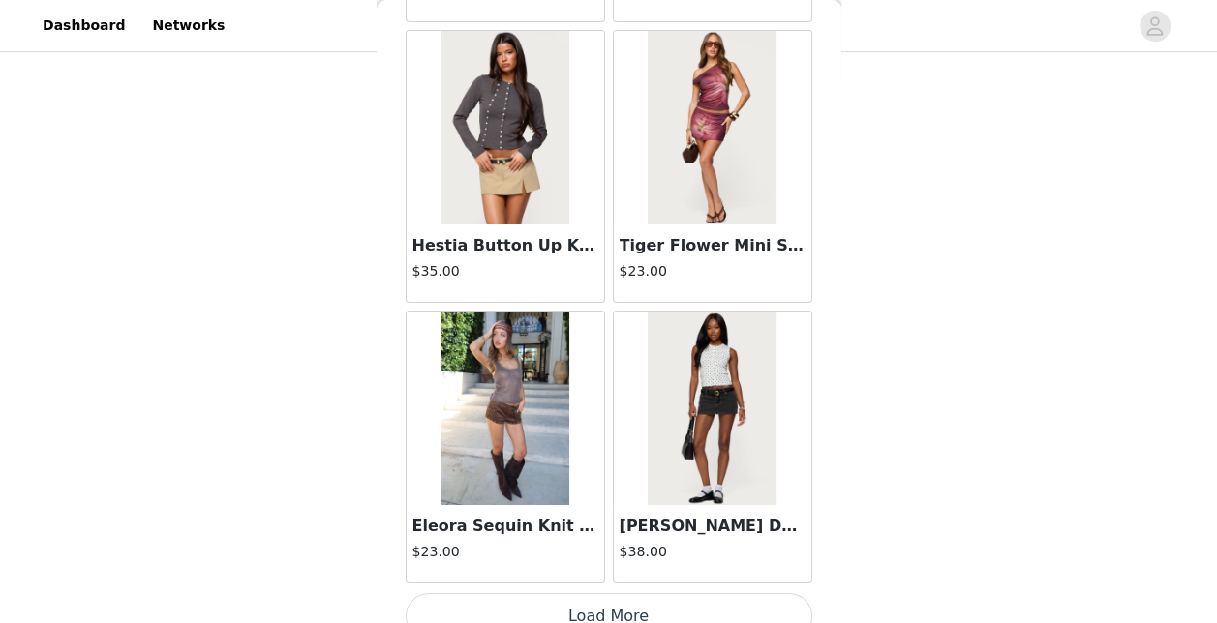
click at [599, 593] on button "Load More" at bounding box center [609, 616] width 407 height 46
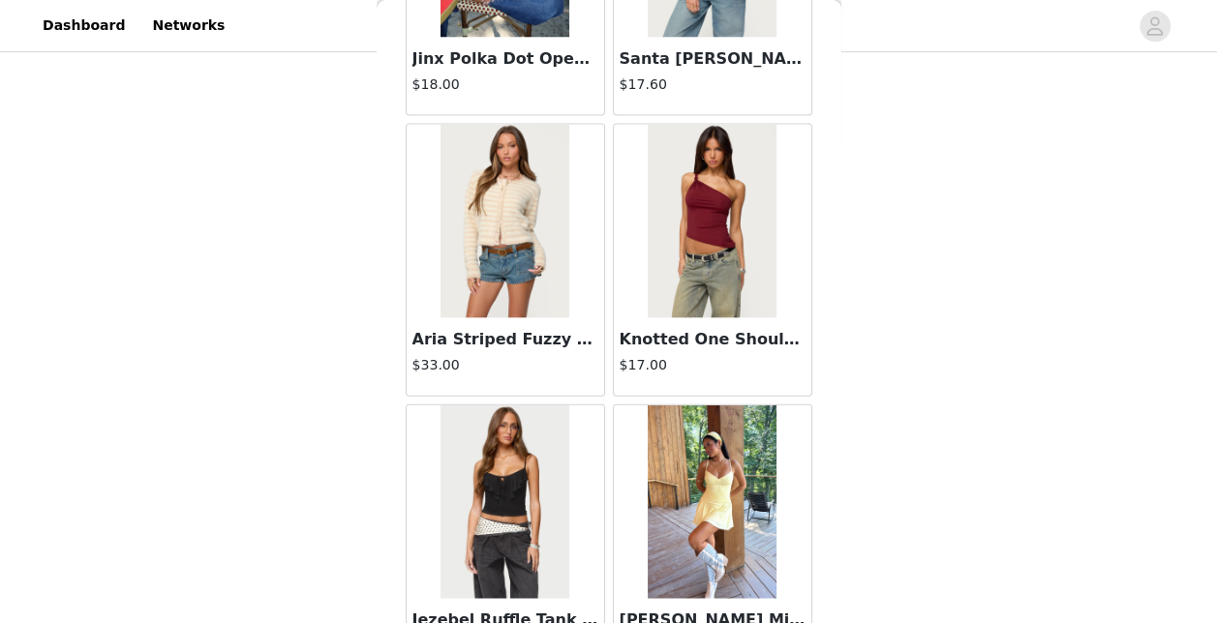
scroll to position [12886, 0]
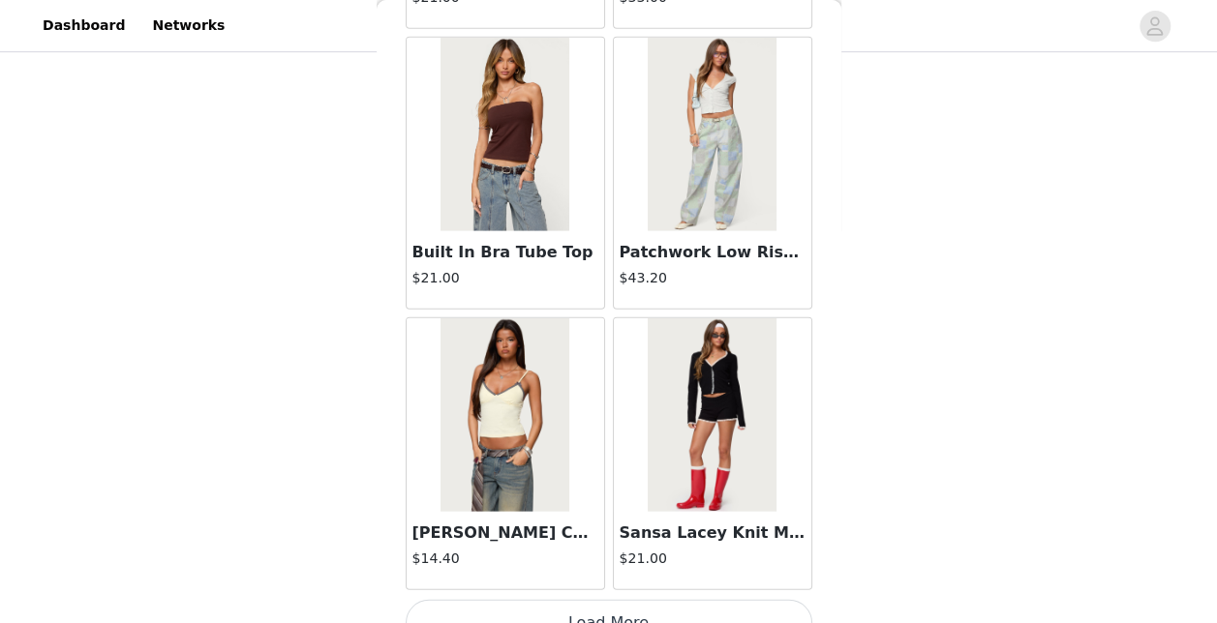
click at [602, 600] on button "Load More" at bounding box center [609, 623] width 407 height 46
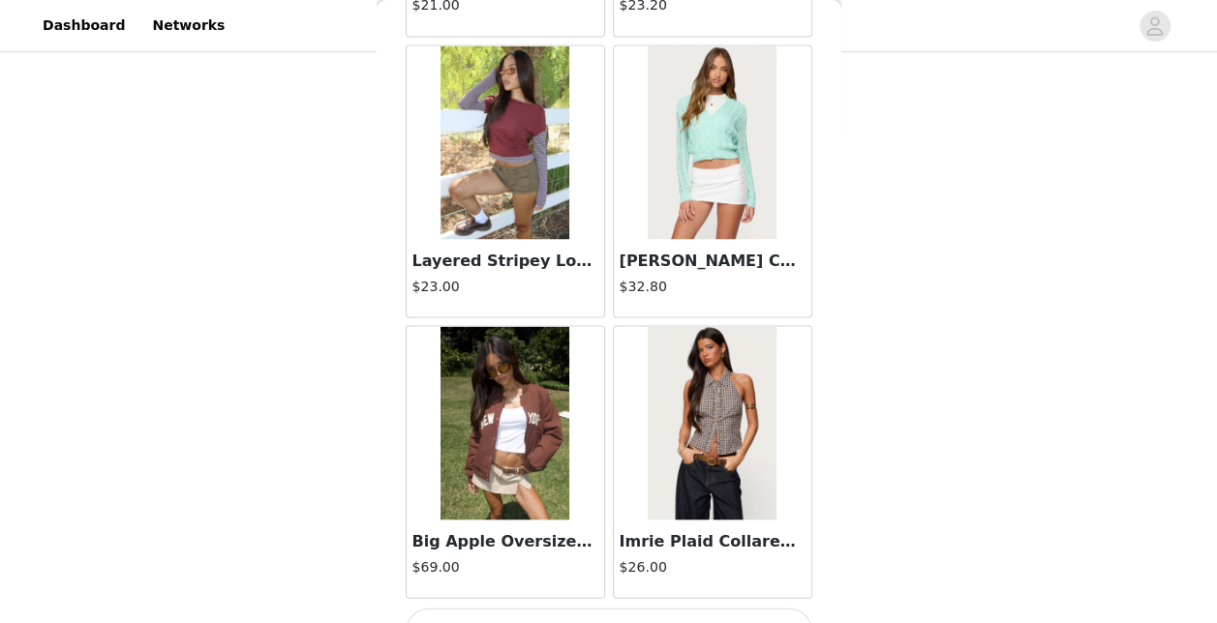
scroll to position [16335, 0]
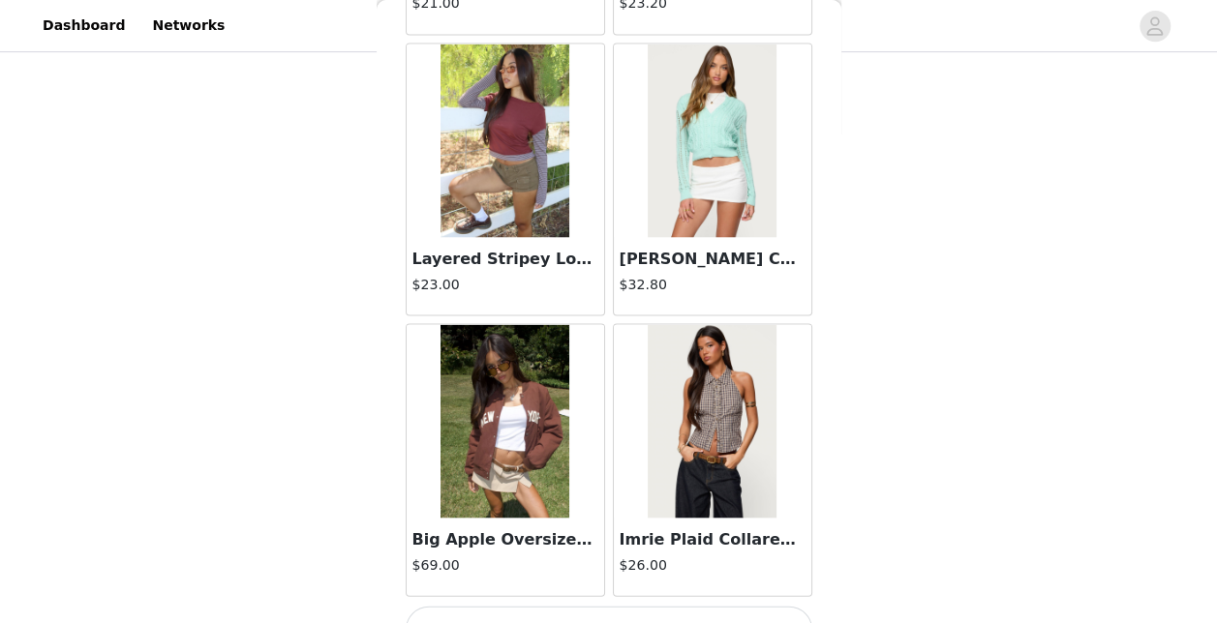
click at [600, 606] on button "Load More" at bounding box center [609, 629] width 407 height 46
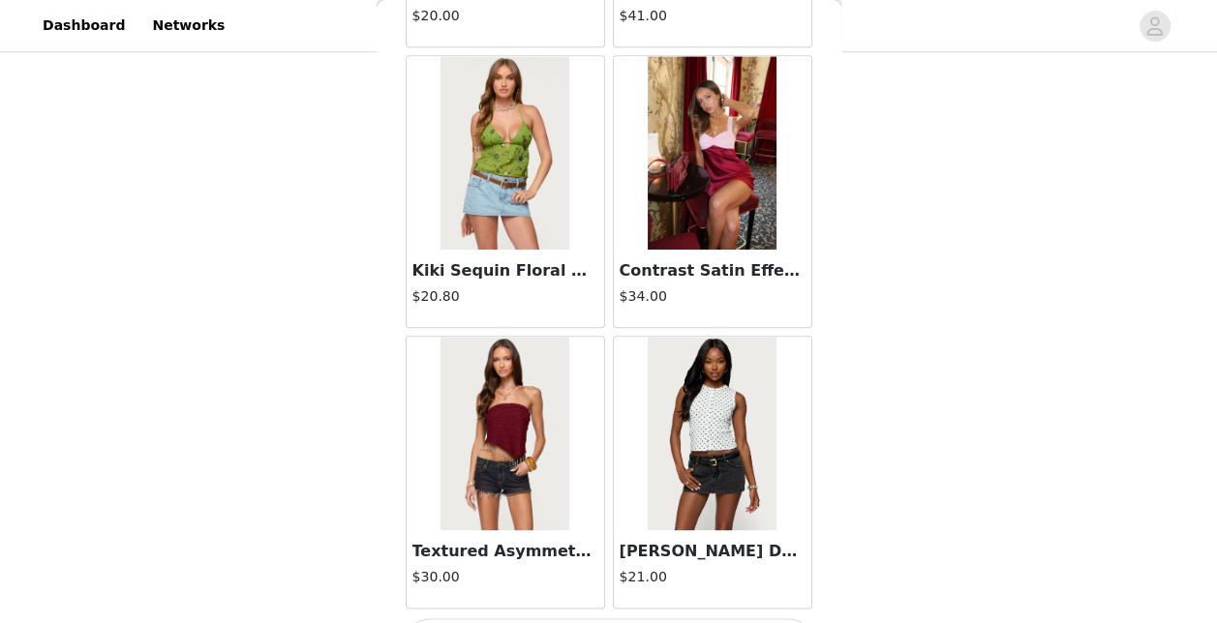
scroll to position [19124, 0]
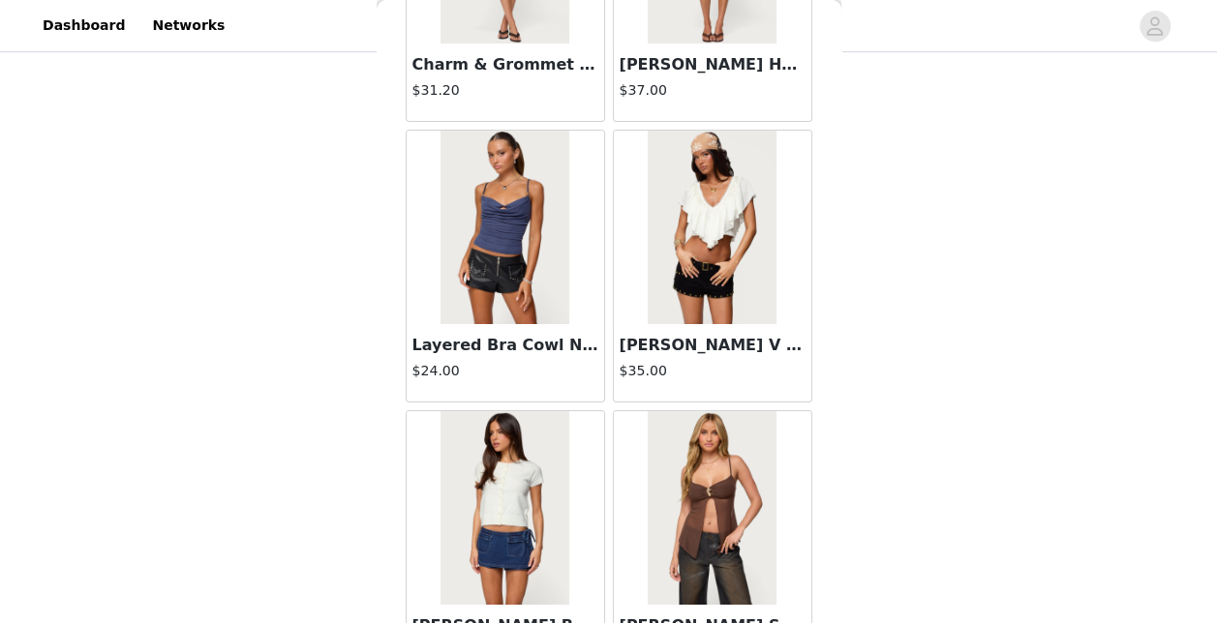
scroll to position [21935, 0]
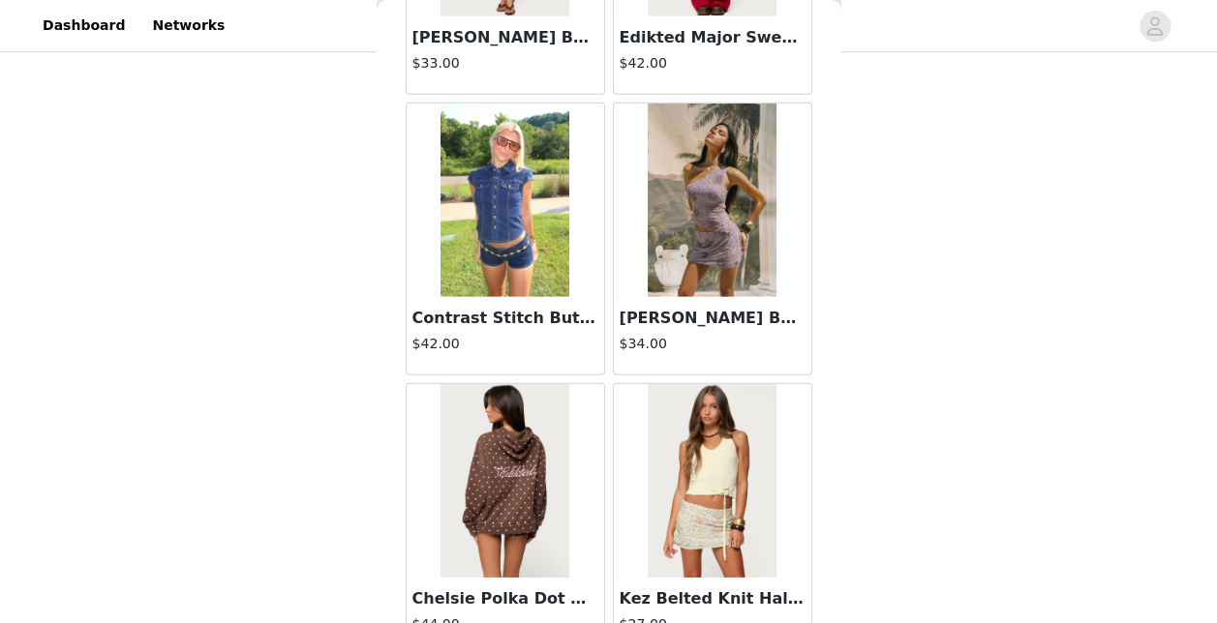
scroll to position [24736, 0]
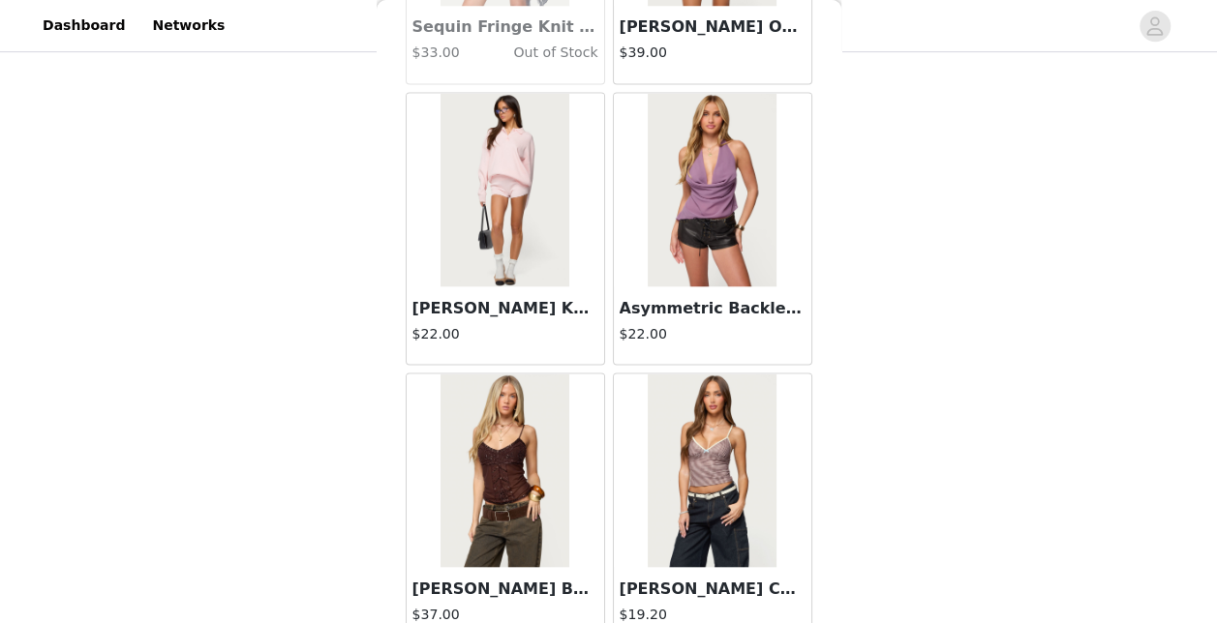
scroll to position [27536, 0]
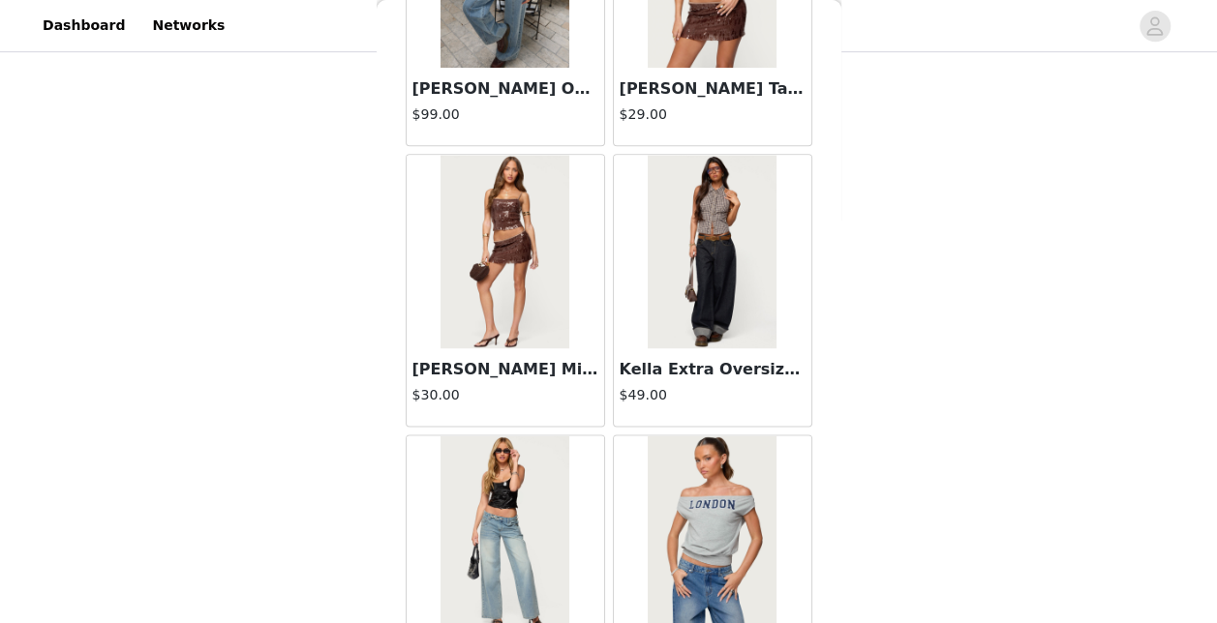
scroll to position [30336, 0]
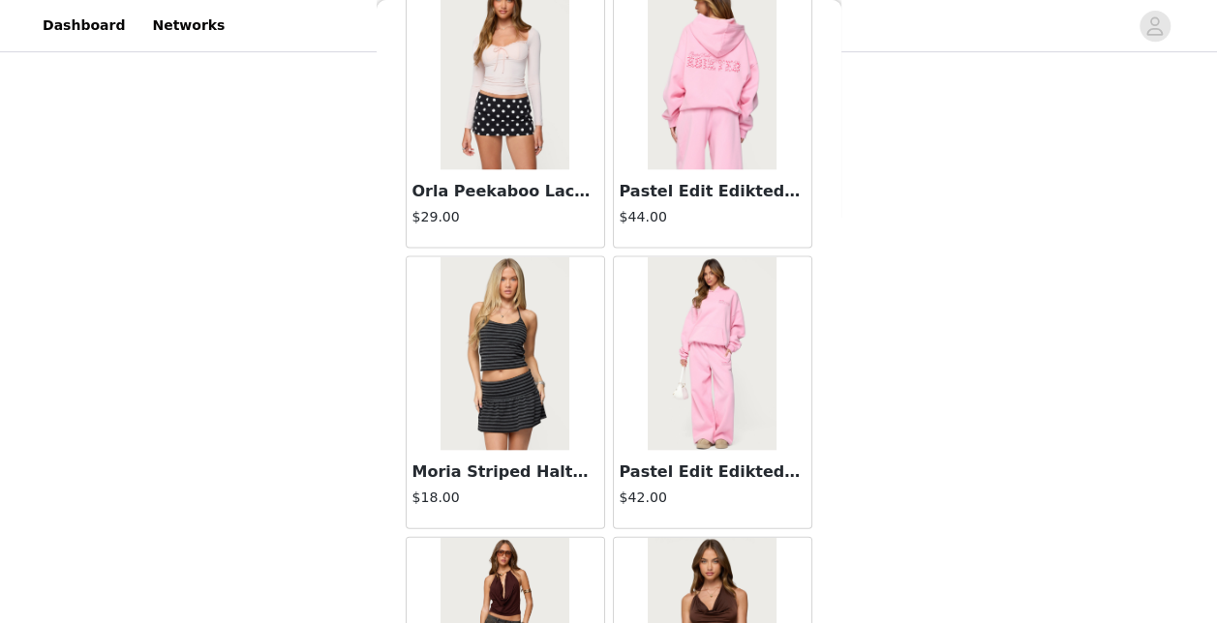
scroll to position [30966, 0]
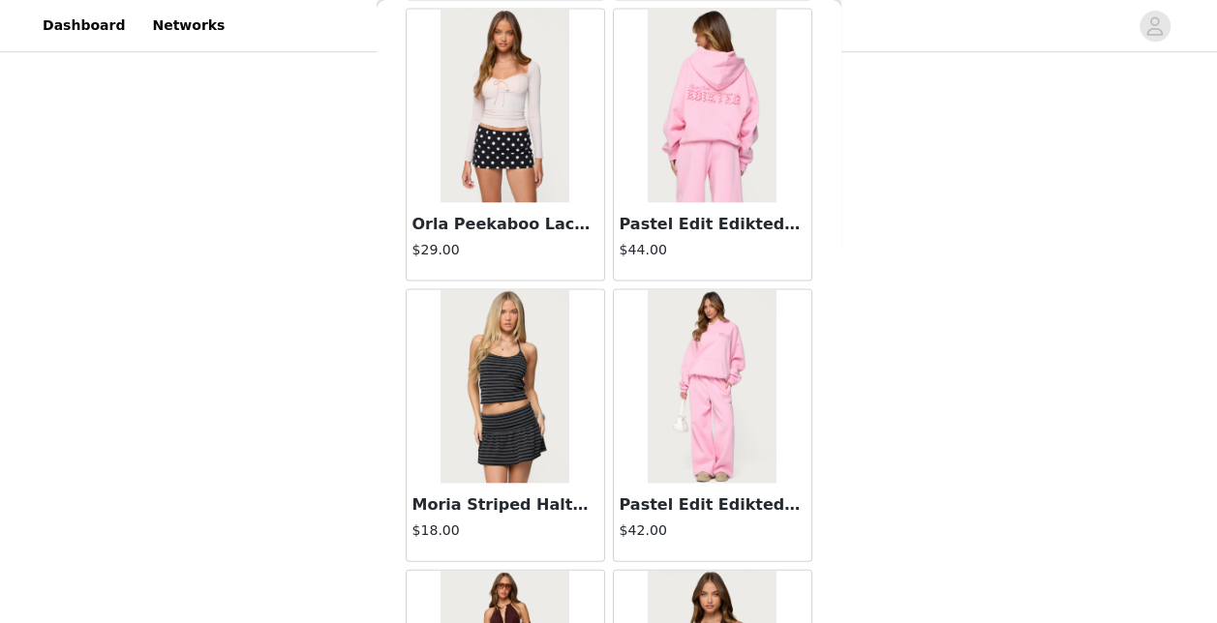
click at [696, 87] on img at bounding box center [712, 106] width 129 height 194
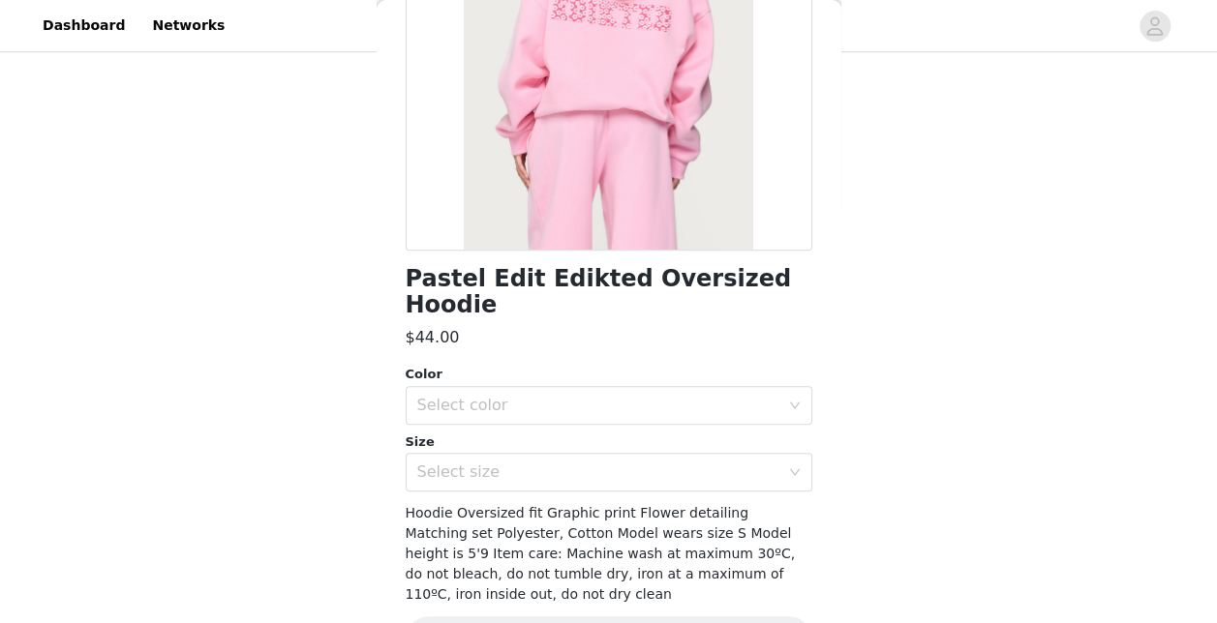
scroll to position [284, 0]
click at [461, 394] on div "Select color" at bounding box center [598, 403] width 362 height 19
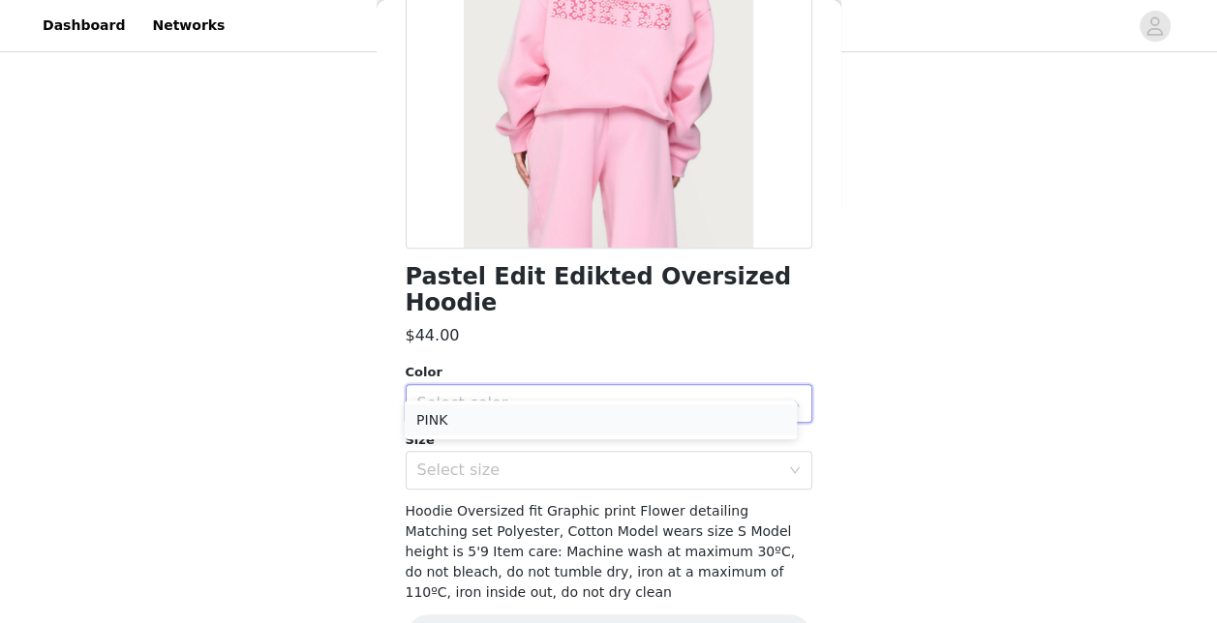
click at [437, 416] on li "PINK" at bounding box center [601, 420] width 392 height 31
click at [472, 461] on div "Select size" at bounding box center [598, 470] width 362 height 19
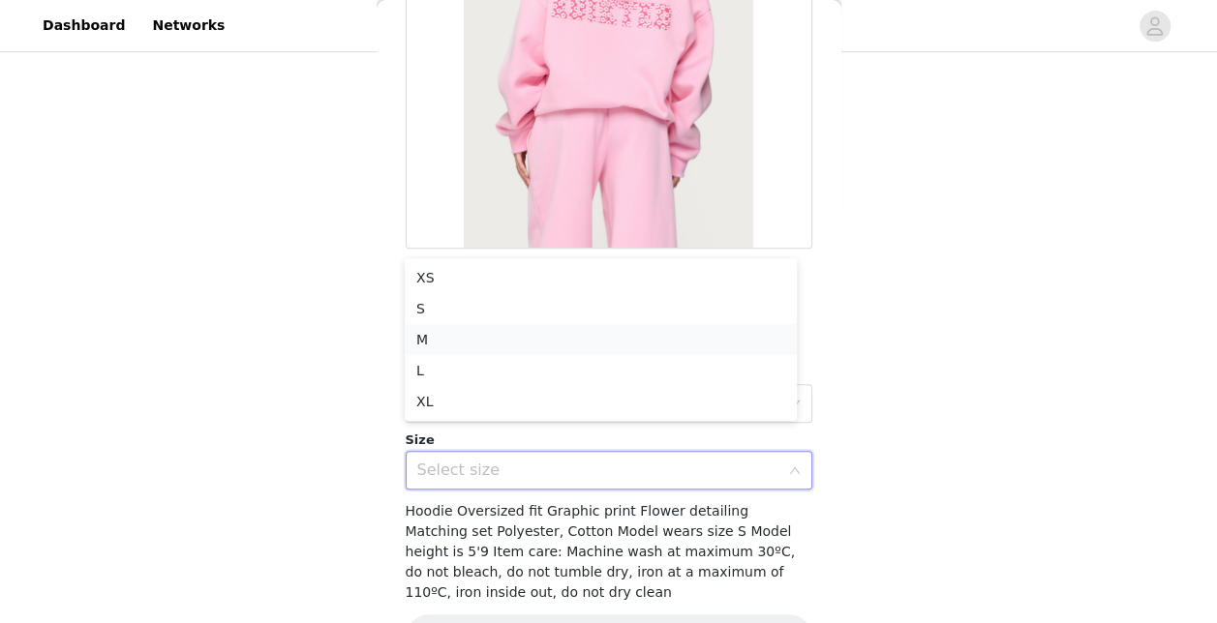
click at [432, 337] on li "M" at bounding box center [601, 339] width 392 height 31
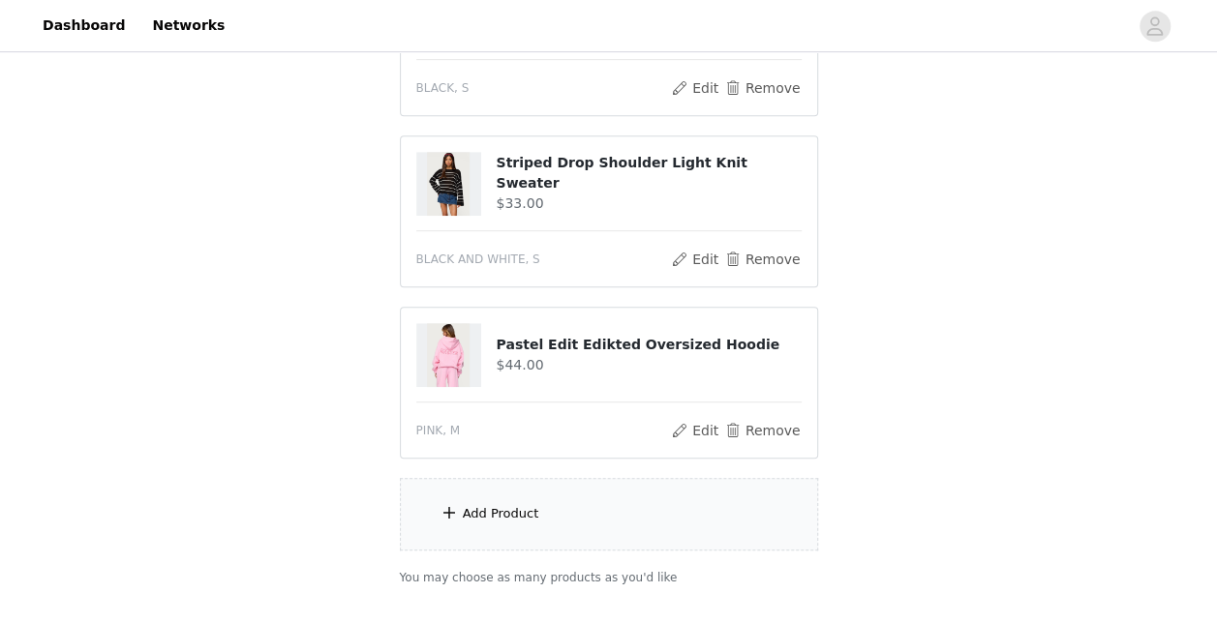
scroll to position [597, 0]
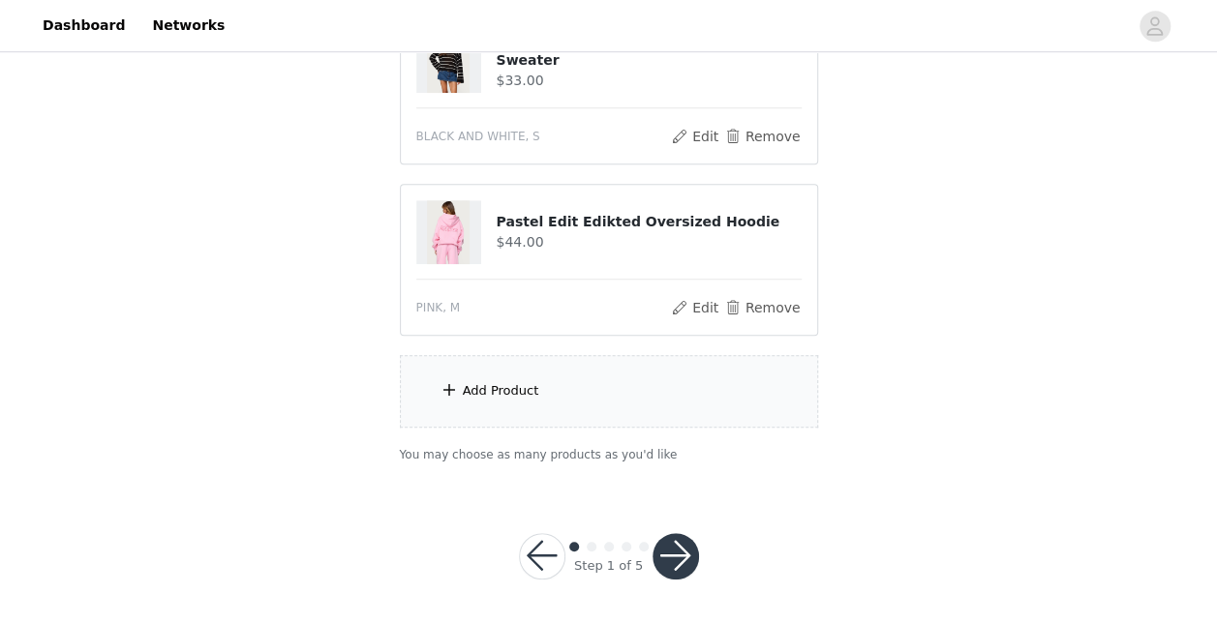
click at [507, 389] on div "Add Product" at bounding box center [501, 390] width 76 height 19
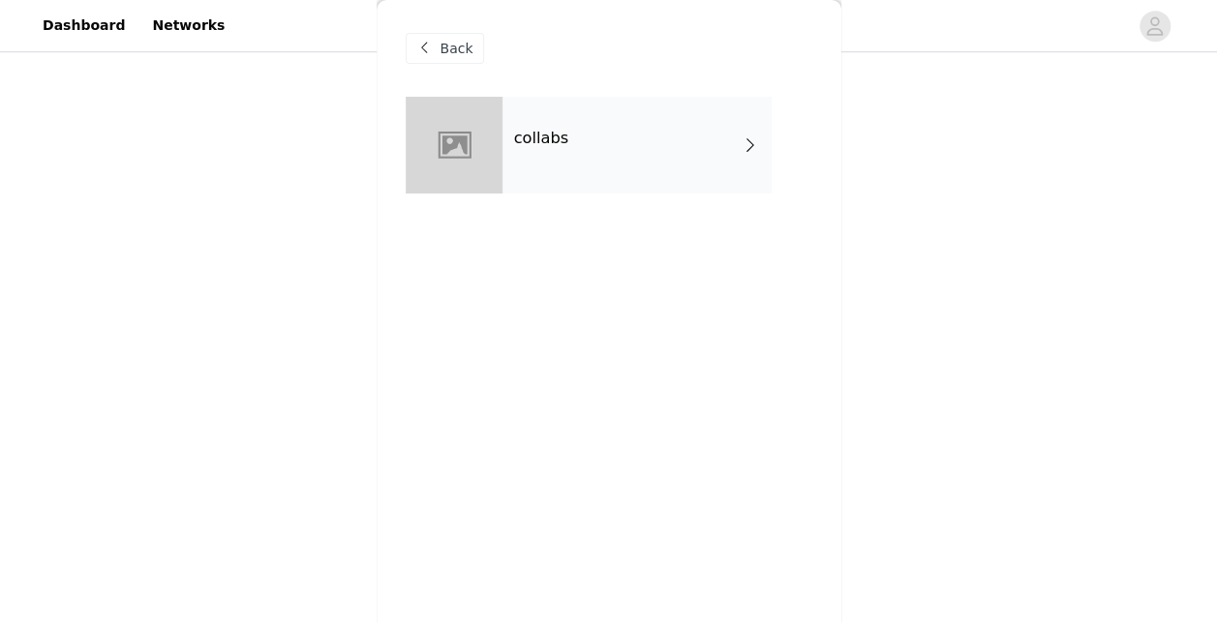
click at [536, 134] on h4 "collabs" at bounding box center [541, 138] width 55 height 17
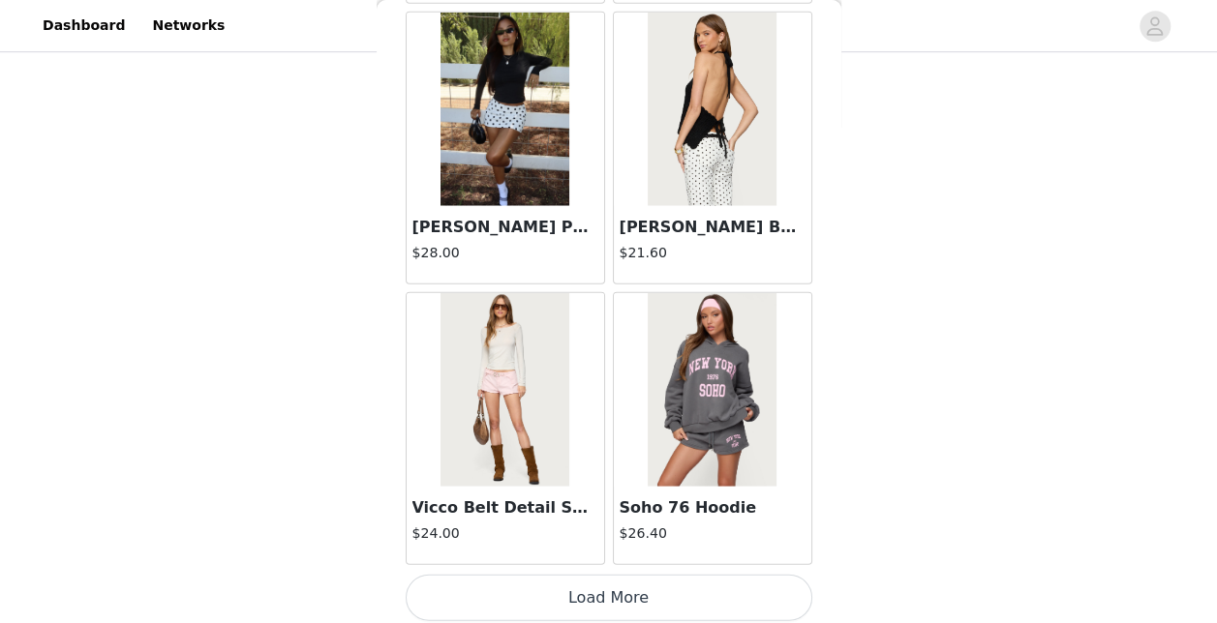
scroll to position [2330, 0]
click at [561, 588] on button "Load More" at bounding box center [609, 599] width 407 height 46
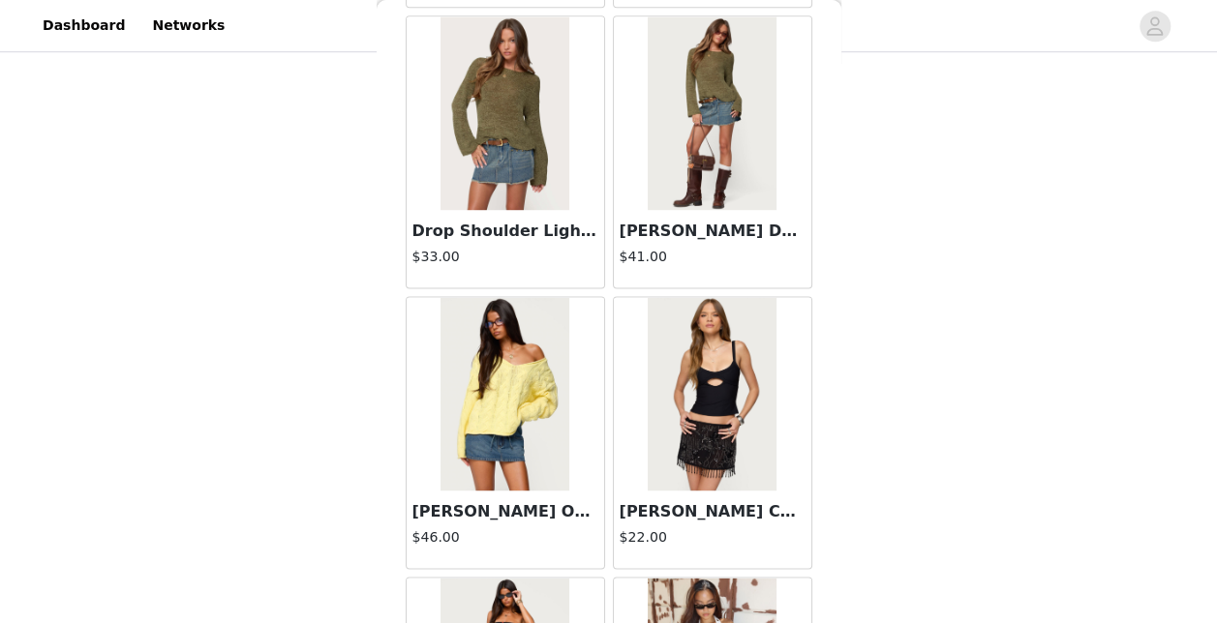
scroll to position [5132, 0]
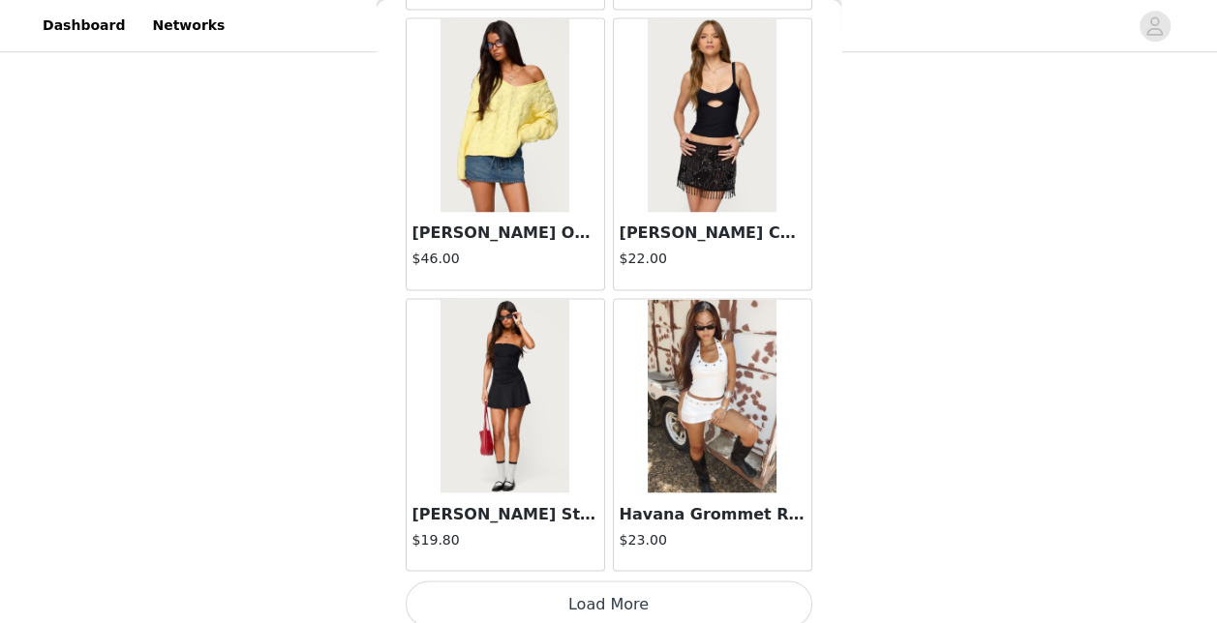
click at [594, 590] on button "Load More" at bounding box center [609, 604] width 407 height 46
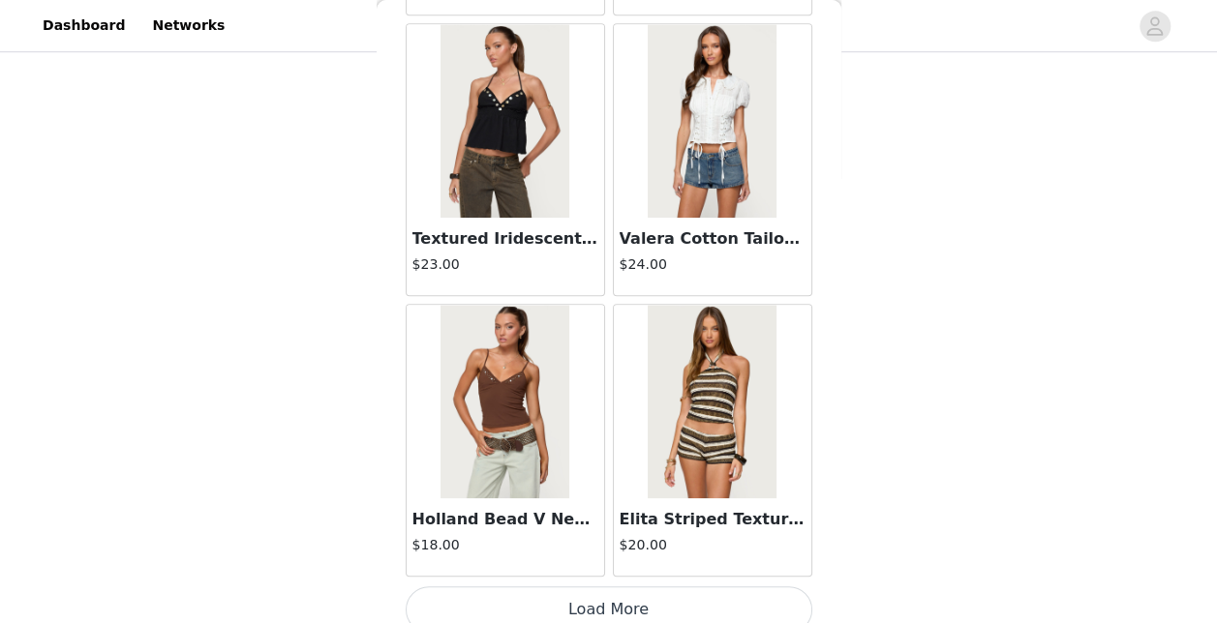
scroll to position [7932, 0]
click at [605, 594] on button "Load More" at bounding box center [609, 611] width 407 height 46
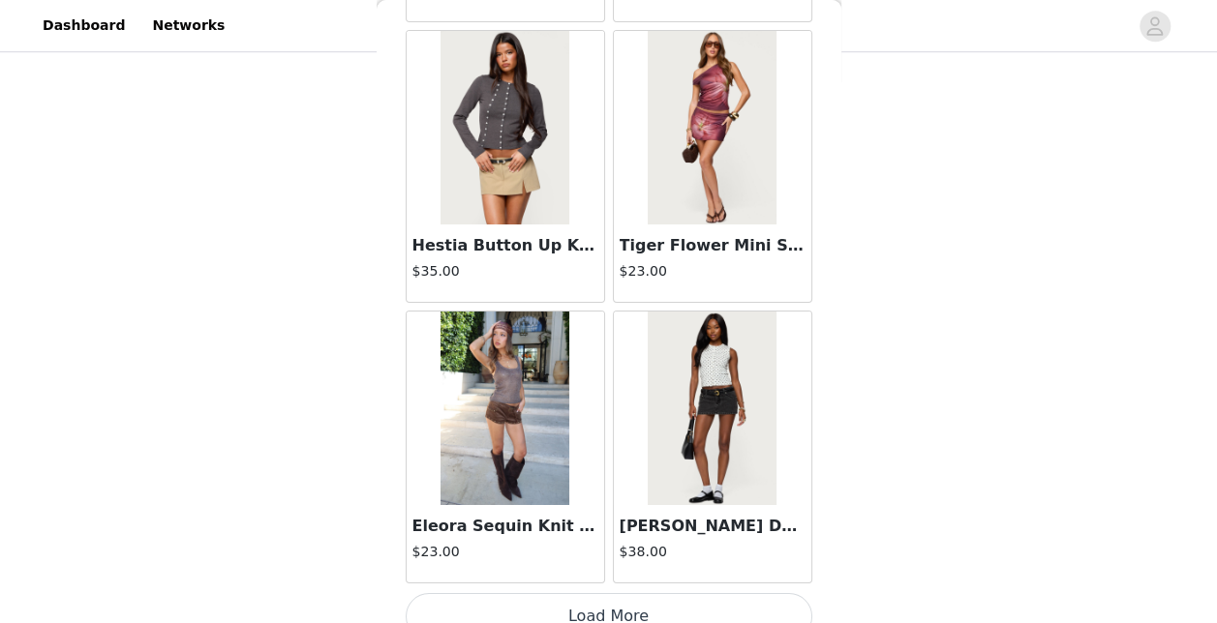
scroll to position [10732, 0]
click at [592, 594] on button "Load More" at bounding box center [609, 617] width 407 height 46
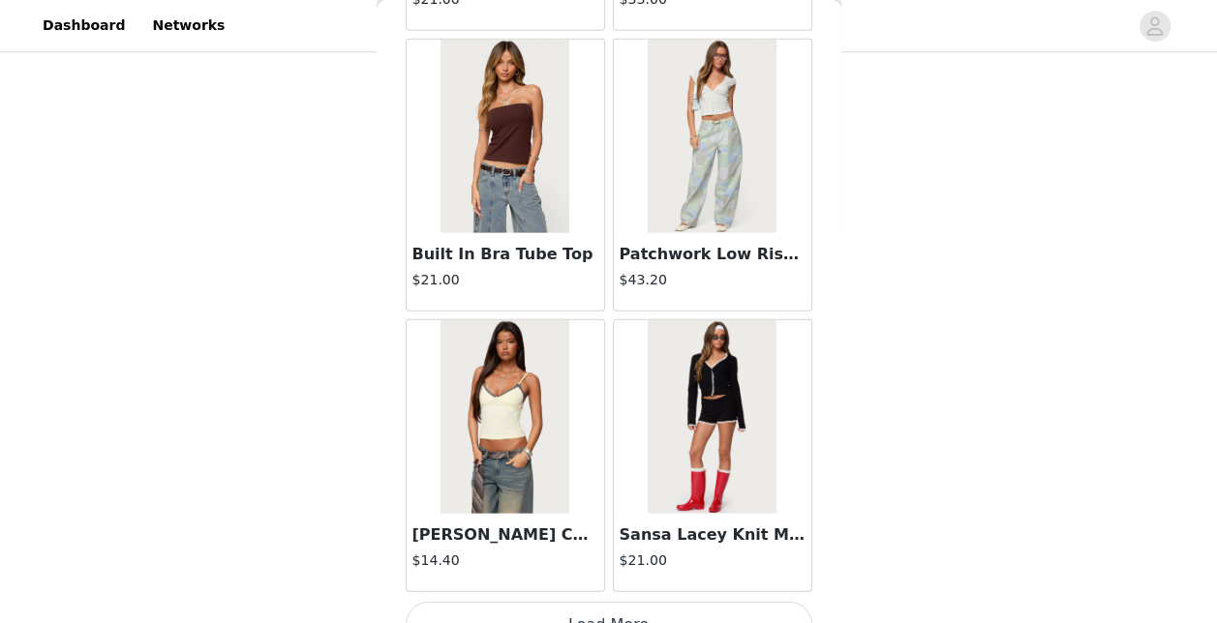
scroll to position [13533, 0]
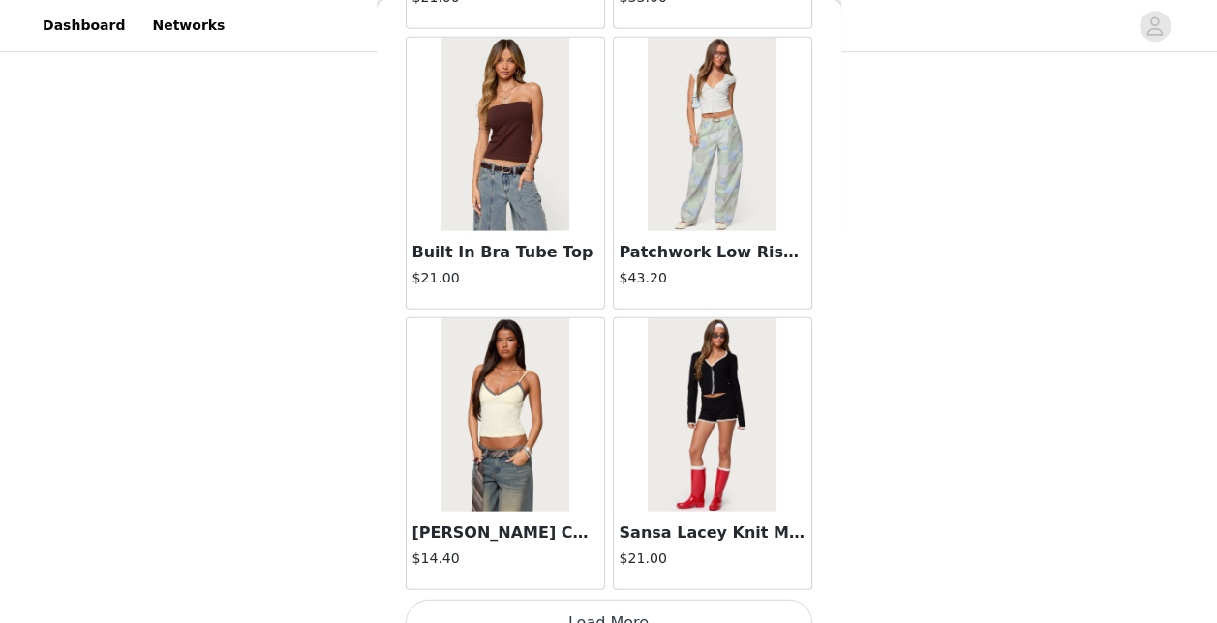
click at [602, 600] on button "Load More" at bounding box center [609, 623] width 407 height 46
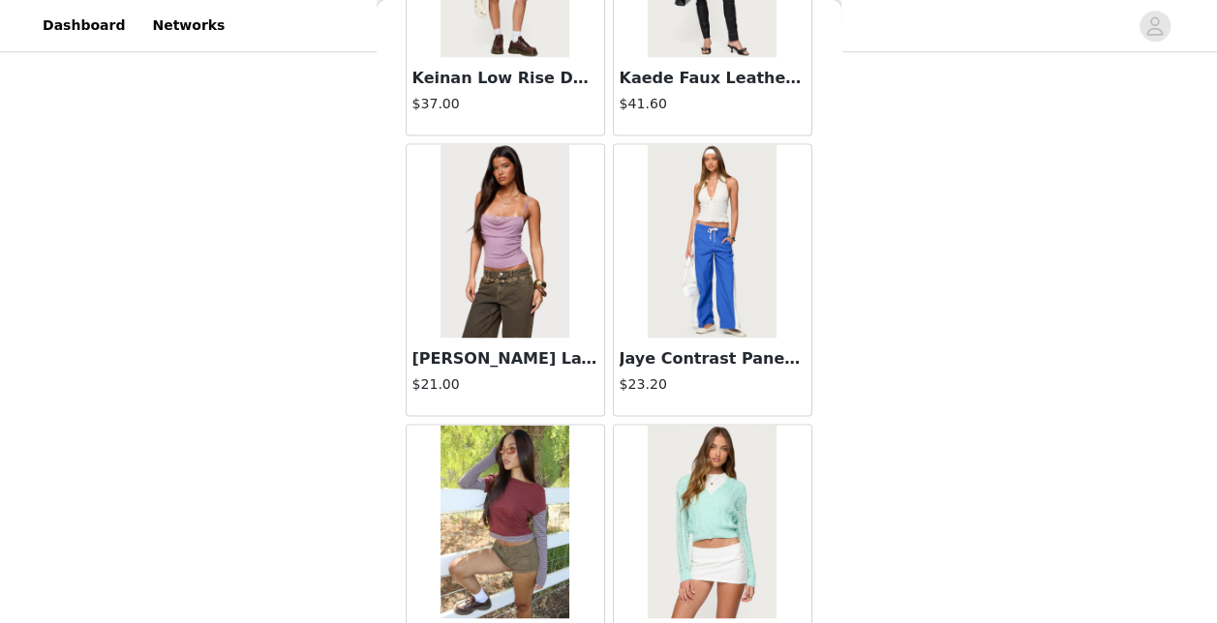
scroll to position [16335, 0]
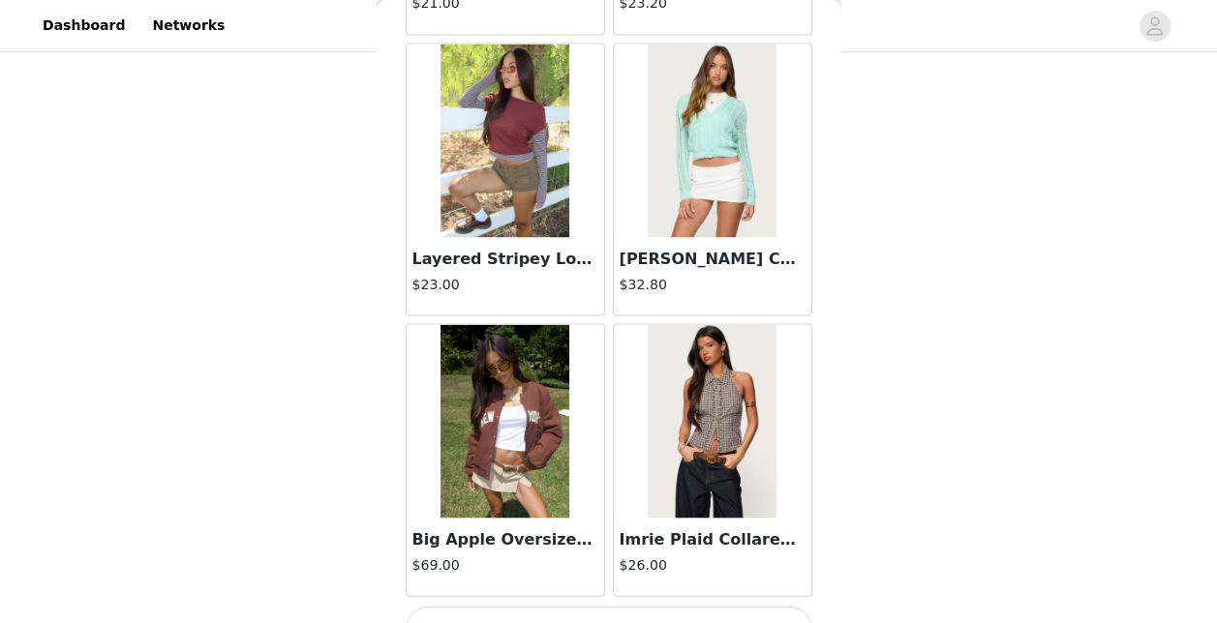
click at [608, 606] on button "Load More" at bounding box center [609, 629] width 407 height 46
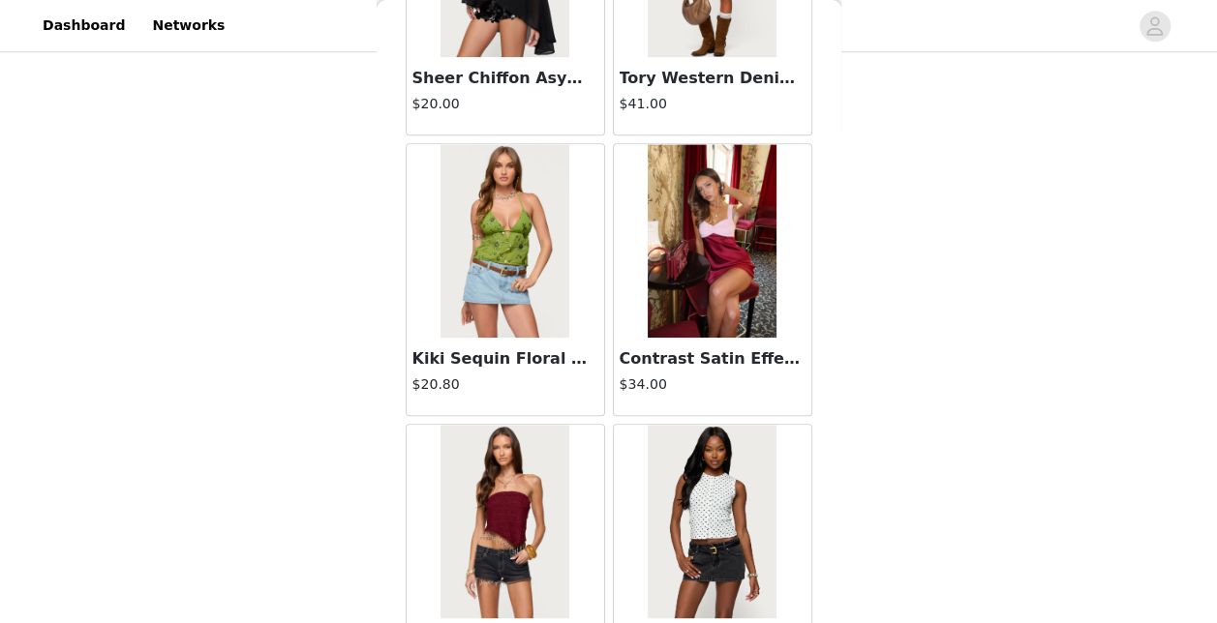
scroll to position [19135, 0]
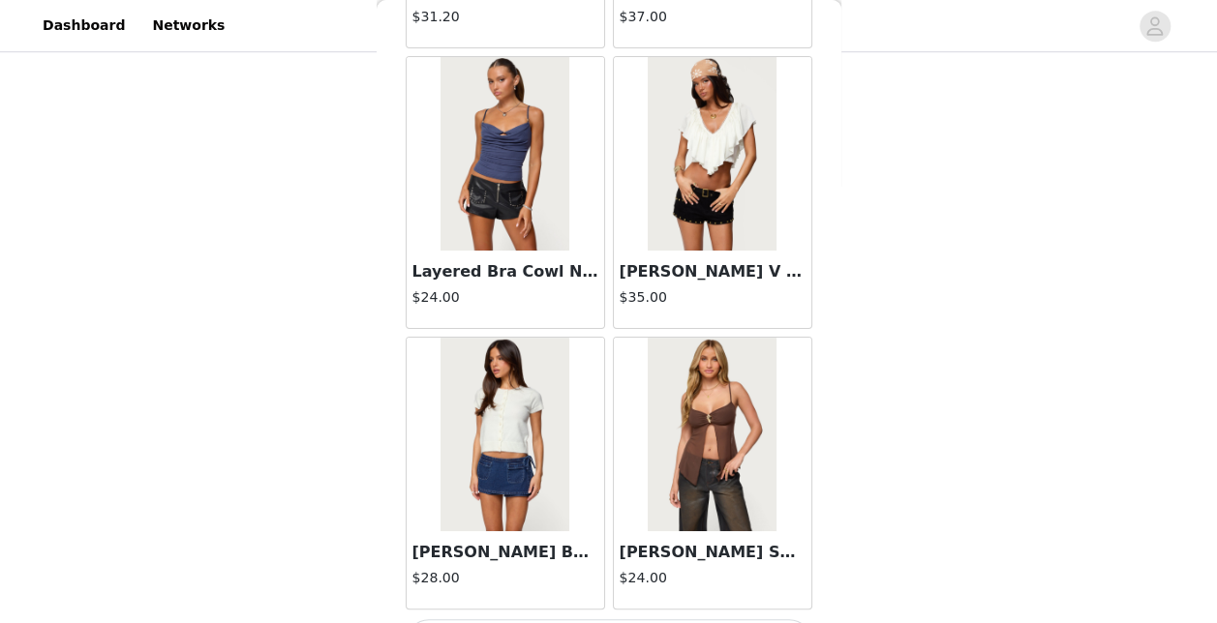
scroll to position [21933, 0]
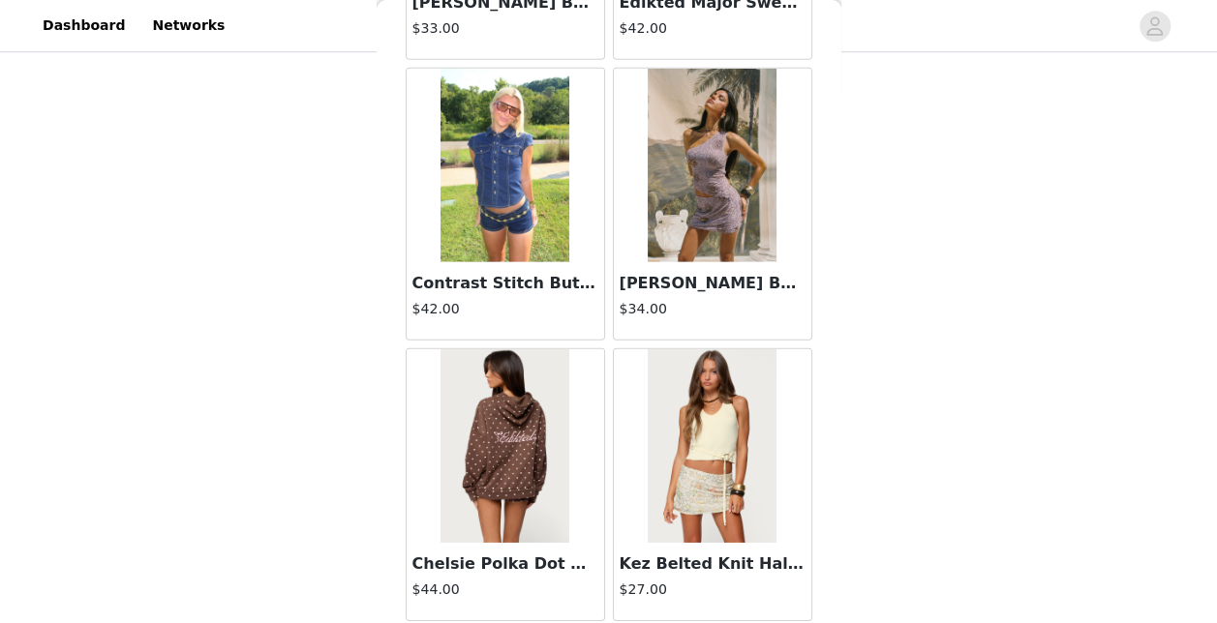
scroll to position [24736, 0]
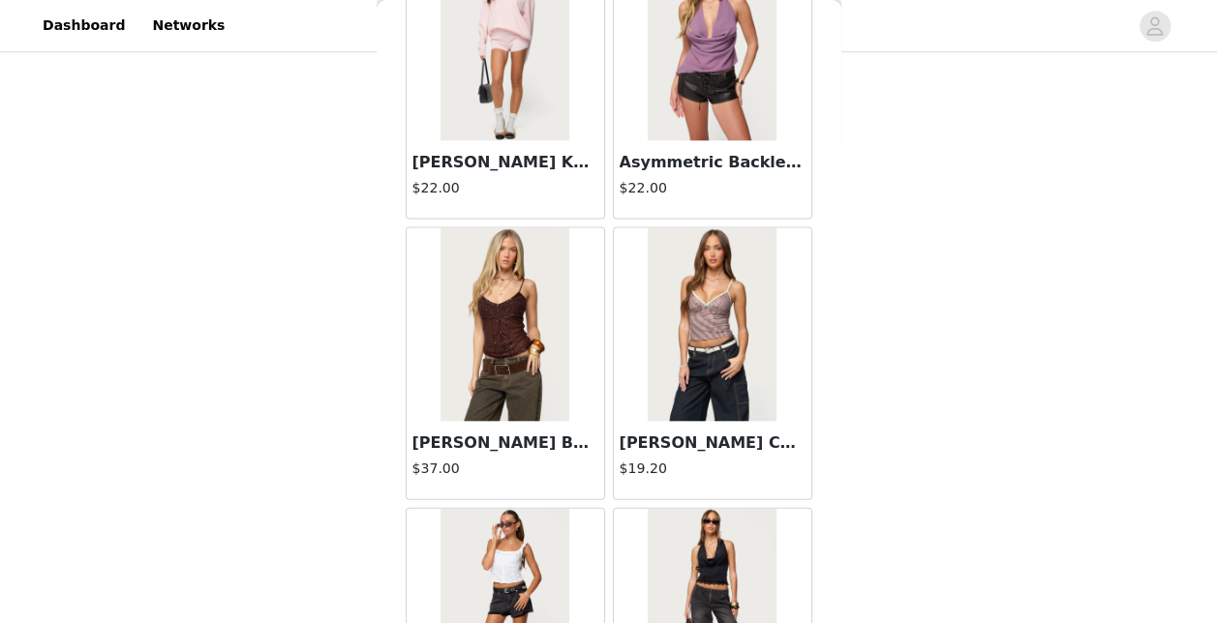
scroll to position [27536, 0]
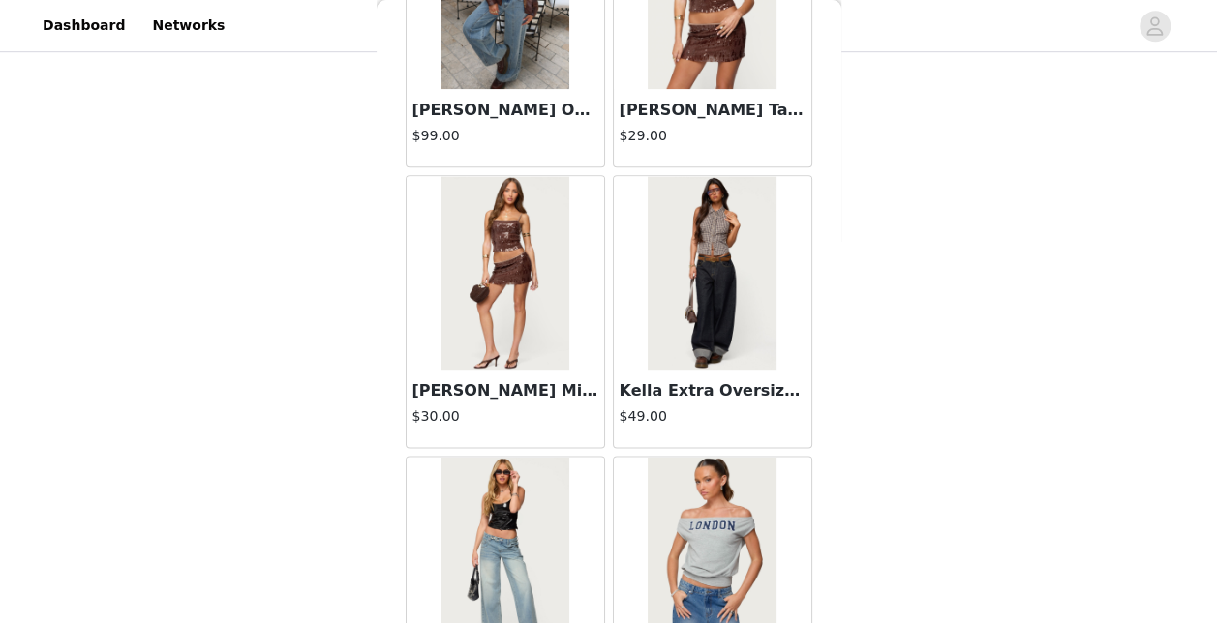
scroll to position [30336, 0]
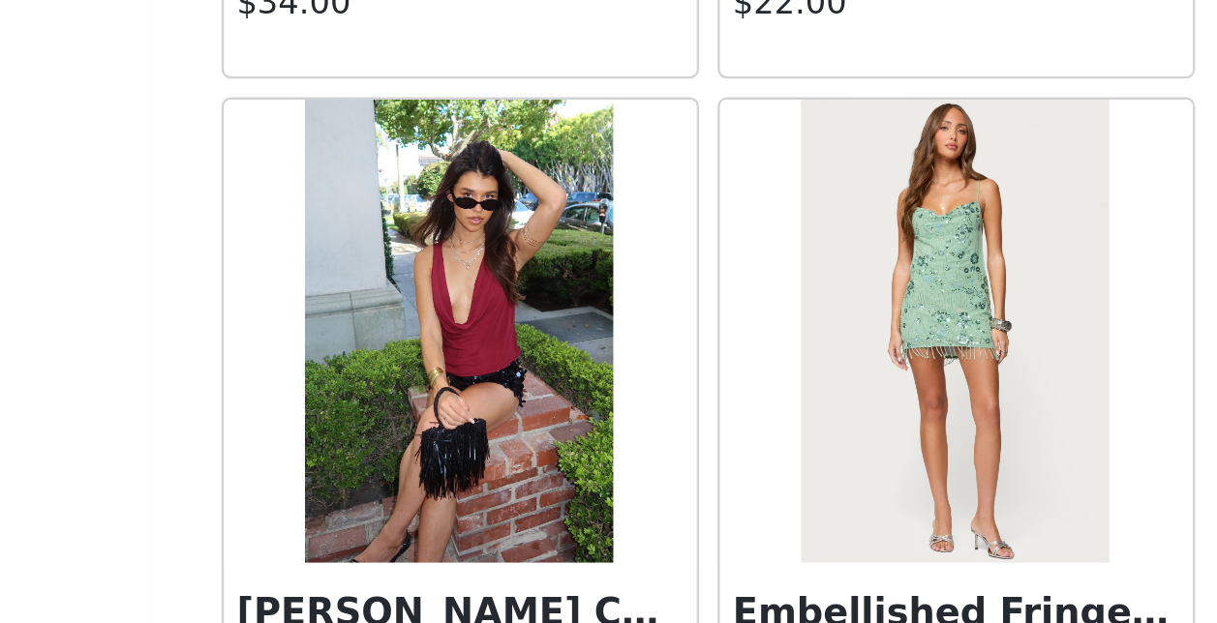
scroll to position [597, 0]
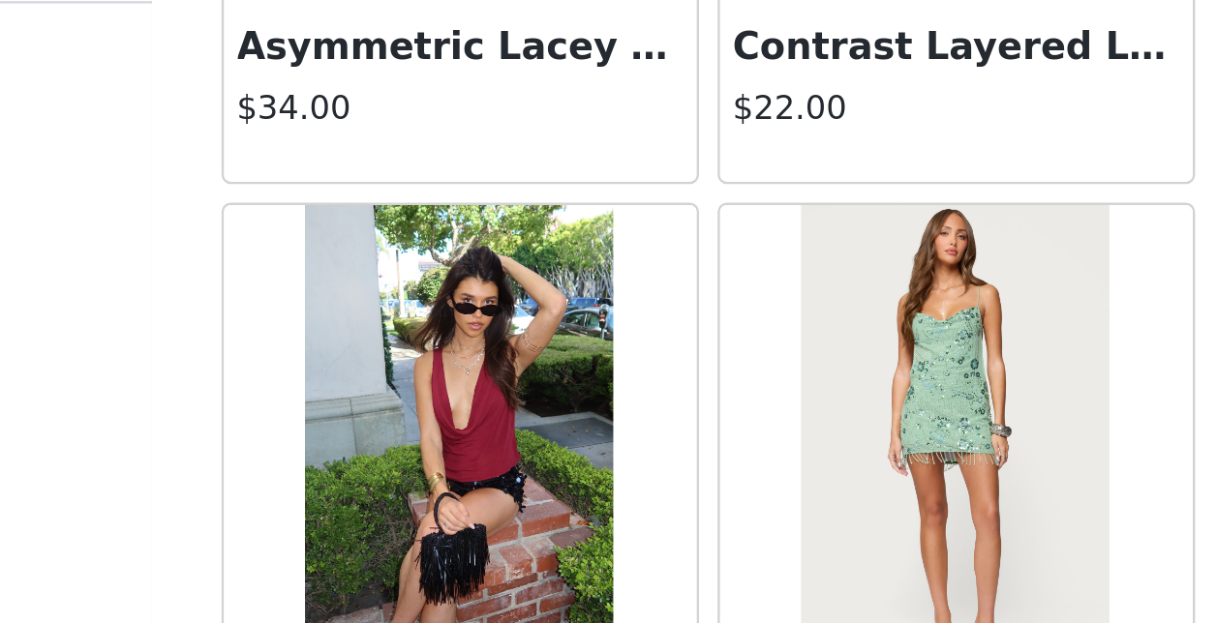
drag, startPoint x: 482, startPoint y: 195, endPoint x: 383, endPoint y: 144, distance: 110.8
click at [383, 144] on div "Back Aveline Off Shoulder Light Sweatshirt $31.00 Atlas Scrunch Bead Halter Top…" at bounding box center [609, 311] width 465 height 623
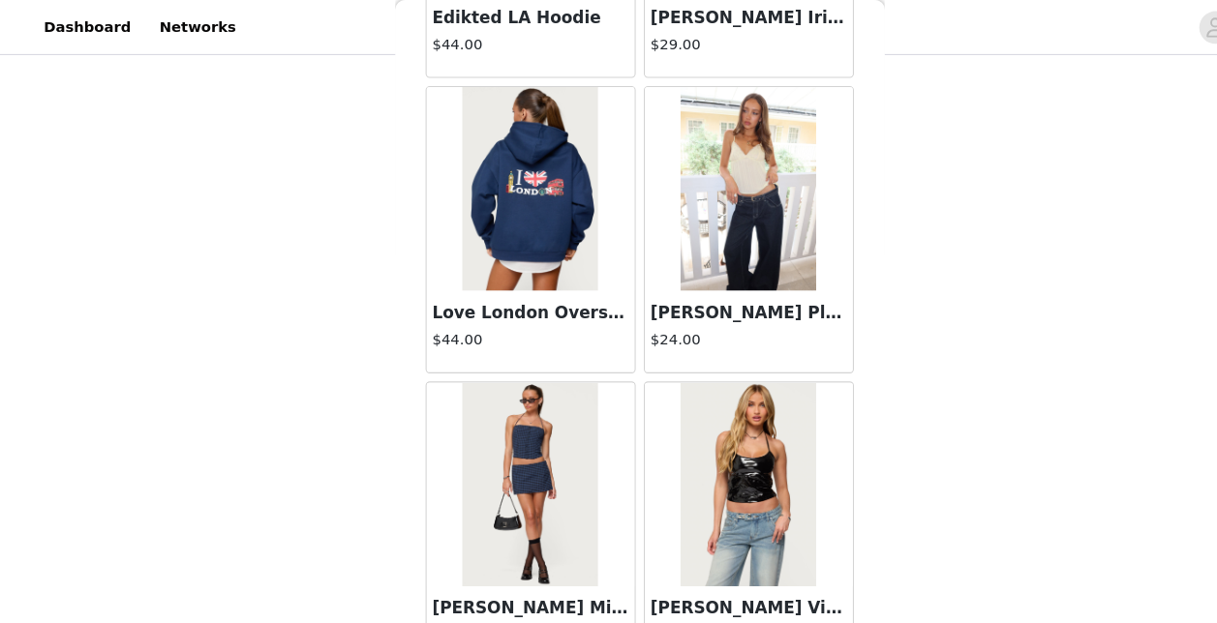
scroll to position [546, 0]
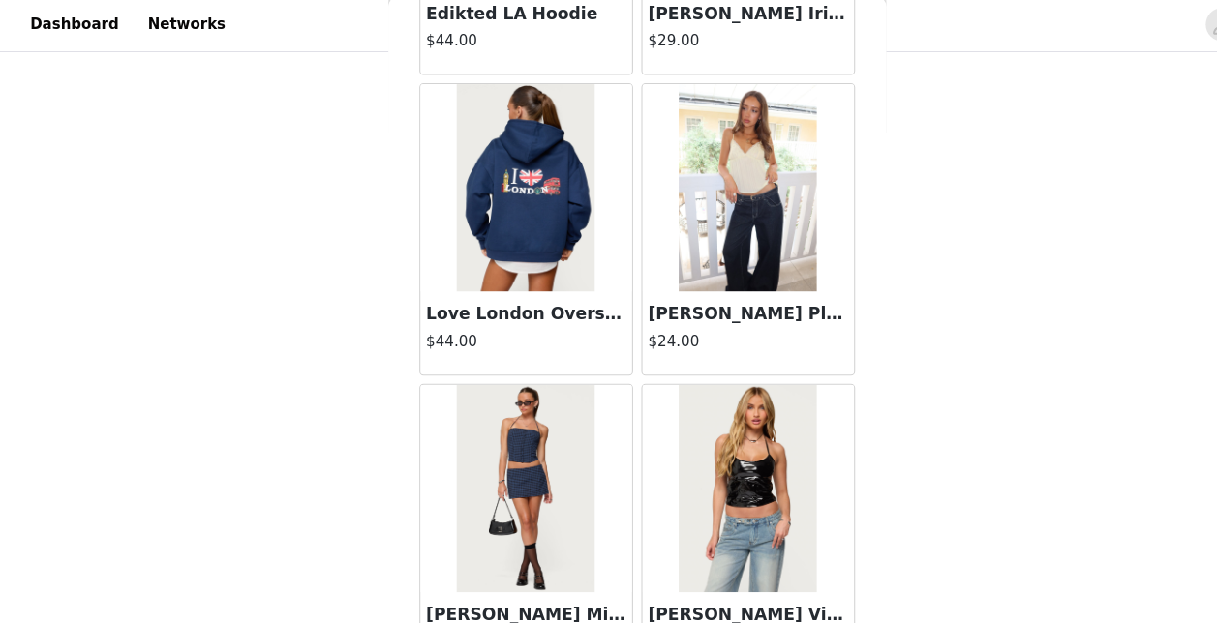
click at [675, 163] on img at bounding box center [712, 179] width 129 height 194
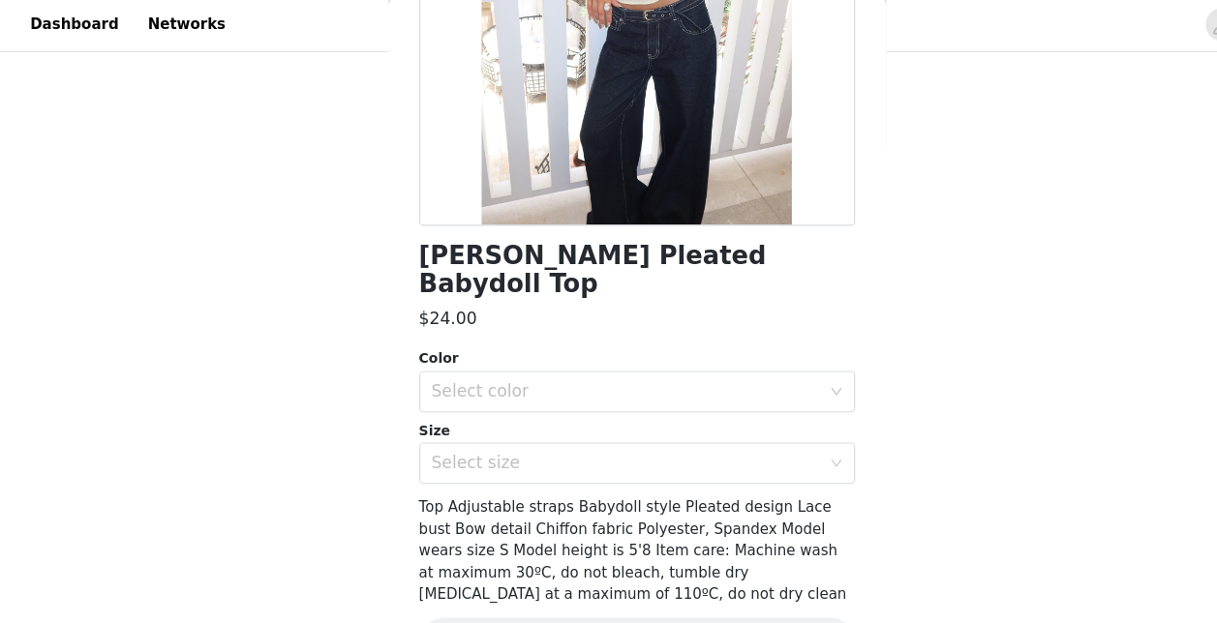
scroll to position [317, 0]
click at [503, 351] on div "Select color" at bounding box center [602, 369] width 371 height 37
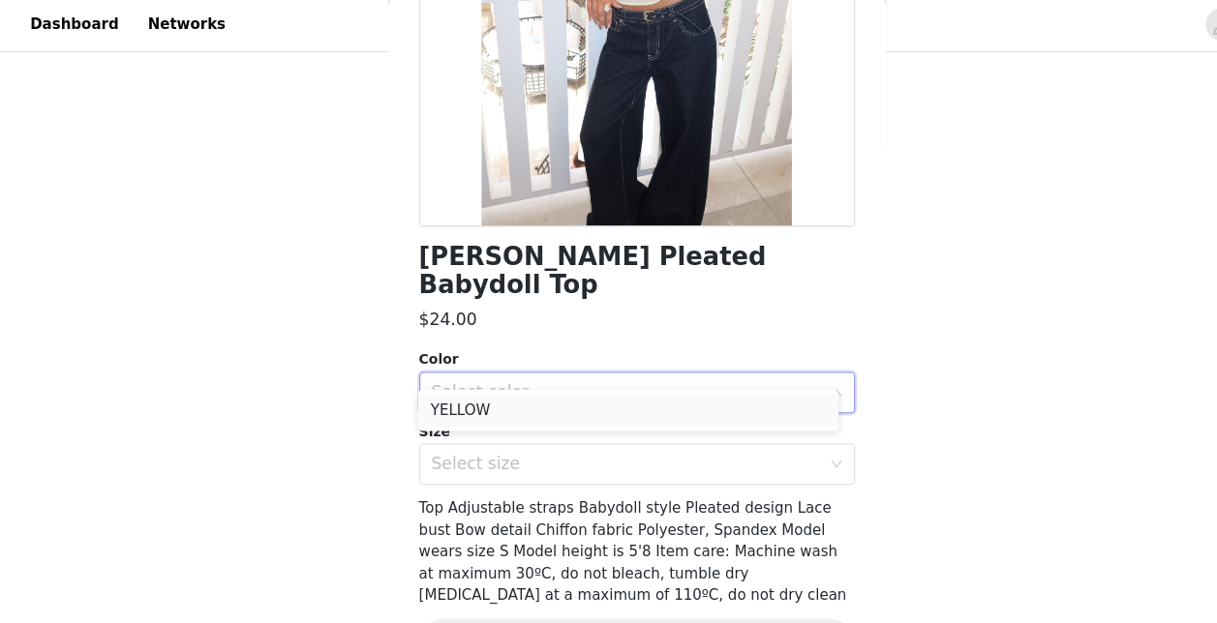
click at [480, 375] on li "YELLOW" at bounding box center [601, 386] width 392 height 31
click at [470, 427] on div "Select size" at bounding box center [598, 436] width 362 height 19
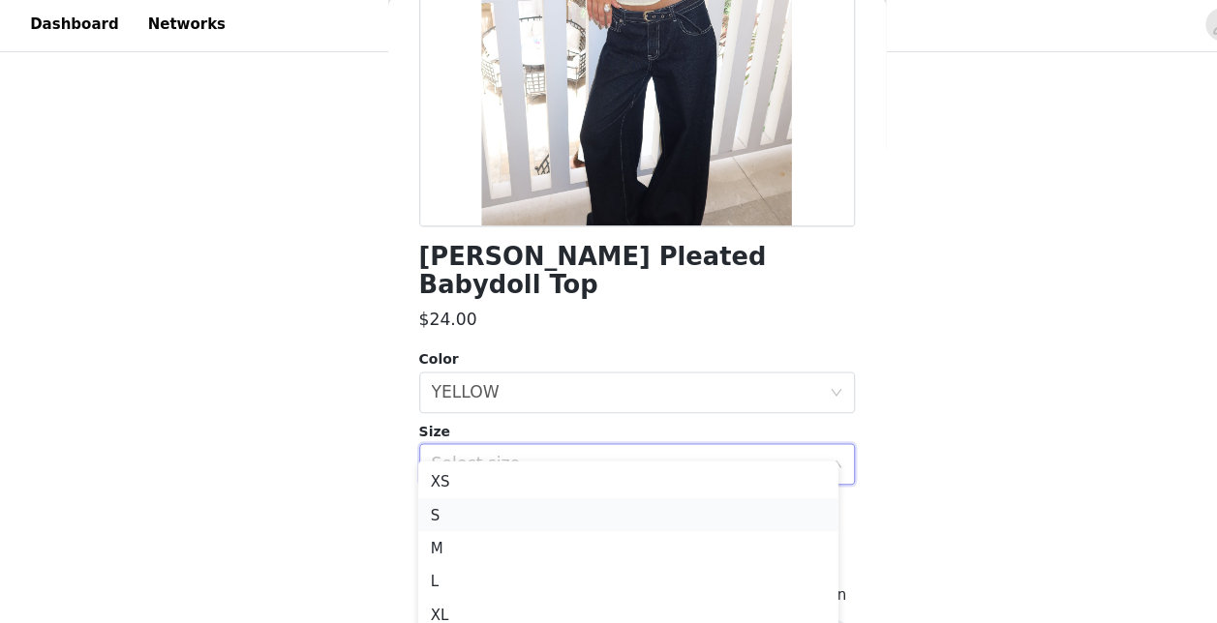
click at [440, 480] on li "S" at bounding box center [601, 483] width 392 height 31
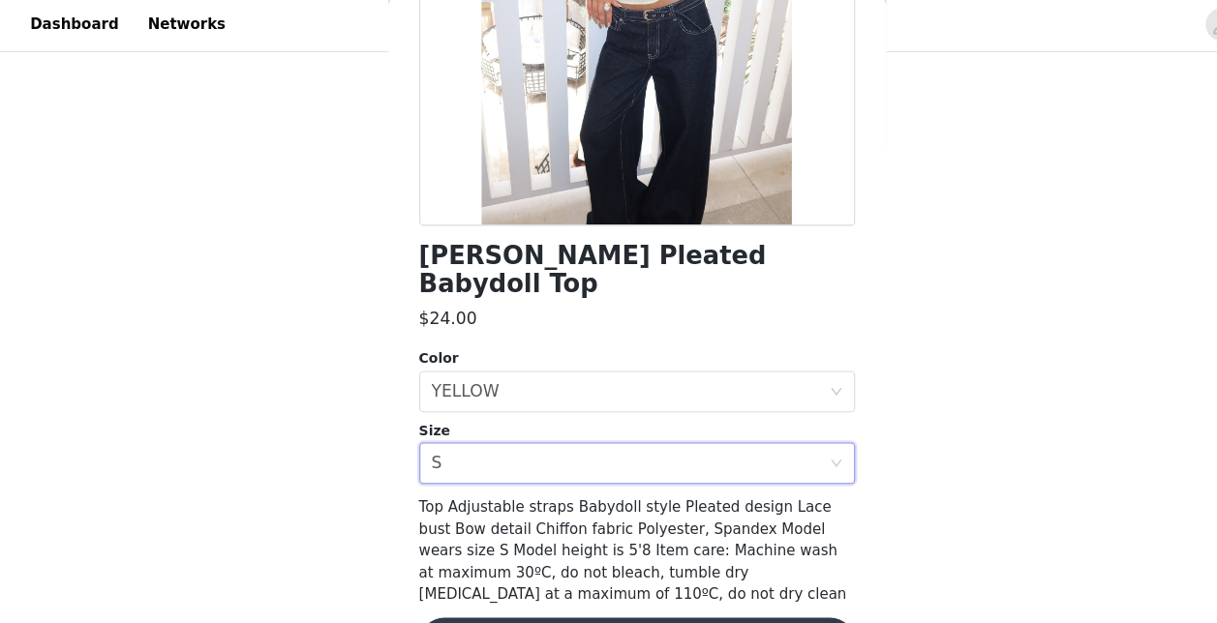
scroll to position [596, 0]
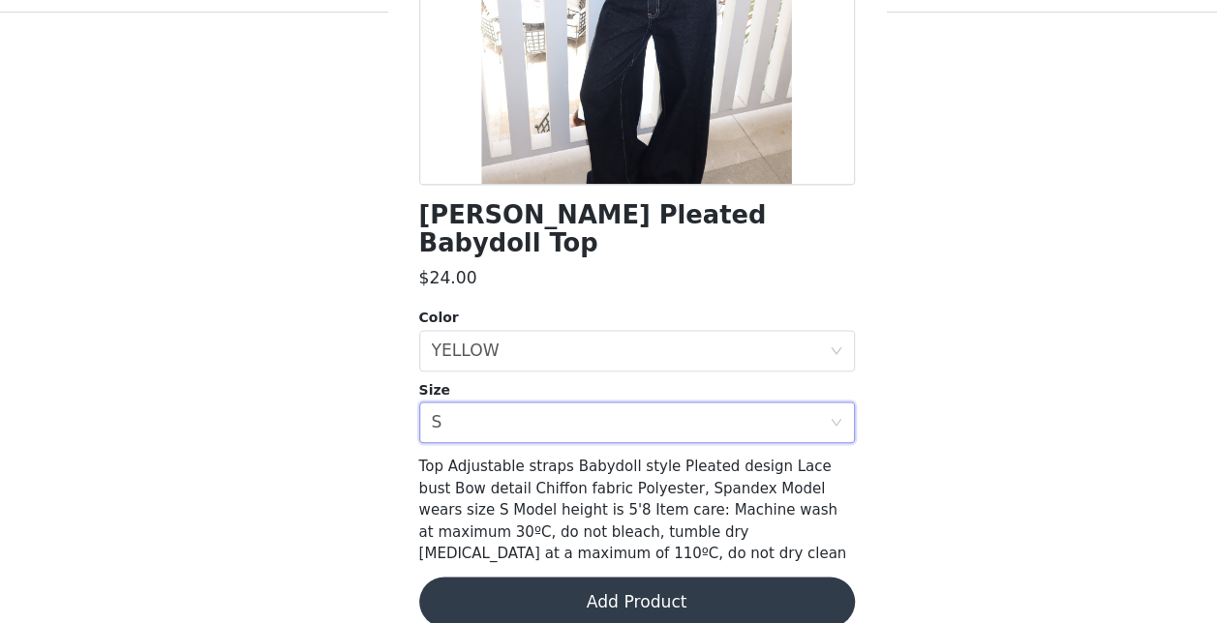
click at [502, 580] on button "Add Product" at bounding box center [609, 603] width 407 height 46
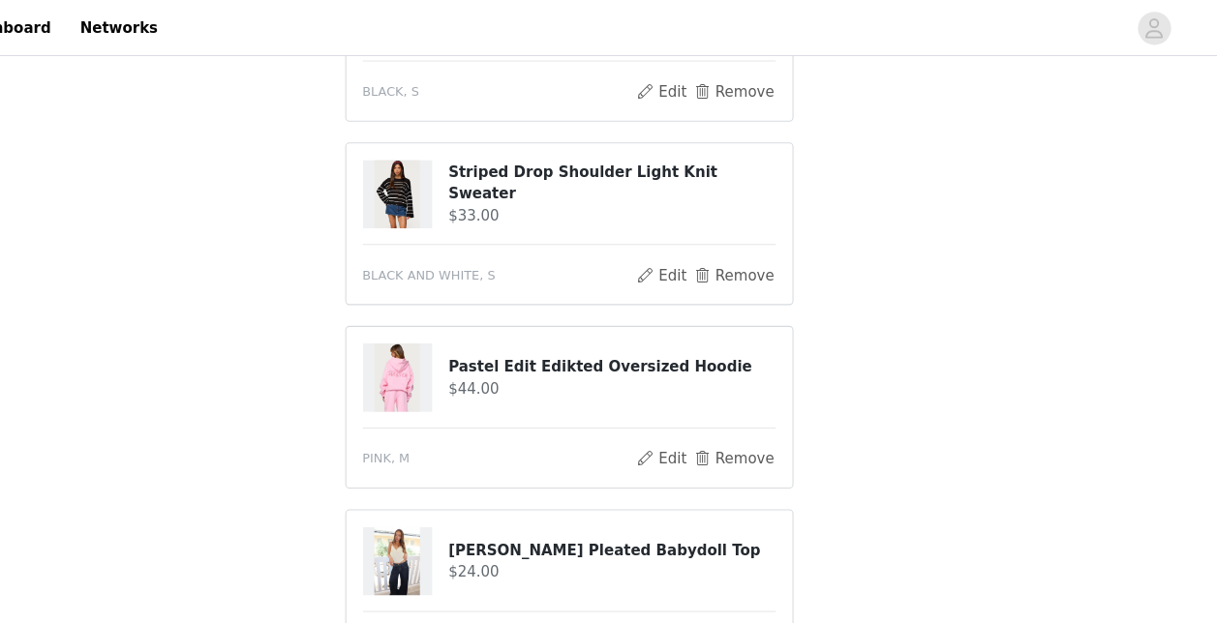
scroll to position [476, 0]
click at [763, 262] on button "Remove" at bounding box center [761, 257] width 77 height 23
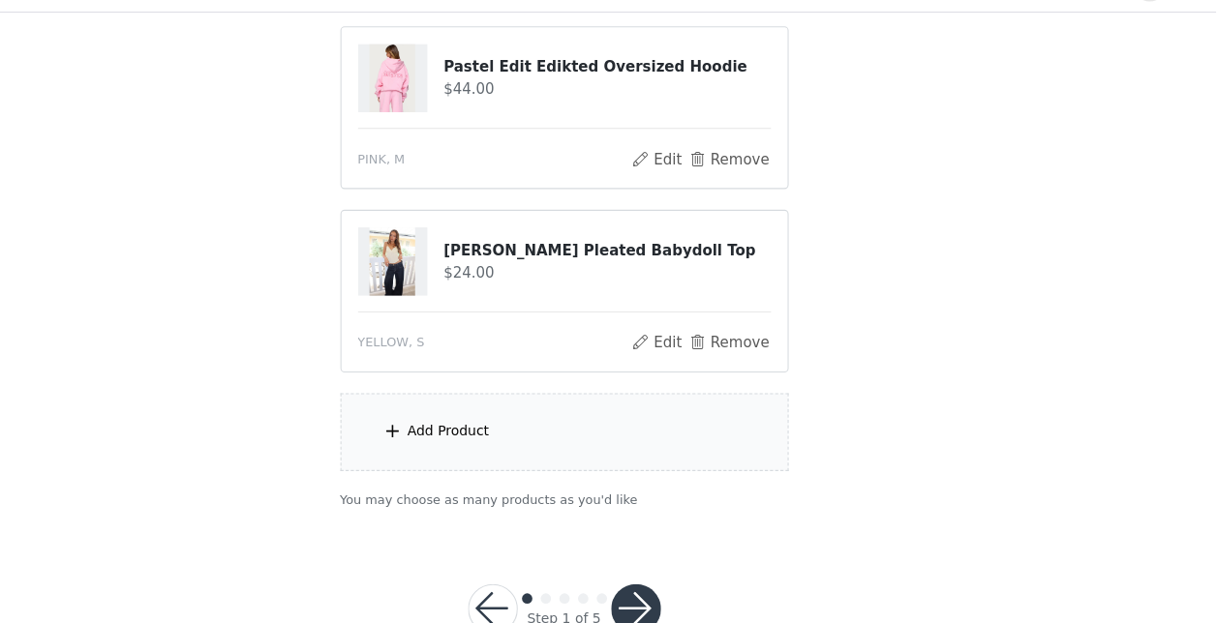
scroll to position [597, 0]
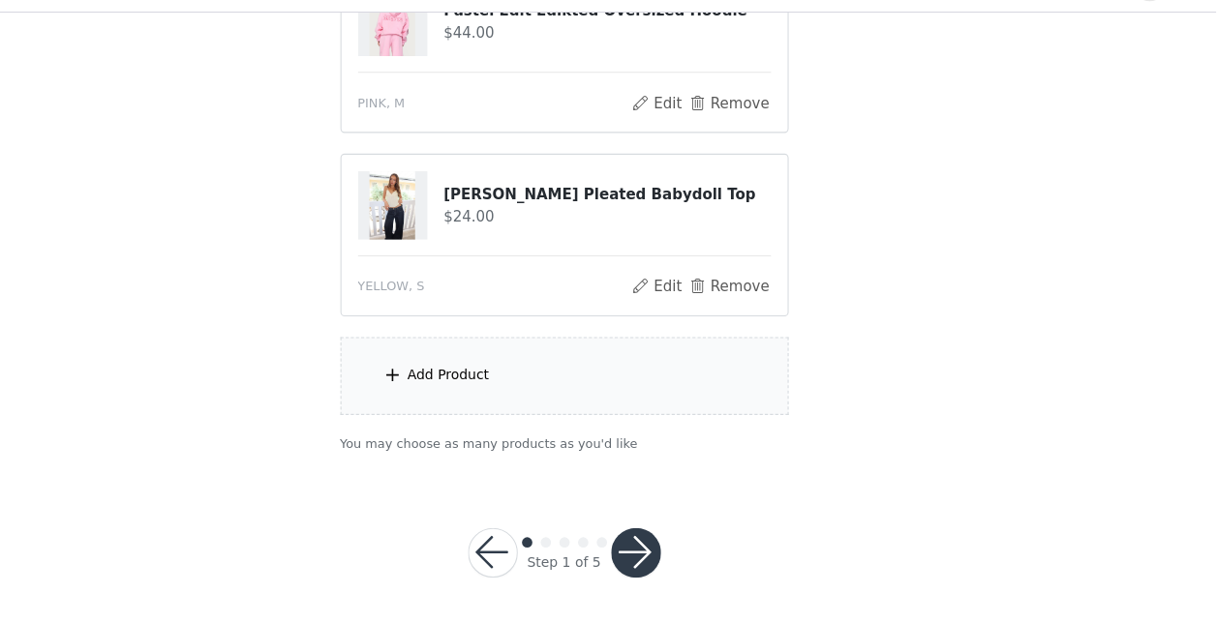
click at [504, 394] on div "Add Product" at bounding box center [501, 390] width 76 height 19
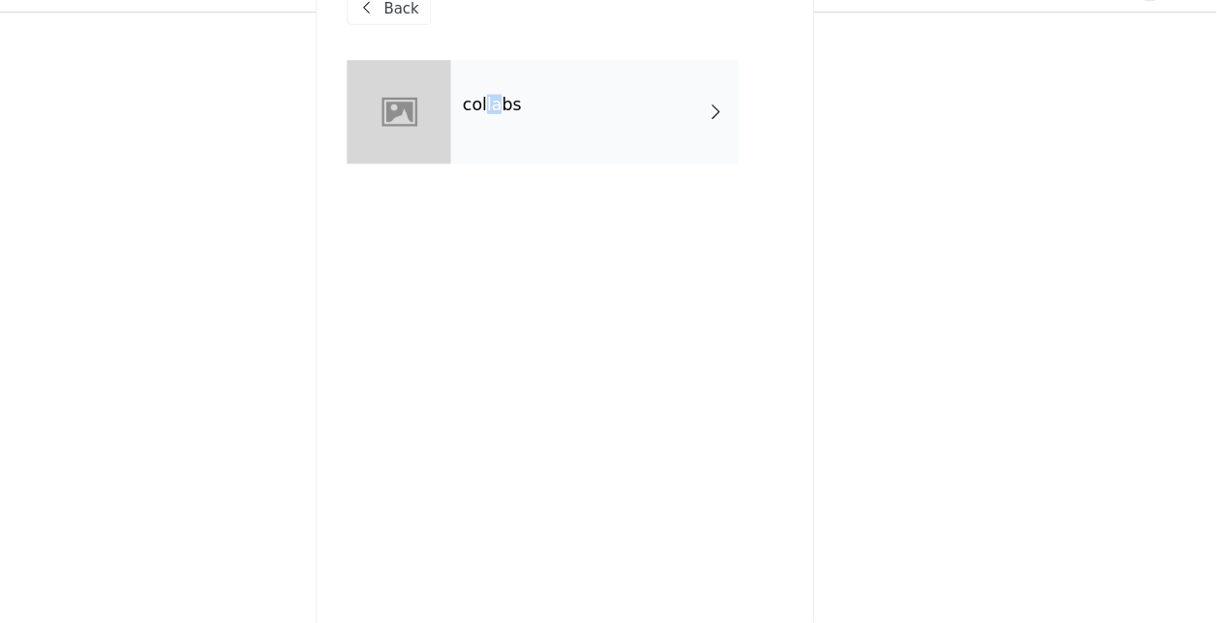
drag, startPoint x: 535, startPoint y: 107, endPoint x: 549, endPoint y: 104, distance: 14.1
click at [549, 104] on div "collabs" at bounding box center [636, 145] width 269 height 97
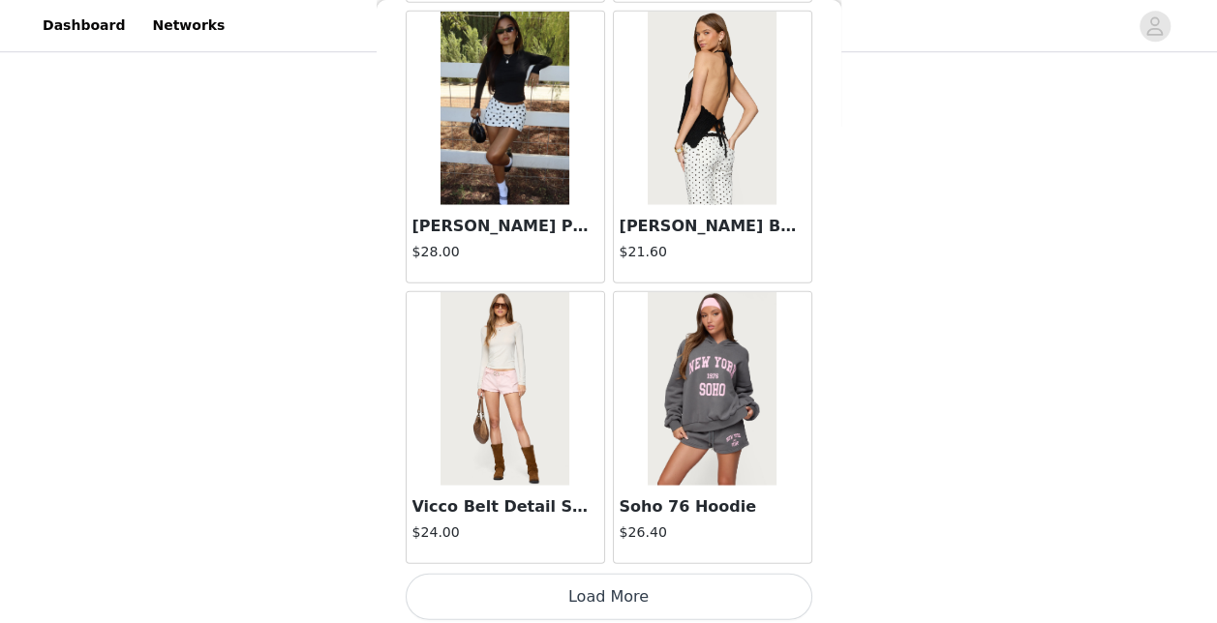
click at [594, 584] on button "Load More" at bounding box center [609, 597] width 407 height 46
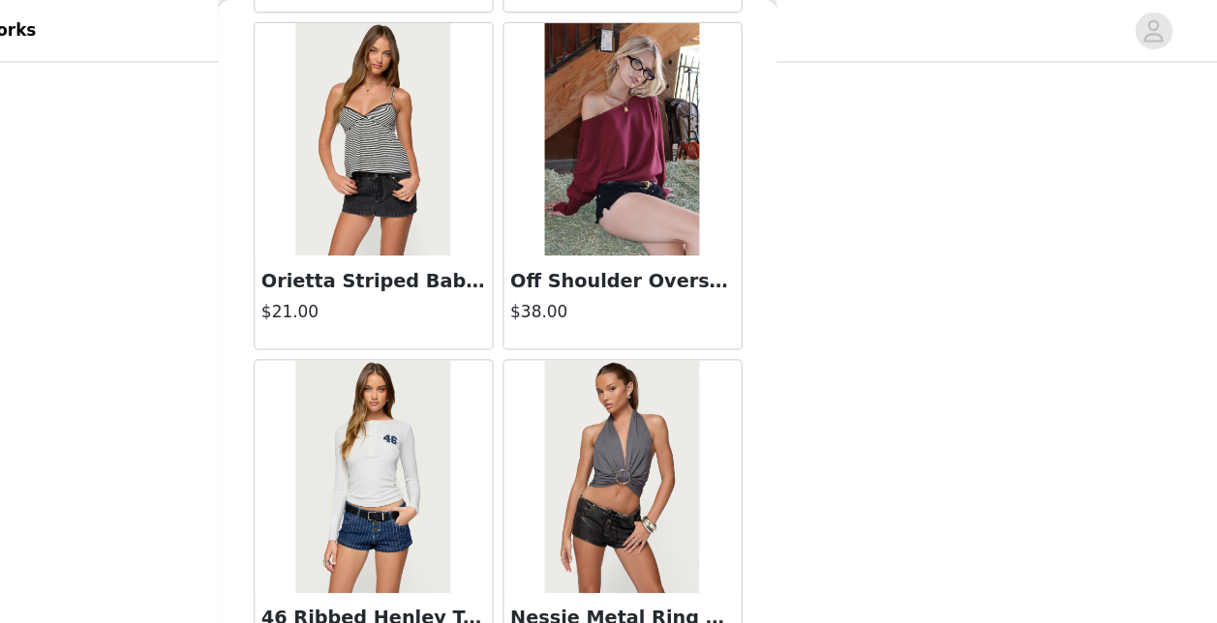
click at [483, 170] on img at bounding box center [504, 116] width 129 height 194
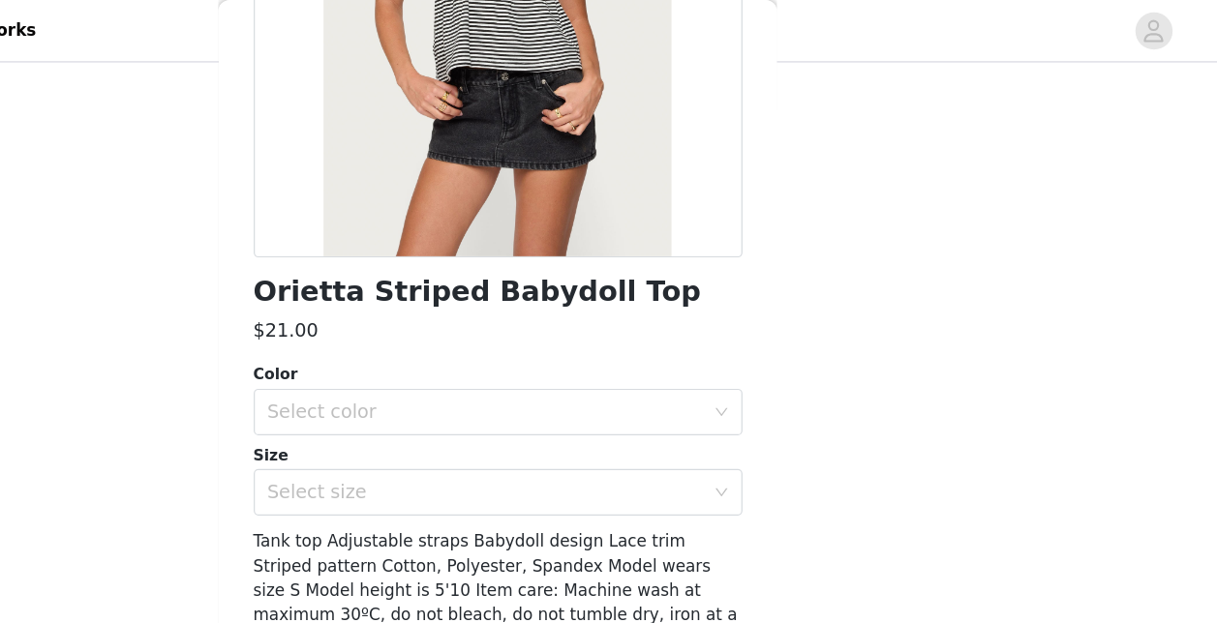
scroll to position [317, 0]
click at [518, 347] on div "Select color" at bounding box center [598, 343] width 362 height 19
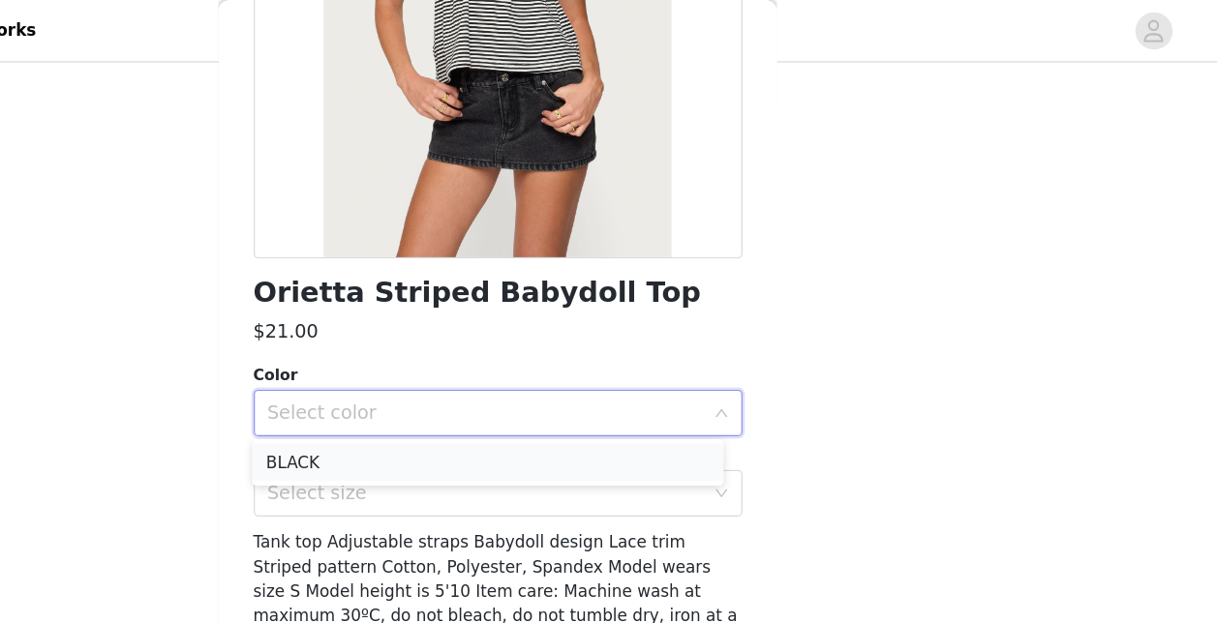
click at [494, 382] on li "BLACK" at bounding box center [601, 385] width 392 height 31
click at [492, 408] on div "Select size" at bounding box center [598, 410] width 362 height 19
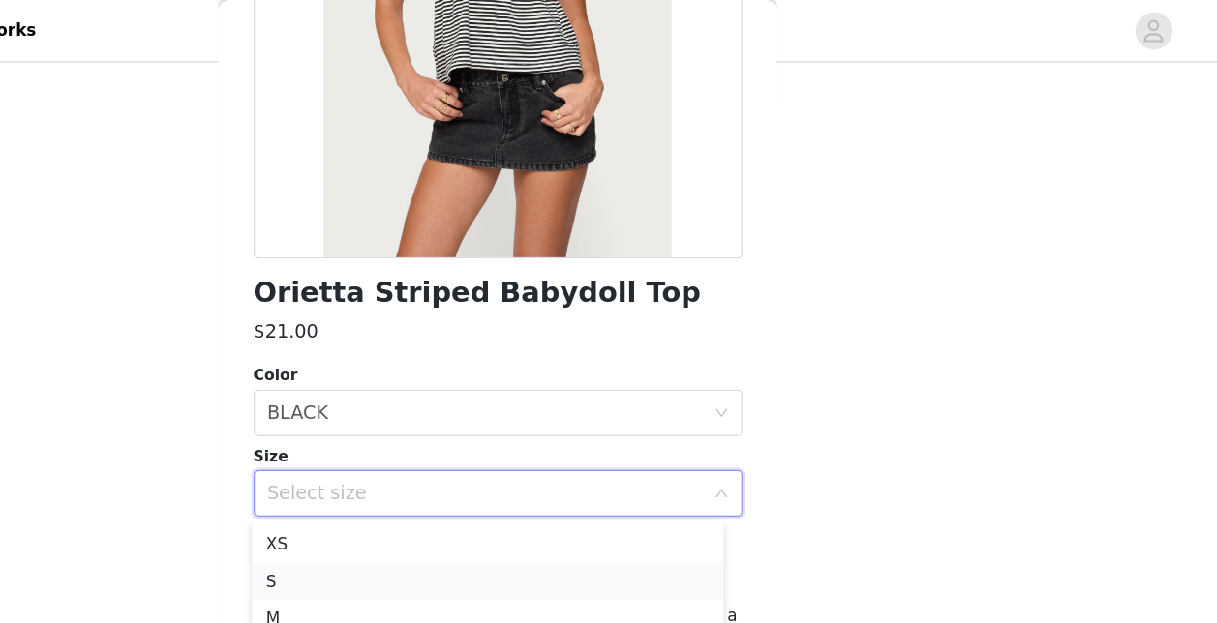
click at [450, 479] on li "S" at bounding box center [601, 483] width 392 height 31
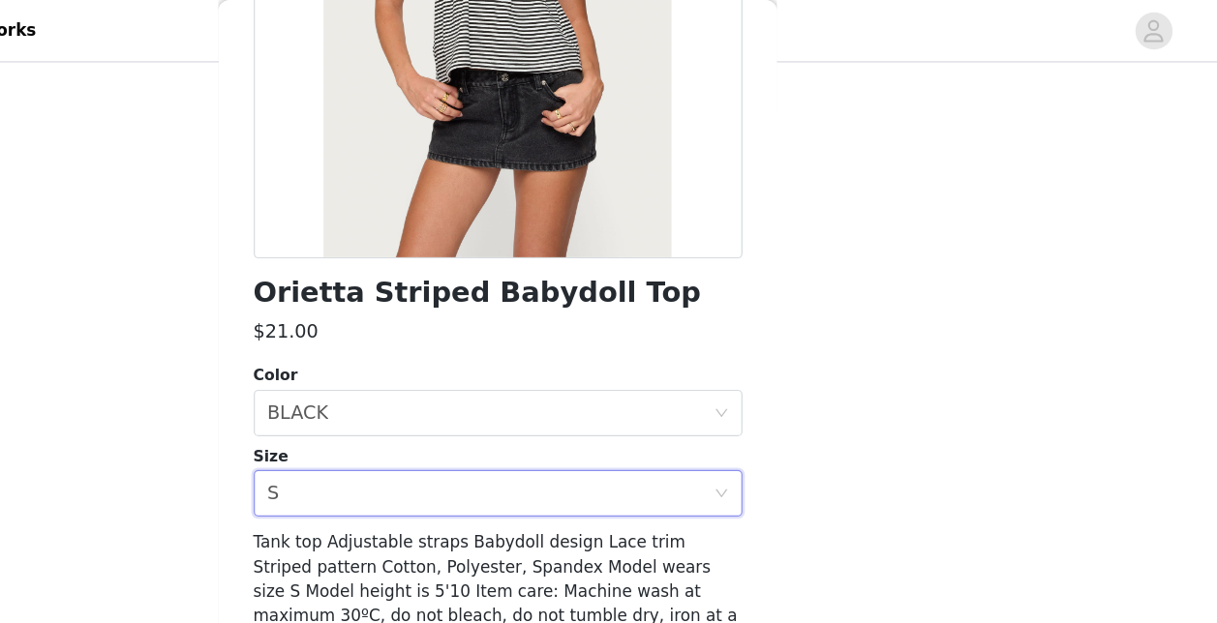
scroll to position [597, 0]
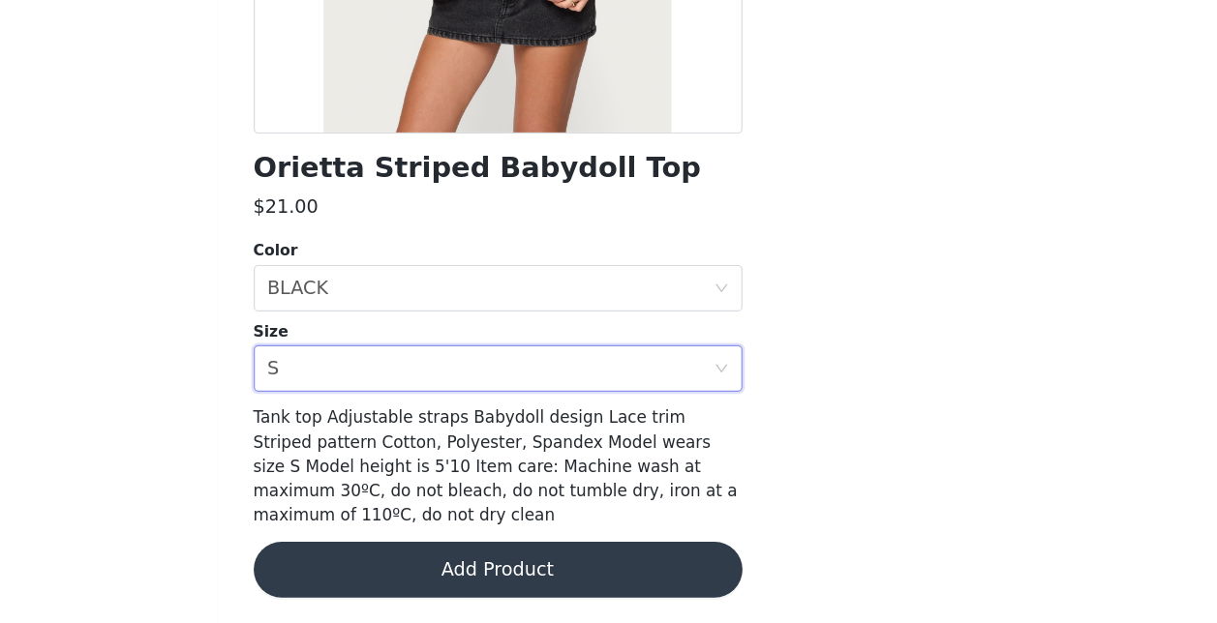
click at [469, 584] on button "Add Product" at bounding box center [609, 578] width 407 height 46
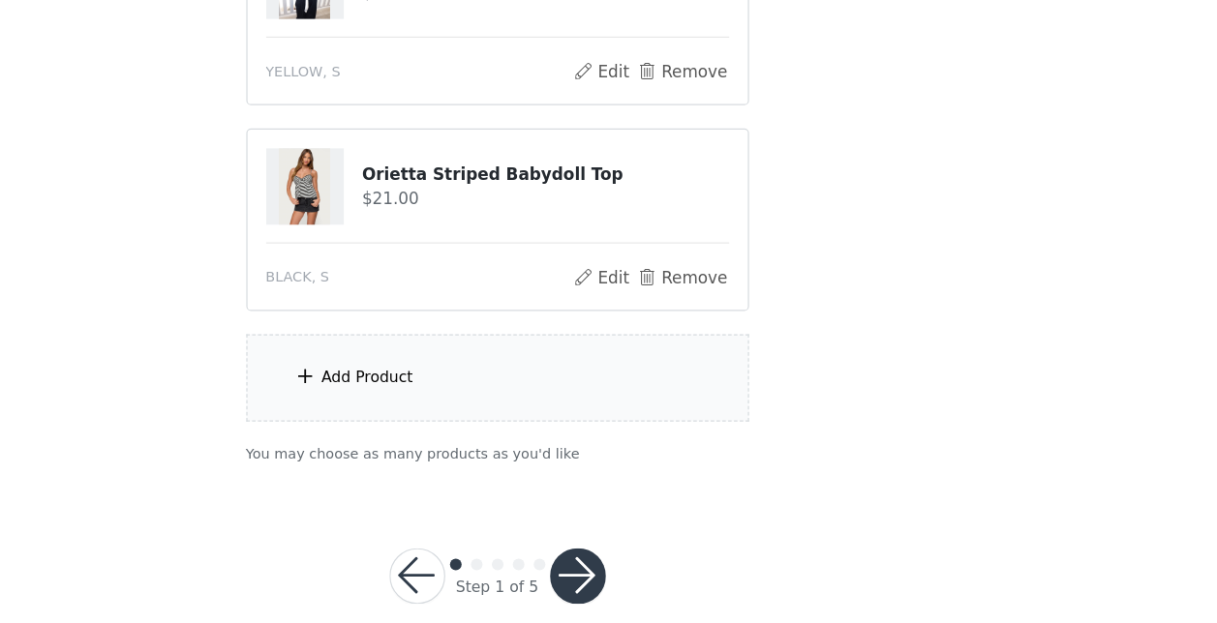
scroll to position [768, 0]
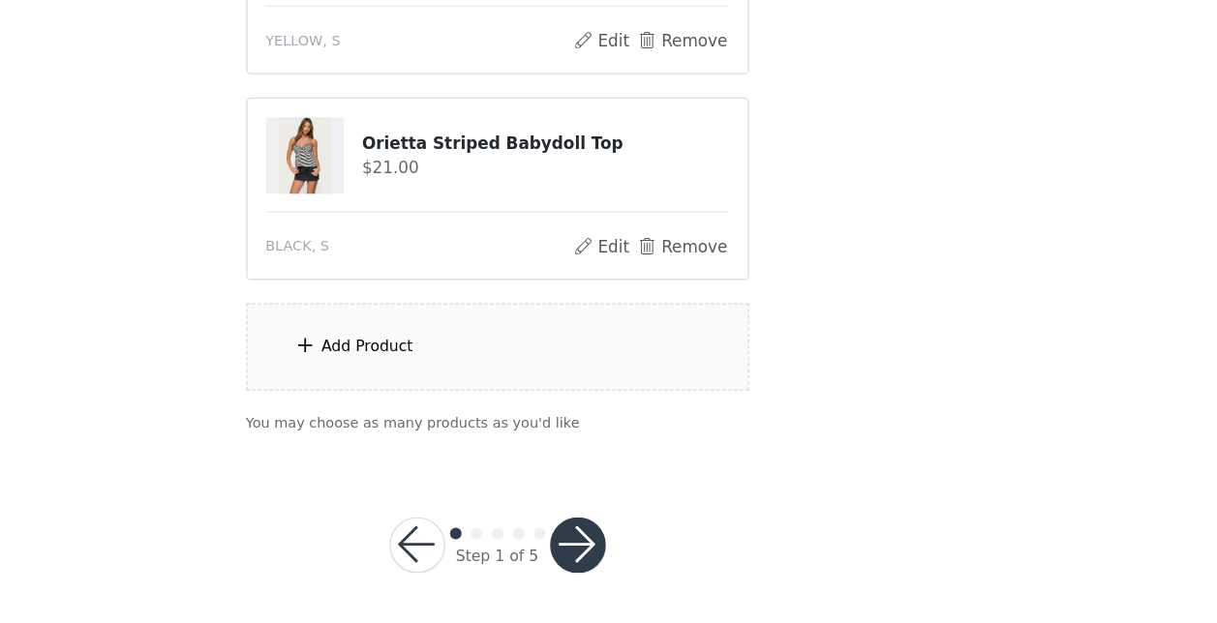
click at [680, 552] on button "button" at bounding box center [675, 557] width 46 height 46
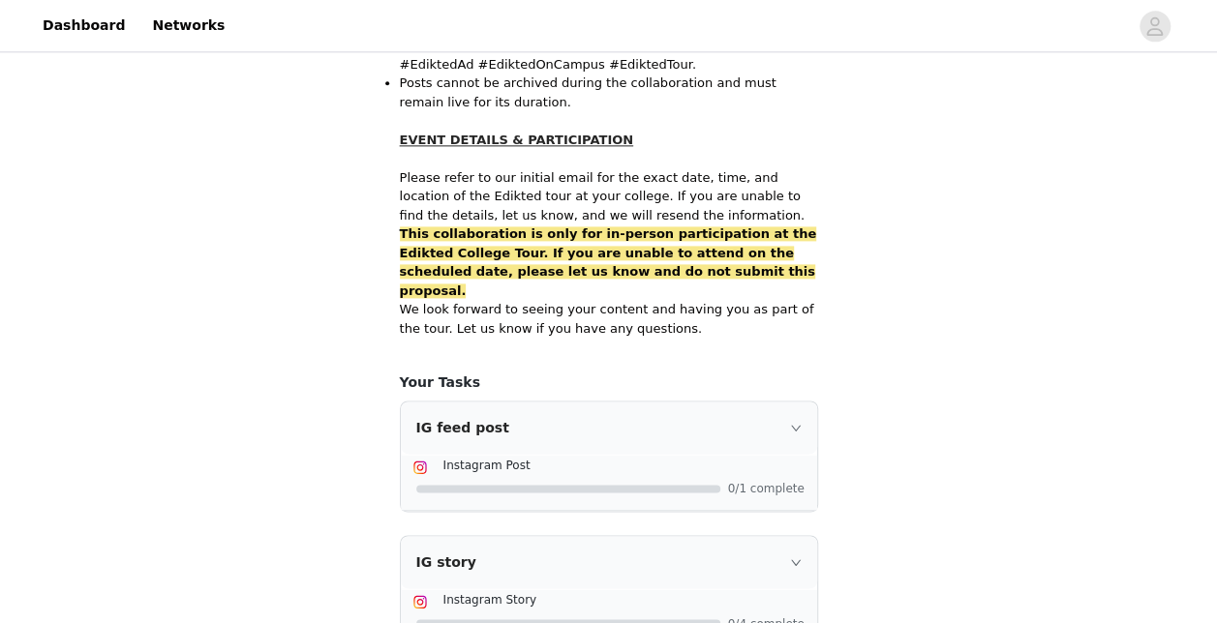
scroll to position [1353, 0]
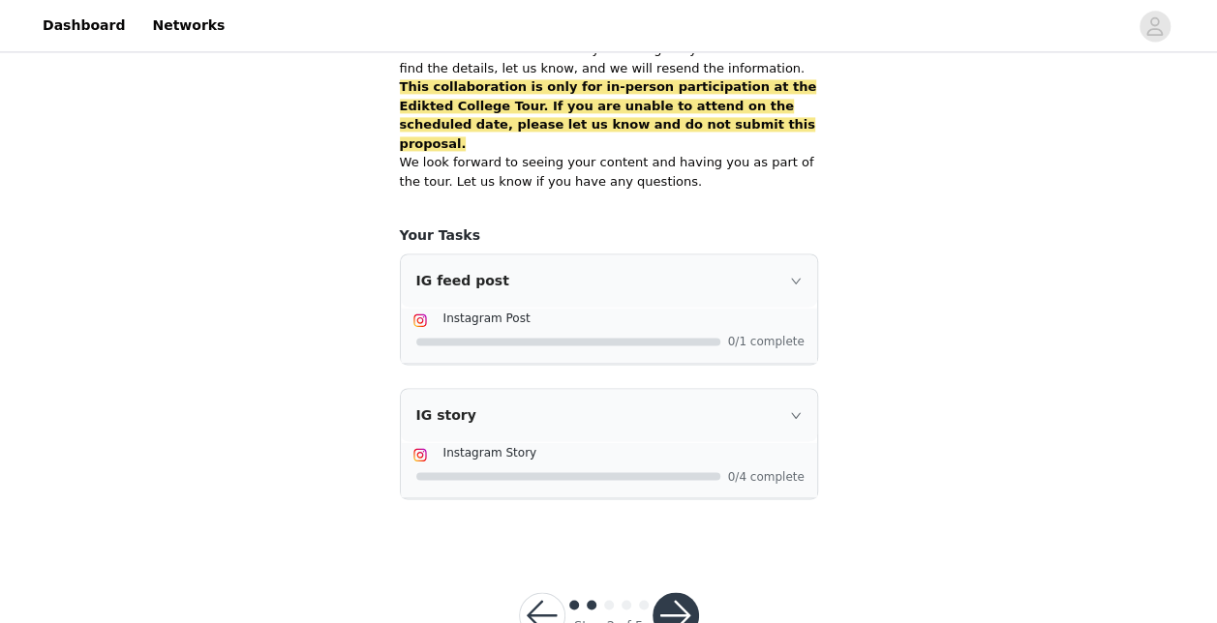
click at [667, 592] on button "button" at bounding box center [675, 615] width 46 height 46
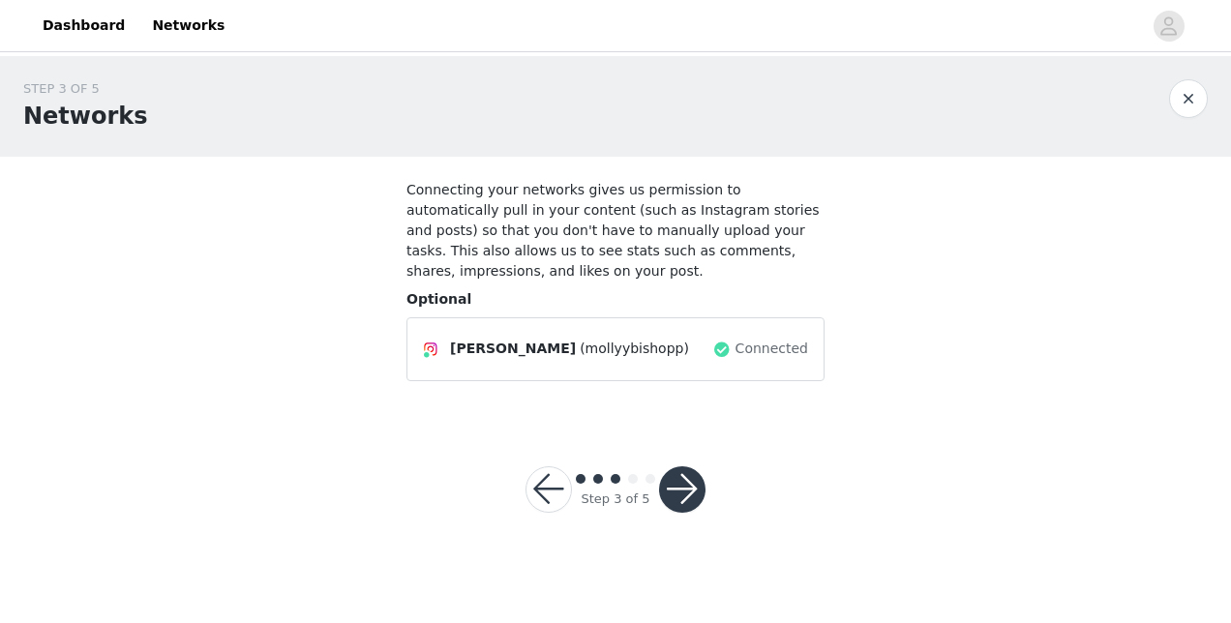
click at [678, 467] on button "button" at bounding box center [682, 490] width 46 height 46
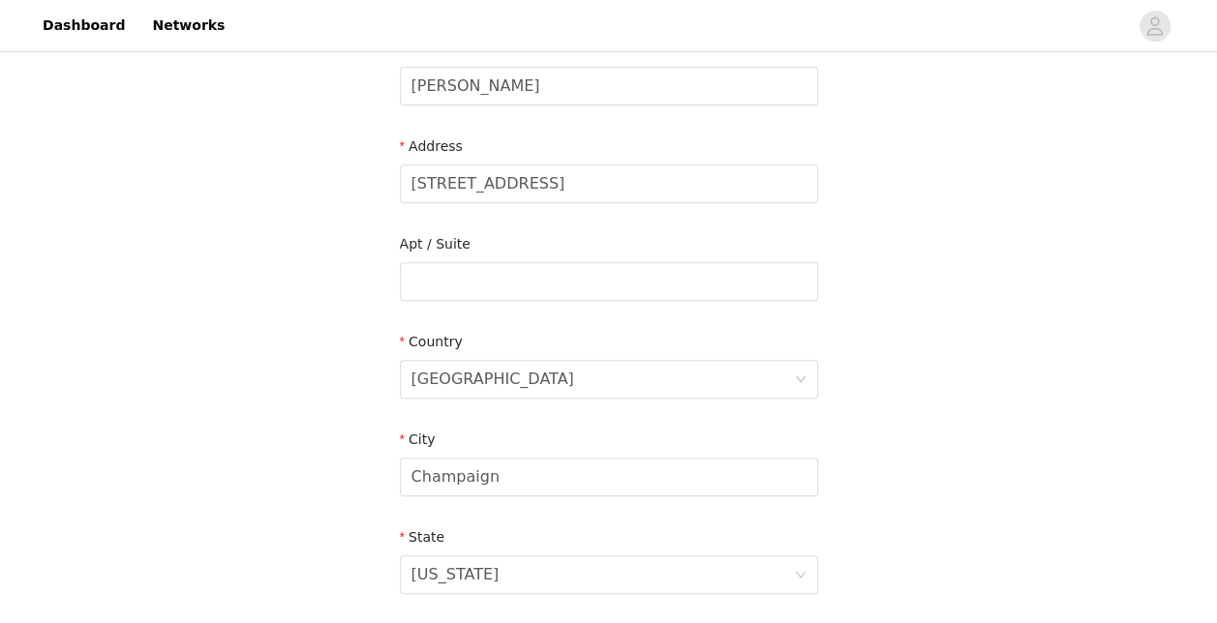
scroll to position [353, 0]
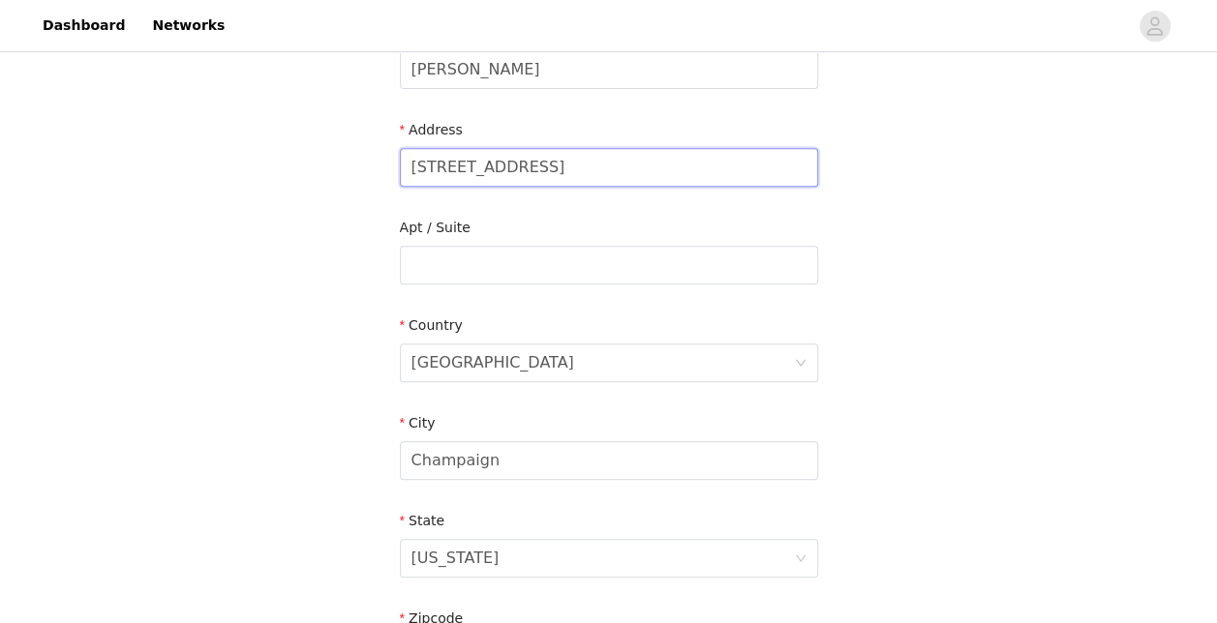
click at [437, 164] on input "910 s 3rd Street" at bounding box center [609, 167] width 418 height 39
type input "1207 W Nevada St"
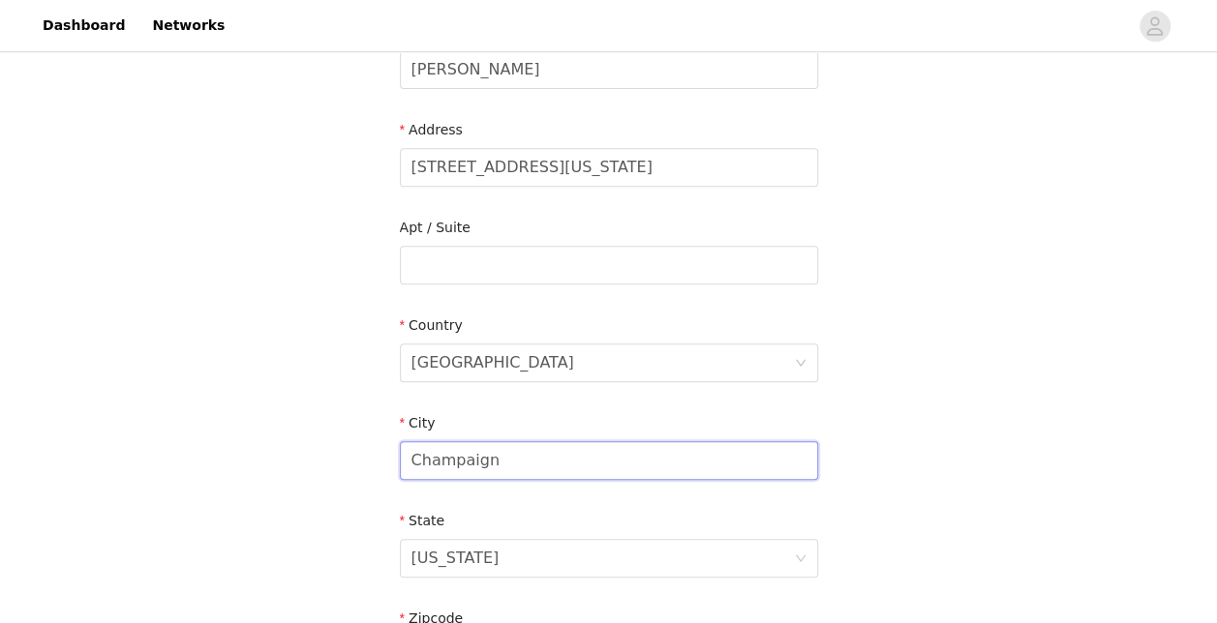
click at [447, 463] on input "Champaign" at bounding box center [609, 460] width 418 height 39
click at [449, 464] on input "Champaign" at bounding box center [609, 460] width 418 height 39
type input "z"
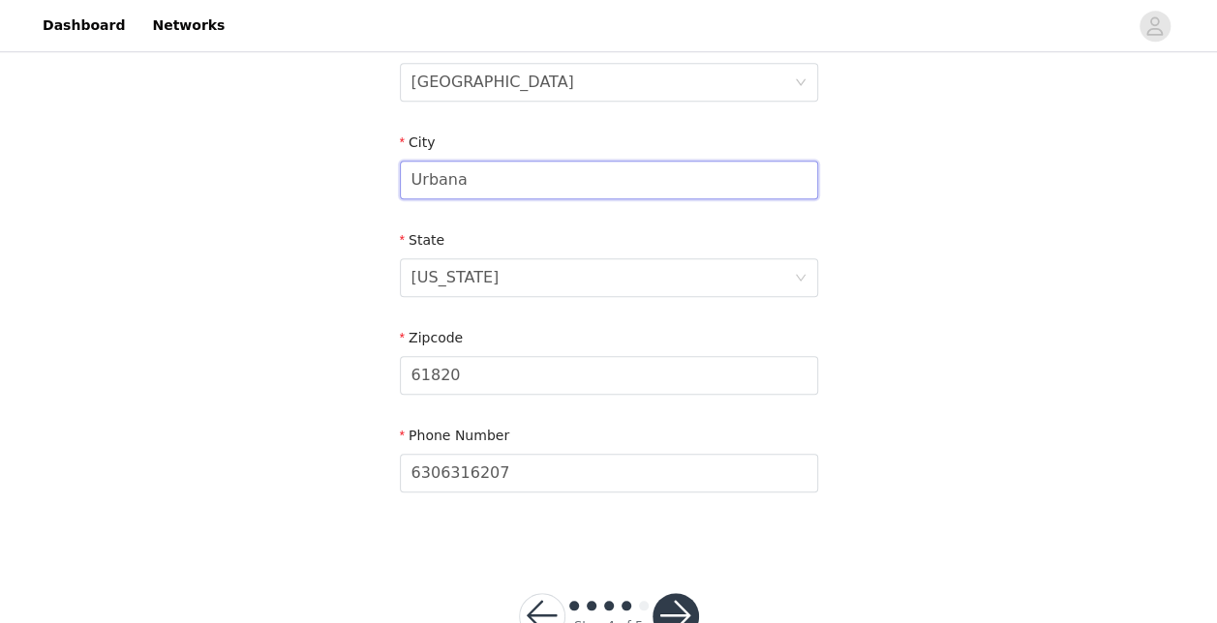
scroll to position [635, 0]
type input "Urbana"
click at [426, 362] on input "61820" at bounding box center [609, 374] width 418 height 39
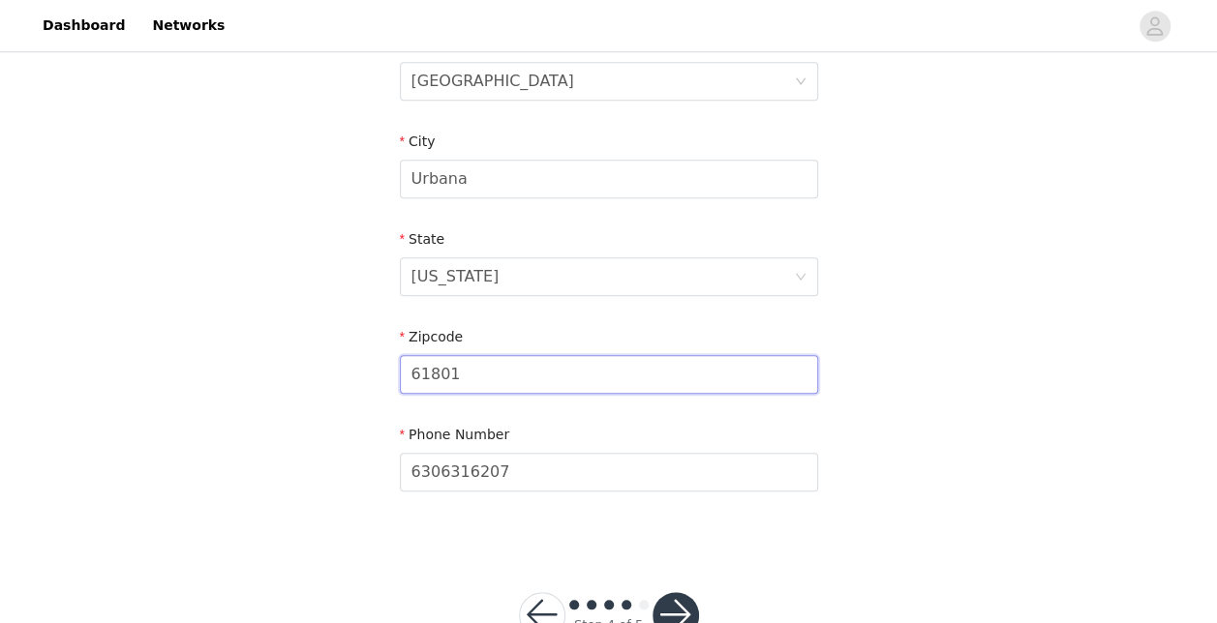
scroll to position [696, 0]
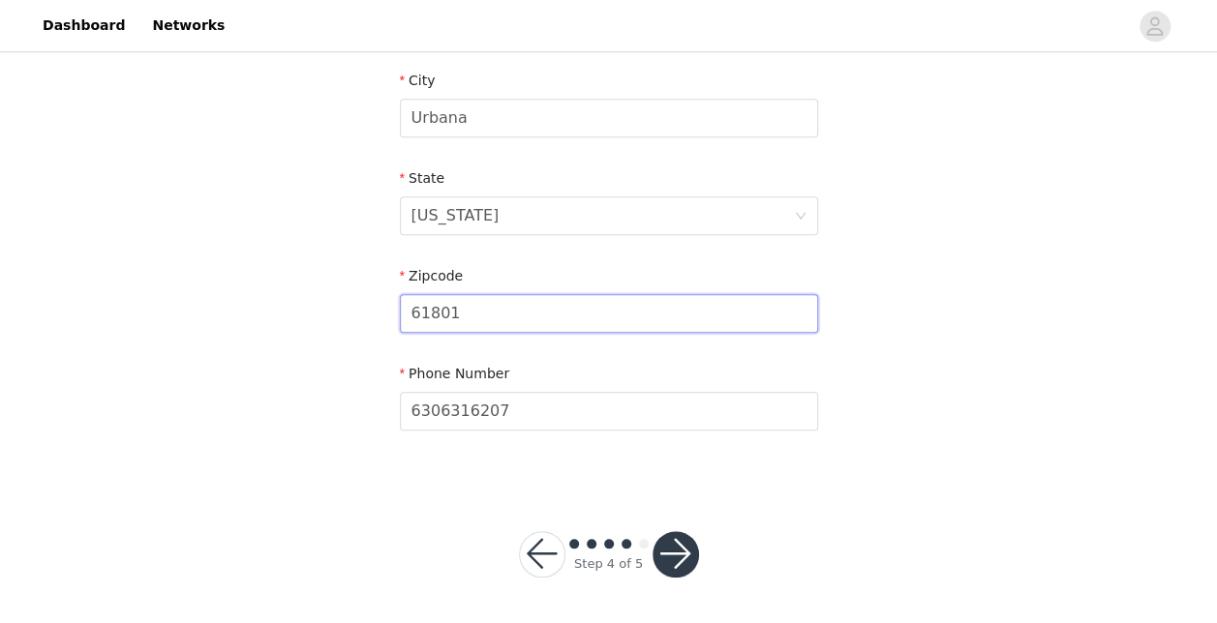
type input "61801"
click at [682, 556] on button "button" at bounding box center [675, 554] width 46 height 46
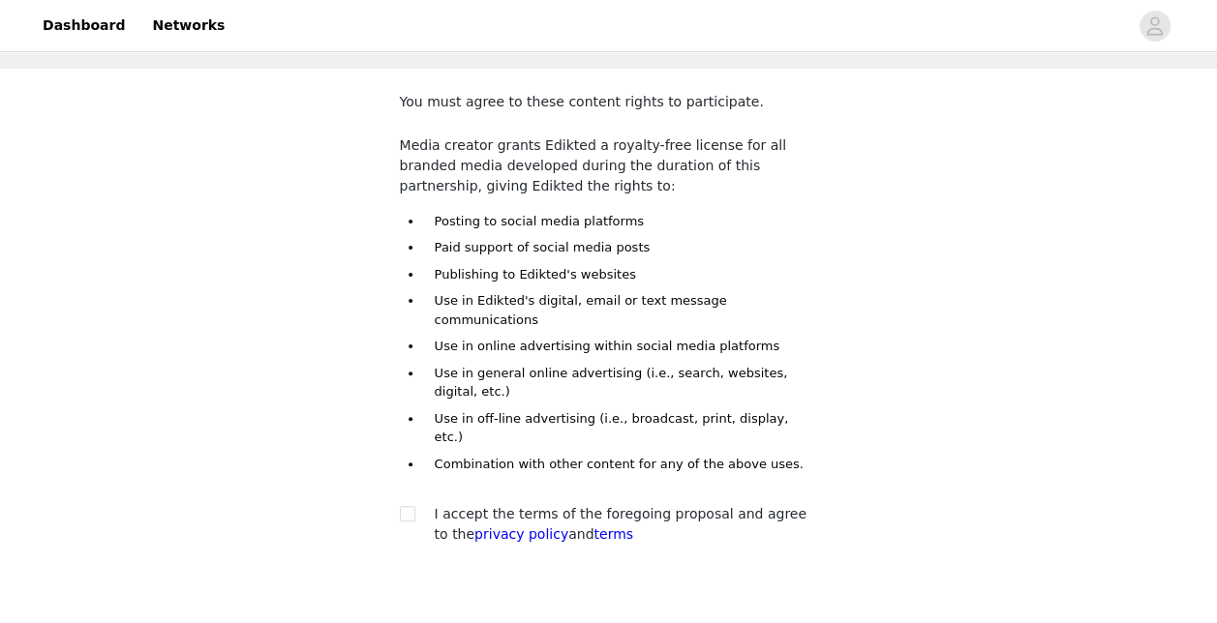
scroll to position [89, 0]
click at [409, 505] on input "checkbox" at bounding box center [407, 512] width 14 height 14
checkbox input "true"
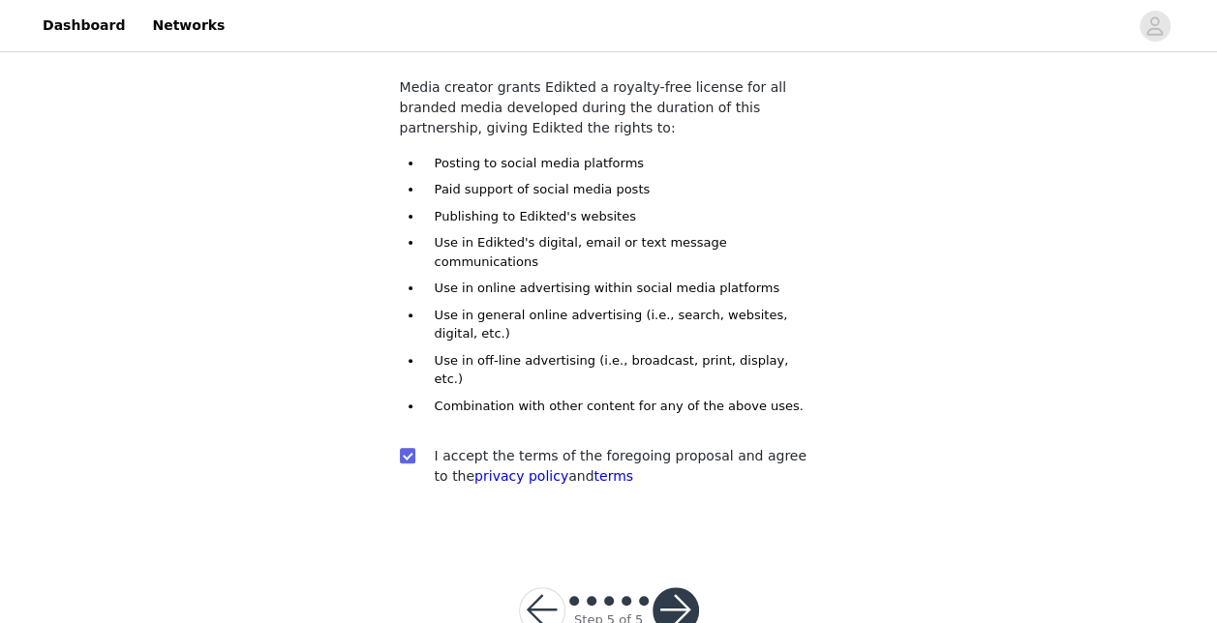
click at [679, 588] on button "button" at bounding box center [675, 611] width 46 height 46
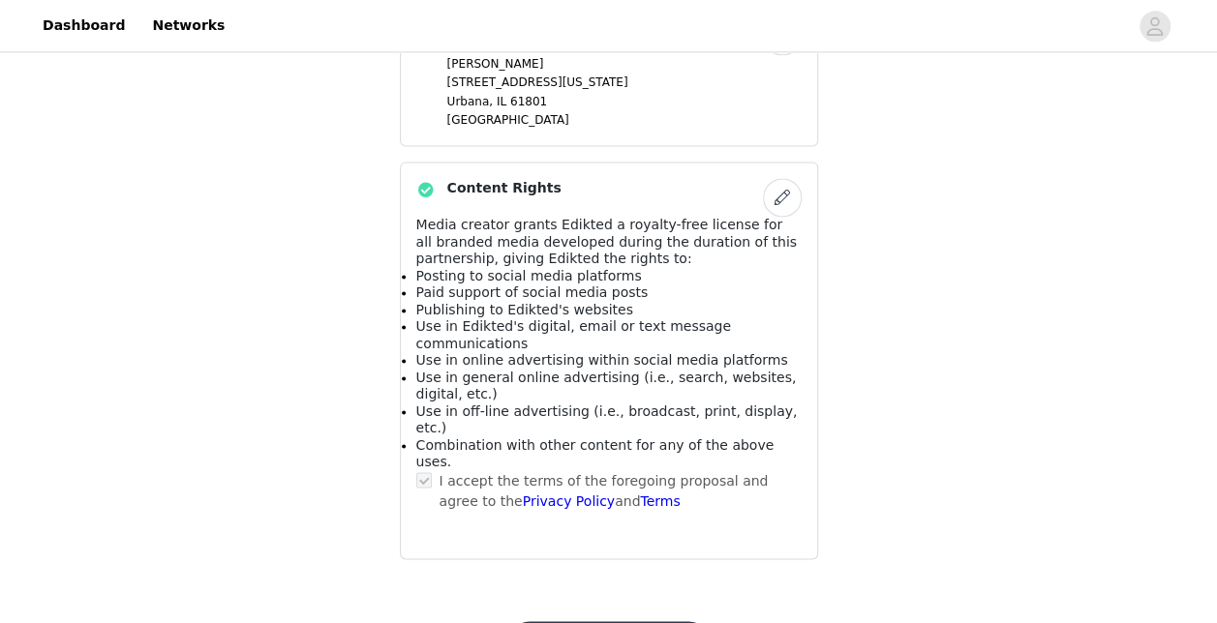
scroll to position [1265, 0]
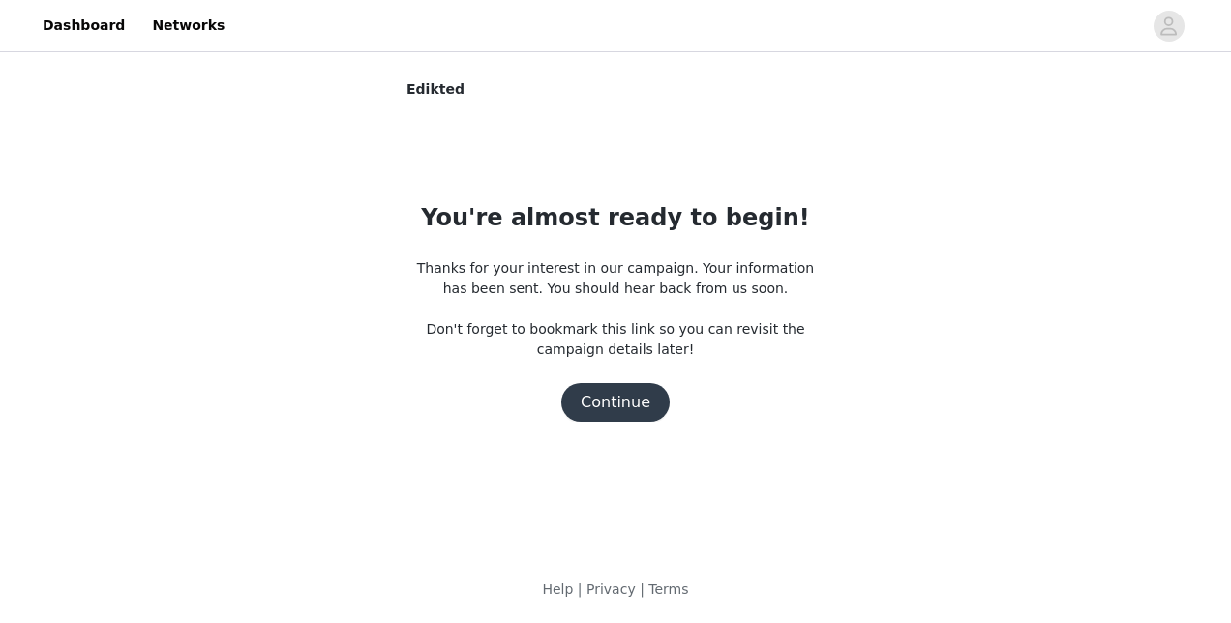
click at [618, 407] on button "Continue" at bounding box center [615, 402] width 108 height 39
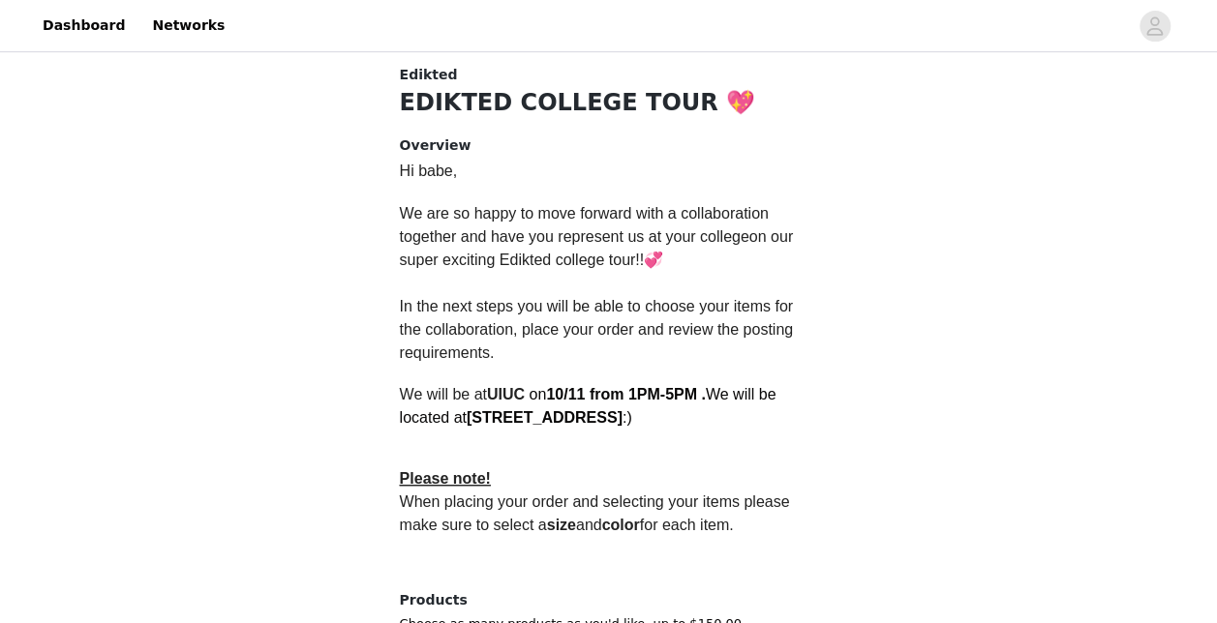
scroll to position [645, 0]
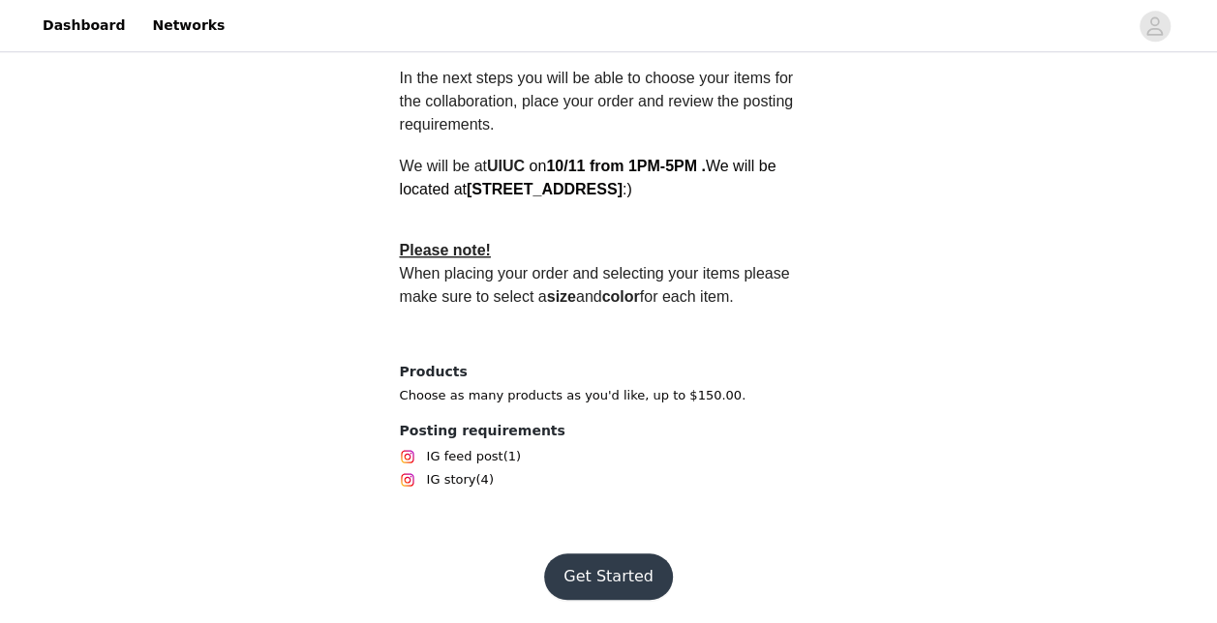
click at [621, 581] on button "Get Started" at bounding box center [608, 577] width 129 height 46
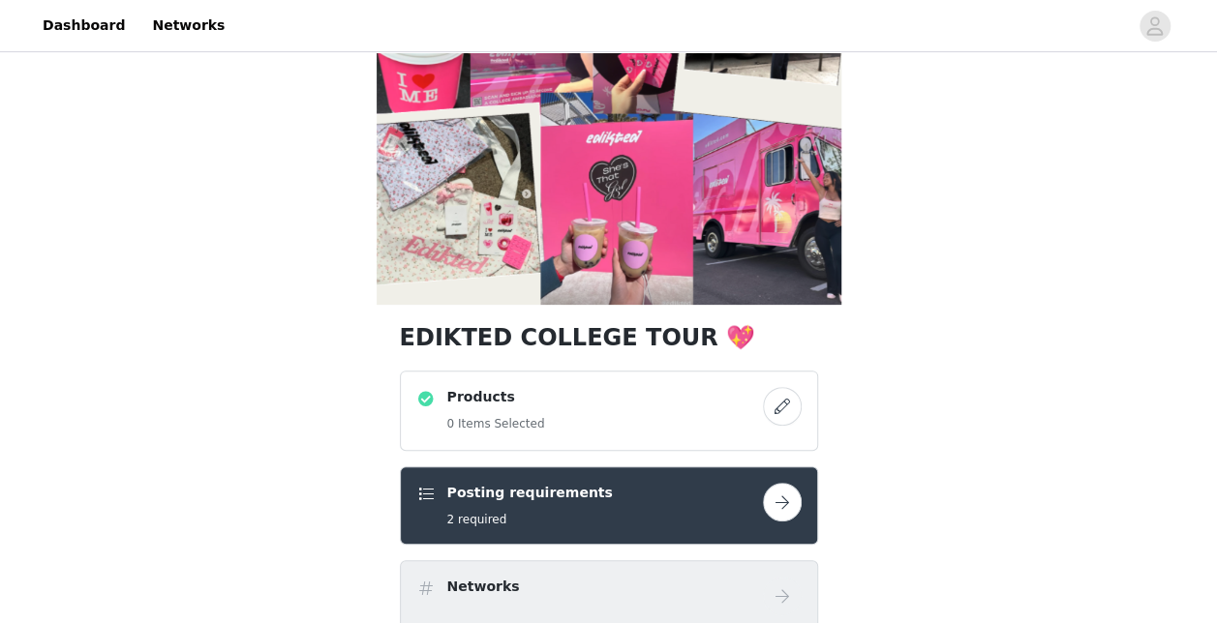
scroll to position [123, 0]
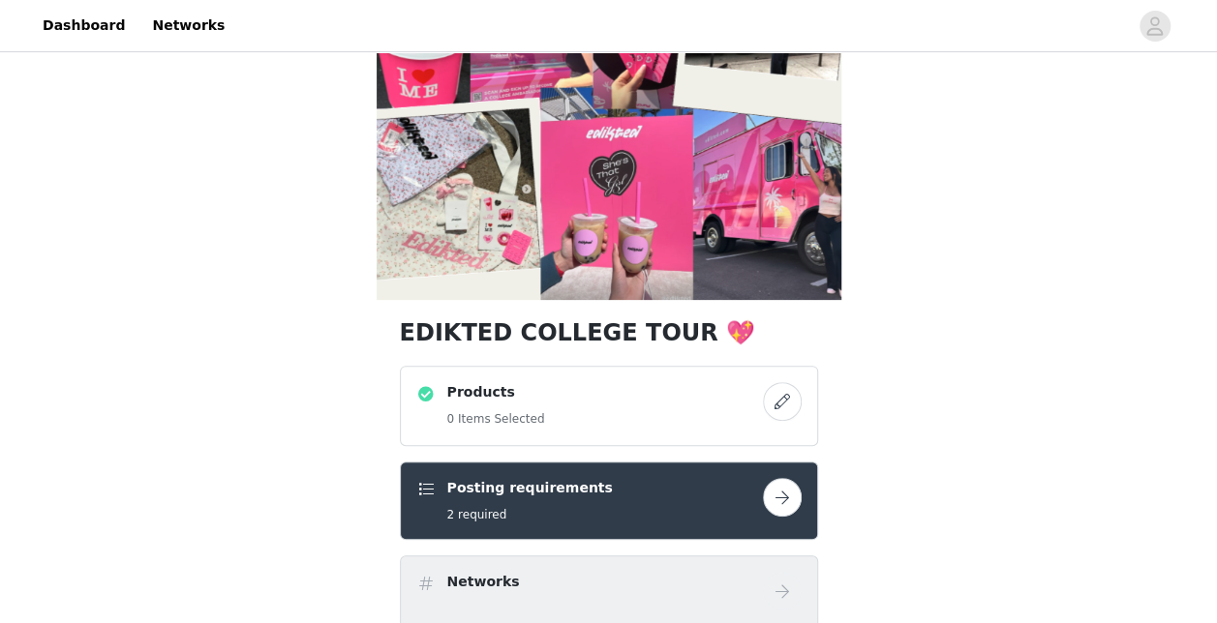
click at [500, 434] on div "Products 0 Items Selected" at bounding box center [609, 406] width 418 height 80
